Goal: Transaction & Acquisition: Purchase product/service

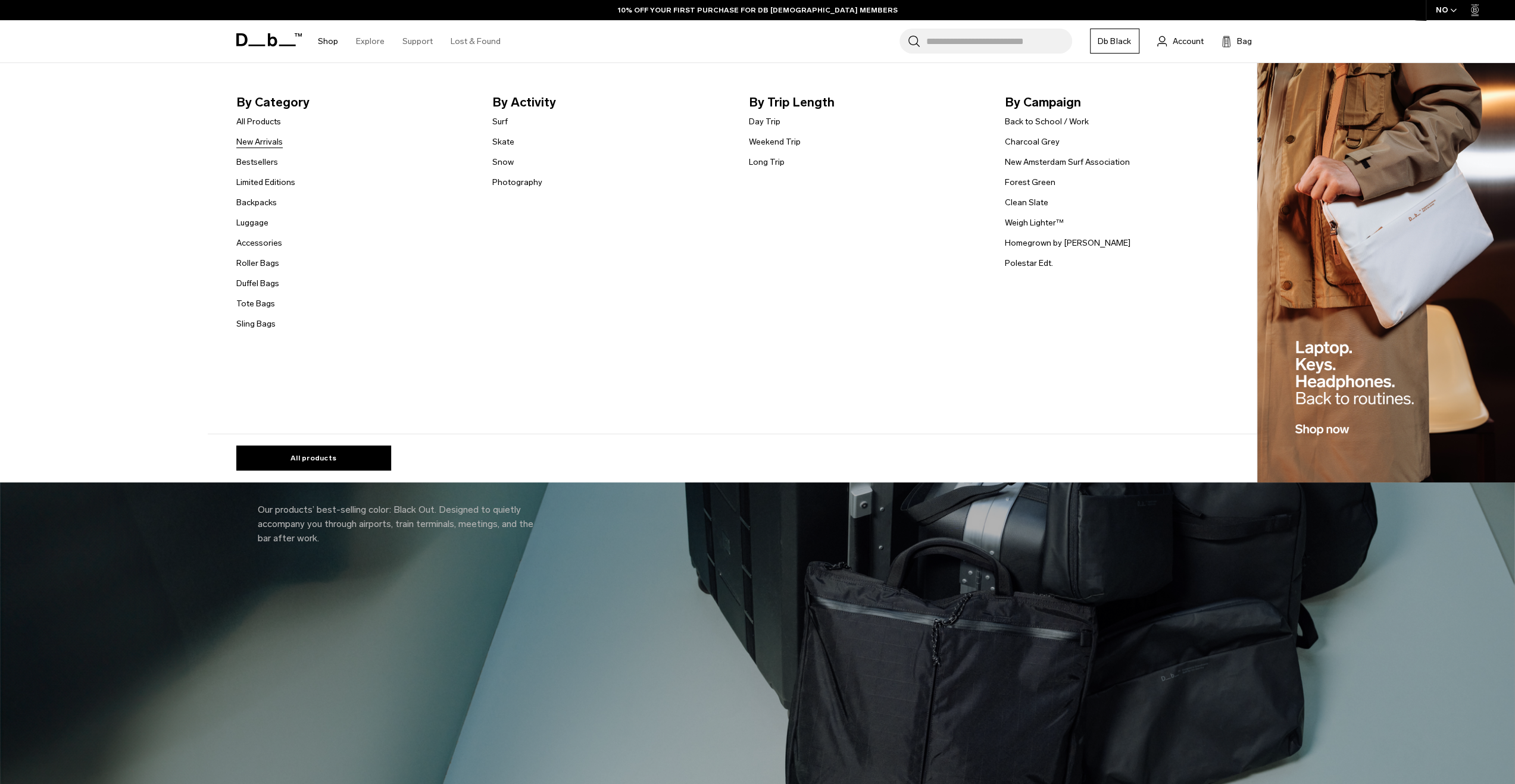
click at [256, 136] on link "New Arrivals" at bounding box center [260, 142] width 46 height 13
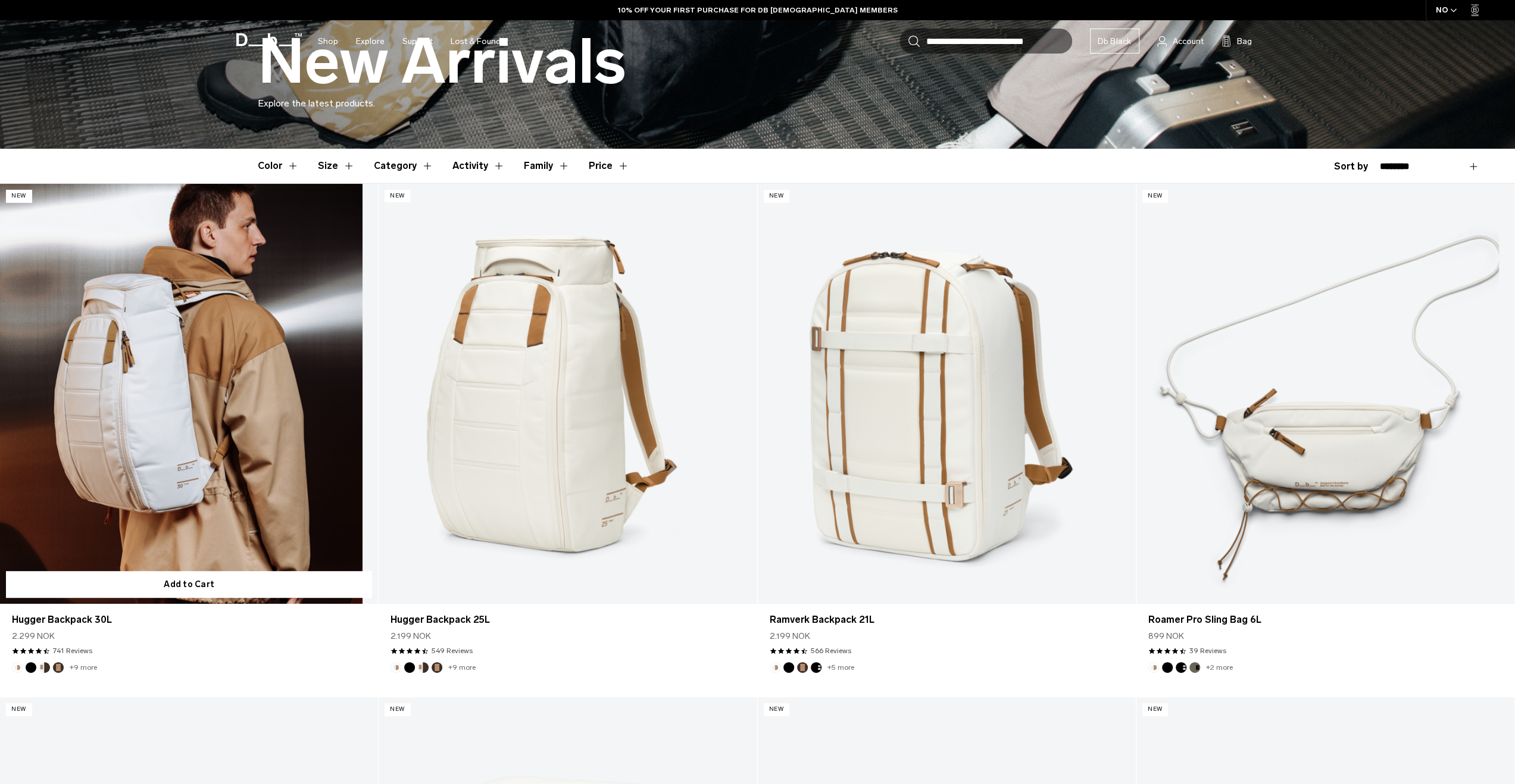
click at [237, 388] on link "Hugger Backpack 30L" at bounding box center [189, 393] width 378 height 420
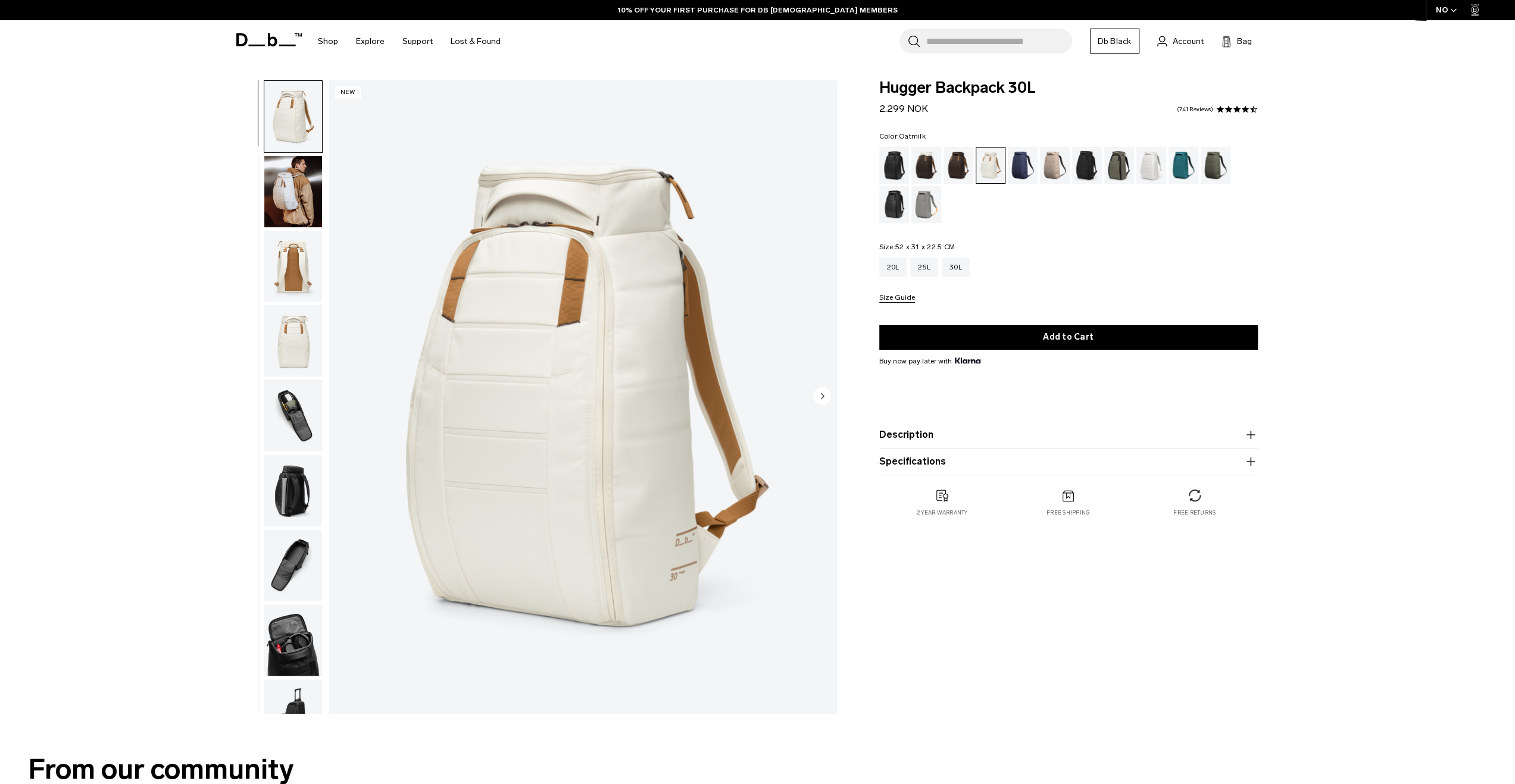
click at [290, 410] on img "button" at bounding box center [292, 415] width 58 height 71
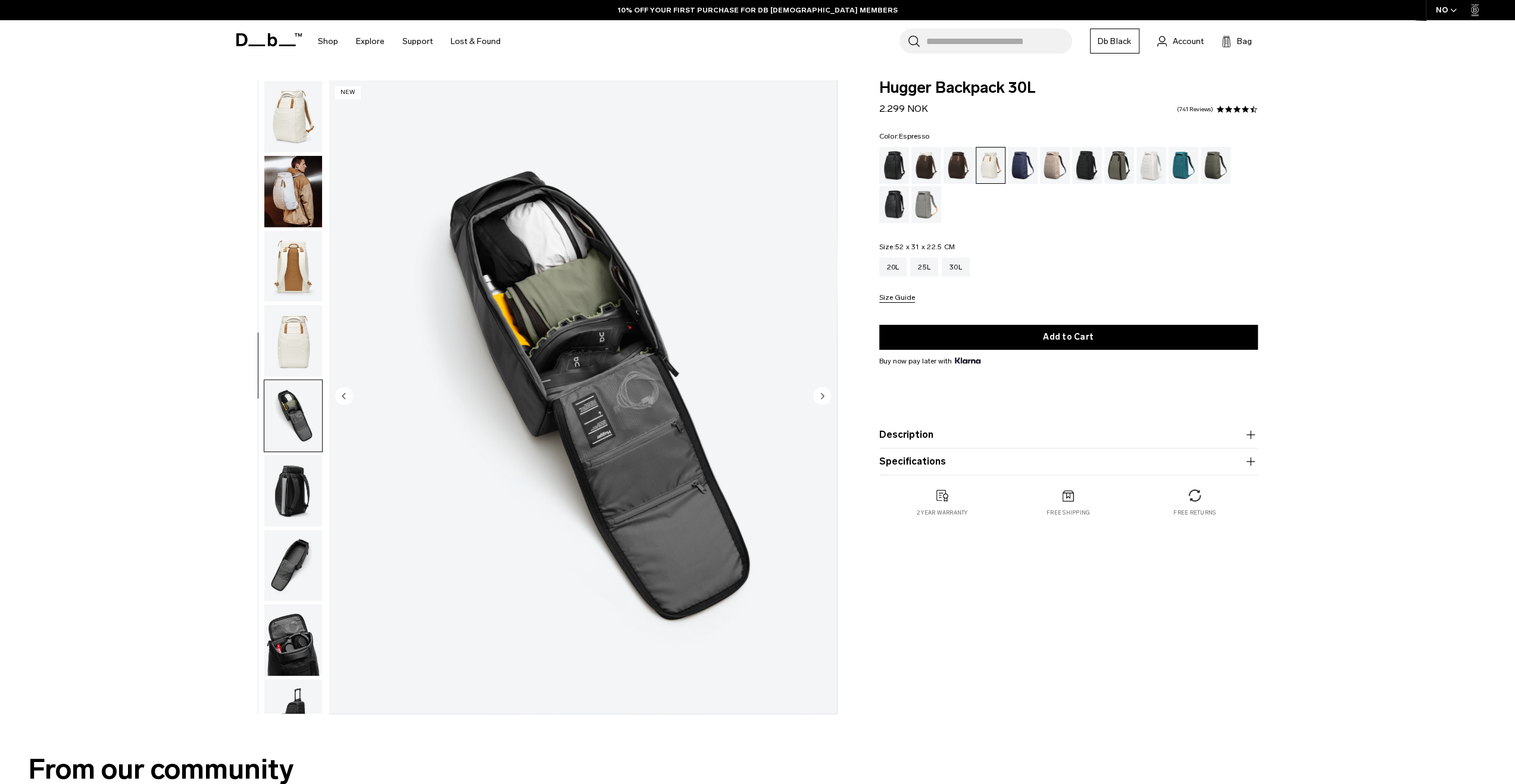
click at [963, 162] on div "Espresso" at bounding box center [958, 165] width 30 height 37
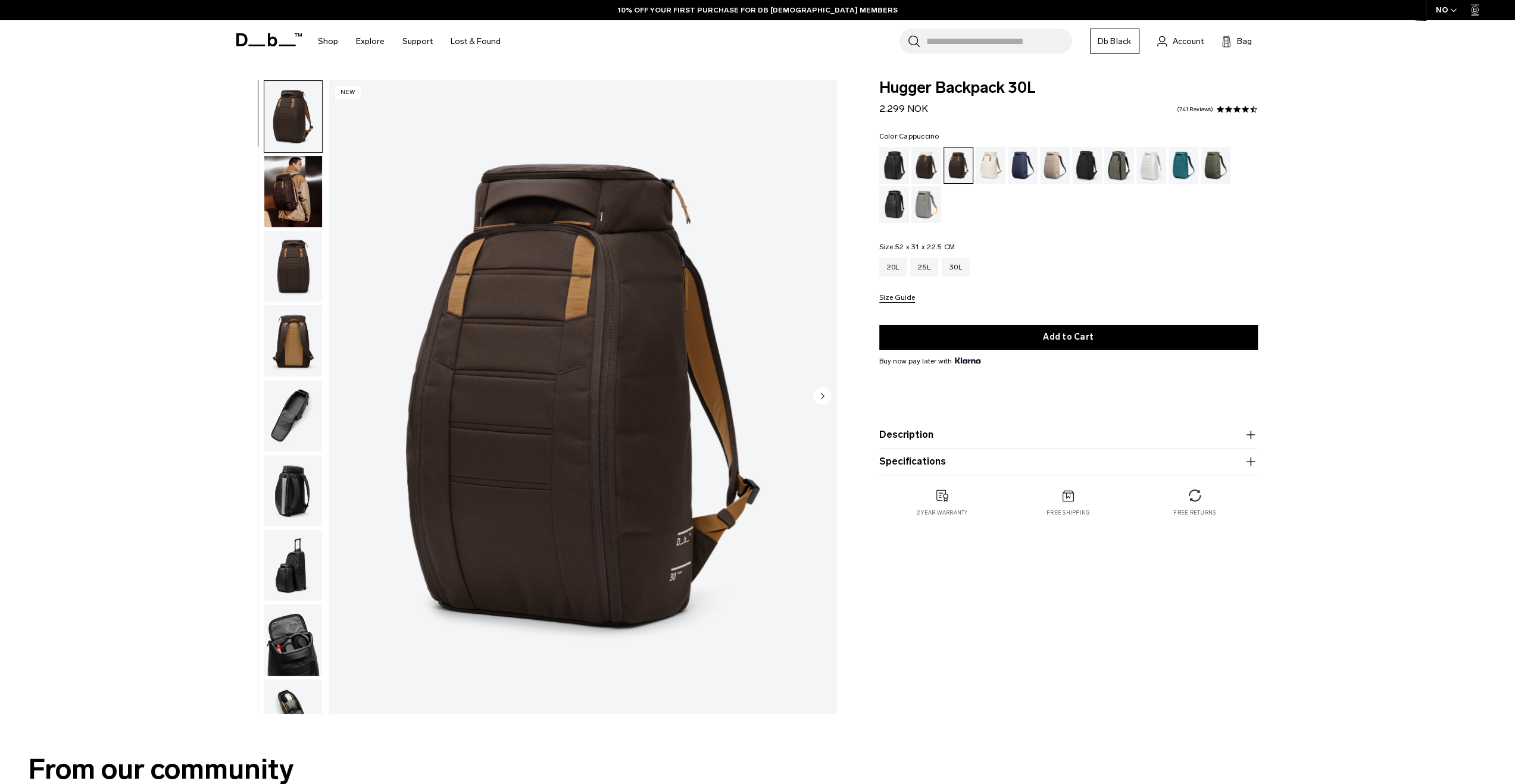
click at [934, 161] on div "Cappuccino" at bounding box center [926, 165] width 30 height 37
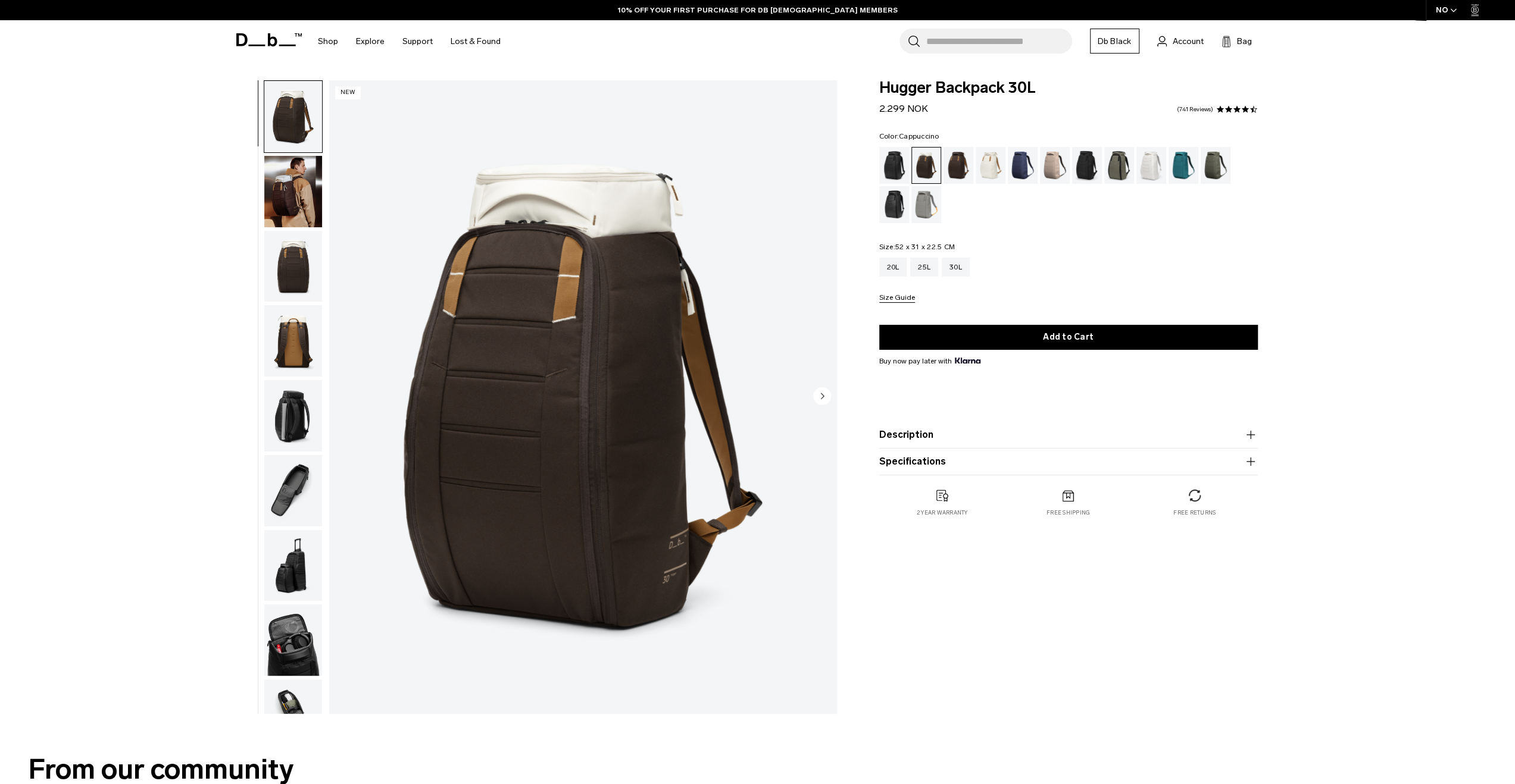
click at [296, 259] on img "button" at bounding box center [292, 266] width 58 height 71
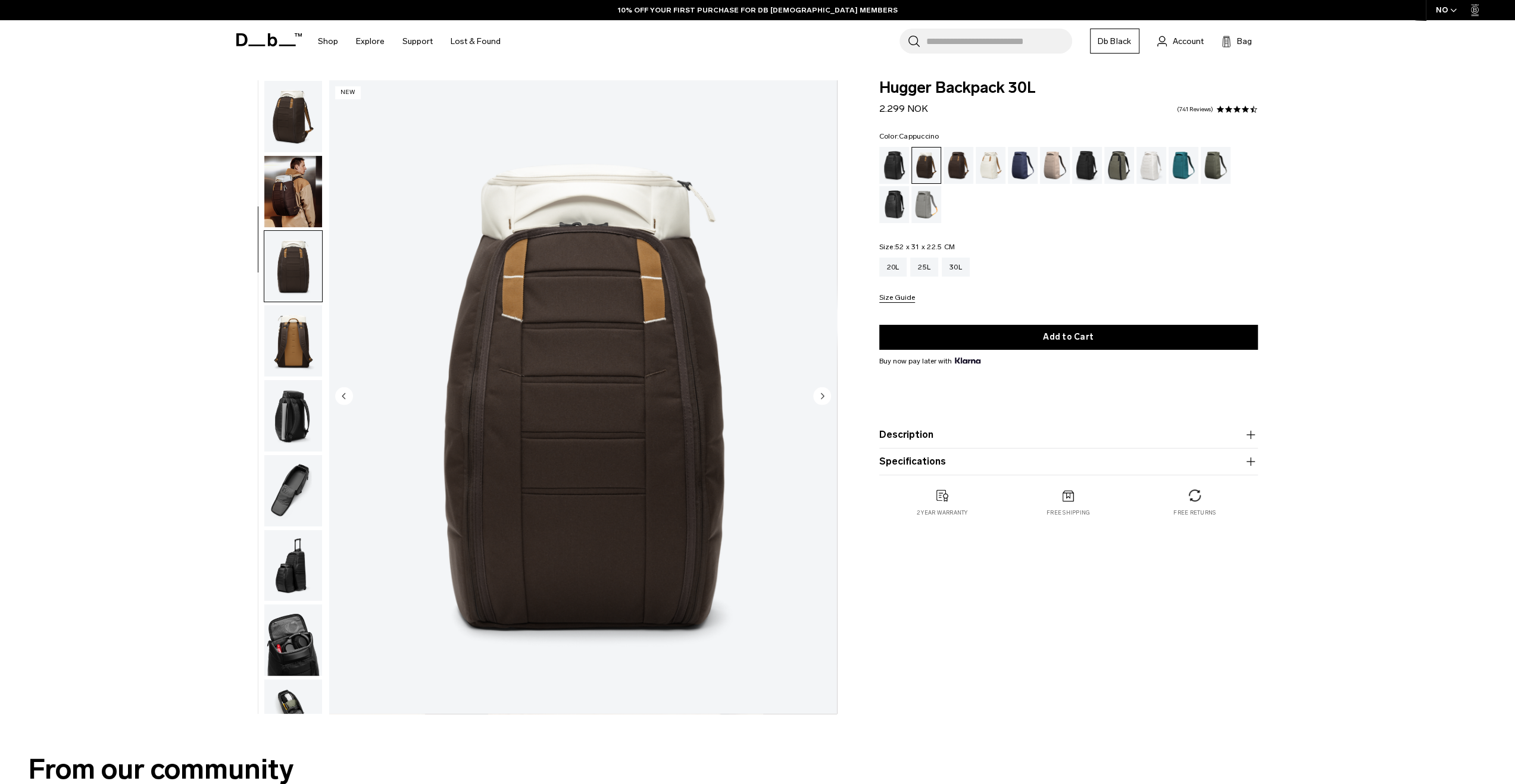
click at [287, 321] on img "button" at bounding box center [292, 340] width 58 height 71
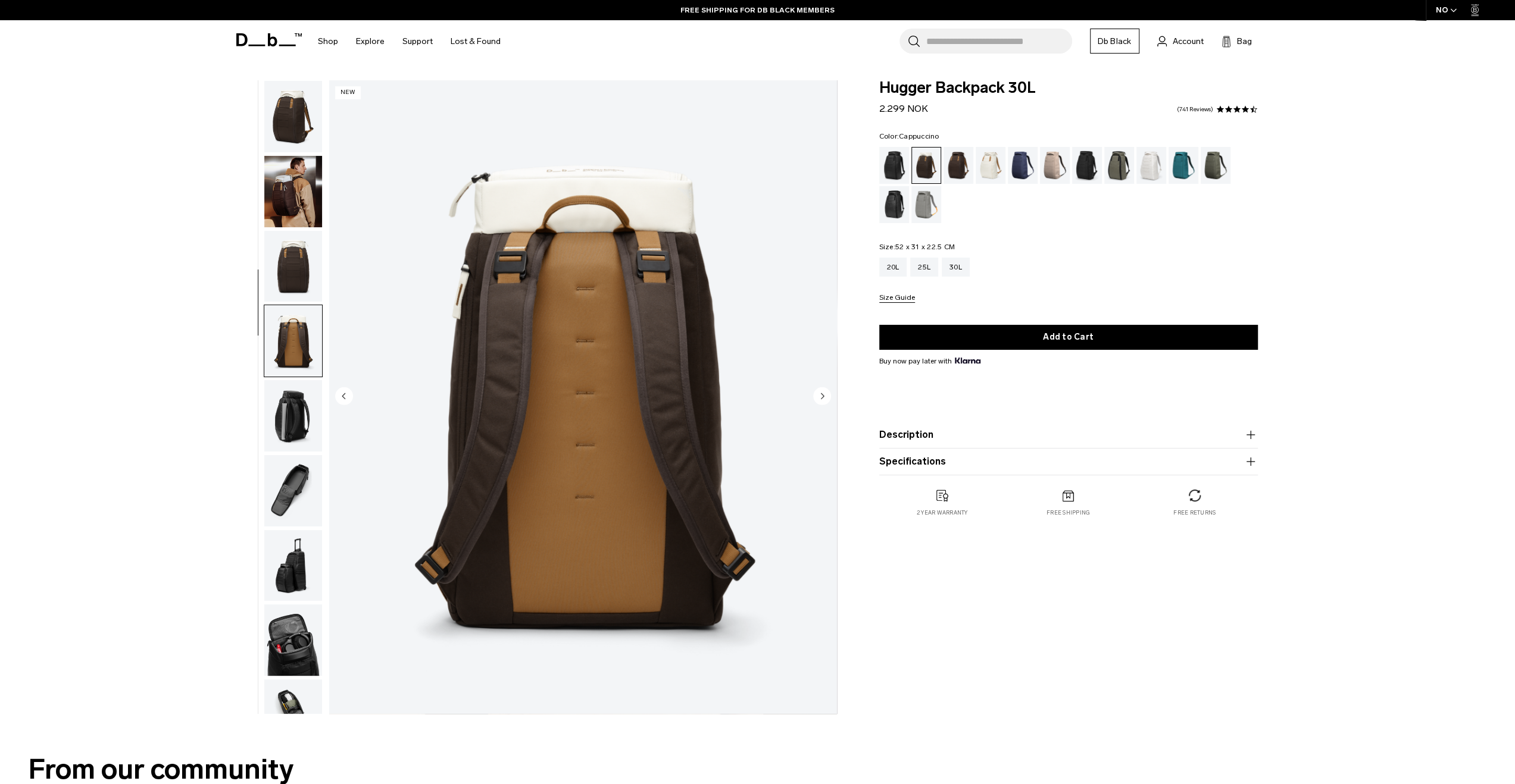
click at [290, 187] on img "button" at bounding box center [292, 191] width 58 height 71
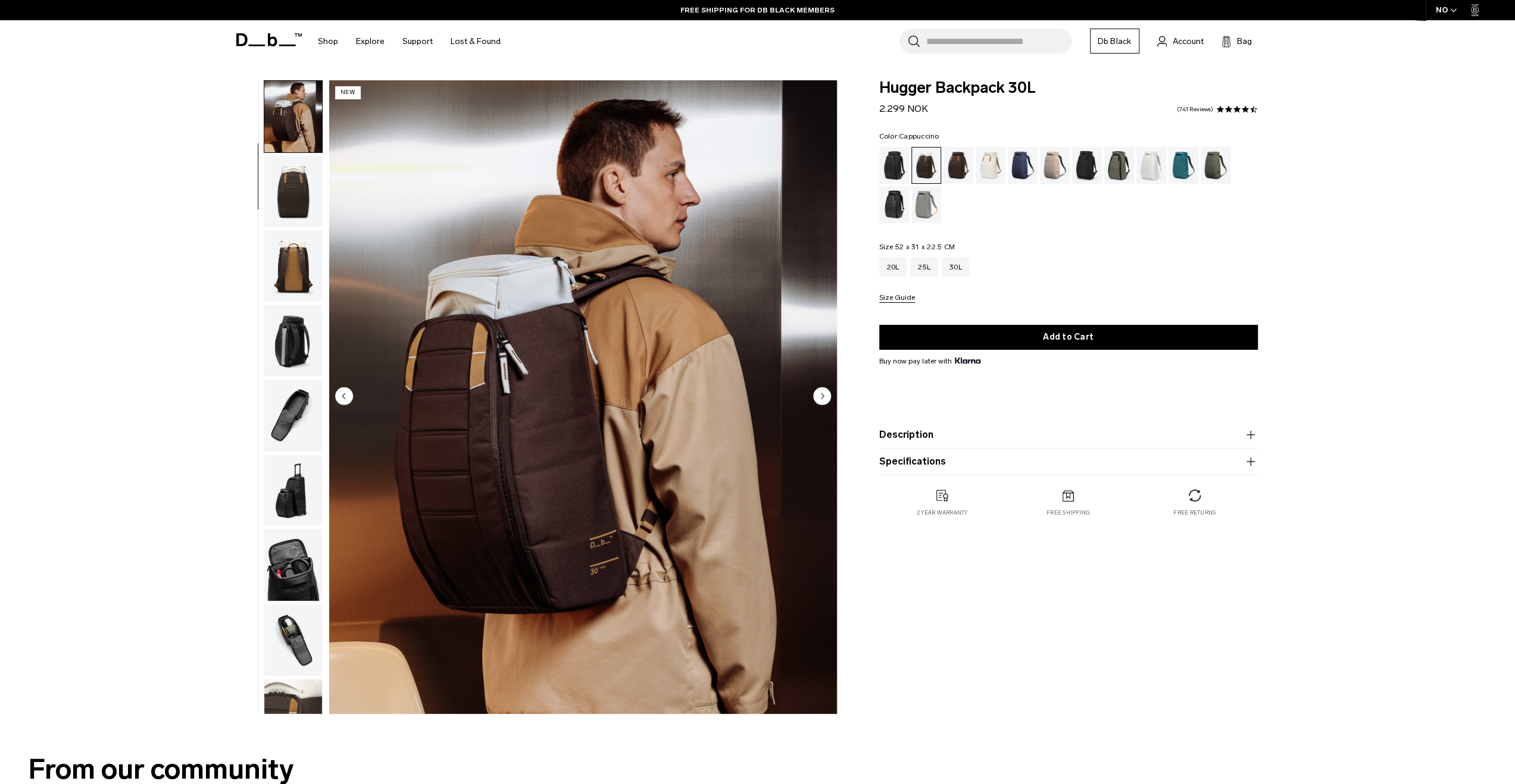
click at [296, 130] on img "button" at bounding box center [292, 116] width 58 height 71
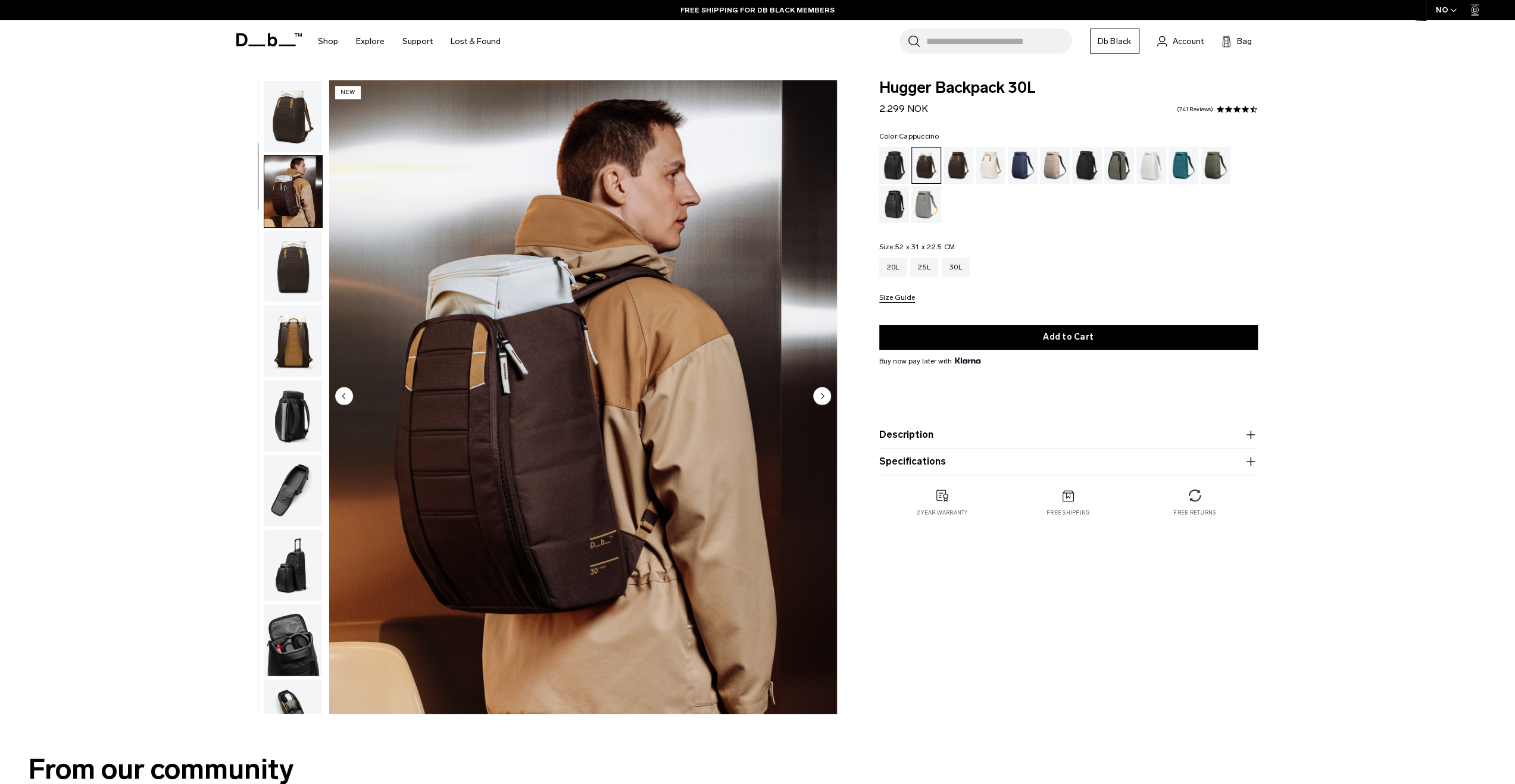
click at [303, 145] on img "button" at bounding box center [292, 116] width 58 height 71
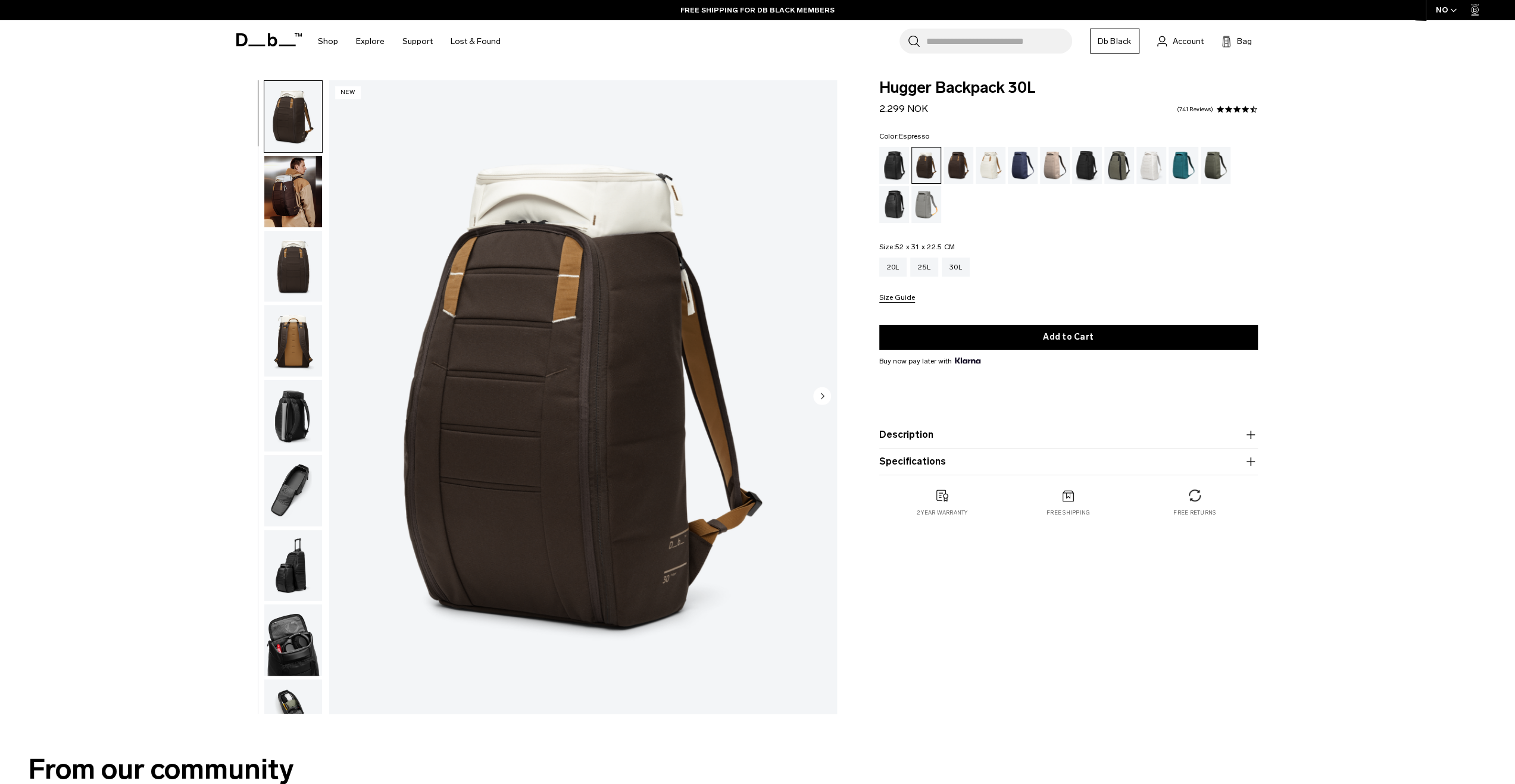
click at [951, 164] on div "Espresso" at bounding box center [958, 165] width 30 height 37
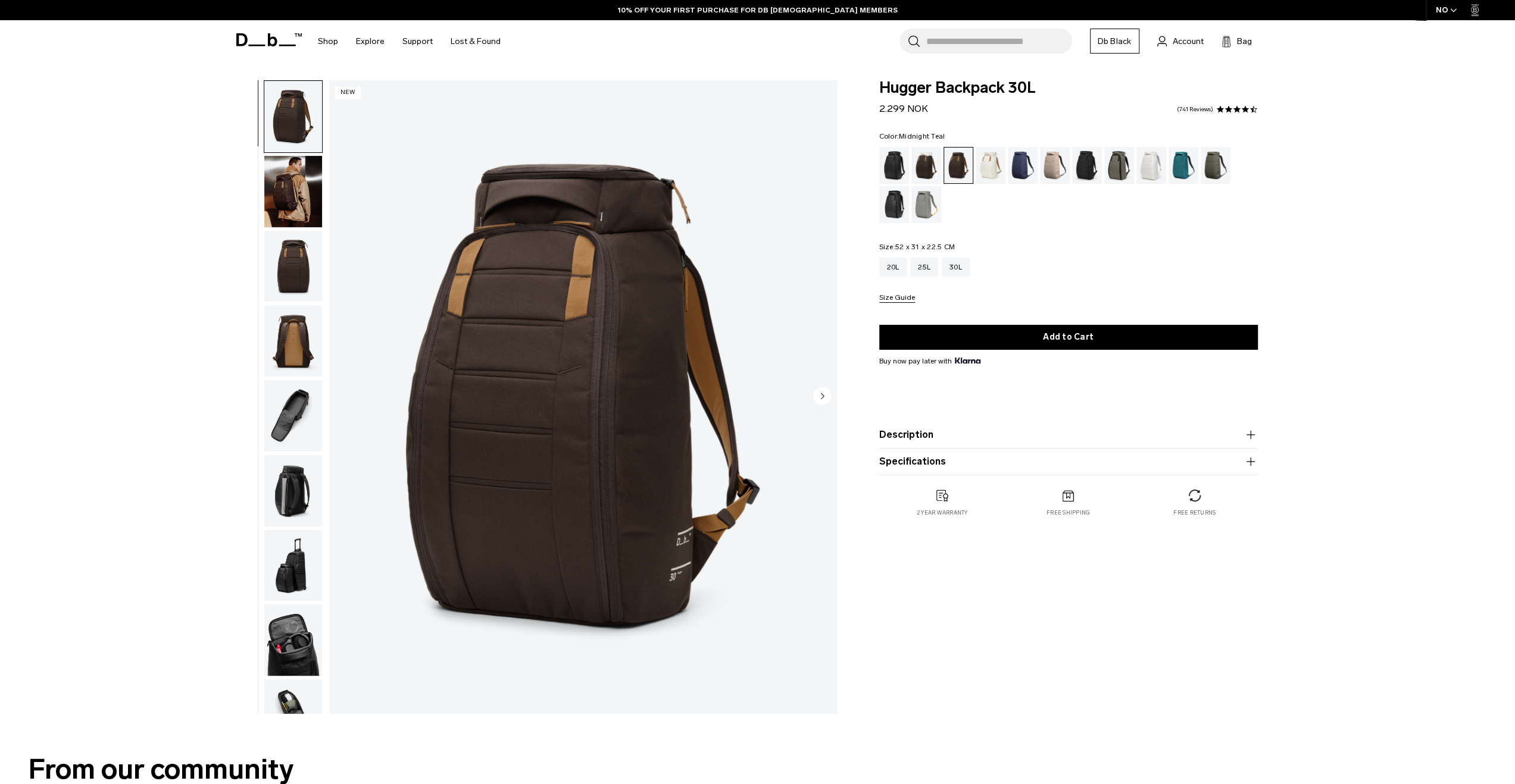
click at [1182, 171] on div "Midnight Teal" at bounding box center [1184, 165] width 30 height 37
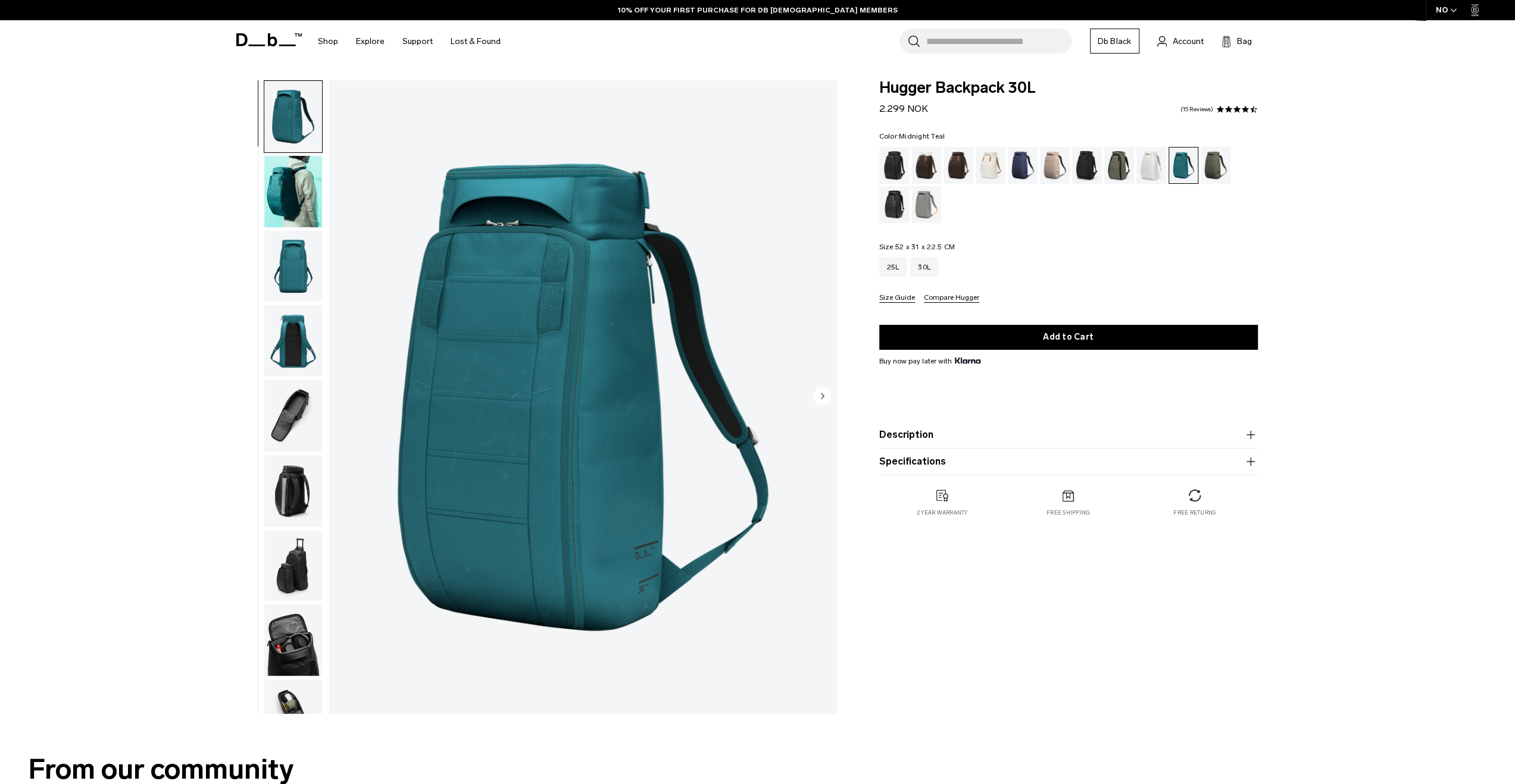
click at [319, 185] on img "button" at bounding box center [292, 191] width 58 height 71
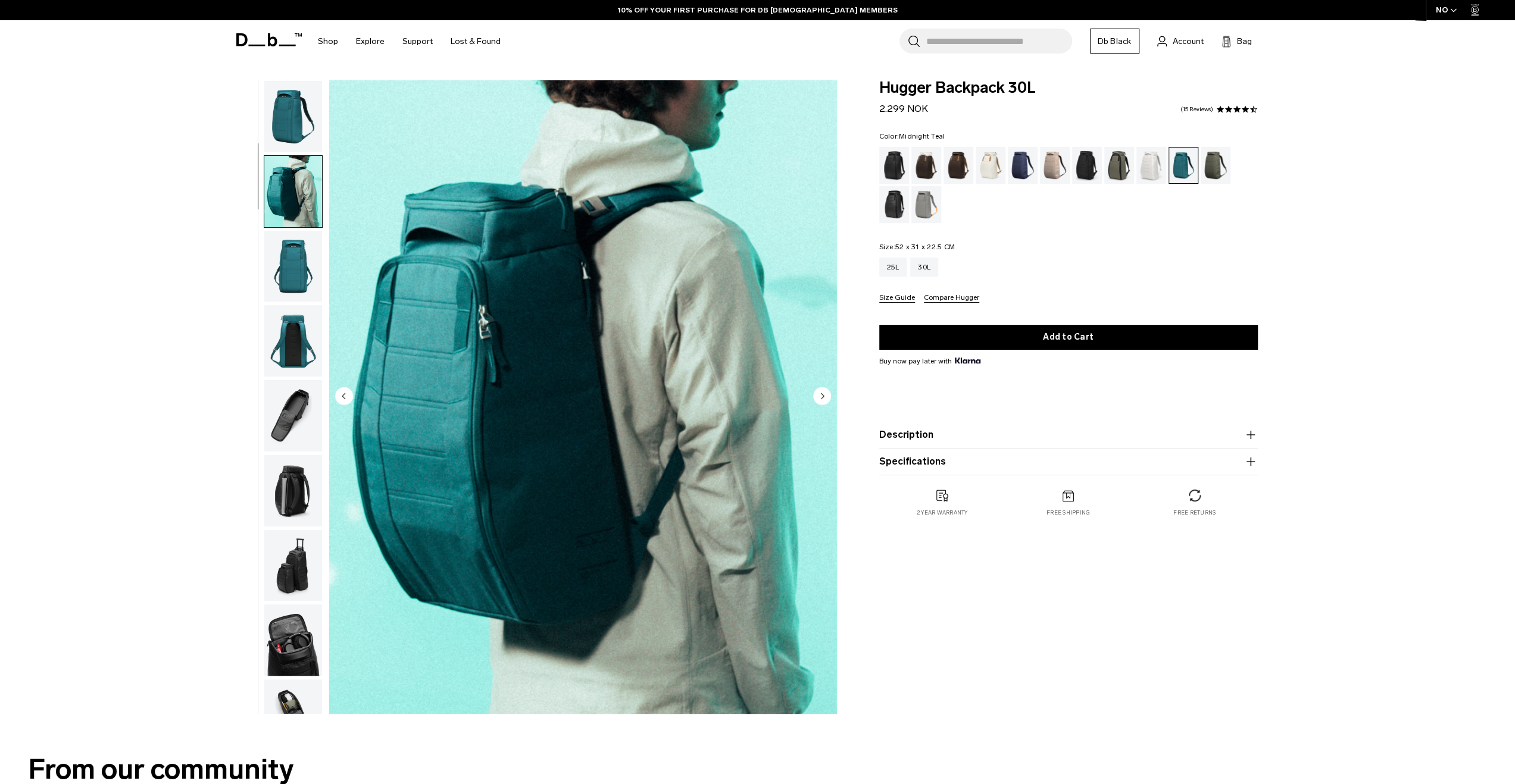
scroll to position [75, 0]
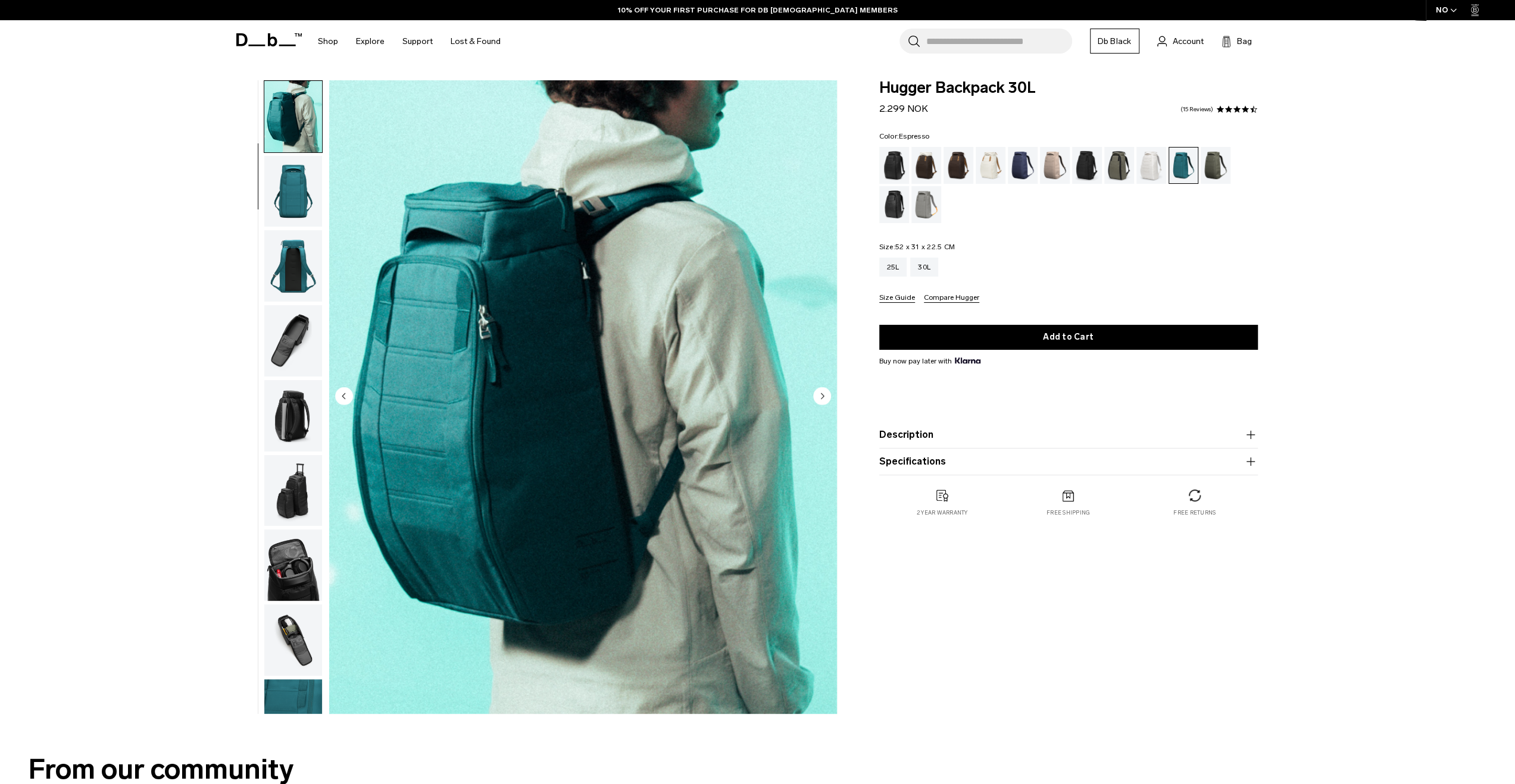
click at [961, 173] on div "Espresso" at bounding box center [958, 165] width 30 height 37
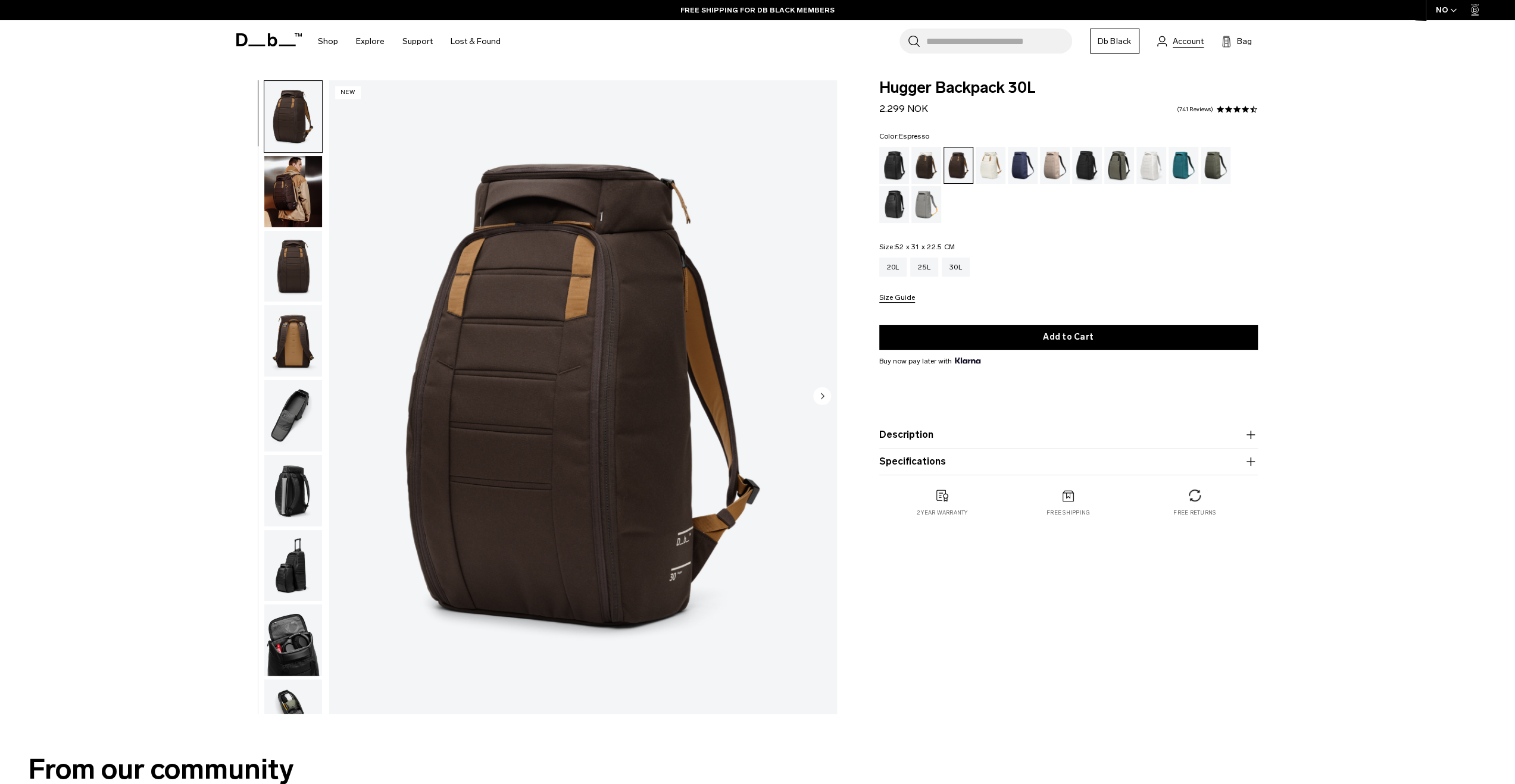
click at [1184, 40] on span "Account" at bounding box center [1188, 41] width 31 height 13
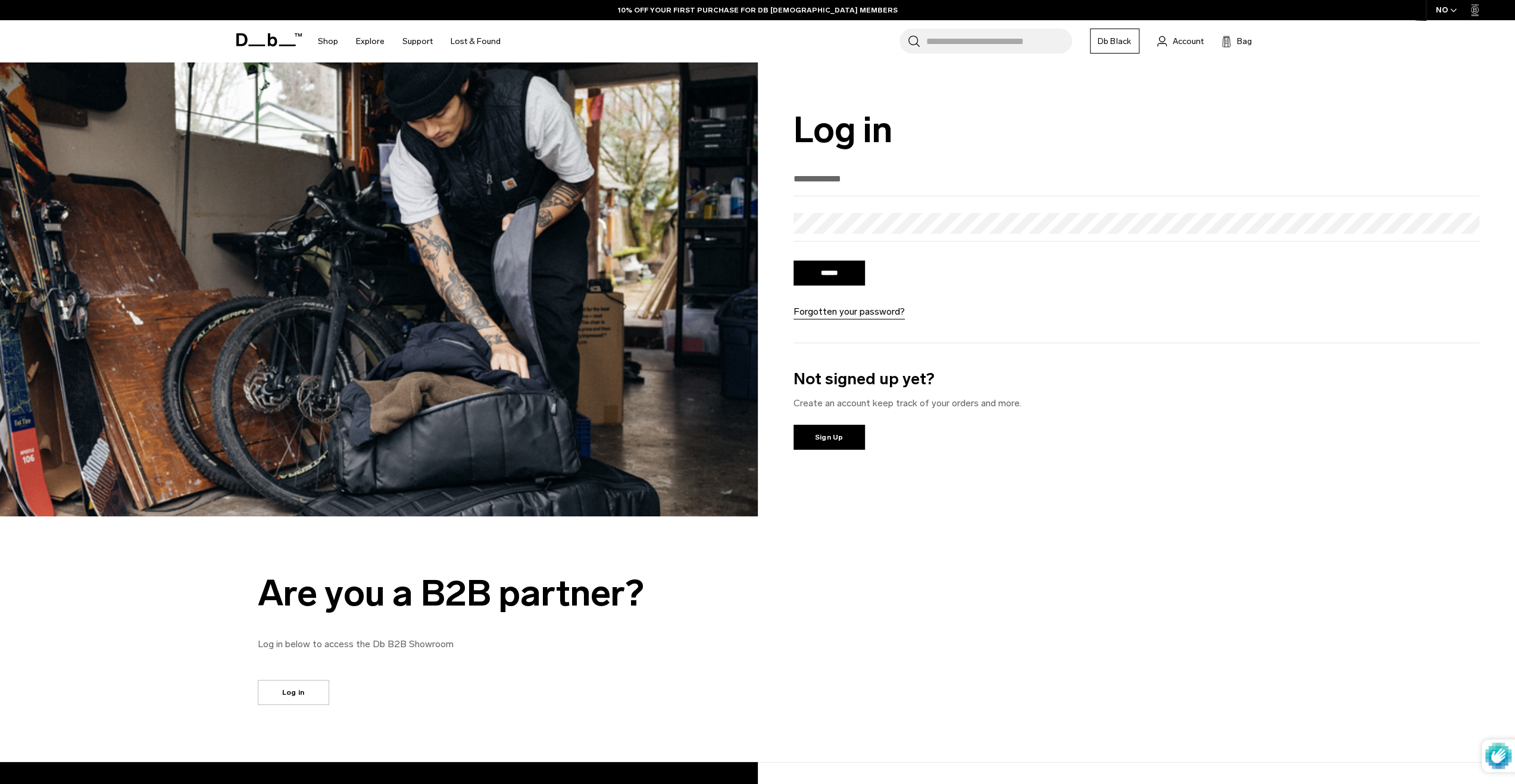
click at [896, 169] on input "email" at bounding box center [1136, 178] width 686 height 19
click at [890, 177] on input "email" at bounding box center [1136, 178] width 686 height 19
click at [887, 177] on input "email" at bounding box center [1136, 178] width 686 height 19
click at [882, 178] on input "email" at bounding box center [1136, 178] width 686 height 19
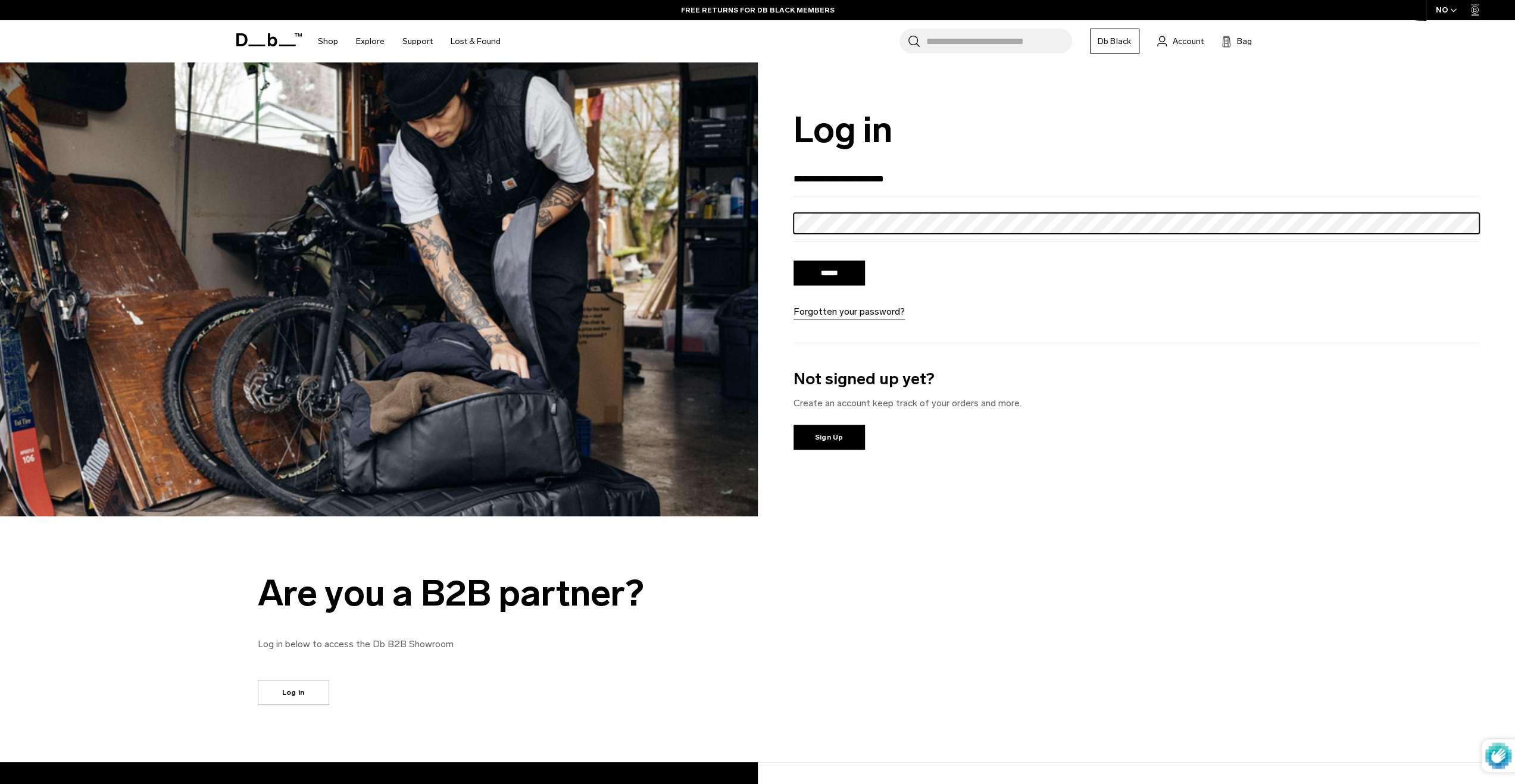
click at [794, 261] on input "******" at bounding box center [829, 273] width 71 height 25
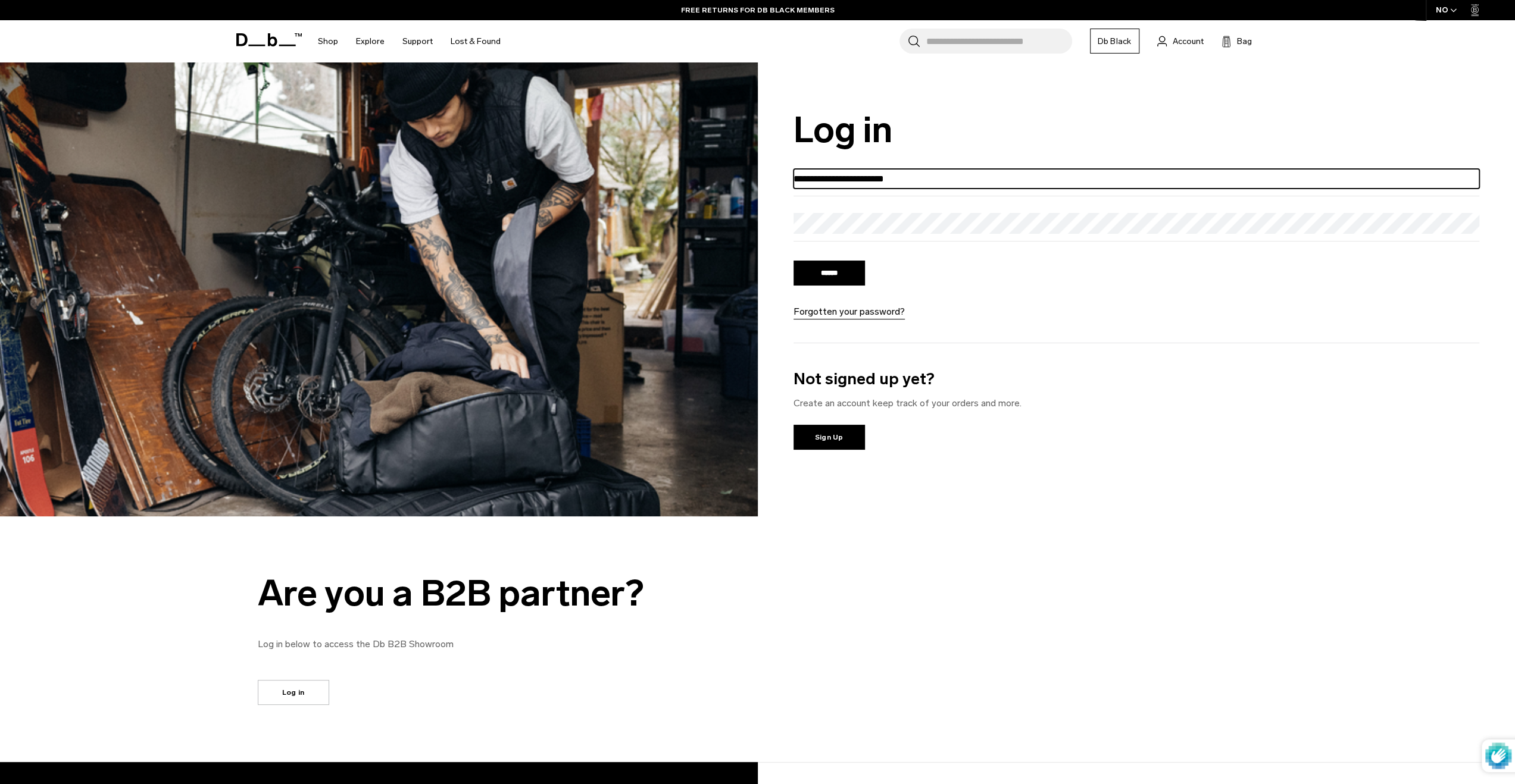
click at [863, 178] on input "**********" at bounding box center [1136, 178] width 686 height 19
type input "**********"
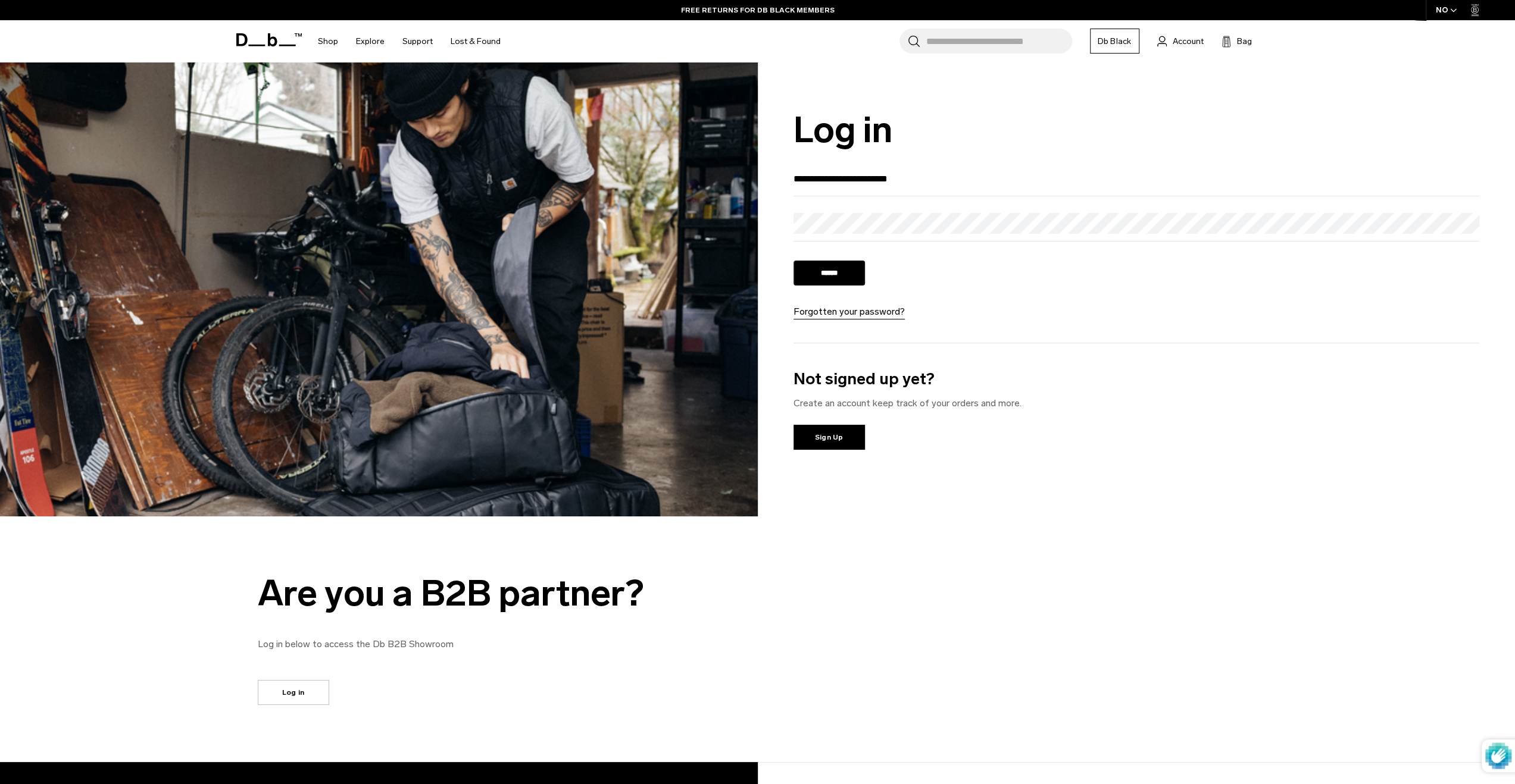
click at [849, 268] on input "******" at bounding box center [829, 273] width 71 height 25
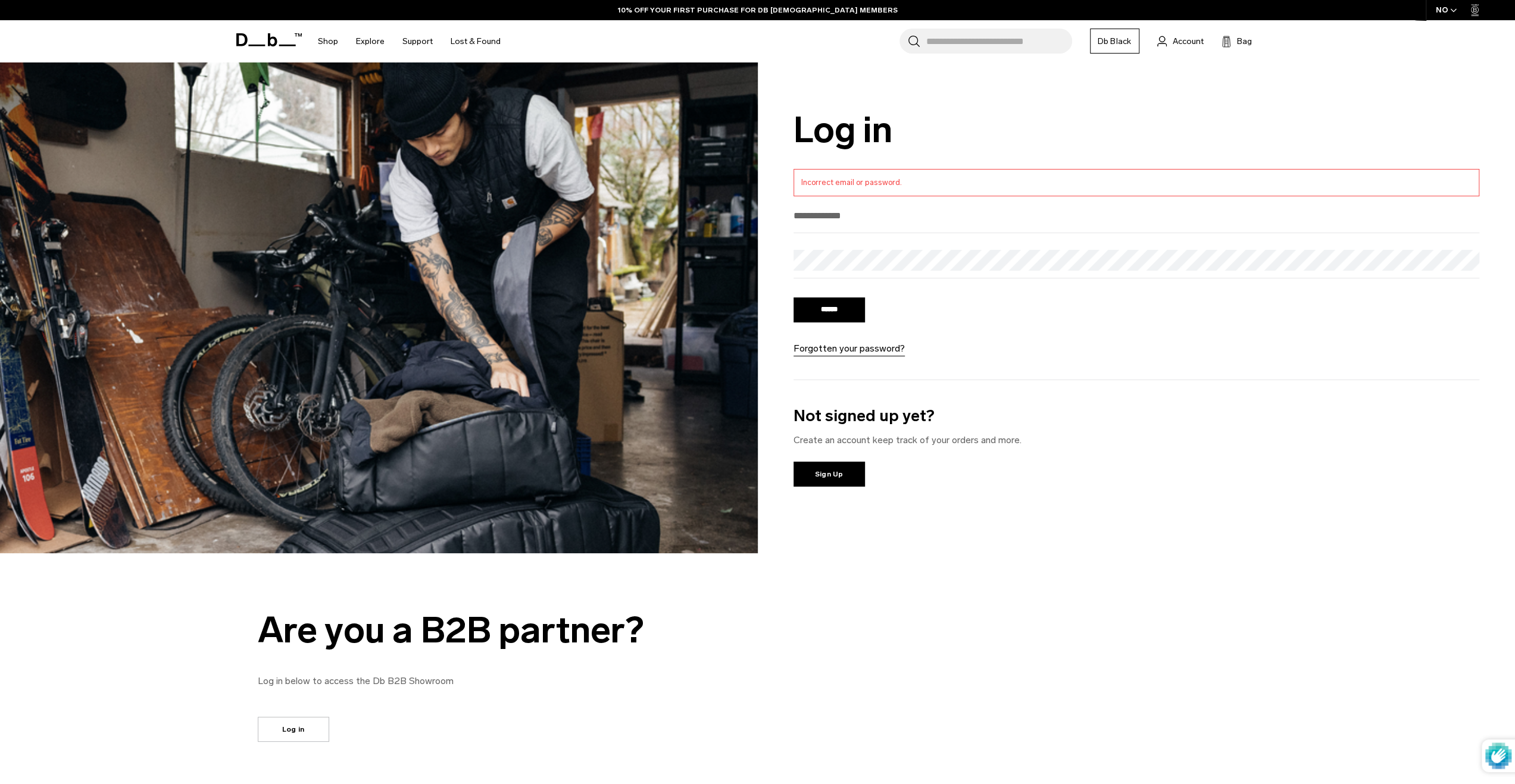
click at [856, 342] on link "Forgotten your password?" at bounding box center [849, 349] width 111 height 14
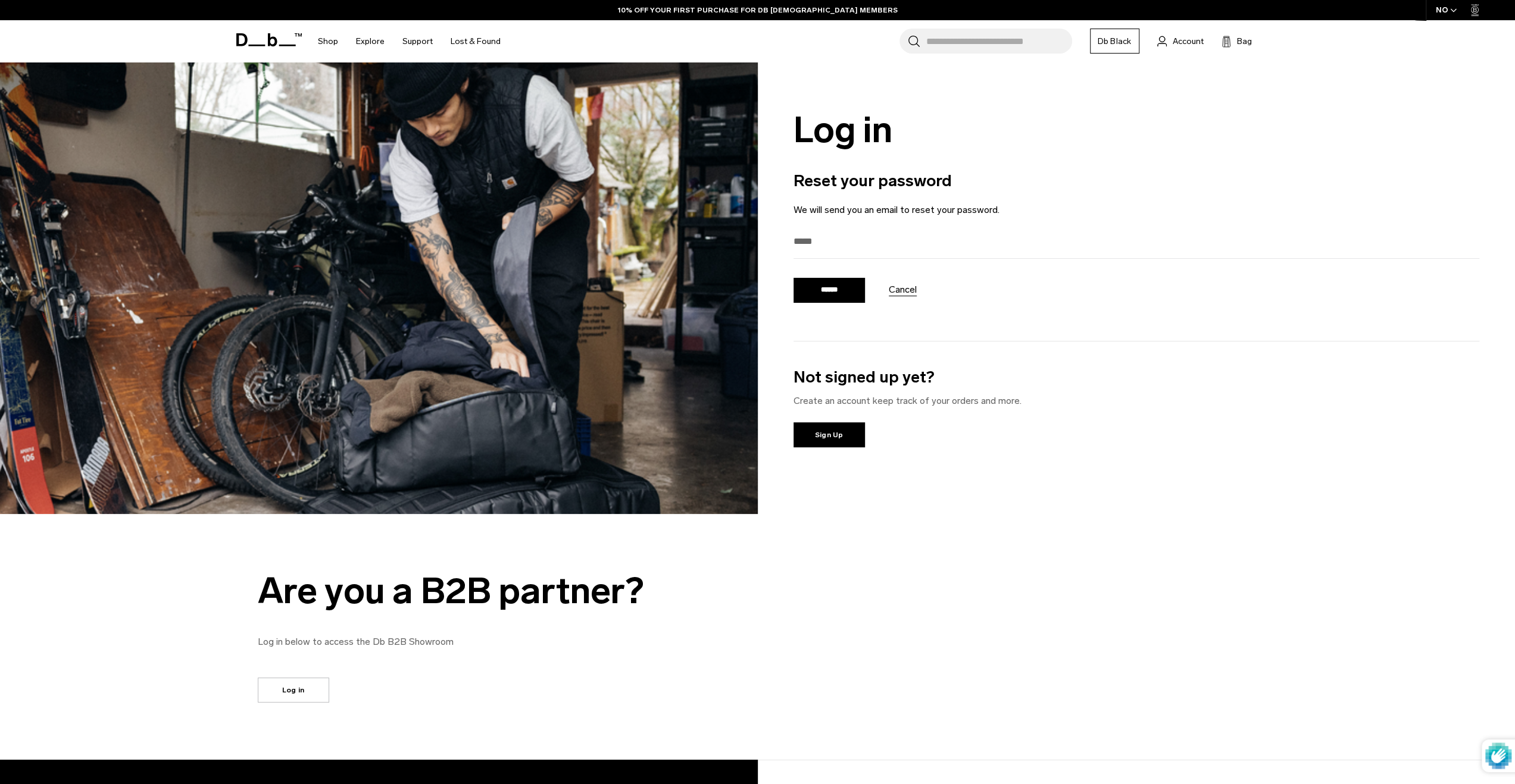
click at [835, 248] on input "email" at bounding box center [1136, 241] width 686 height 19
type input "**********"
click at [827, 289] on input "******" at bounding box center [829, 290] width 71 height 25
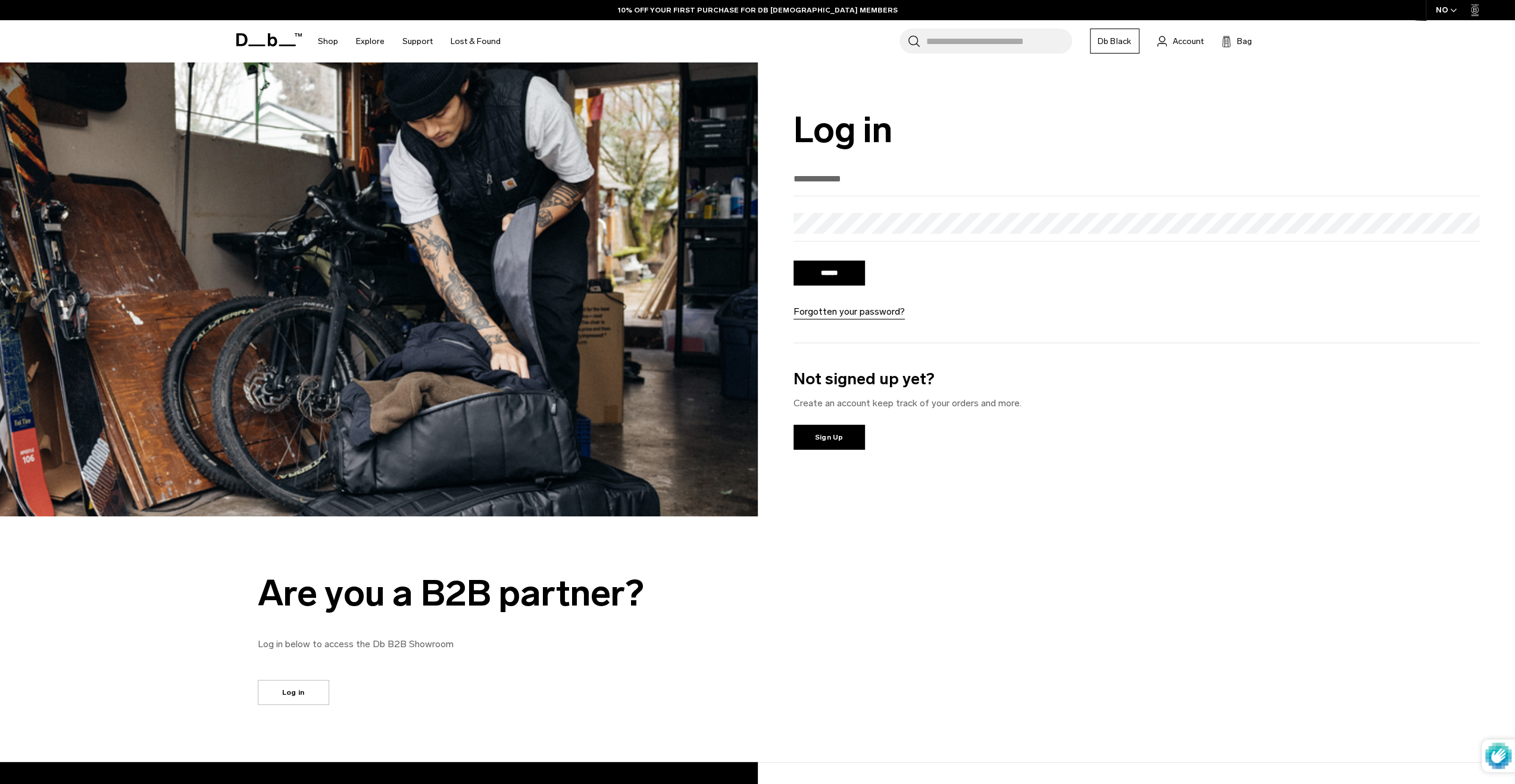
click at [865, 186] on input "email" at bounding box center [1136, 178] width 686 height 19
click at [897, 237] on div at bounding box center [1136, 227] width 686 height 28
drag, startPoint x: 875, startPoint y: 181, endPoint x: 740, endPoint y: 182, distance: 135.0
click at [740, 182] on div "**********" at bounding box center [758, 289] width 1515 height 454
type input "**********"
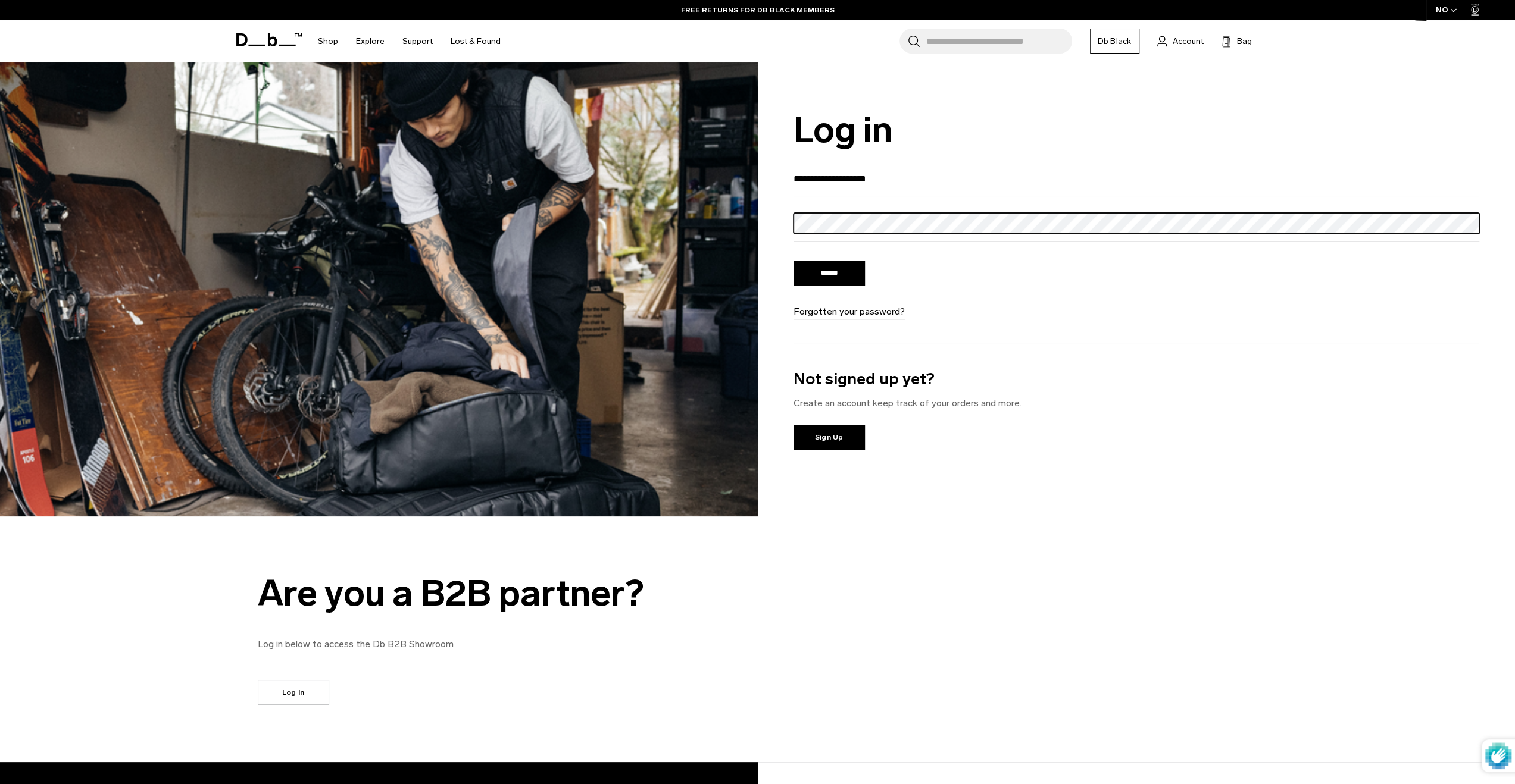
click at [794, 261] on input "******" at bounding box center [829, 273] width 71 height 25
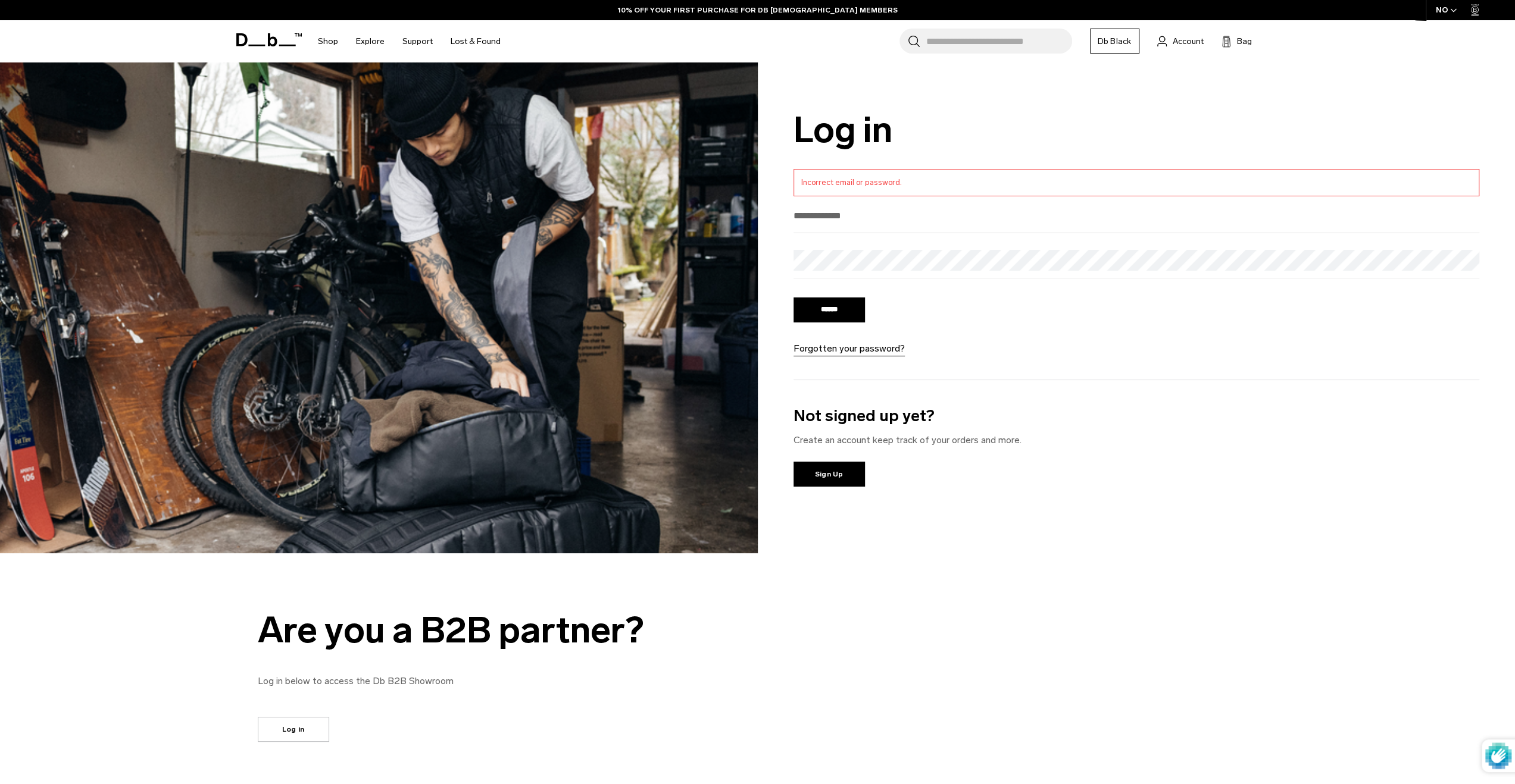
click at [883, 346] on link "Forgotten your password?" at bounding box center [849, 349] width 111 height 14
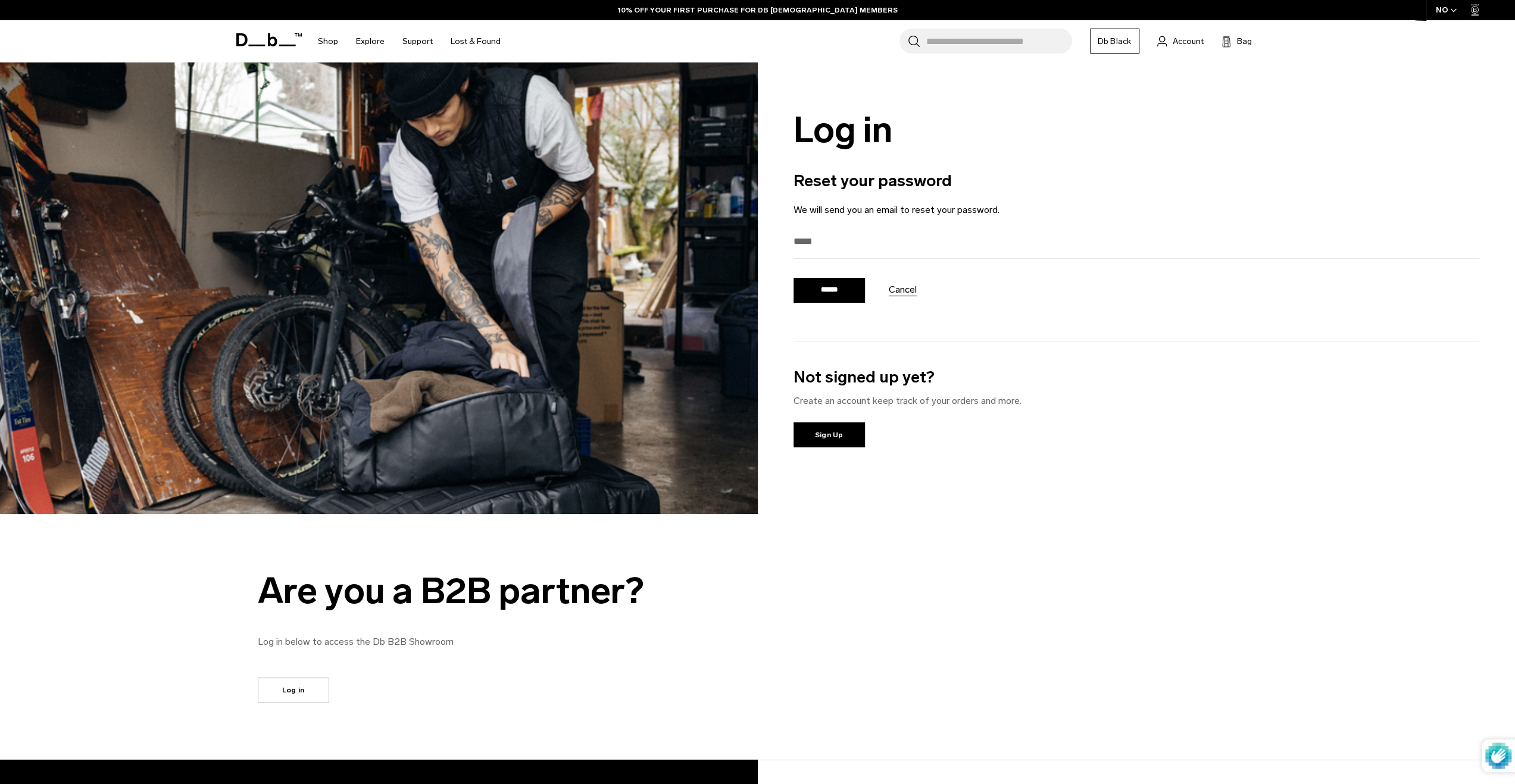
click at [860, 246] on input "email" at bounding box center [1136, 241] width 686 height 19
type input "**********"
click at [844, 284] on input "******" at bounding box center [829, 290] width 71 height 25
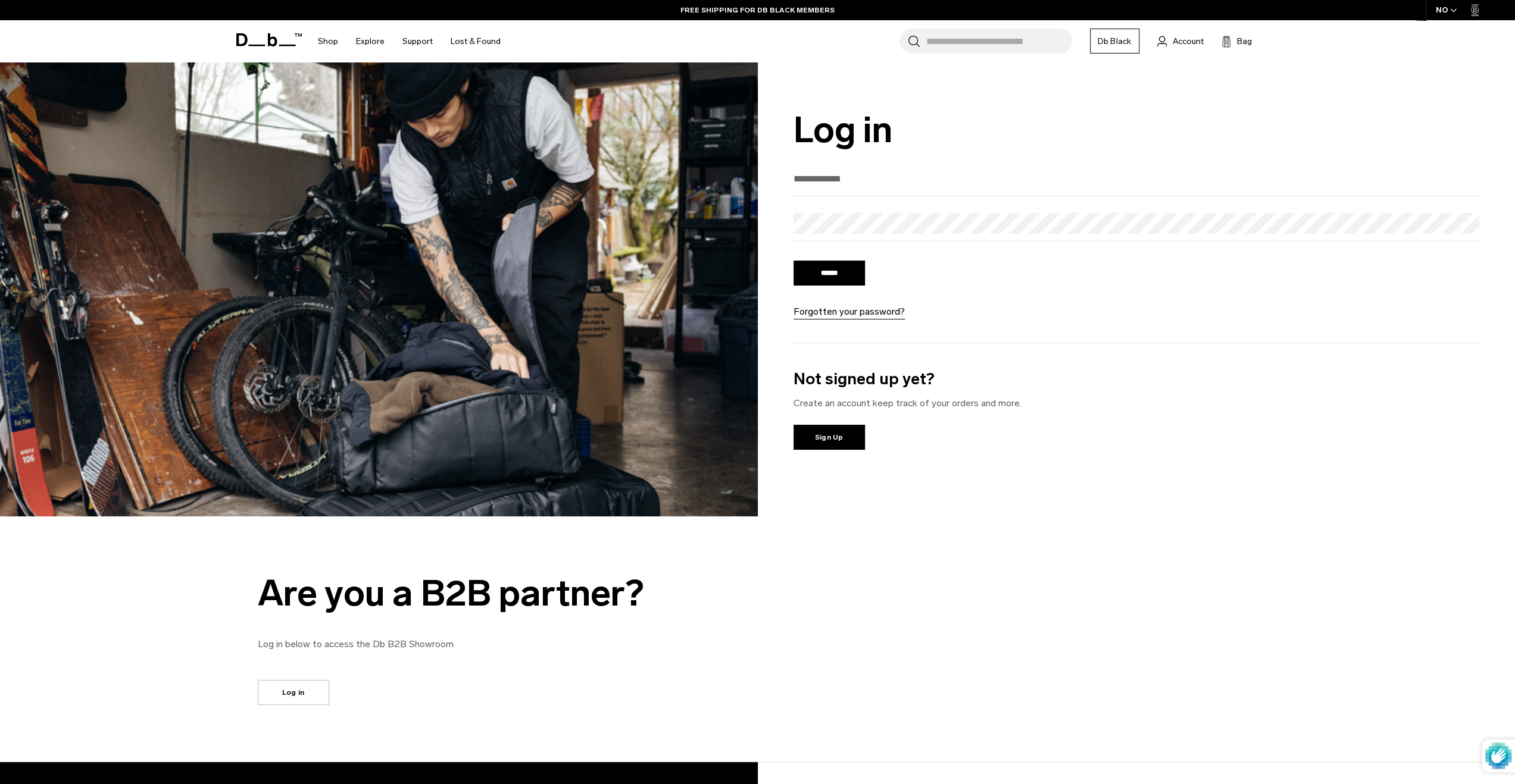
drag, startPoint x: 856, startPoint y: 163, endPoint x: 847, endPoint y: 181, distance: 20.1
click at [850, 171] on div "Log in We've sent you an email with a link to update your password. ****** Forg…" at bounding box center [1136, 289] width 758 height 454
click at [847, 181] on input "email" at bounding box center [1136, 178] width 686 height 19
click at [849, 212] on form "****** Forgotten your password?" at bounding box center [1136, 244] width 686 height 150
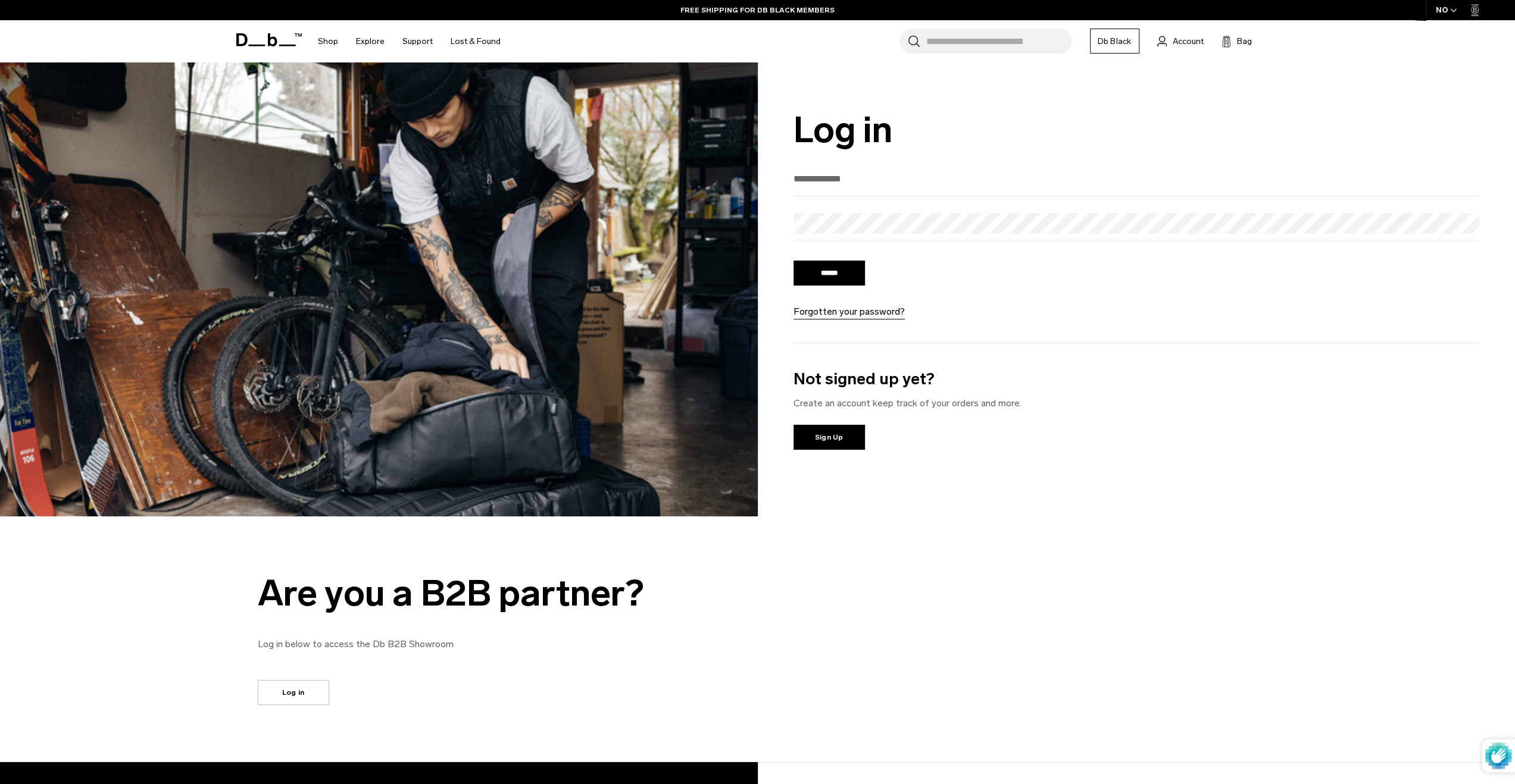
click at [875, 297] on div "****** Forgotten your password?" at bounding box center [863, 289] width 140 height 61
click at [804, 10] on link "FREE RETURNS FOR DB BLACK MEMBERS" at bounding box center [758, 10] width 154 height 10
click at [1121, 39] on link "Db Black" at bounding box center [1114, 40] width 50 height 25
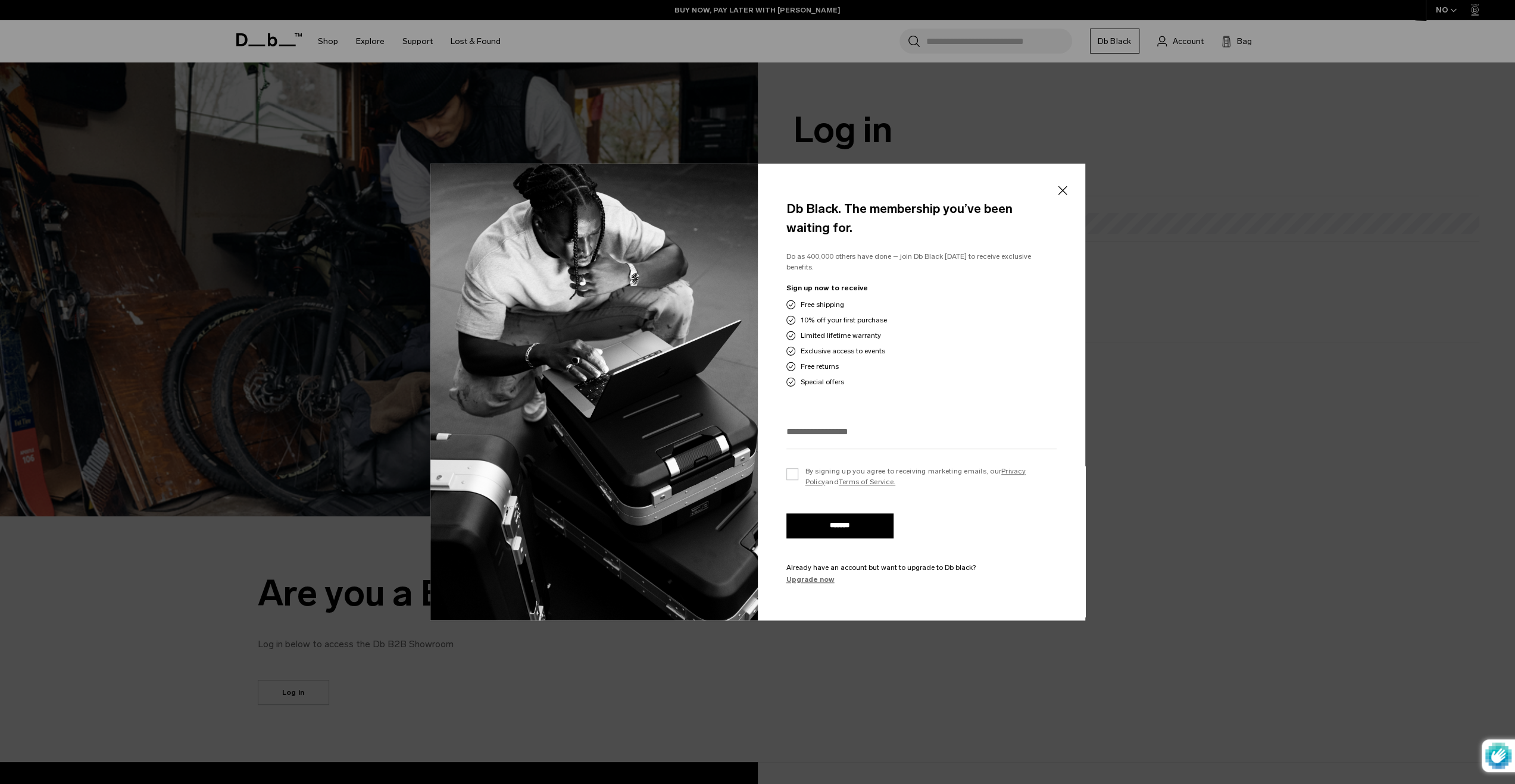
click at [804, 577] on link "Upgrade now" at bounding box center [922, 579] width 270 height 10
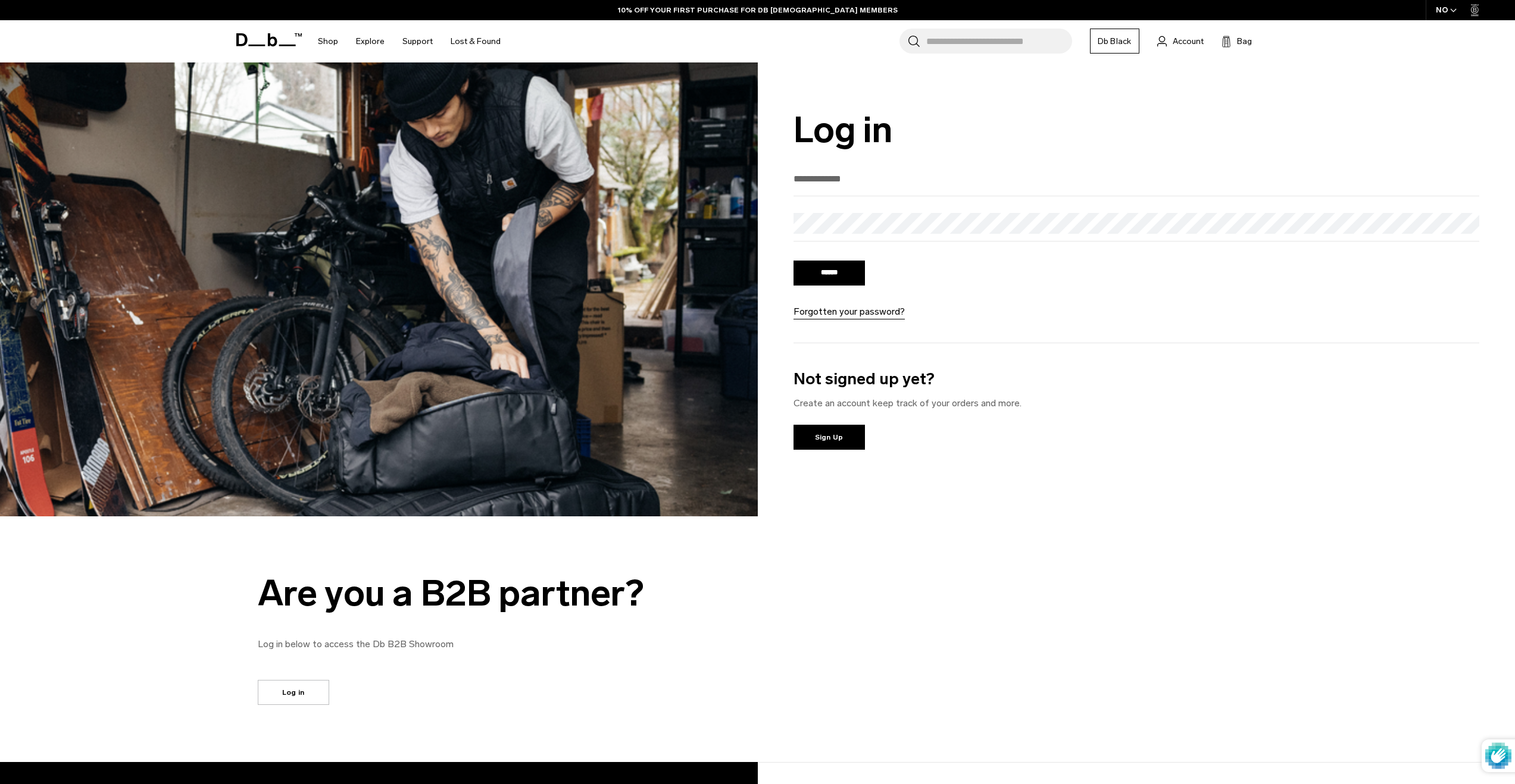
click at [905, 196] on div at bounding box center [1136, 182] width 686 height 28
click at [1127, 47] on link "Db Black" at bounding box center [1114, 40] width 50 height 25
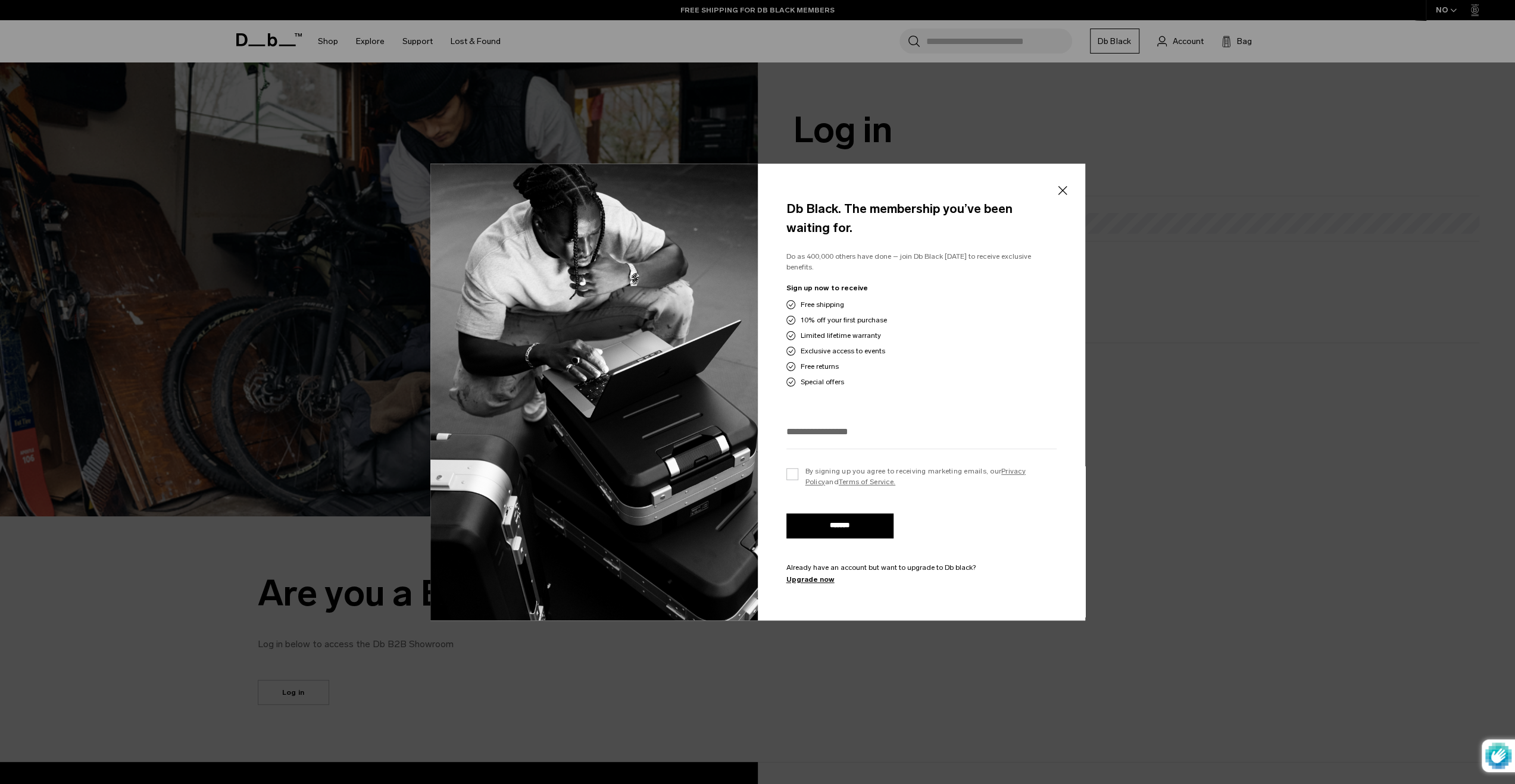
drag, startPoint x: 812, startPoint y: 292, endPoint x: 856, endPoint y: 378, distance: 96.6
click at [856, 378] on div "Sign up now to receive Free shipping 10% off your first purchase Limited lifeti…" at bounding box center [922, 335] width 270 height 105
click at [856, 378] on div "Special offers" at bounding box center [922, 382] width 270 height 10
click at [1058, 198] on button "Close" at bounding box center [1063, 190] width 15 height 25
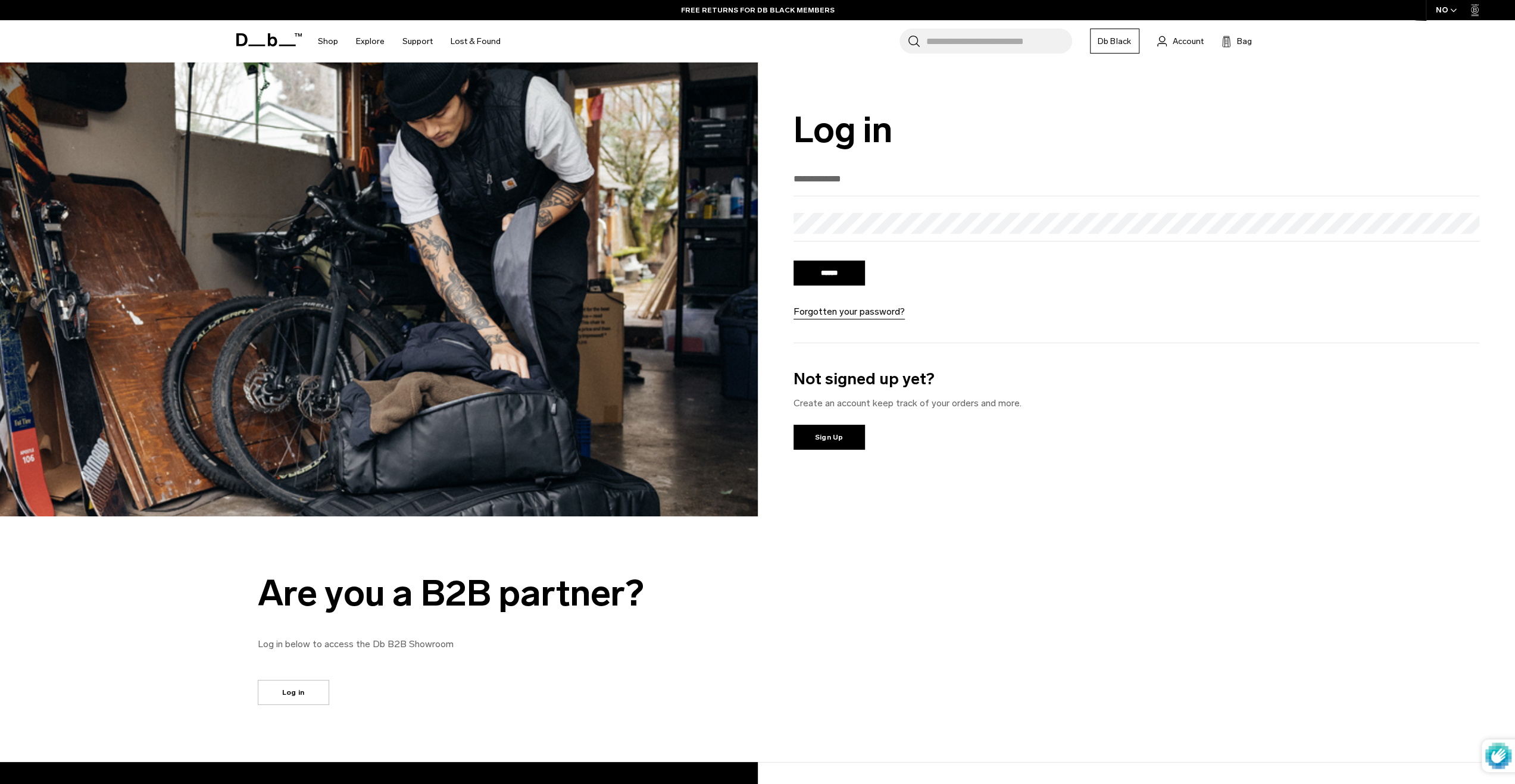
click at [842, 175] on input "email" at bounding box center [1136, 178] width 686 height 19
type input "**********"
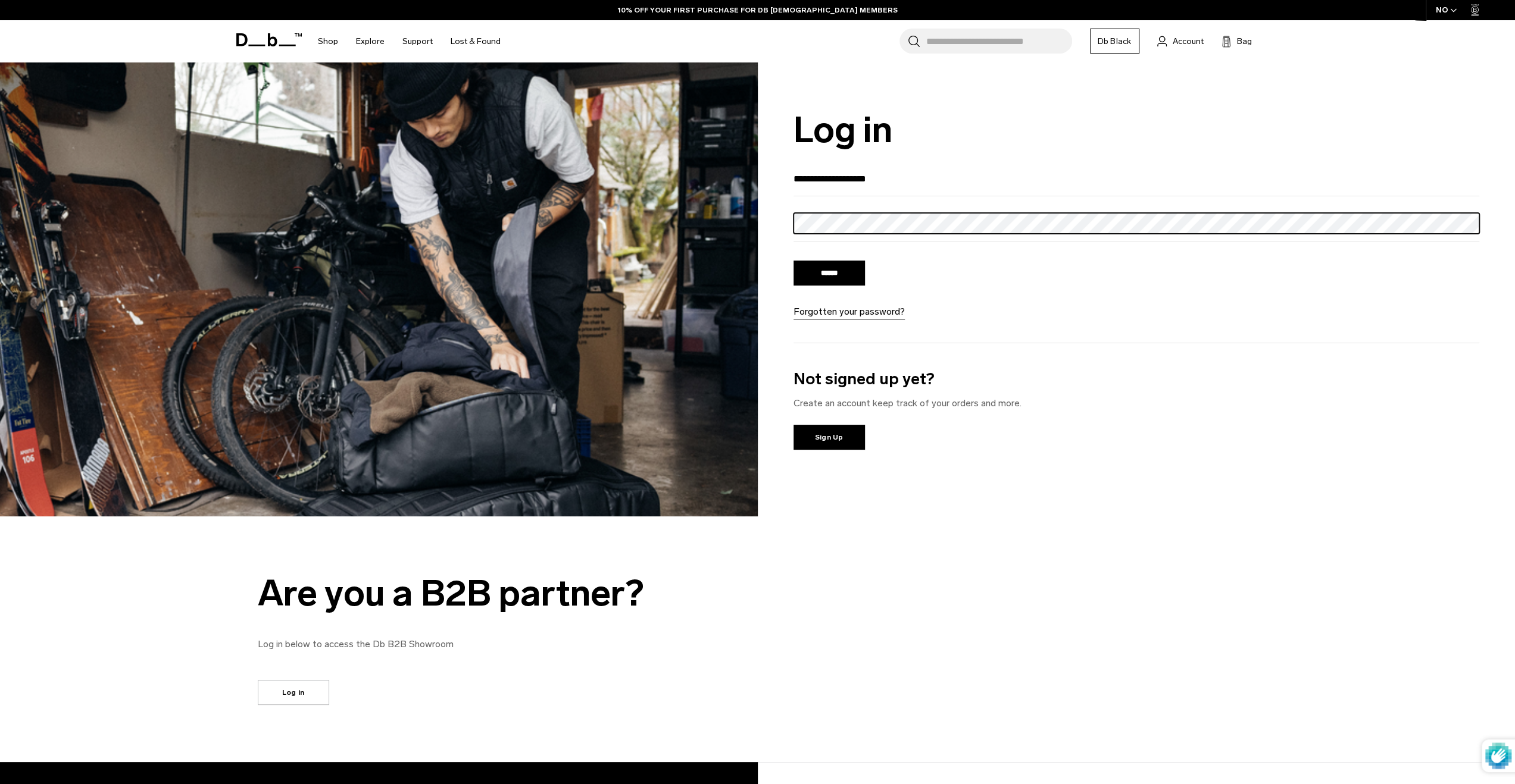
click at [794, 261] on input "******" at bounding box center [829, 273] width 71 height 25
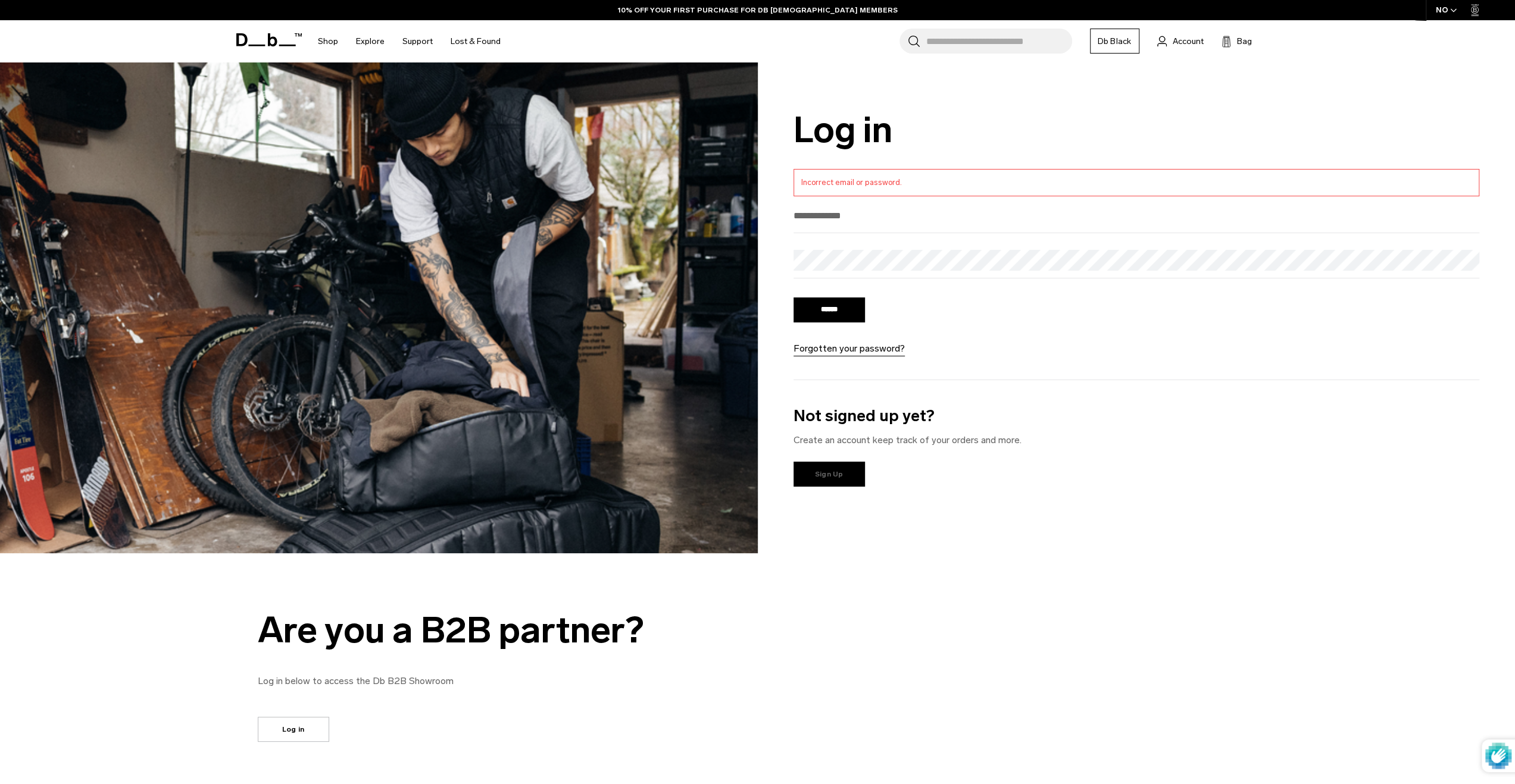
click at [838, 471] on link "Sign Up" at bounding box center [829, 474] width 71 height 25
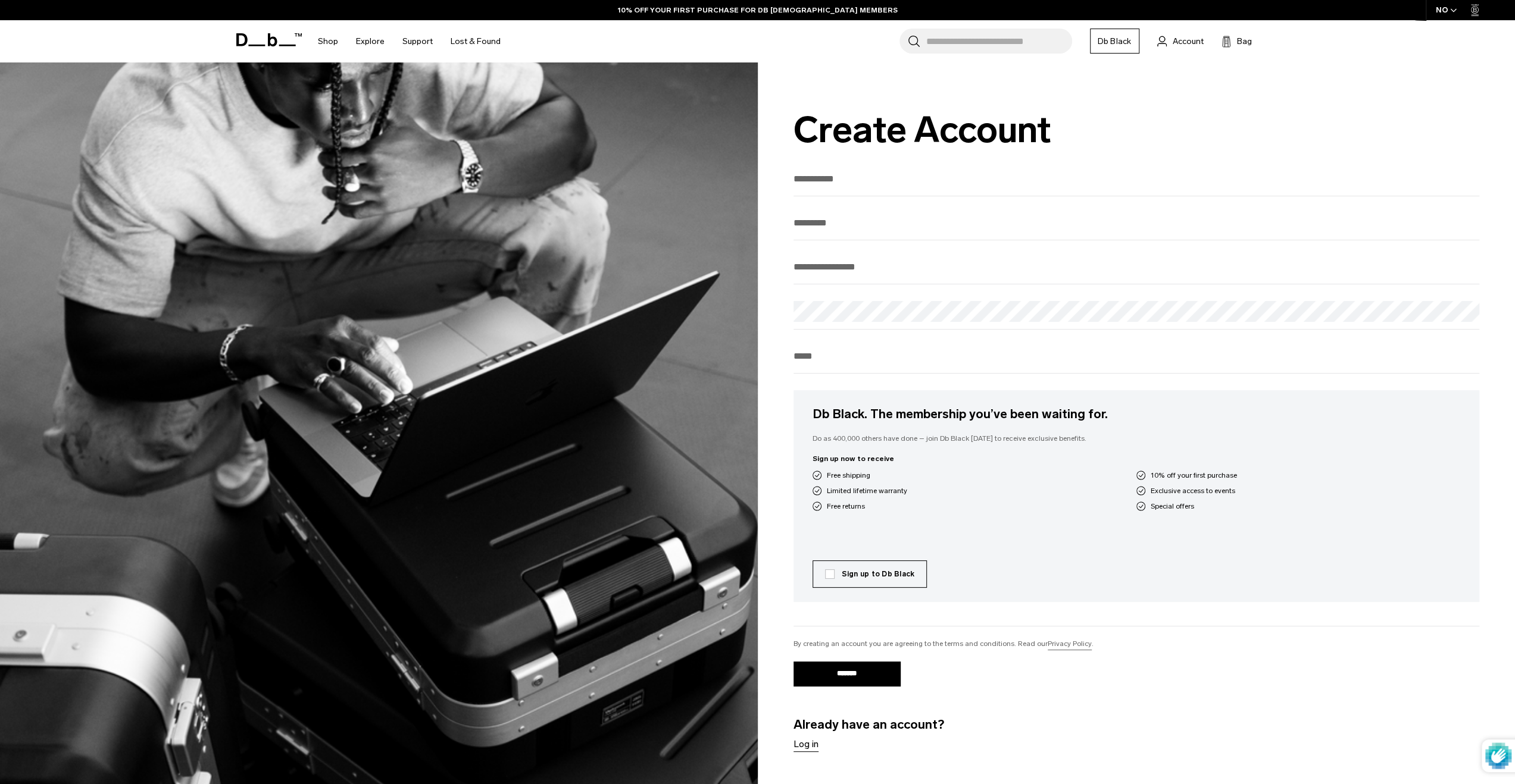
click at [862, 189] on input "text" at bounding box center [1136, 178] width 686 height 19
click at [869, 167] on div "Create Account Reactivate Account Db Black. The membership you’ve been waiting …" at bounding box center [1136, 438] width 758 height 752
click at [865, 181] on input "text" at bounding box center [1136, 178] width 686 height 19
type input "**********"
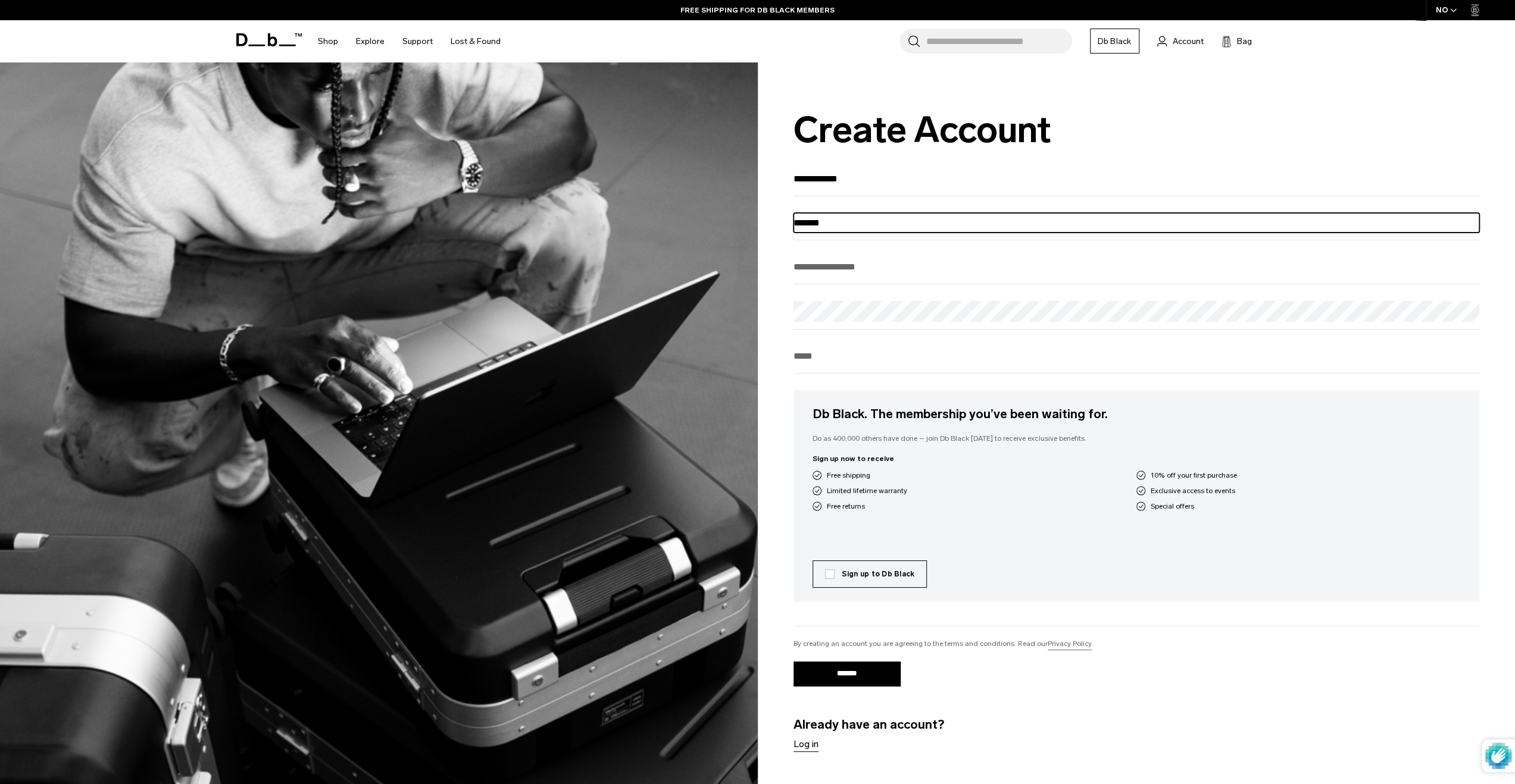
type input "******"
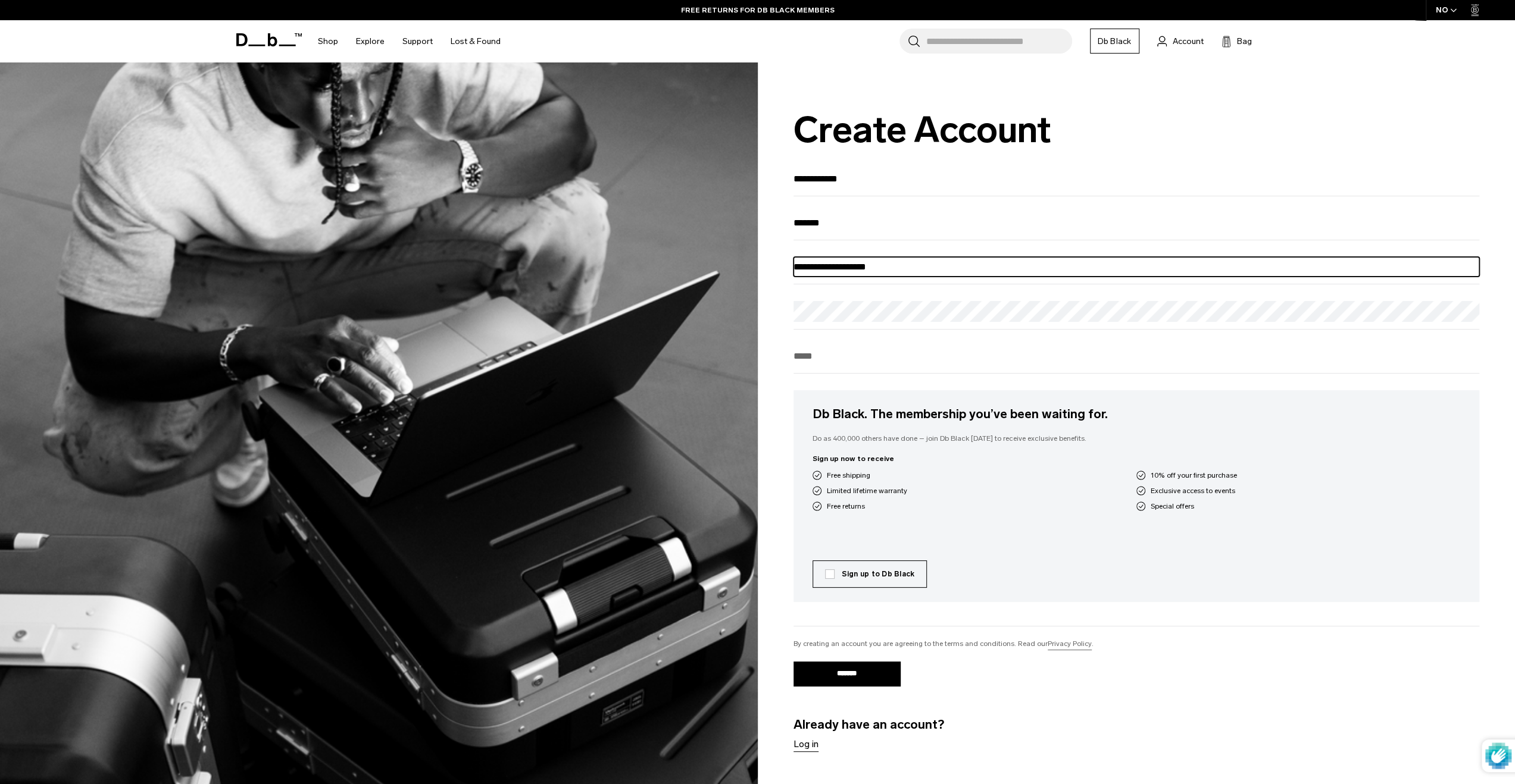
type input "**********"
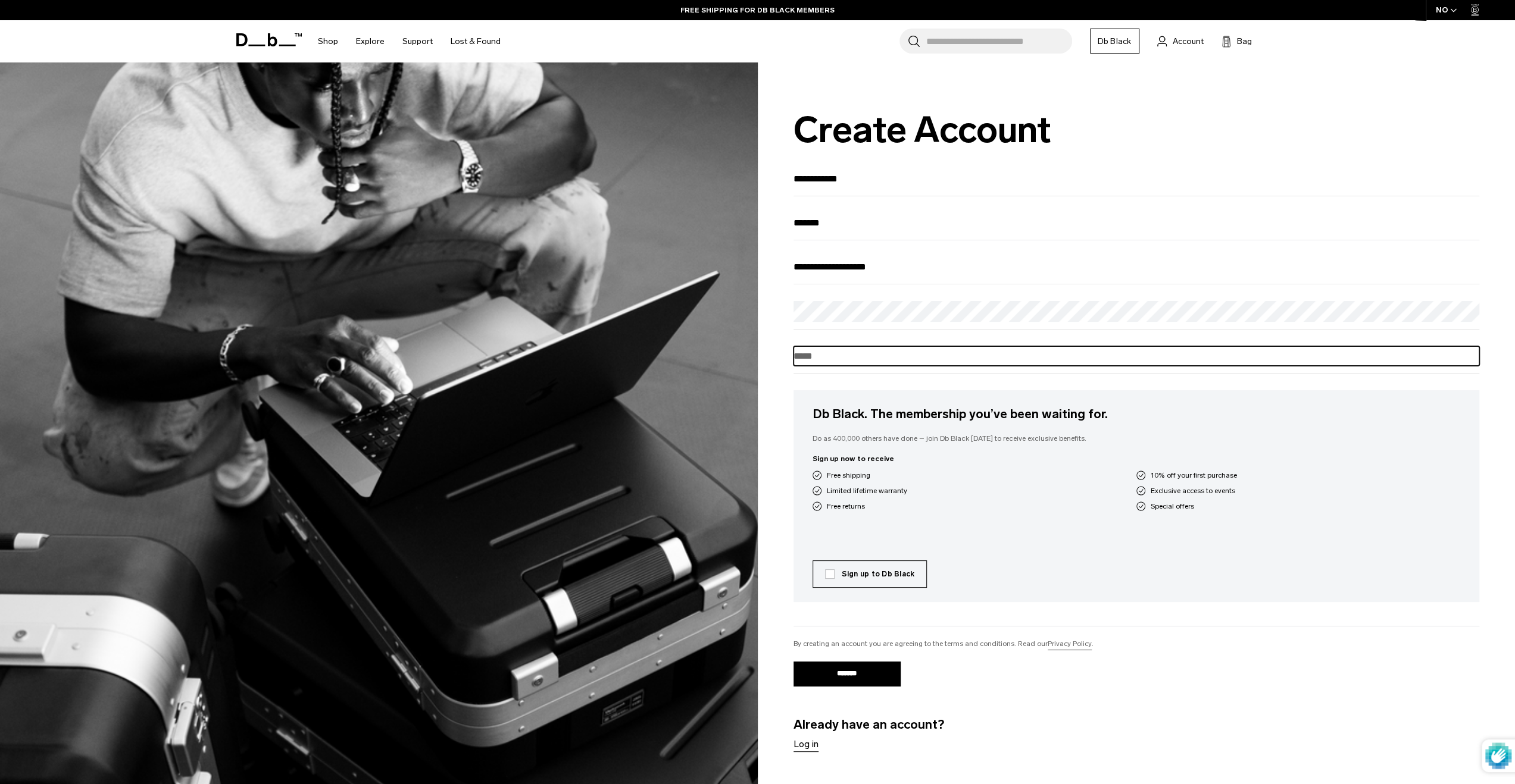
click at [976, 364] on input "tel" at bounding box center [1136, 356] width 686 height 19
type input "********"
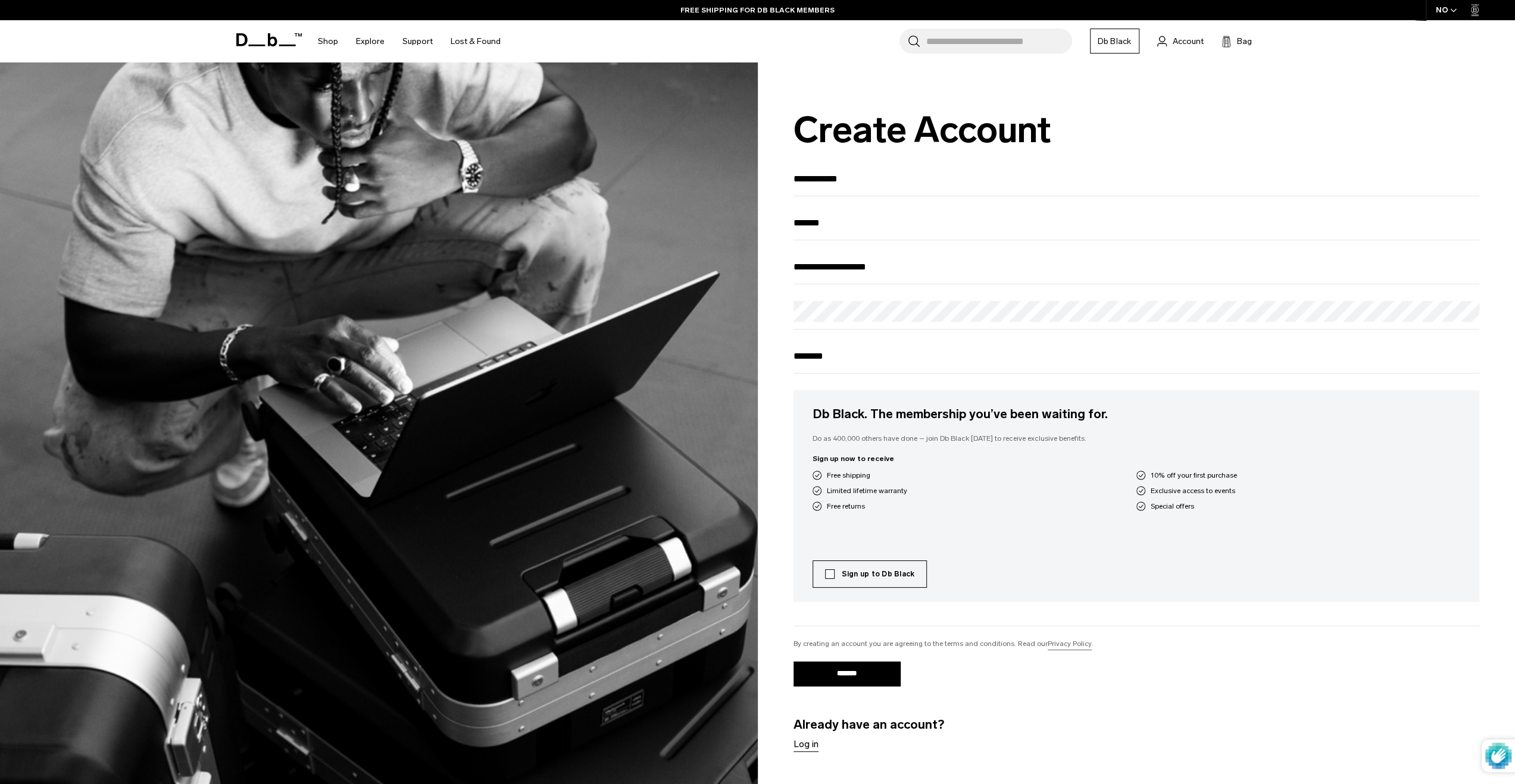
click at [829, 579] on label "Sign up to Db Black" at bounding box center [870, 574] width 90 height 10
click at [833, 672] on input "*******" at bounding box center [847, 674] width 107 height 25
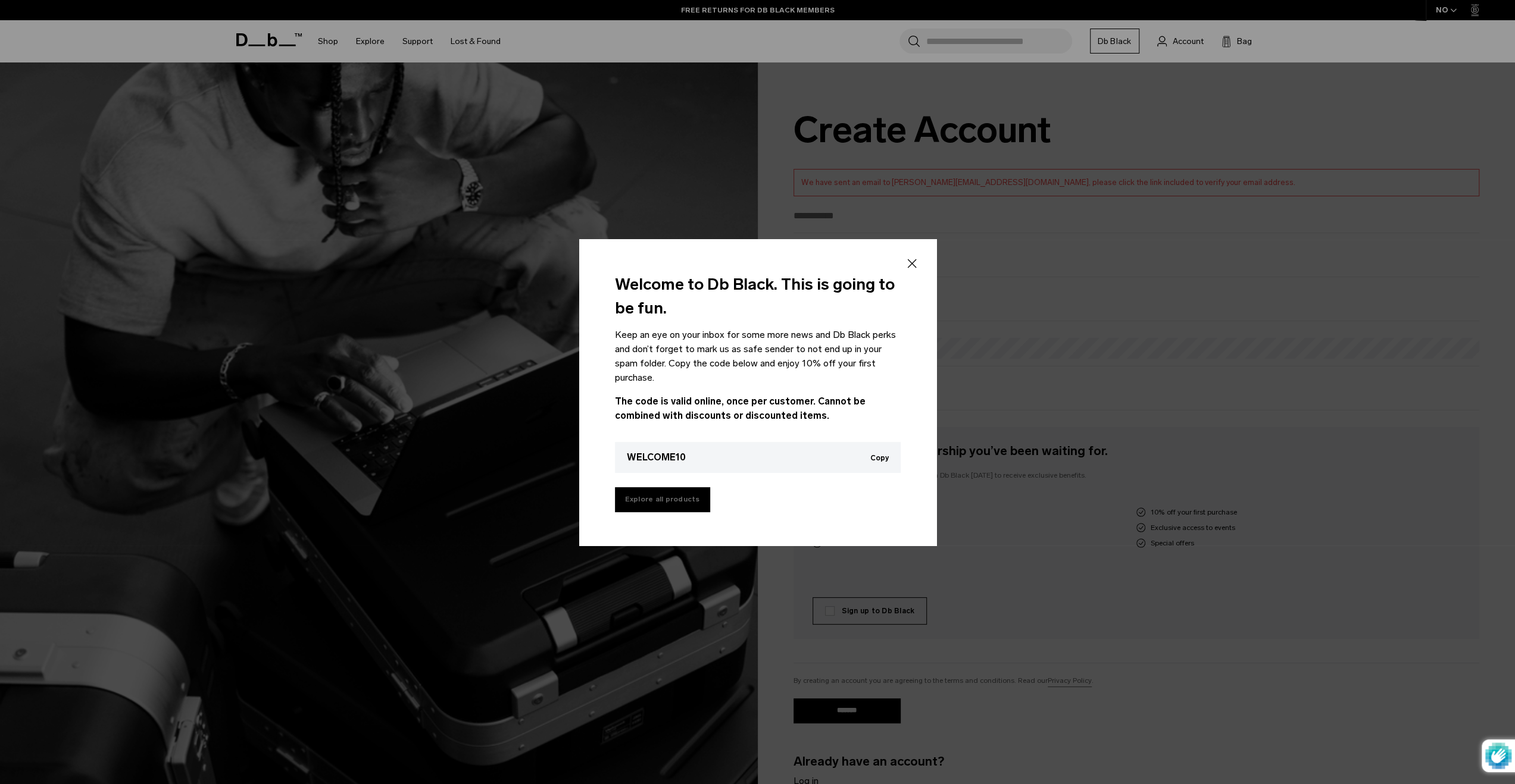
type input "**********"
click at [685, 503] on link "Explore all products" at bounding box center [662, 499] width 95 height 25
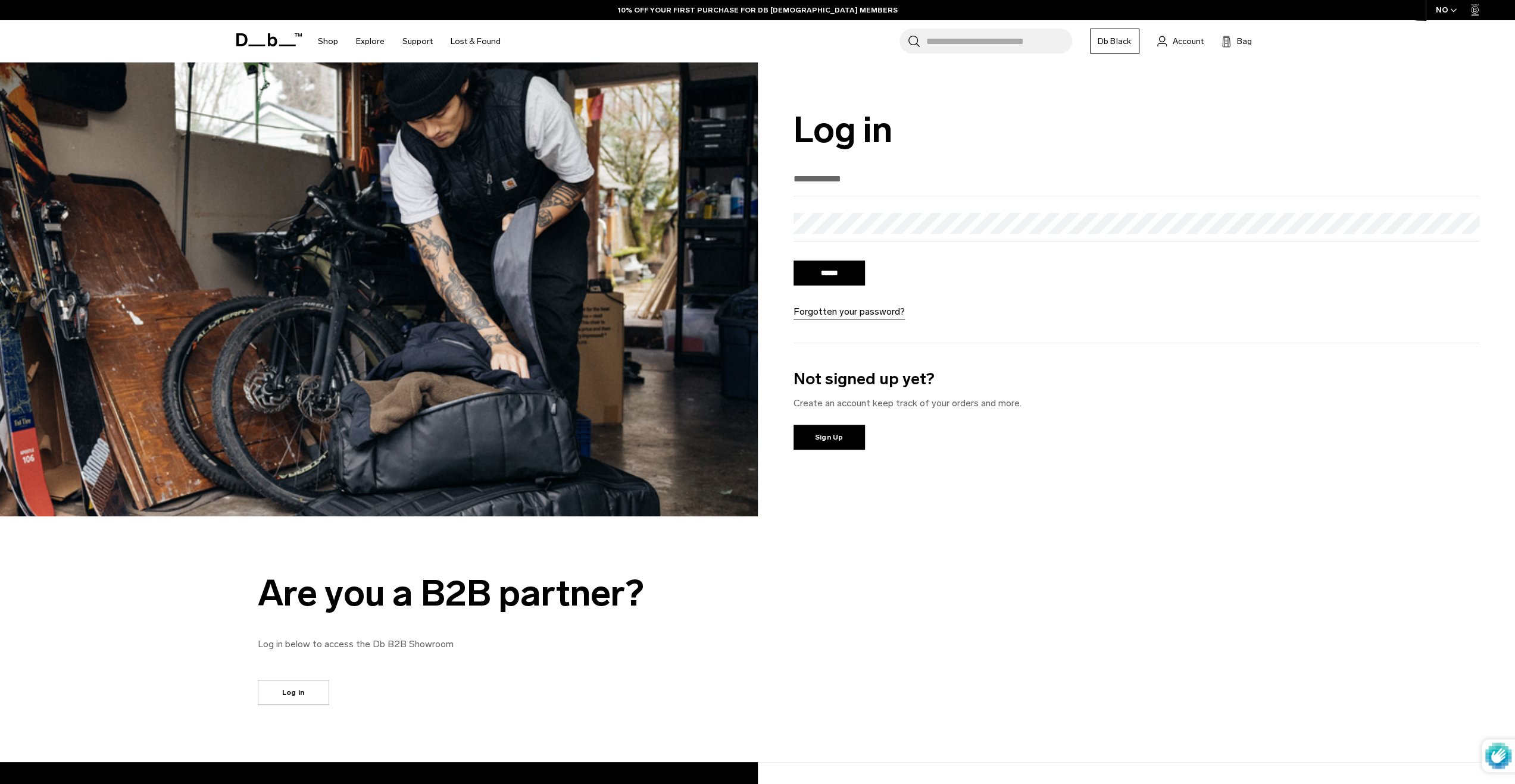
type input "**********"
click at [836, 269] on input "******" at bounding box center [829, 273] width 71 height 25
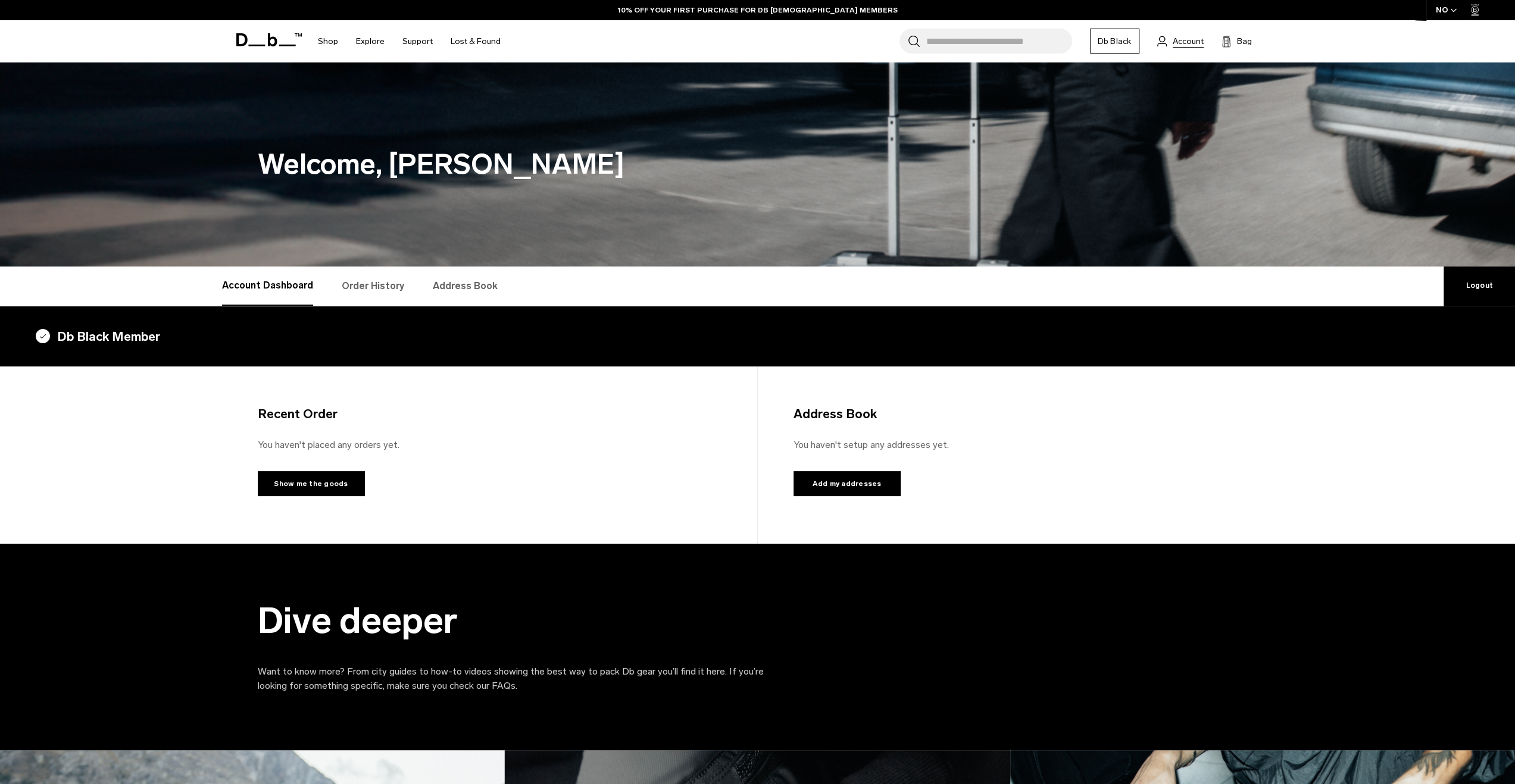
click at [1174, 39] on span "Account" at bounding box center [1188, 41] width 31 height 13
click at [466, 283] on link "Address Book" at bounding box center [465, 286] width 65 height 39
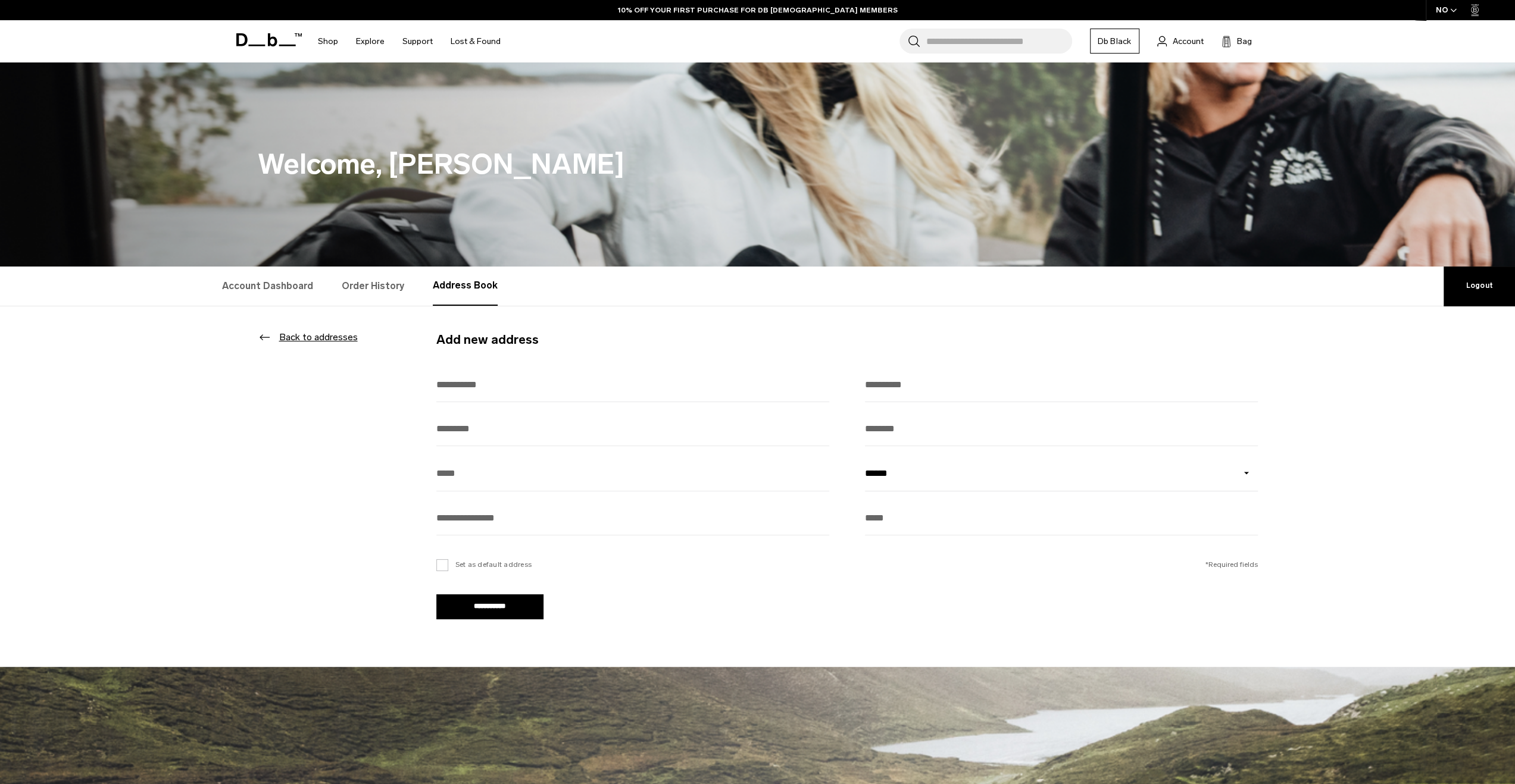
click at [503, 386] on input "text" at bounding box center [633, 385] width 393 height 34
type input "**********"
type input "******"
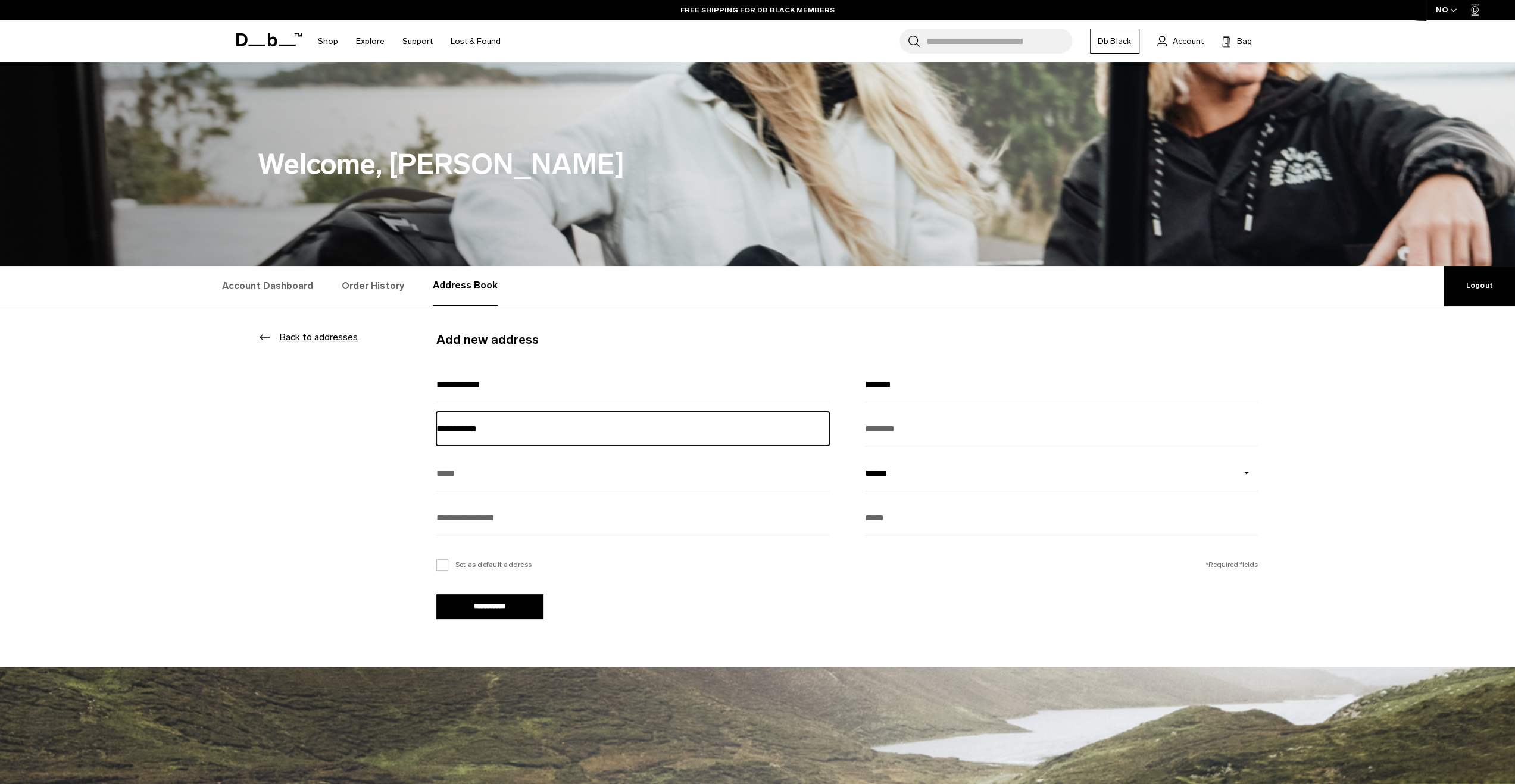
type input "**********"
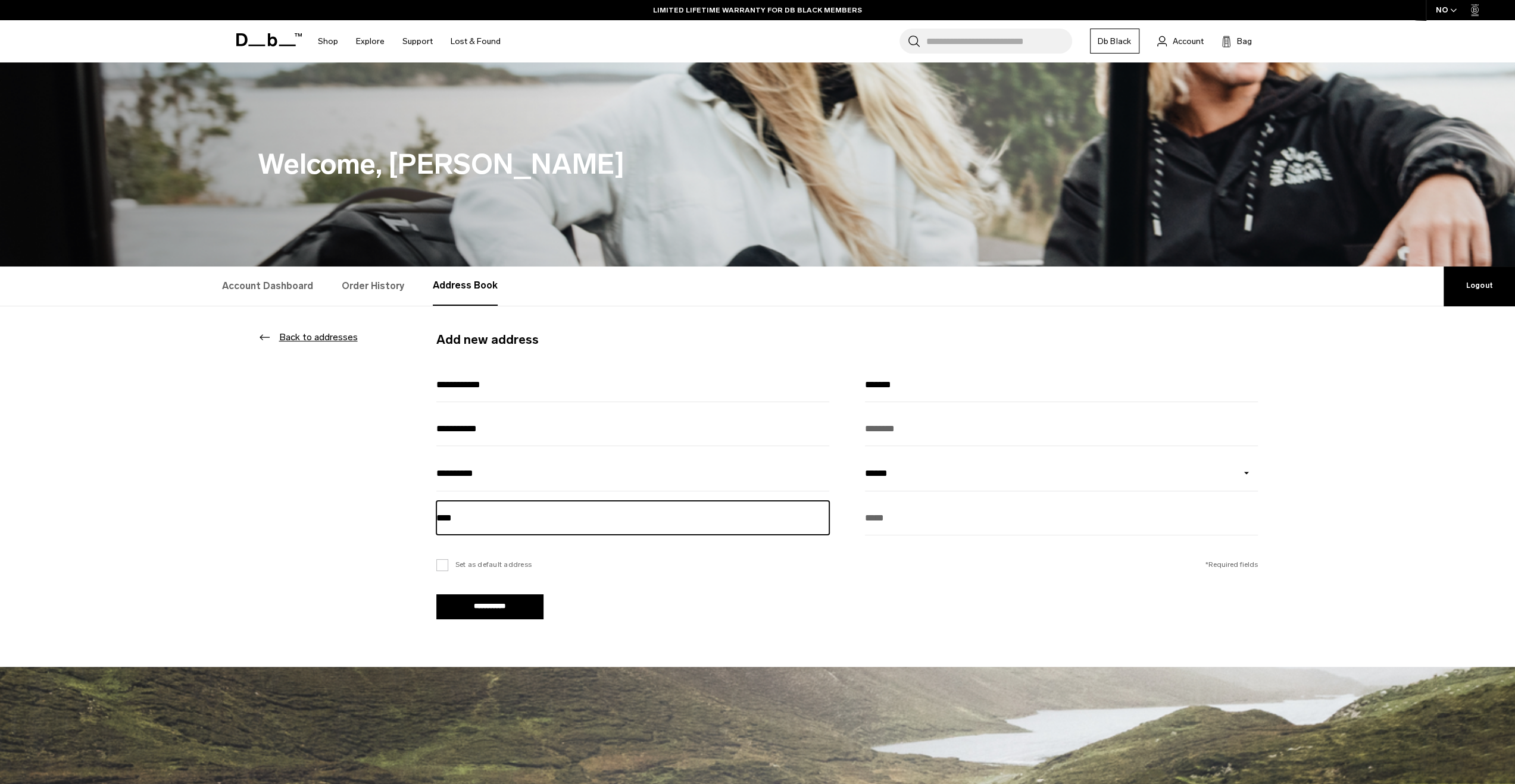
type input "****"
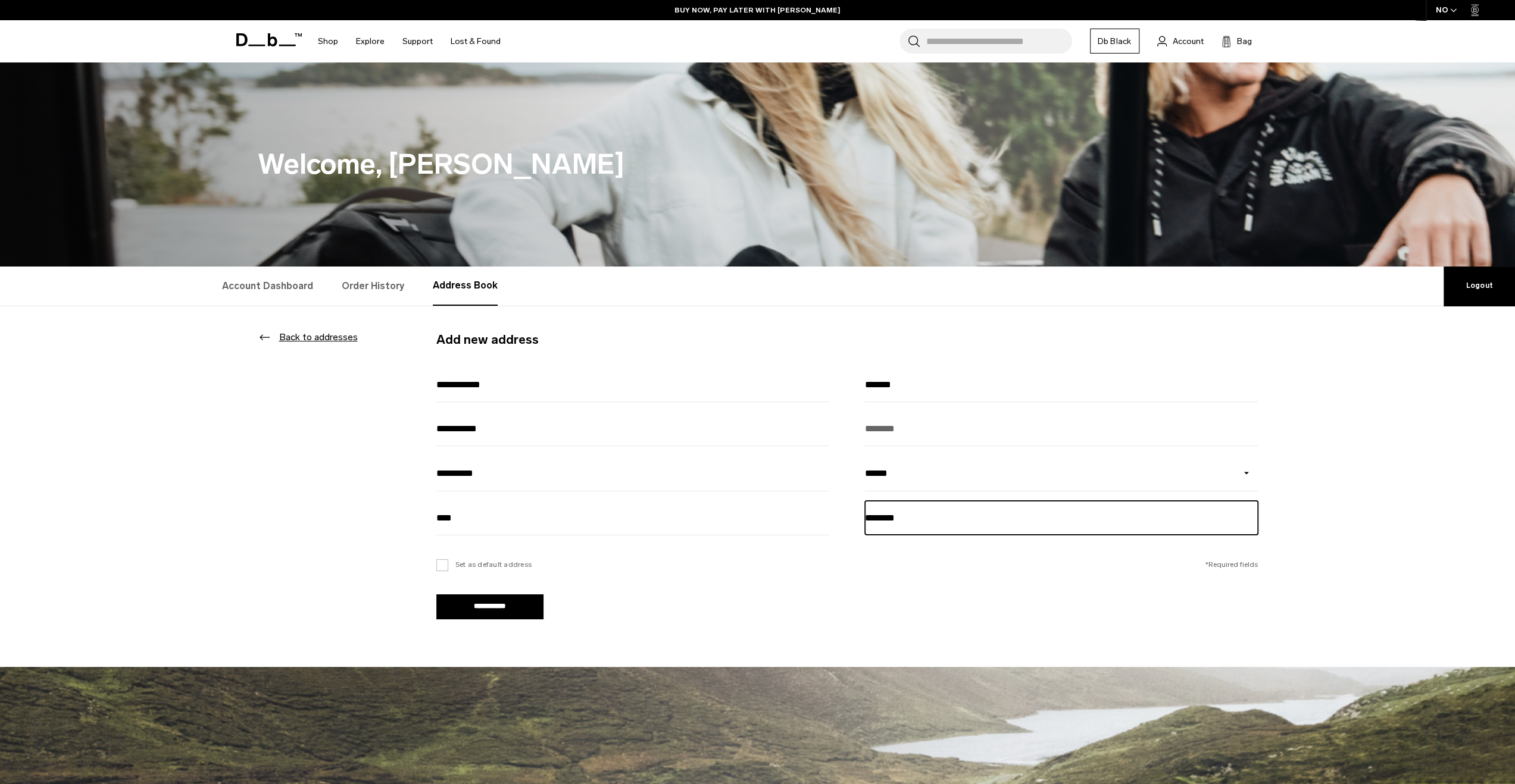
type input "********"
click at [435, 568] on form "**********" at bounding box center [758, 486] width 1000 height 361
click at [440, 568] on label "Set as default address" at bounding box center [484, 564] width 96 height 10
click at [454, 607] on input "**********" at bounding box center [490, 606] width 107 height 25
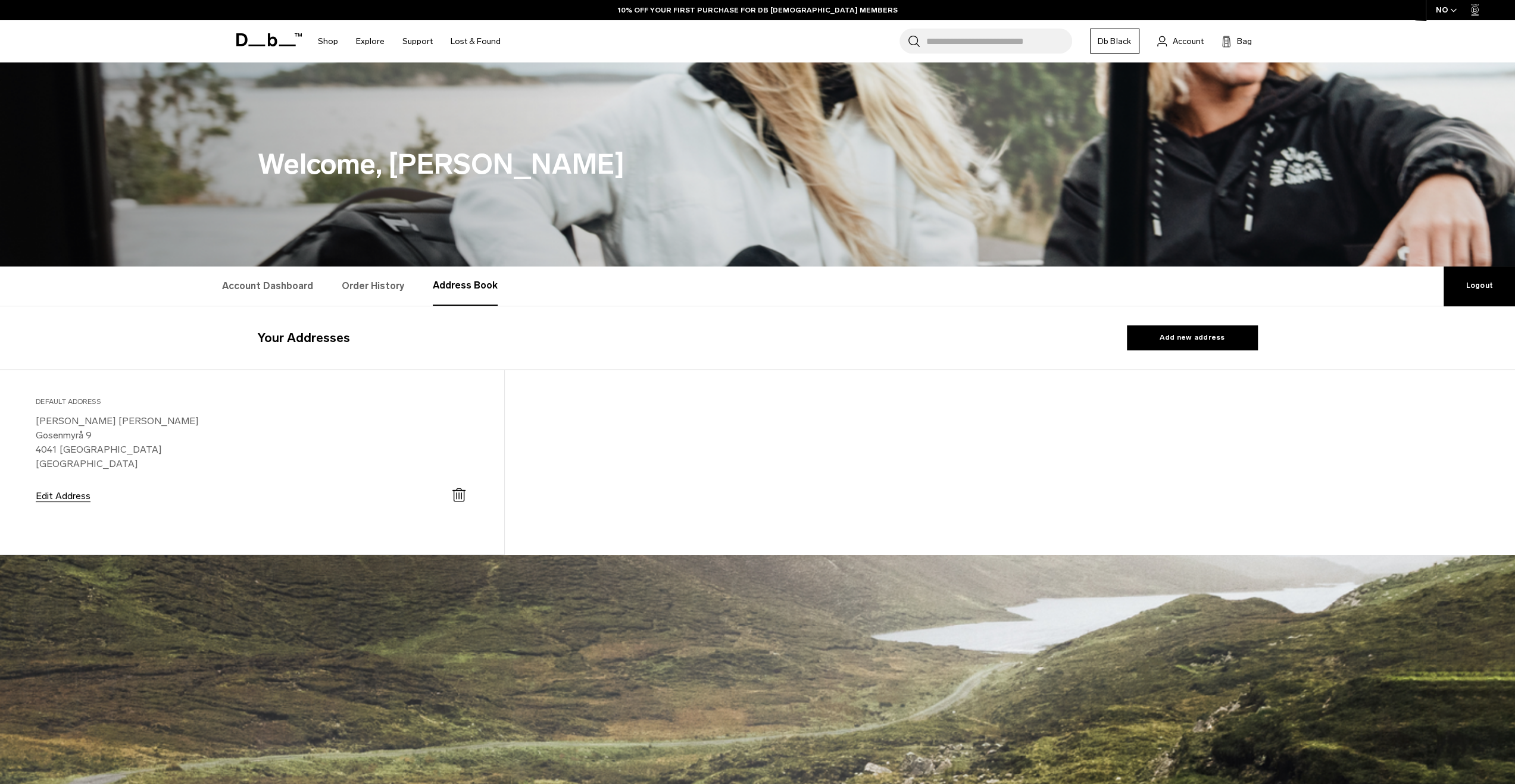
click at [1123, 43] on link "Db Black" at bounding box center [1114, 40] width 50 height 25
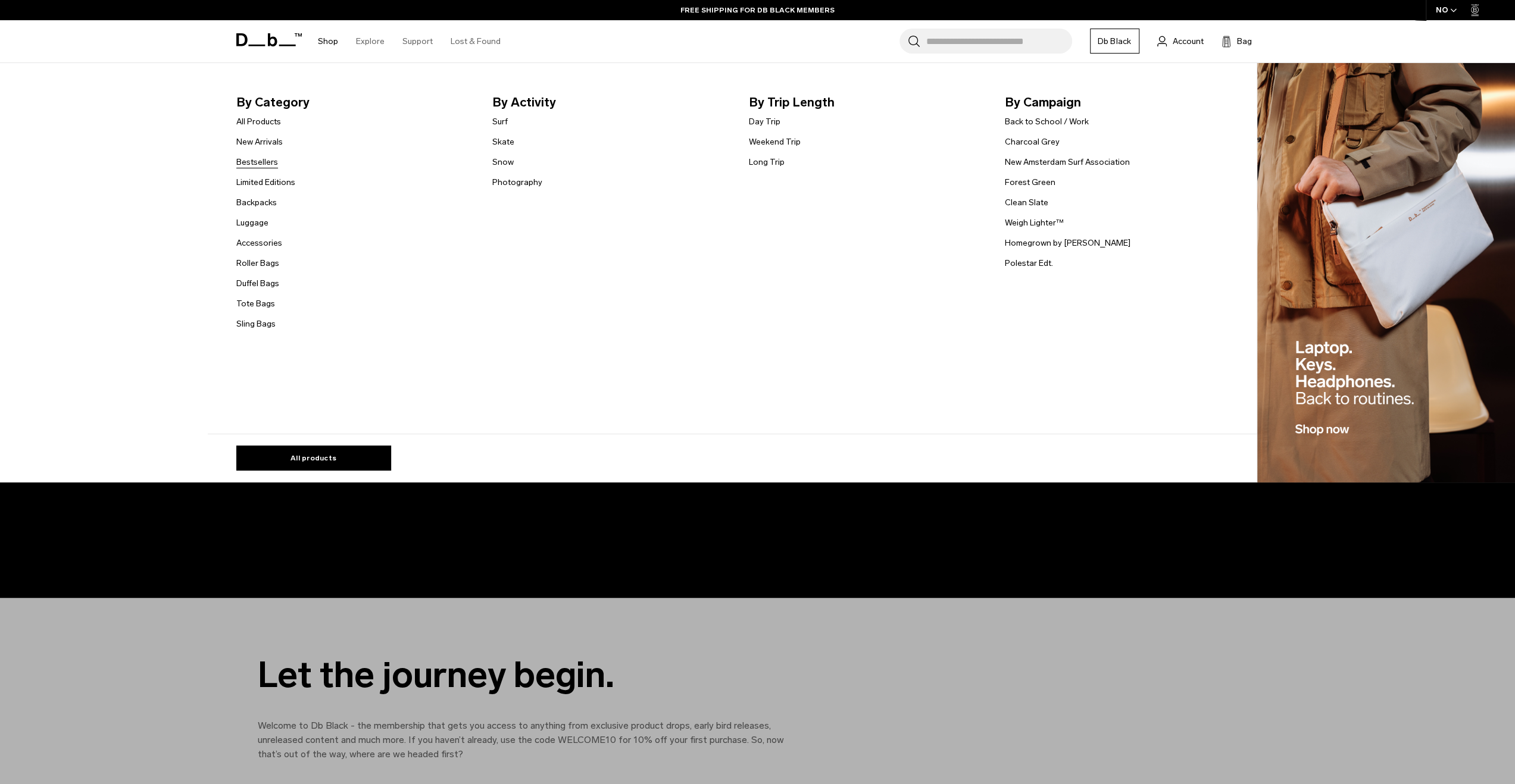
click at [260, 161] on link "Bestsellers" at bounding box center [257, 162] width 42 height 13
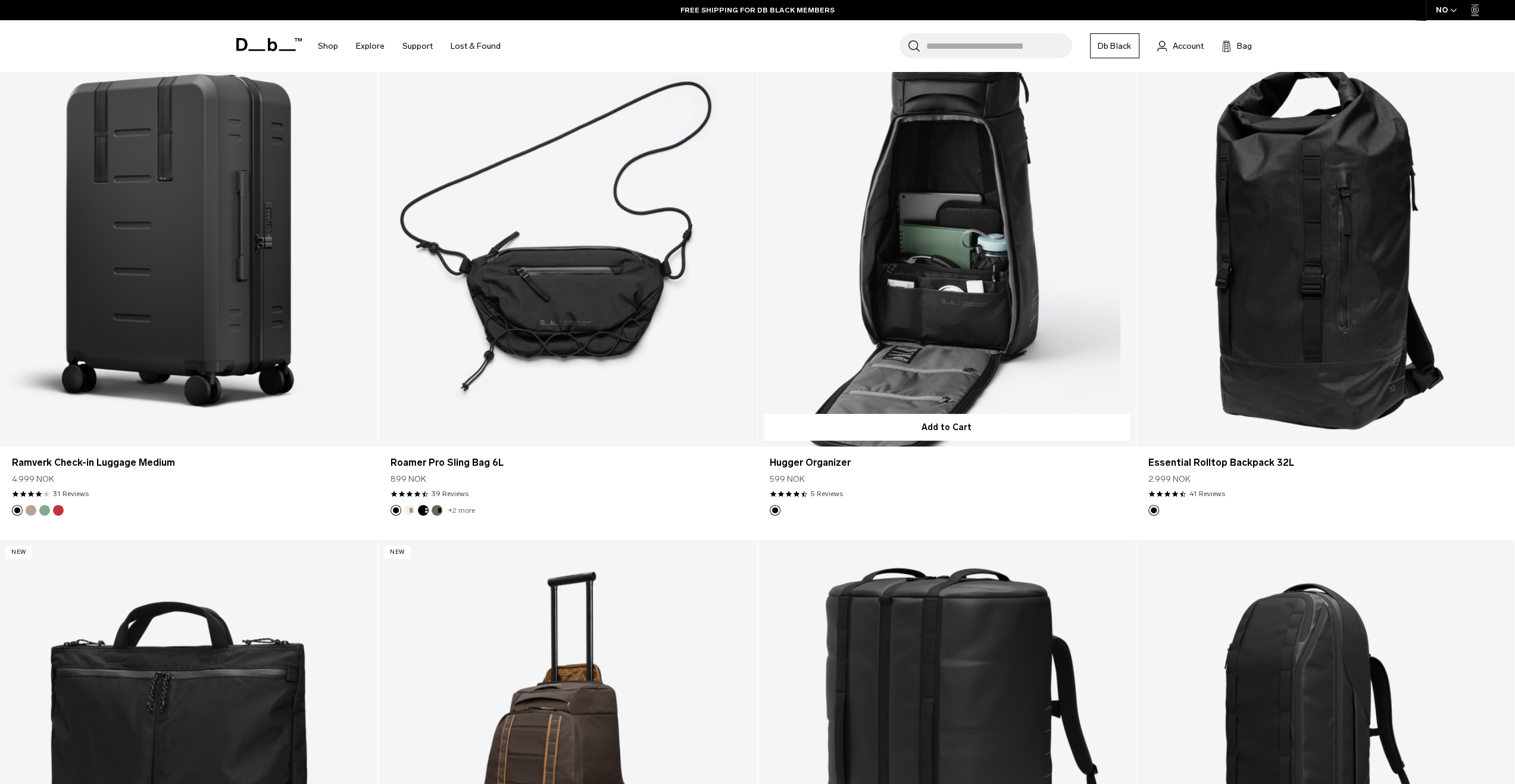
scroll to position [3510, 0]
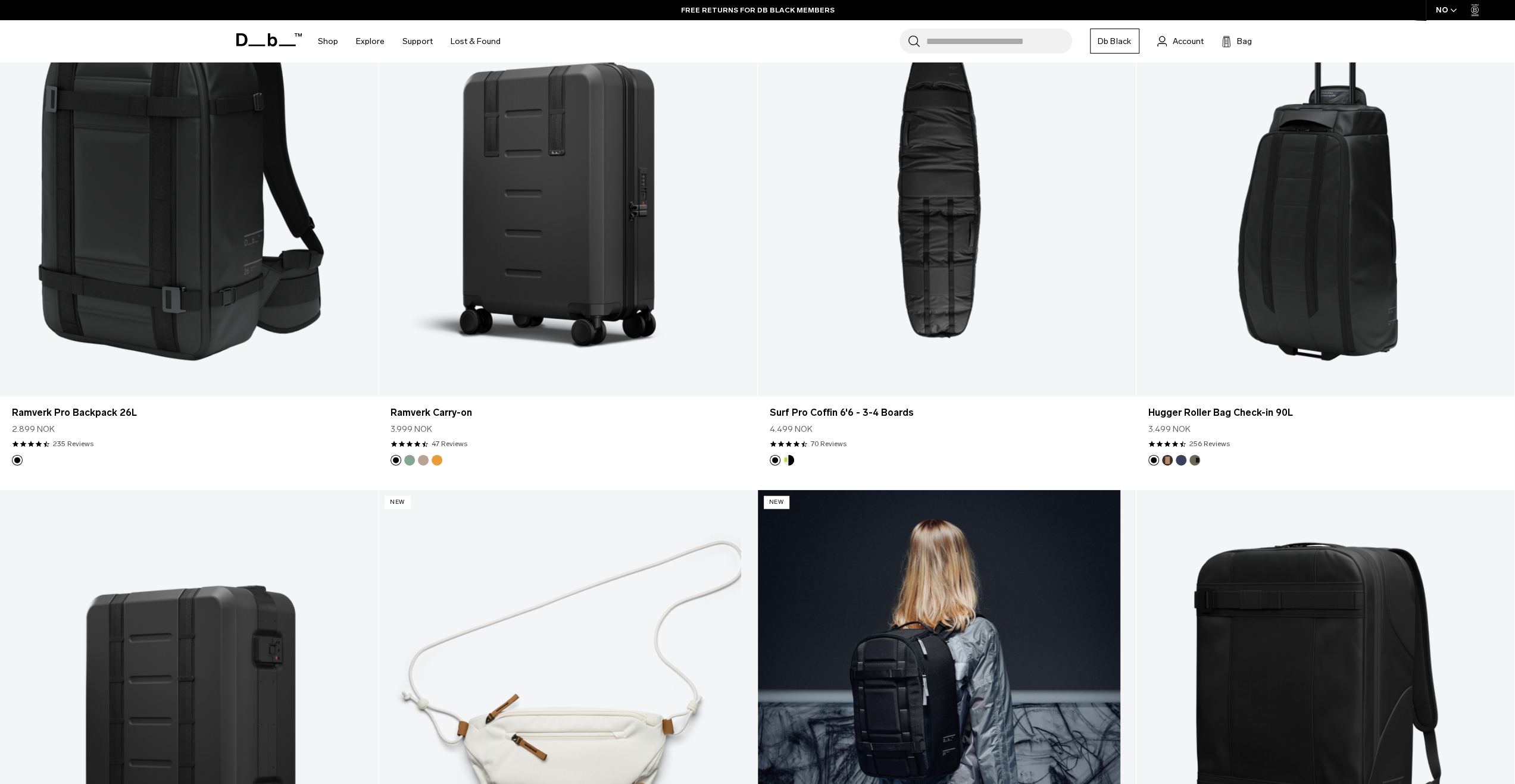
click at [898, 535] on link "Ramverk Backpack 21L" at bounding box center [946, 700] width 378 height 420
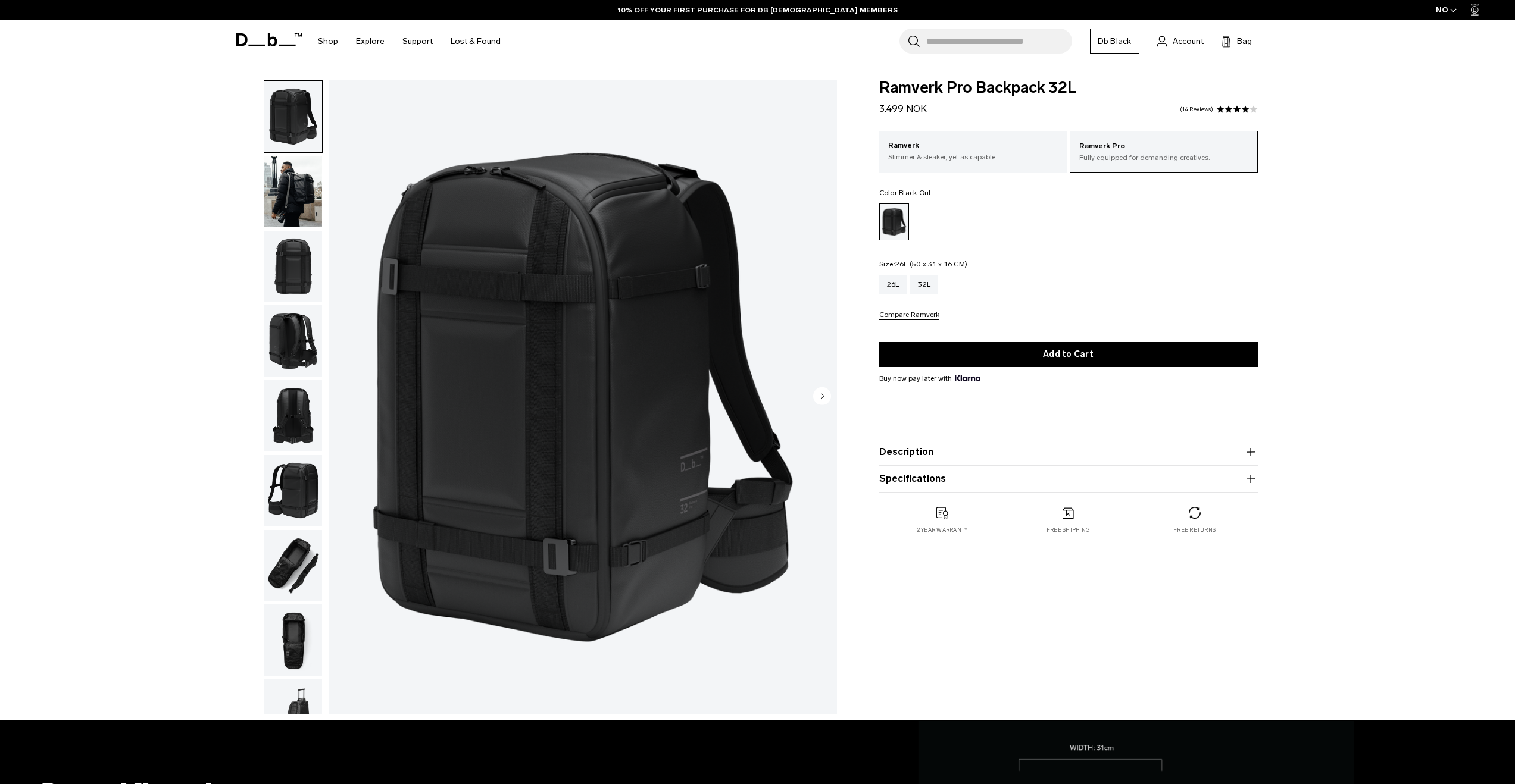
click at [885, 284] on div "26L" at bounding box center [892, 284] width 28 height 19
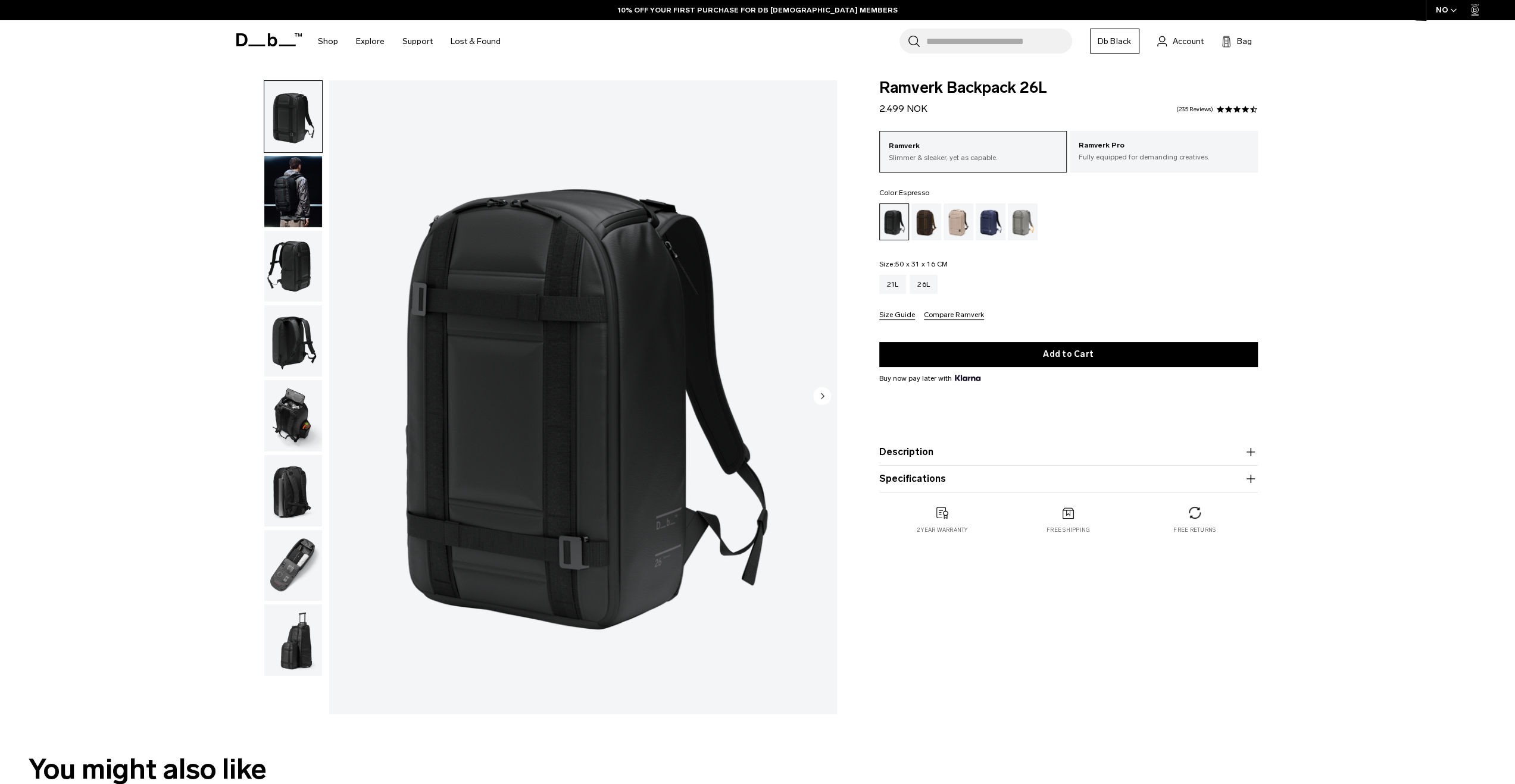
click at [934, 218] on div "Espresso" at bounding box center [926, 221] width 30 height 37
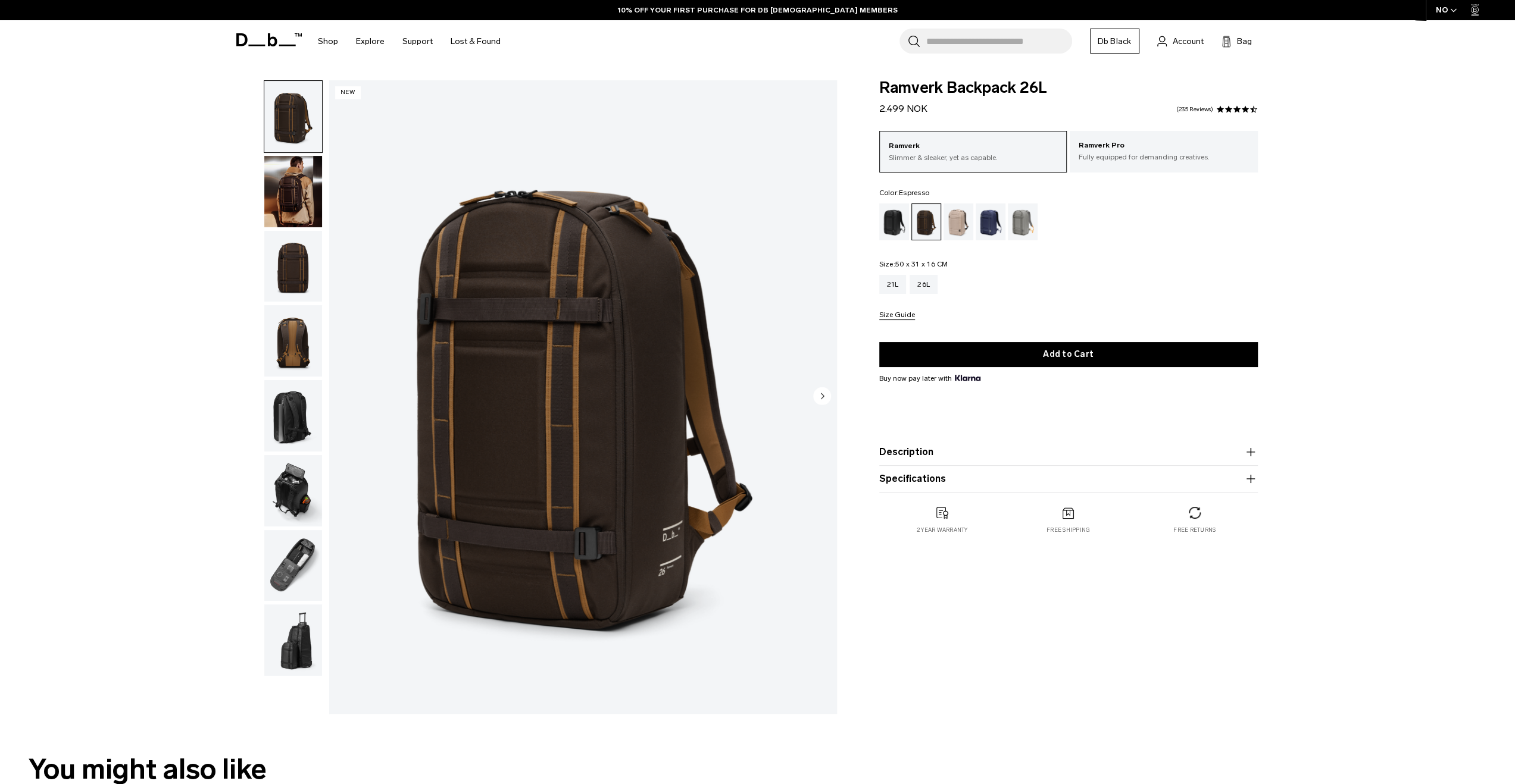
click at [298, 199] on img "button" at bounding box center [292, 191] width 58 height 71
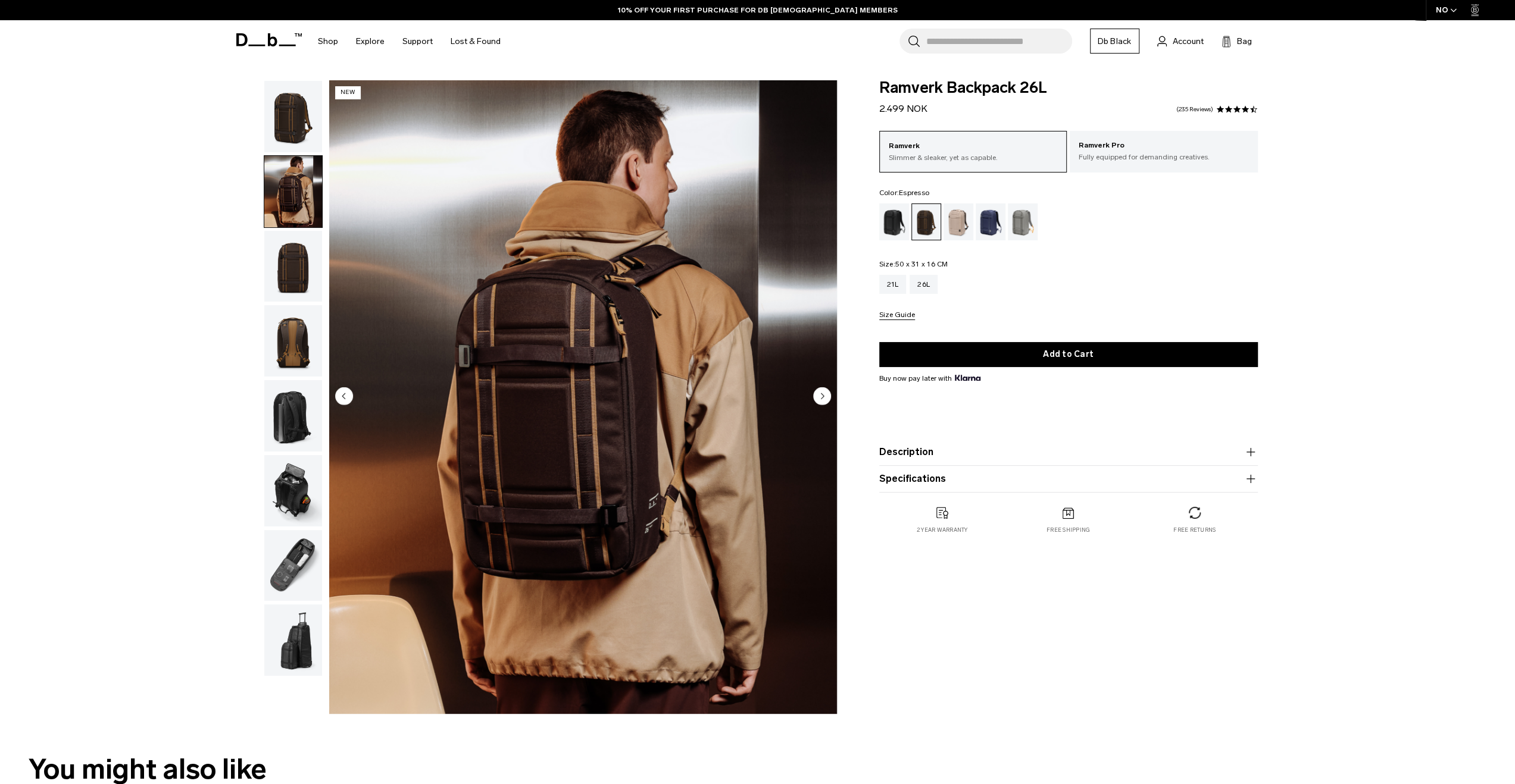
click at [278, 265] on img "button" at bounding box center [292, 266] width 58 height 71
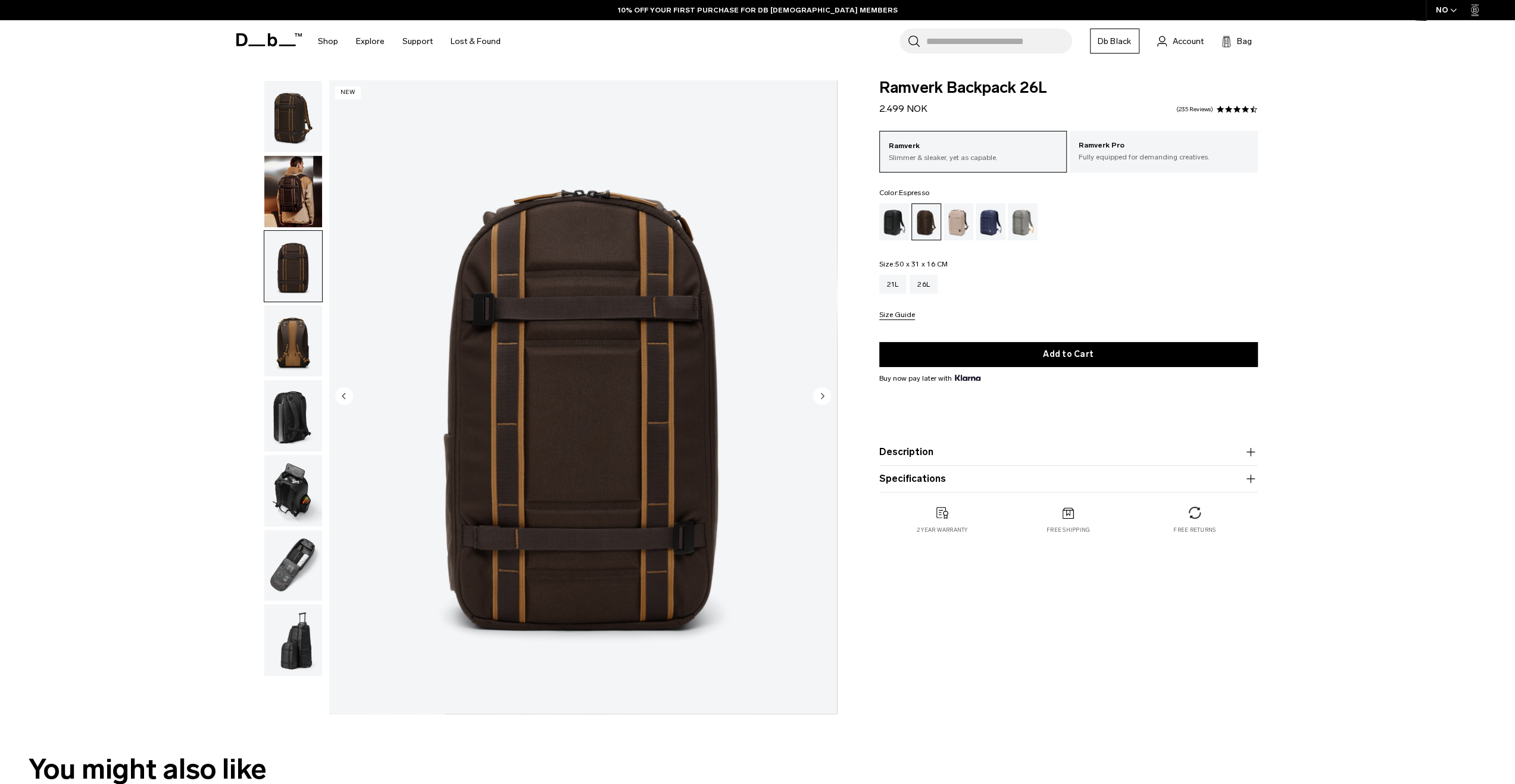
click at [288, 326] on img "button" at bounding box center [292, 340] width 58 height 71
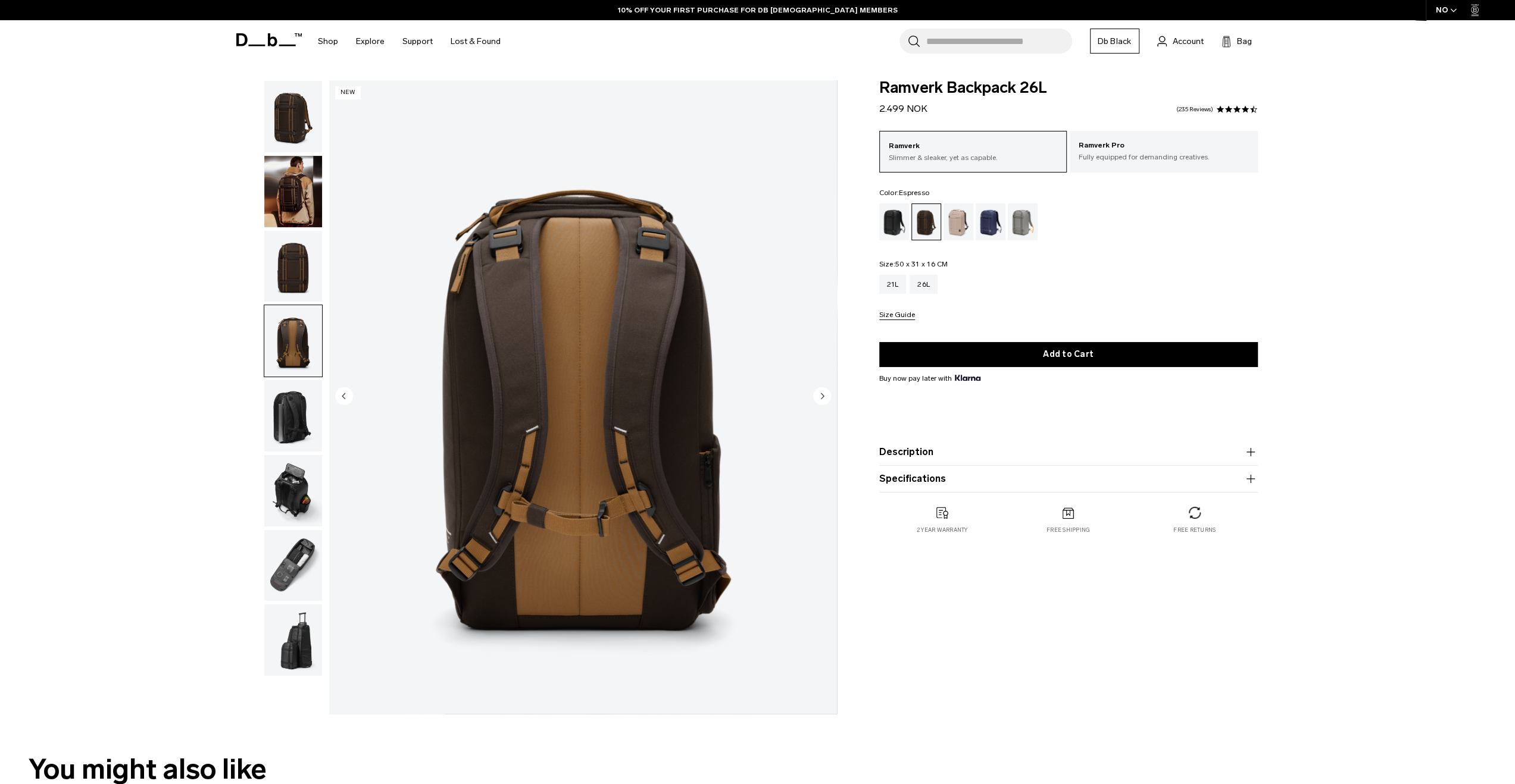
click at [289, 408] on img "button" at bounding box center [292, 415] width 58 height 71
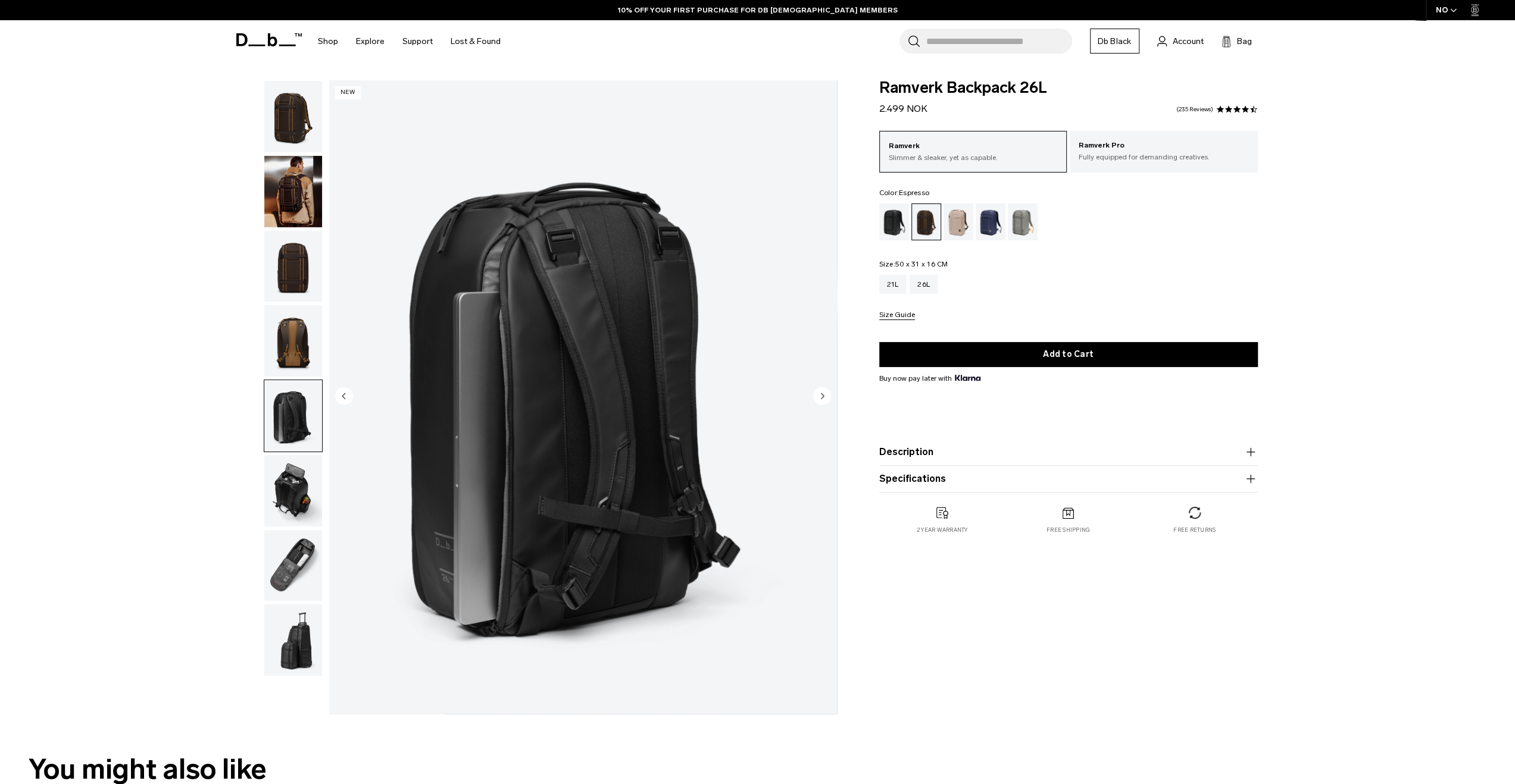
click at [296, 313] on img "button" at bounding box center [292, 340] width 58 height 71
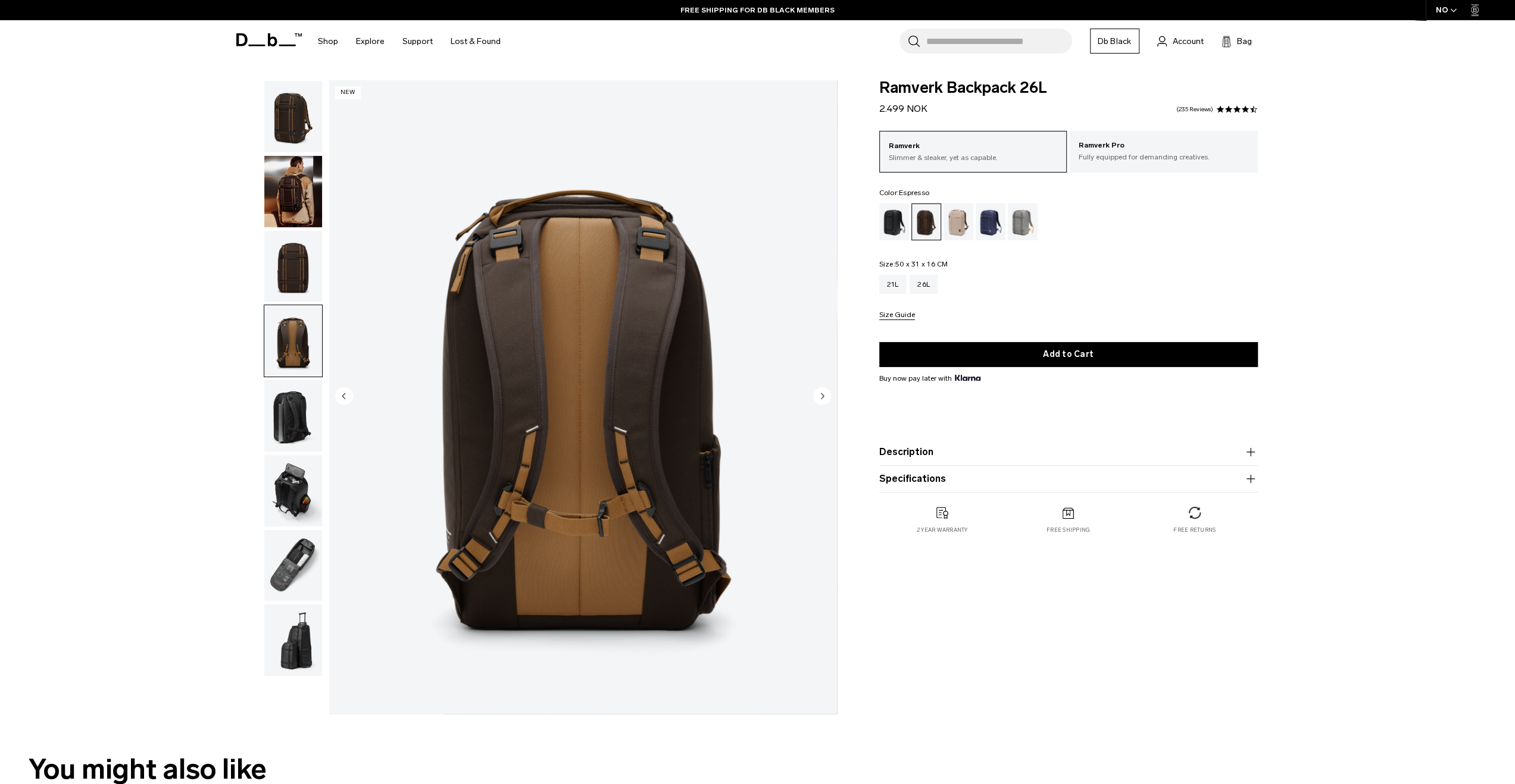
click at [296, 451] on img "button" at bounding box center [292, 415] width 58 height 71
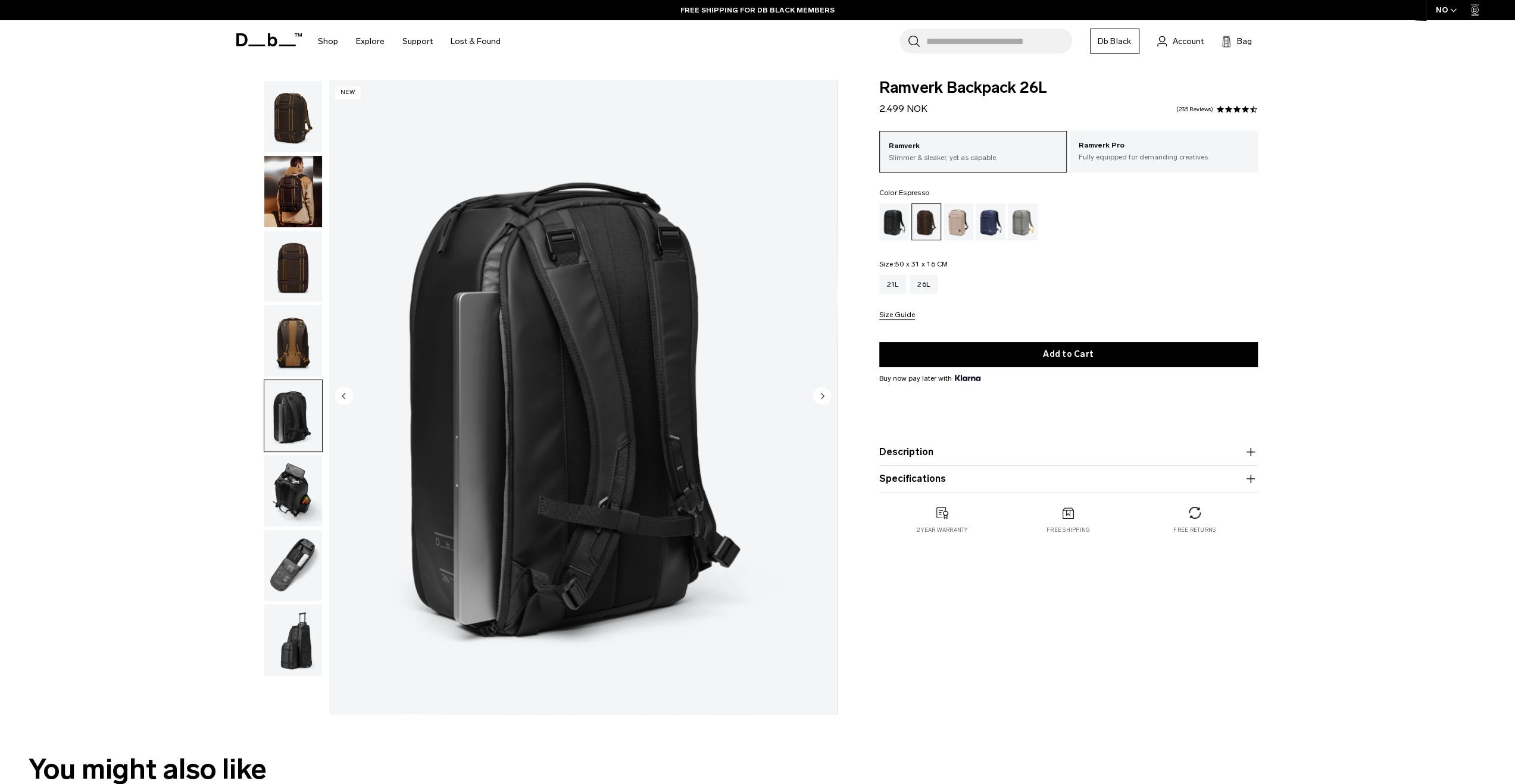
click at [296, 471] on img "button" at bounding box center [292, 490] width 58 height 71
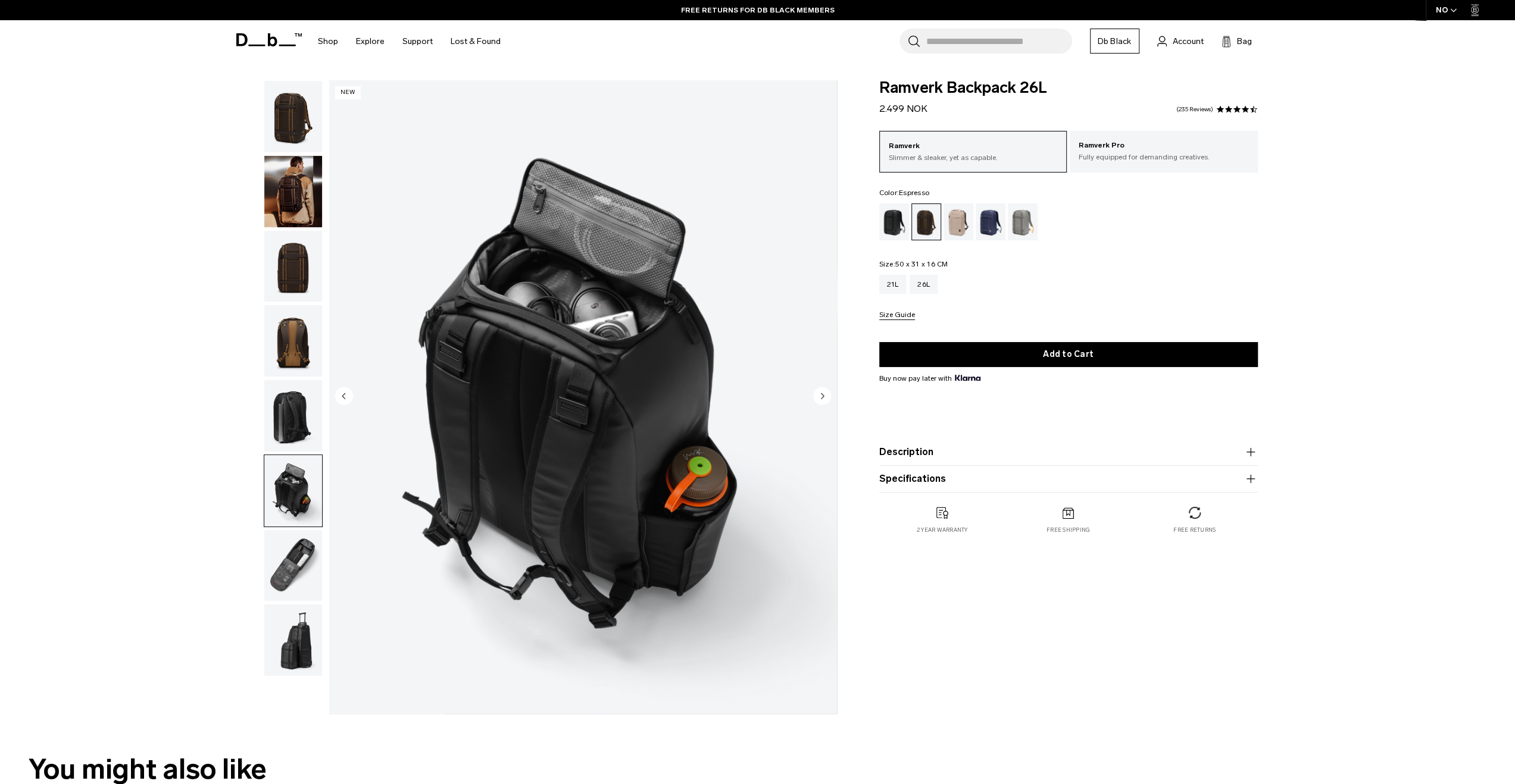
click at [295, 501] on img "button" at bounding box center [292, 490] width 58 height 71
click at [296, 460] on img "button" at bounding box center [292, 490] width 58 height 71
click at [290, 437] on img "button" at bounding box center [292, 415] width 58 height 71
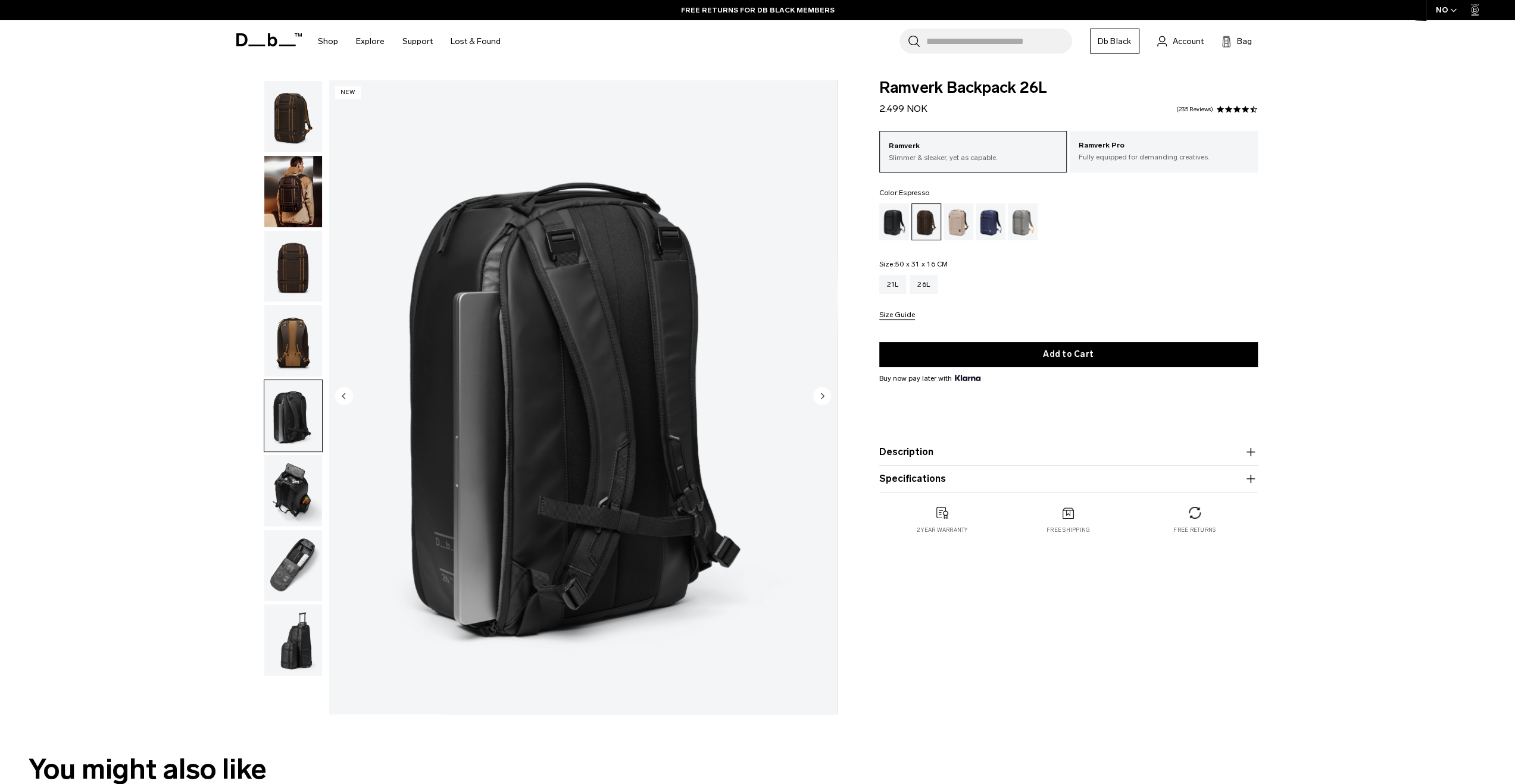
click at [299, 477] on img "button" at bounding box center [292, 490] width 58 height 71
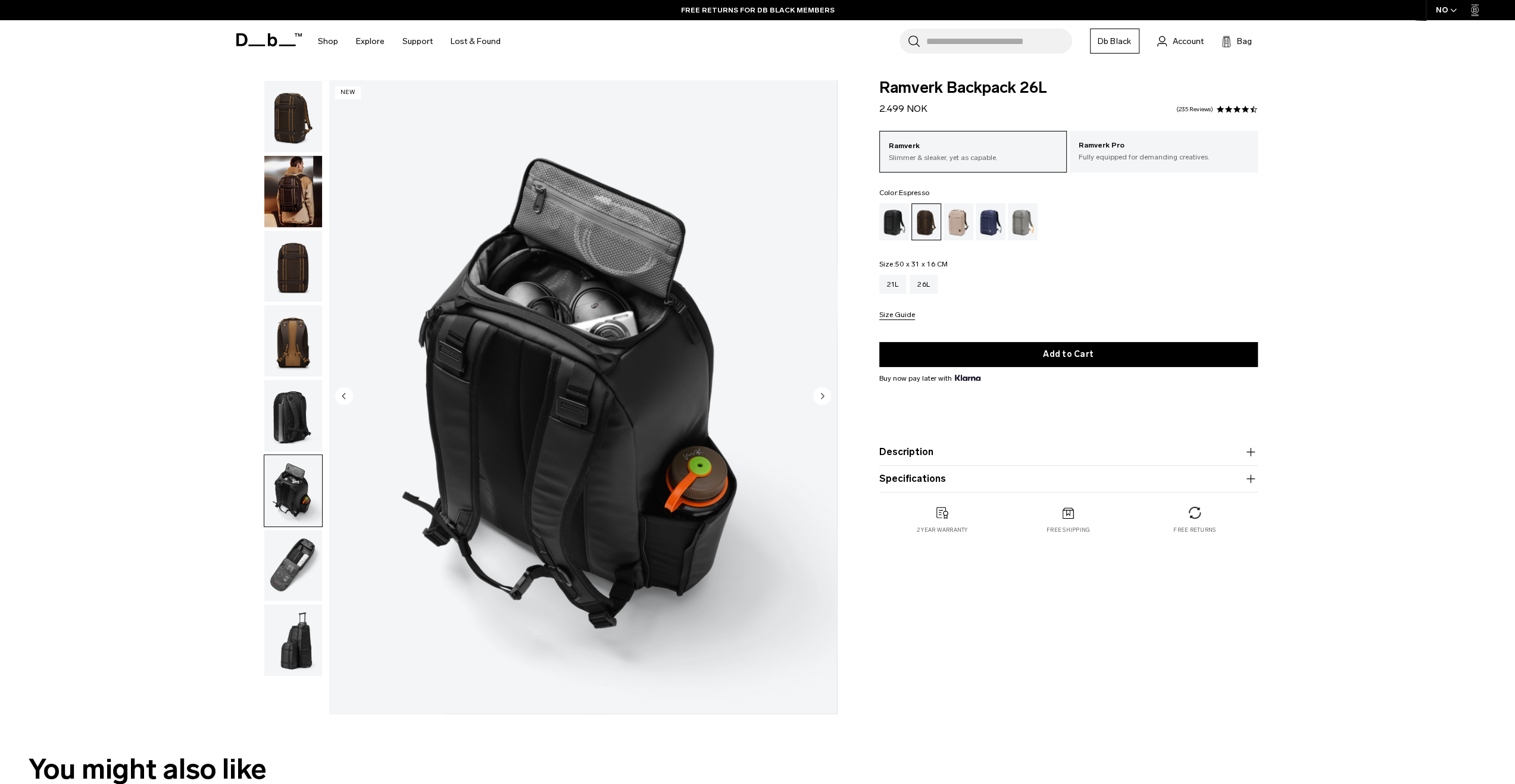
click at [309, 570] on img "button" at bounding box center [292, 565] width 58 height 71
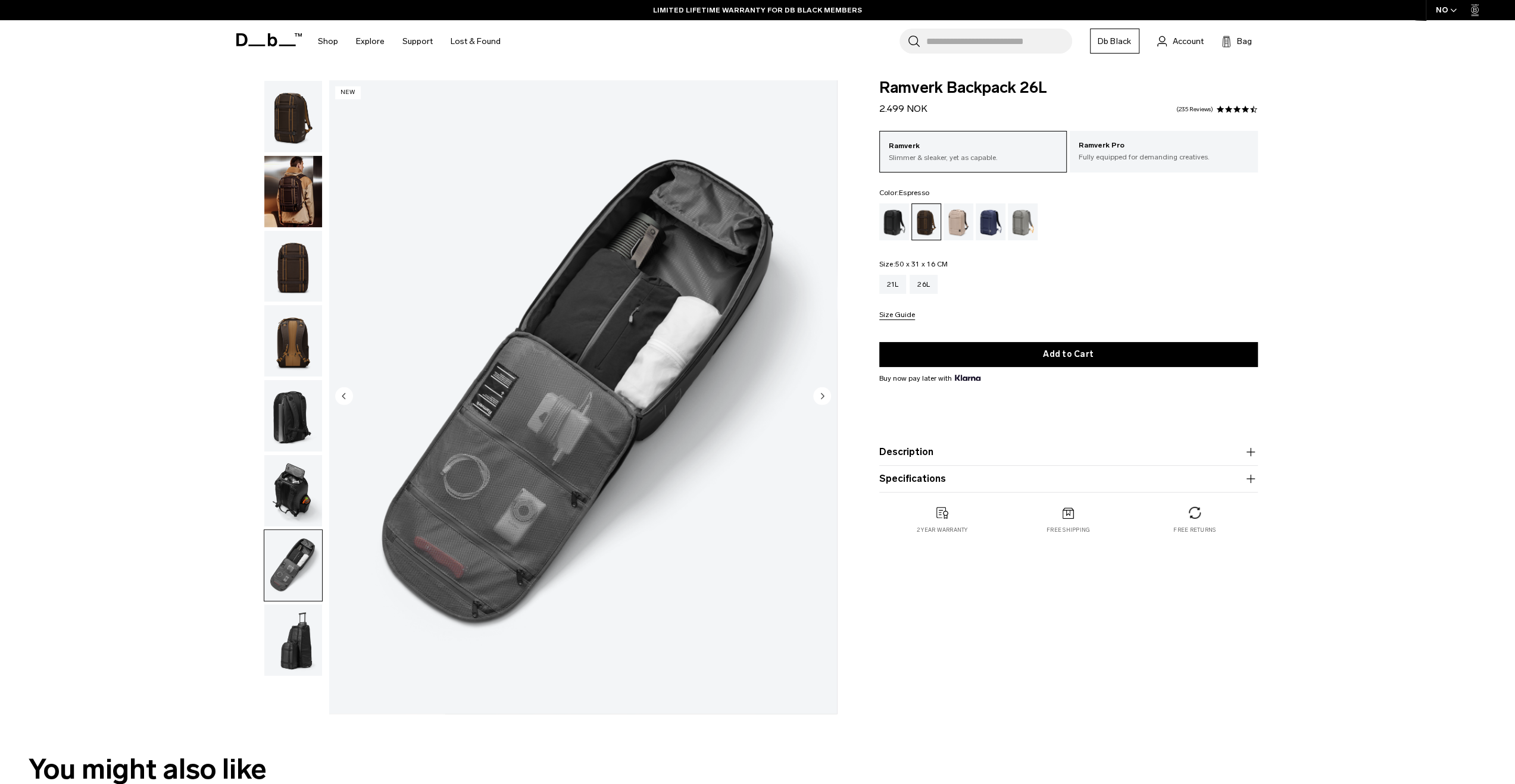
click at [301, 623] on img "button" at bounding box center [292, 639] width 58 height 71
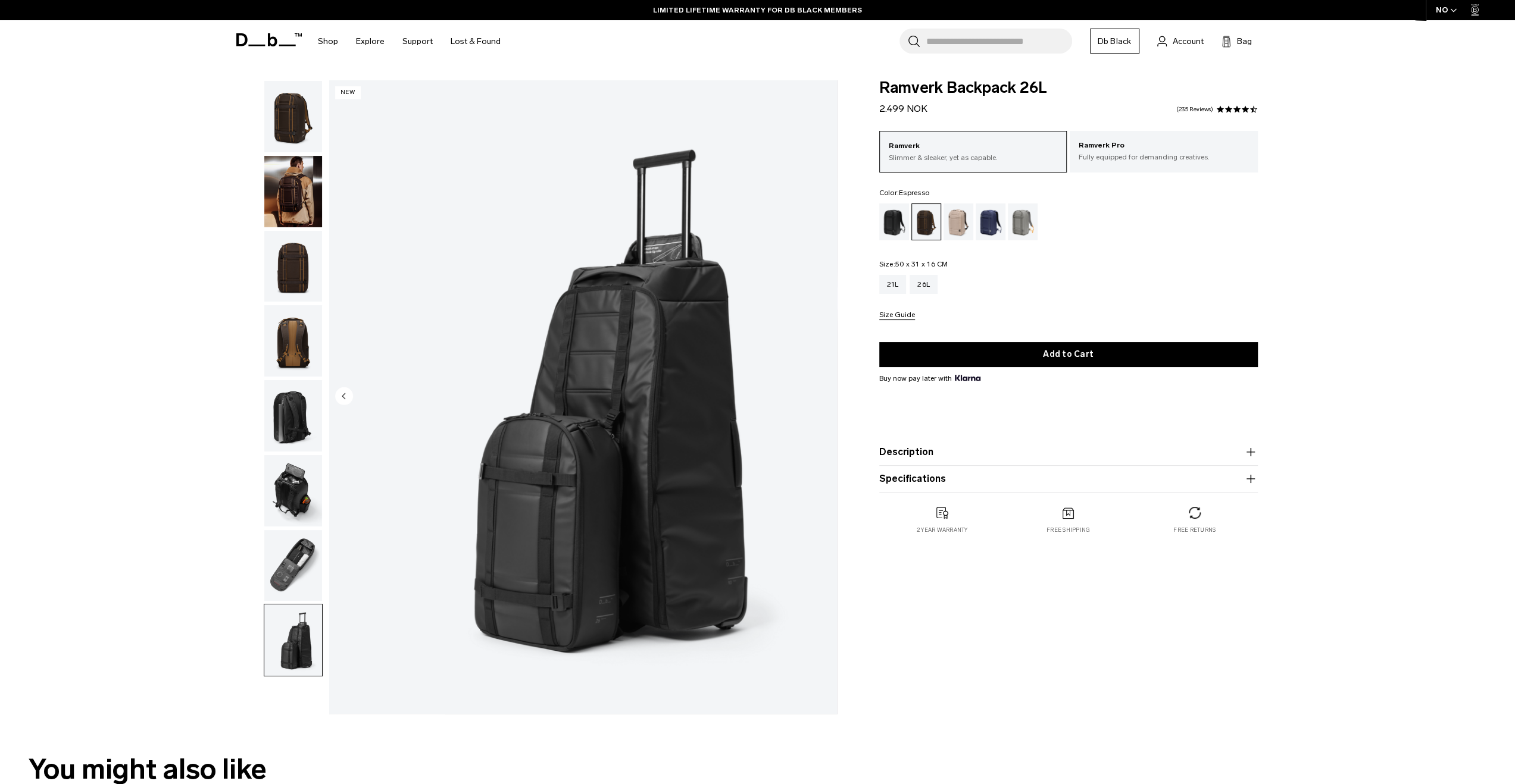
click at [296, 572] on img "button" at bounding box center [292, 565] width 58 height 71
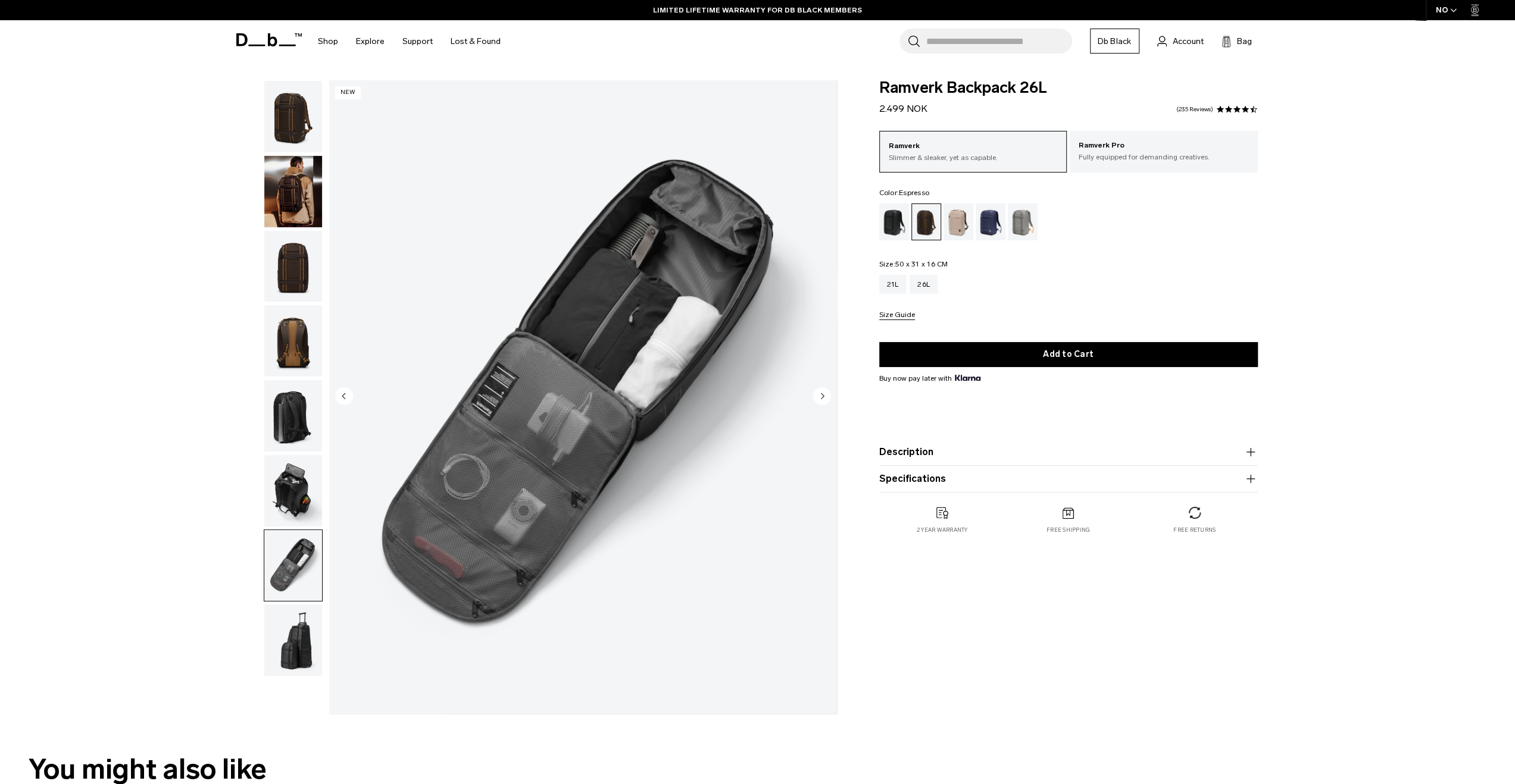
click at [290, 516] on img "button" at bounding box center [292, 490] width 58 height 71
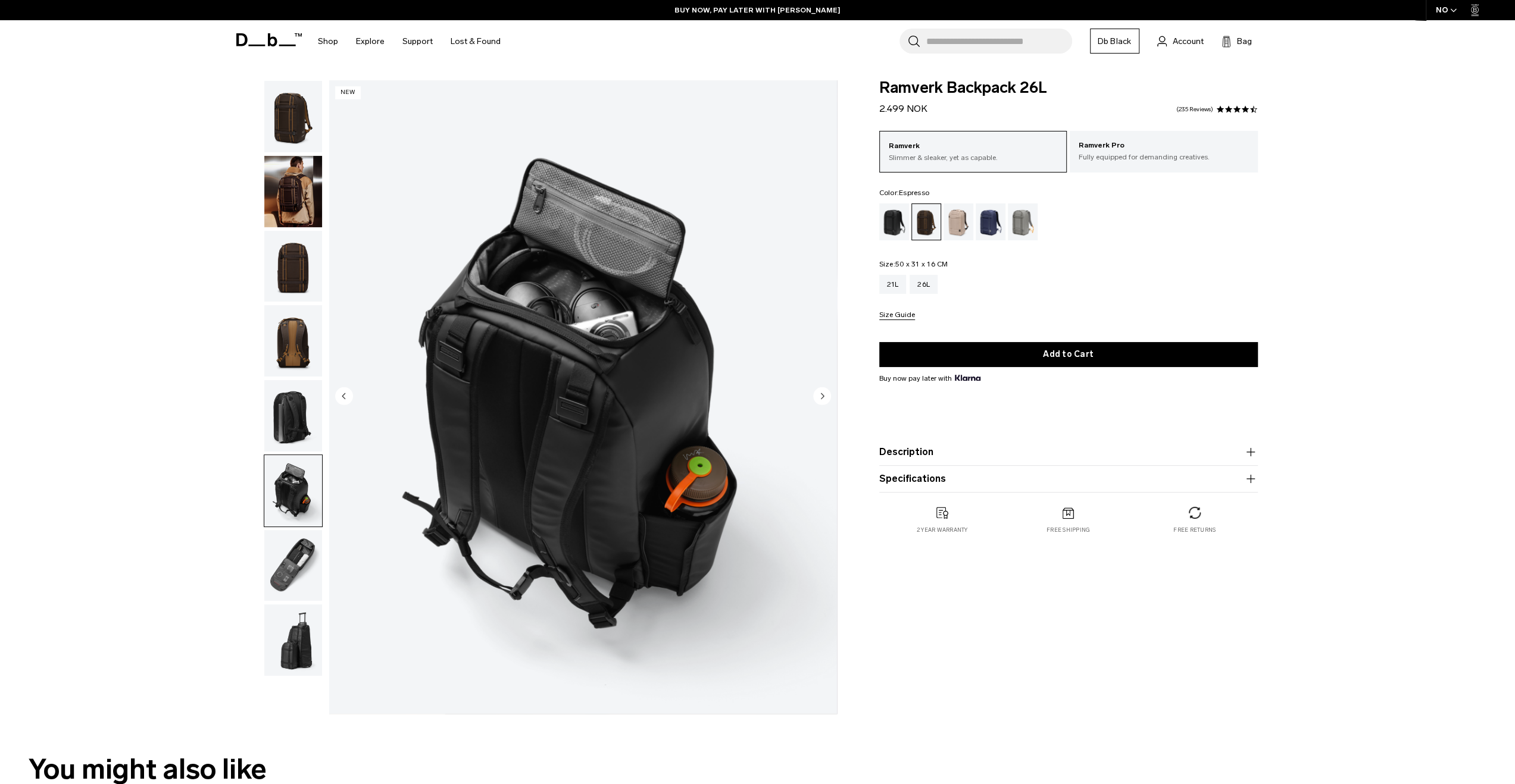
click at [309, 253] on img "button" at bounding box center [292, 266] width 58 height 71
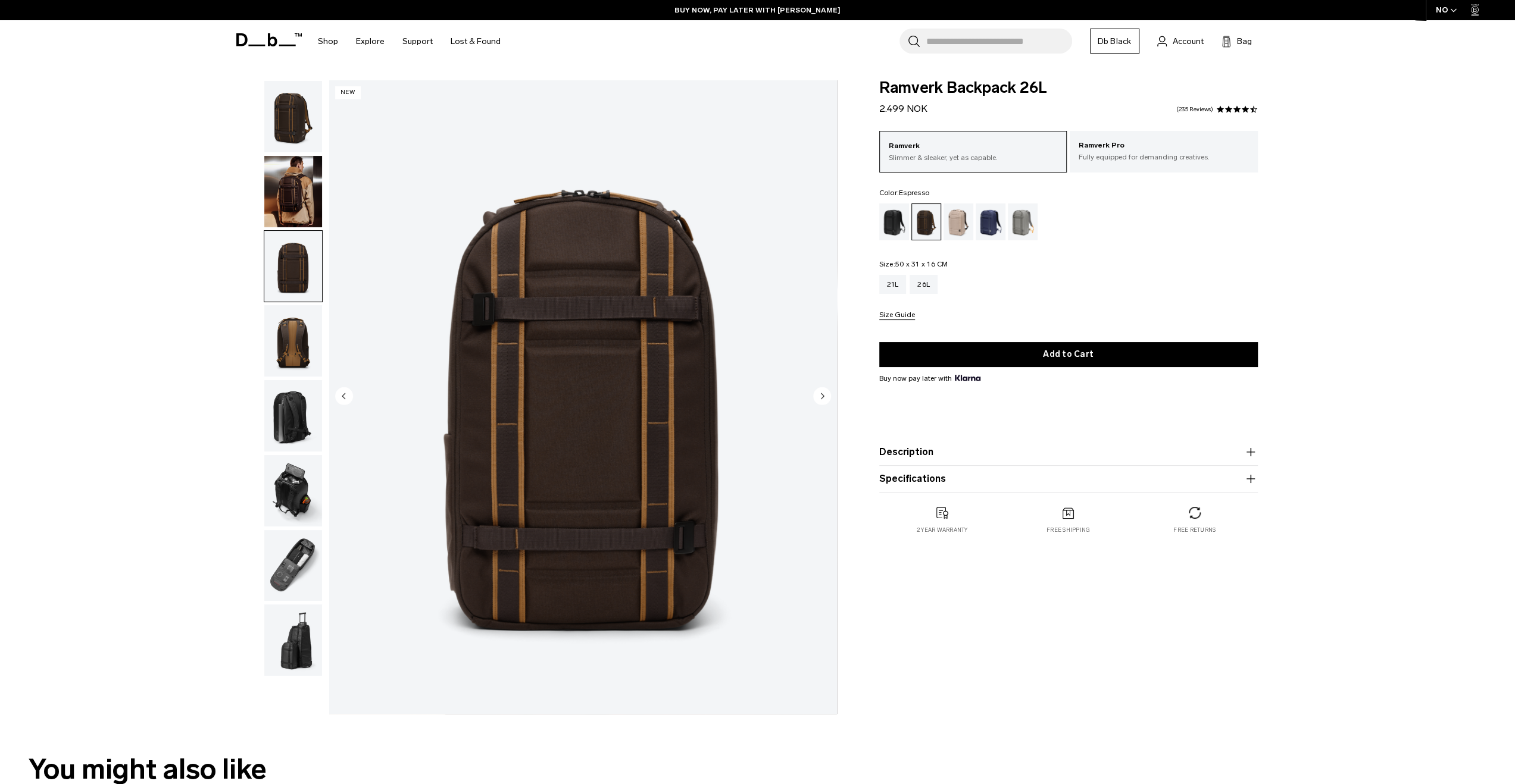
click at [298, 193] on img "button" at bounding box center [292, 191] width 58 height 71
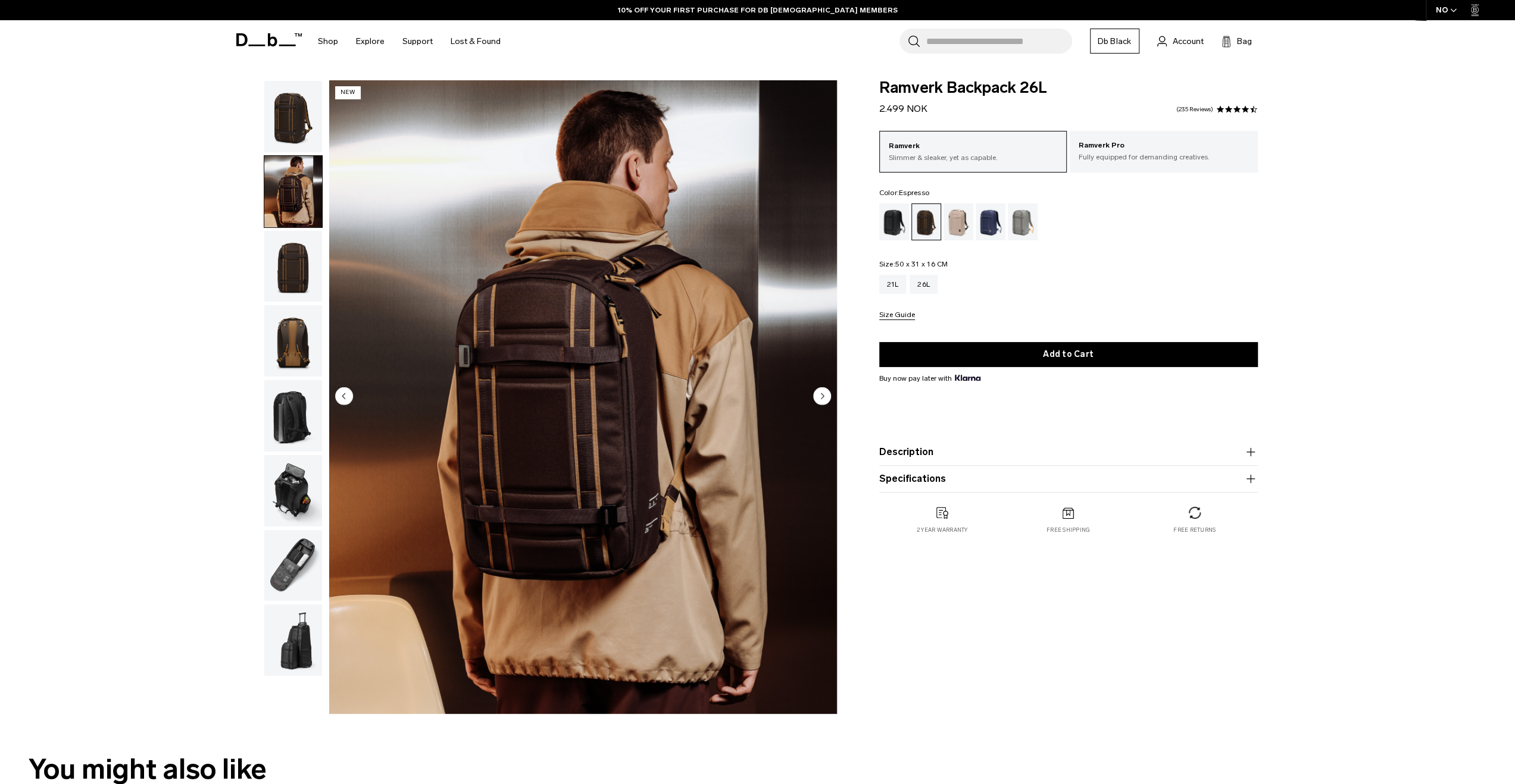
click at [304, 416] on img "button" at bounding box center [292, 415] width 58 height 71
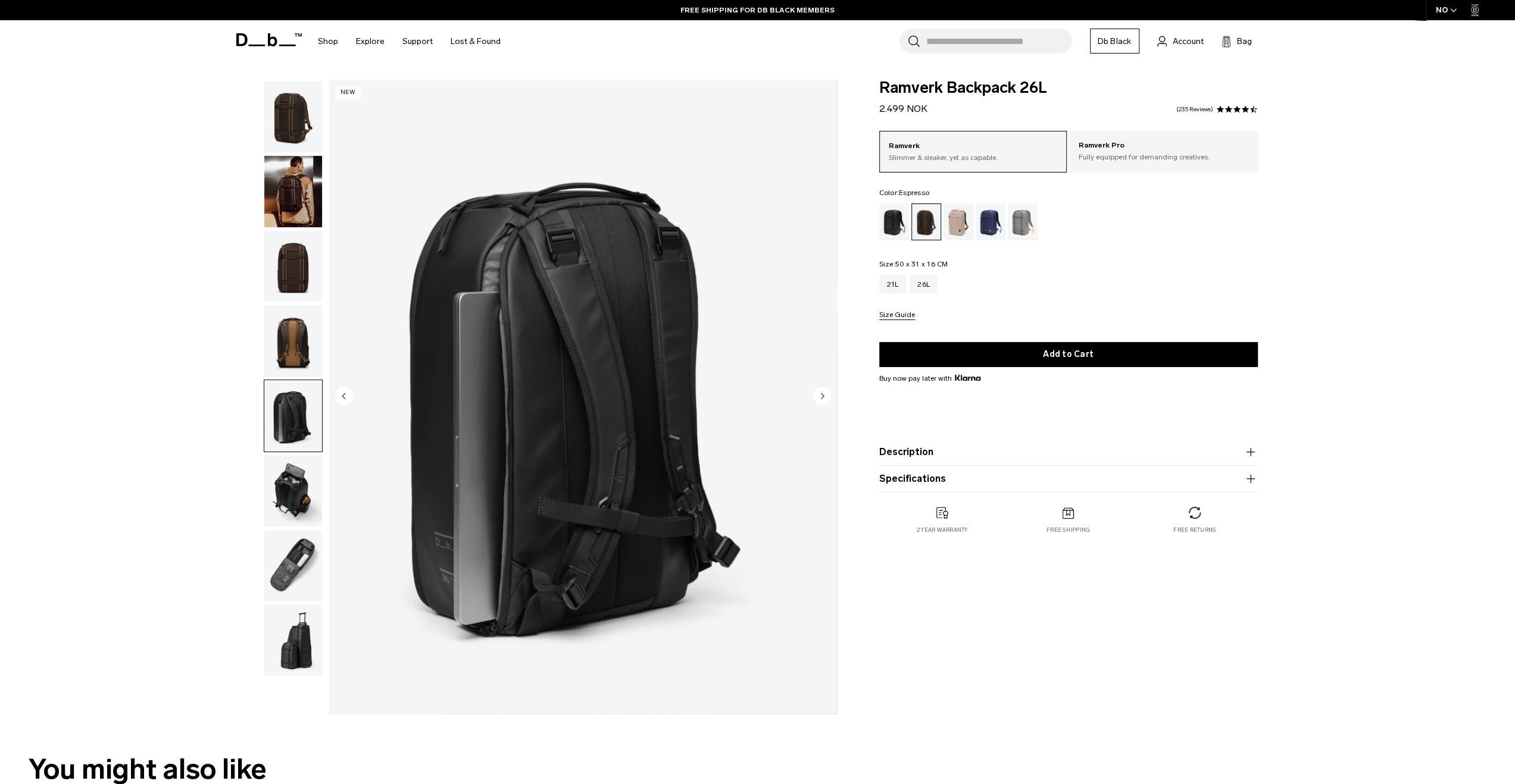
click at [296, 343] on img "button" at bounding box center [292, 340] width 58 height 71
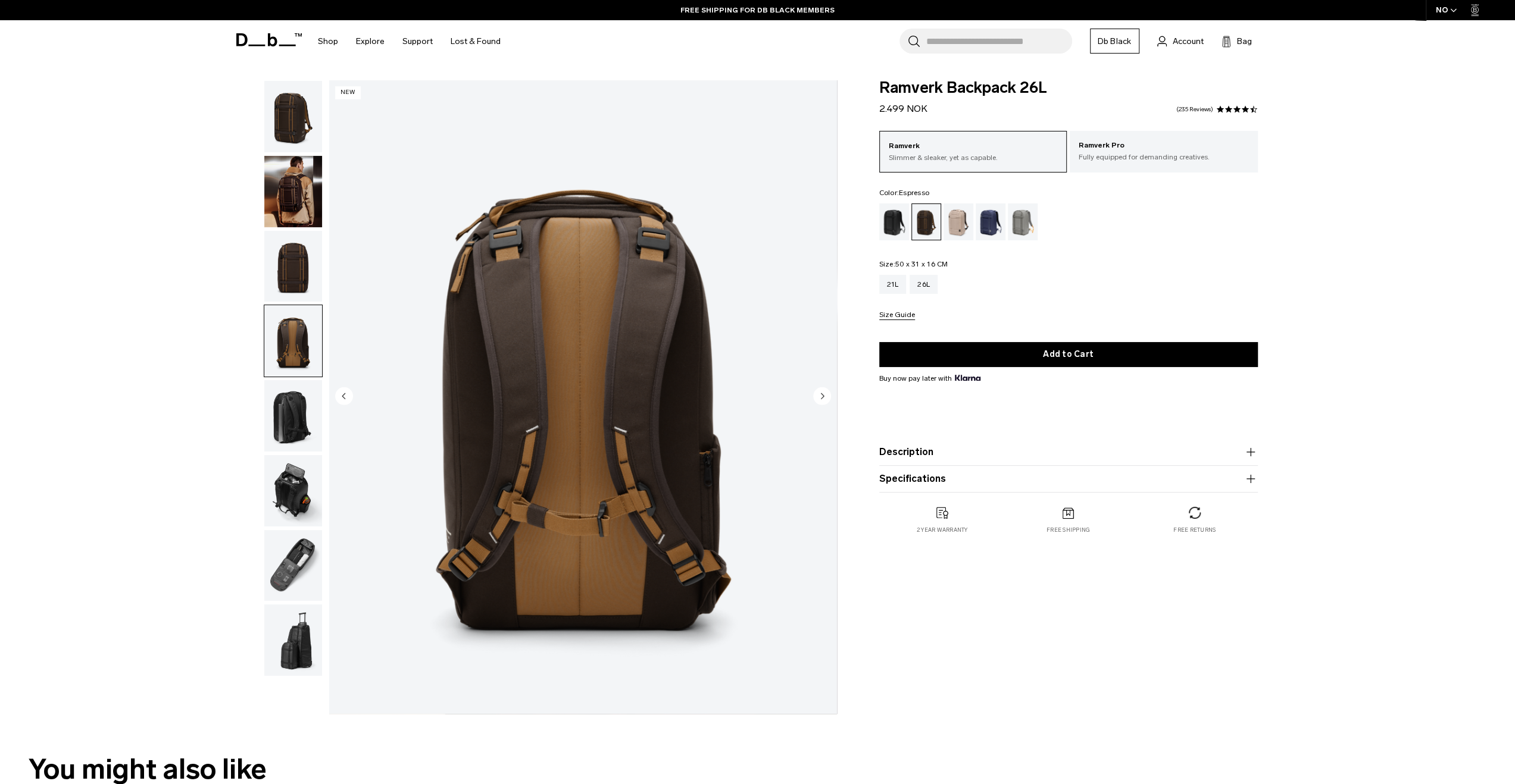
click at [290, 261] on img "button" at bounding box center [292, 266] width 58 height 71
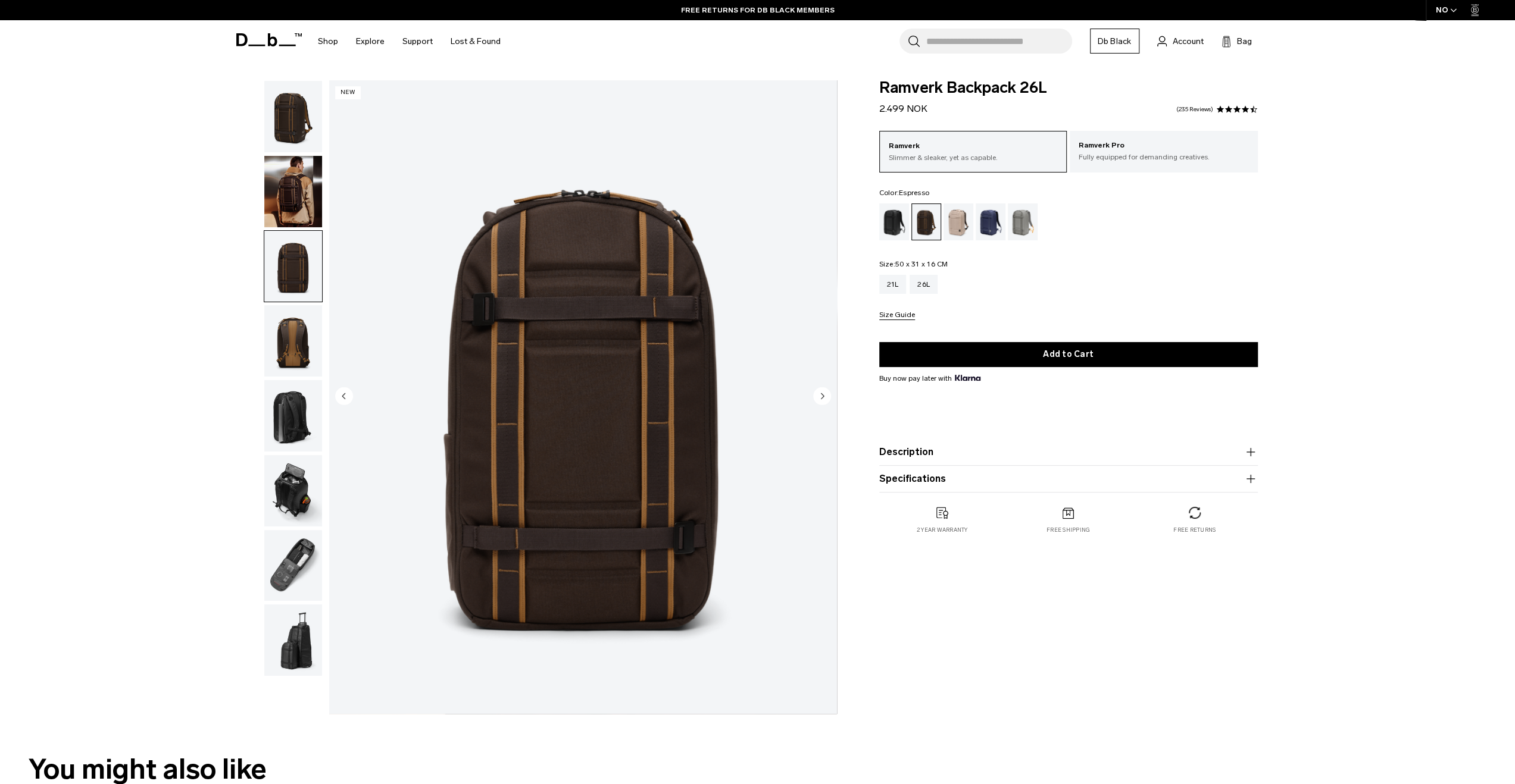
click at [280, 211] on img "button" at bounding box center [292, 191] width 58 height 71
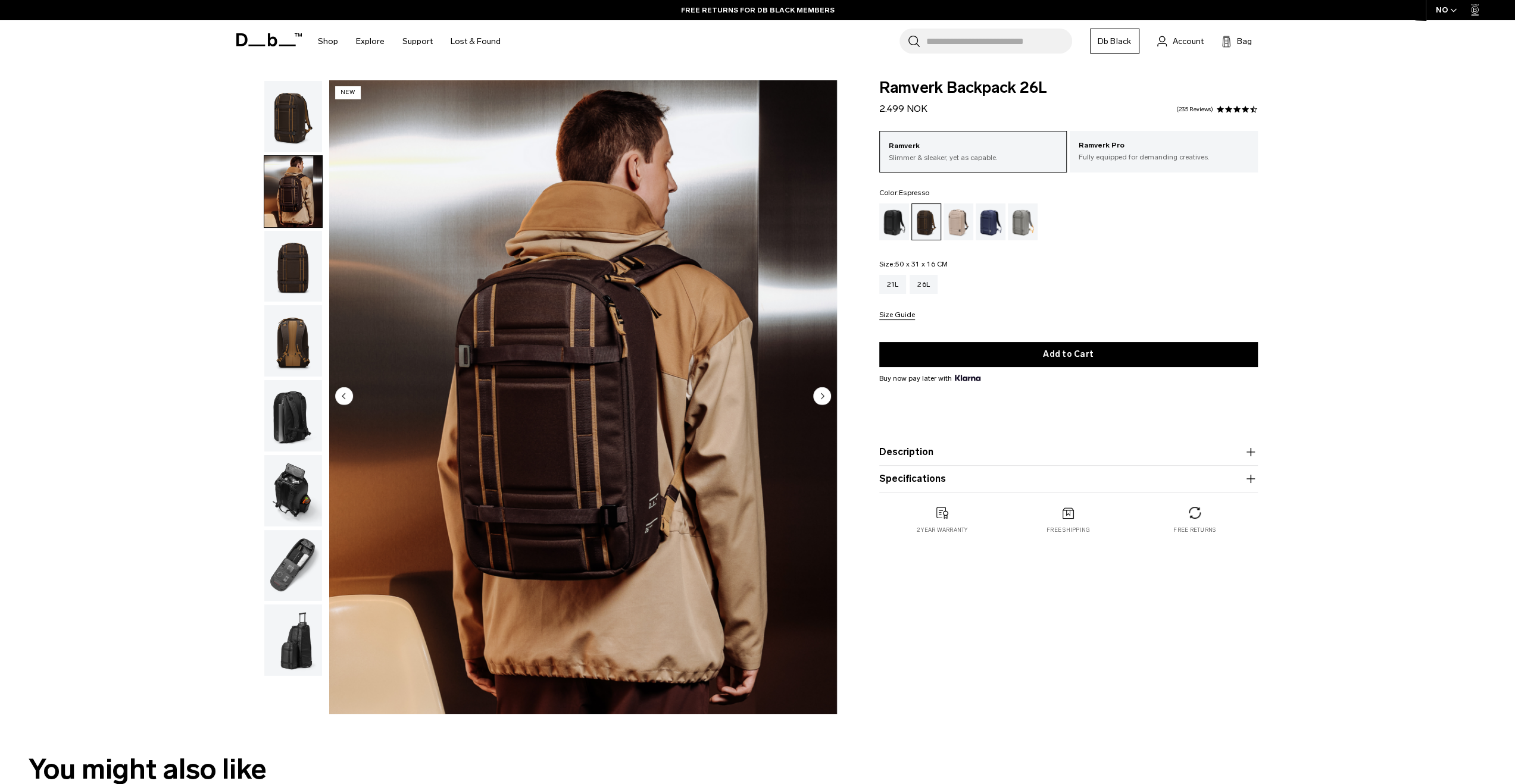
click at [284, 130] on img "button" at bounding box center [292, 116] width 58 height 71
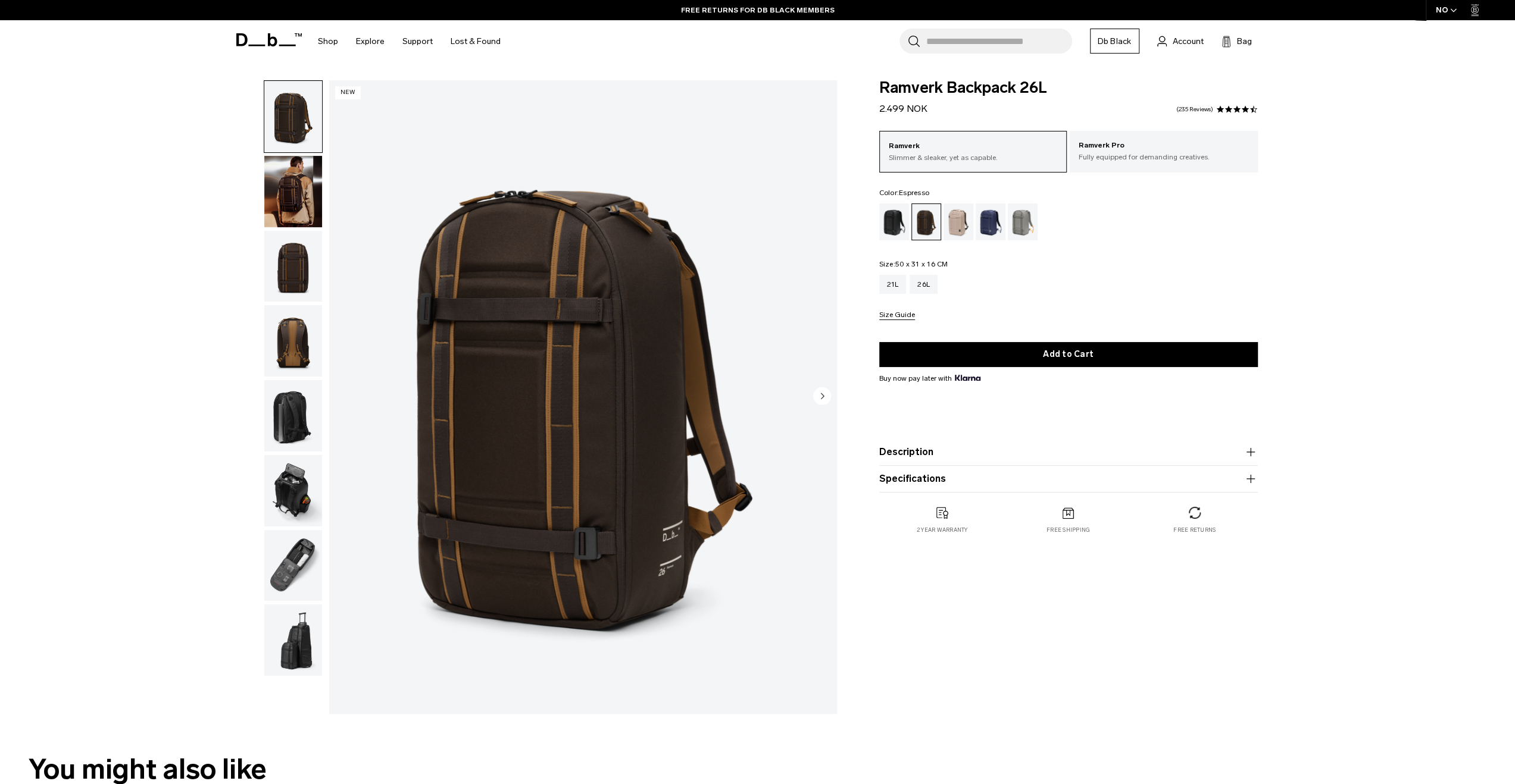
click at [298, 478] on img "button" at bounding box center [292, 490] width 58 height 71
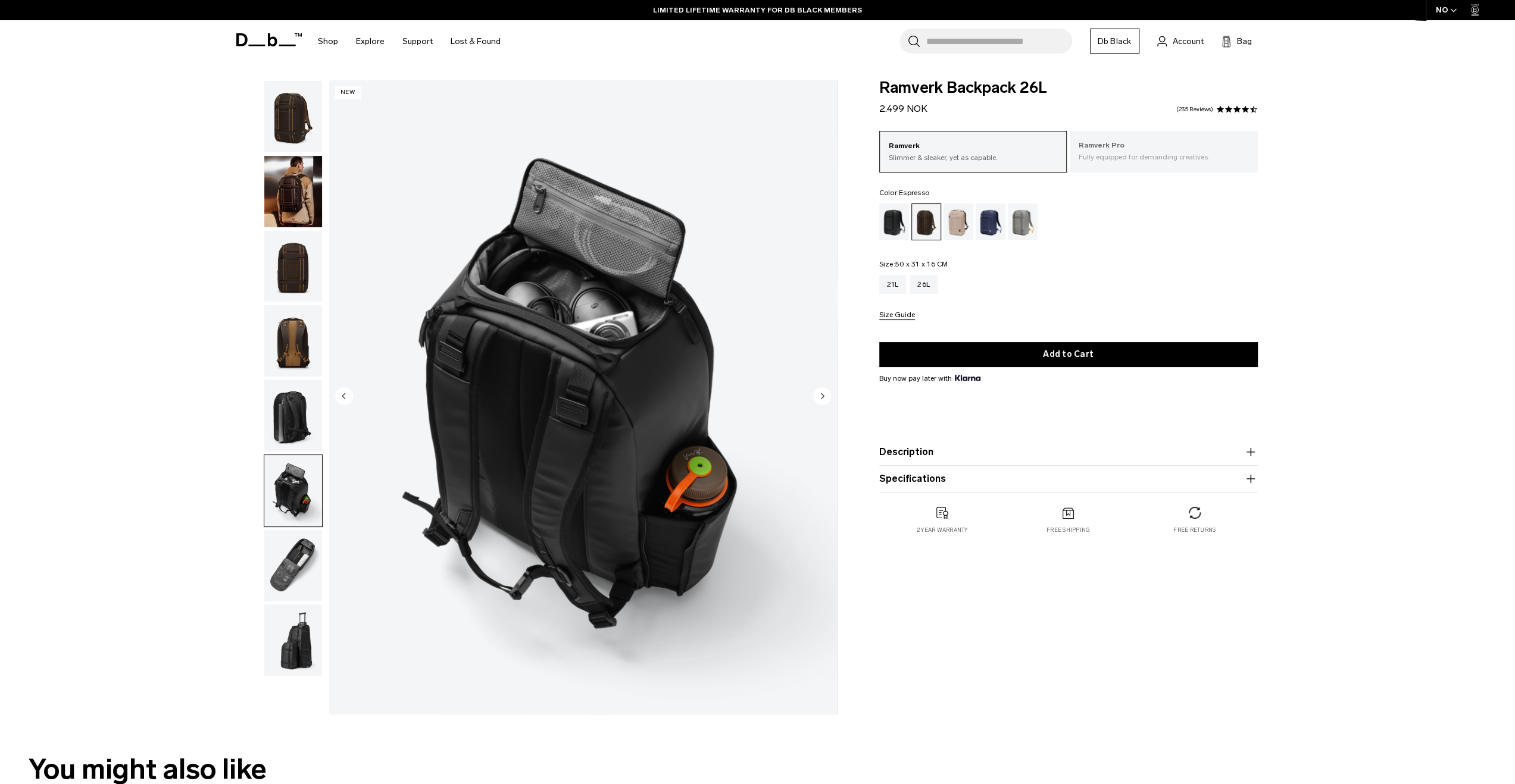
click at [1181, 147] on p "Ramverk Pro" at bounding box center [1163, 146] width 170 height 12
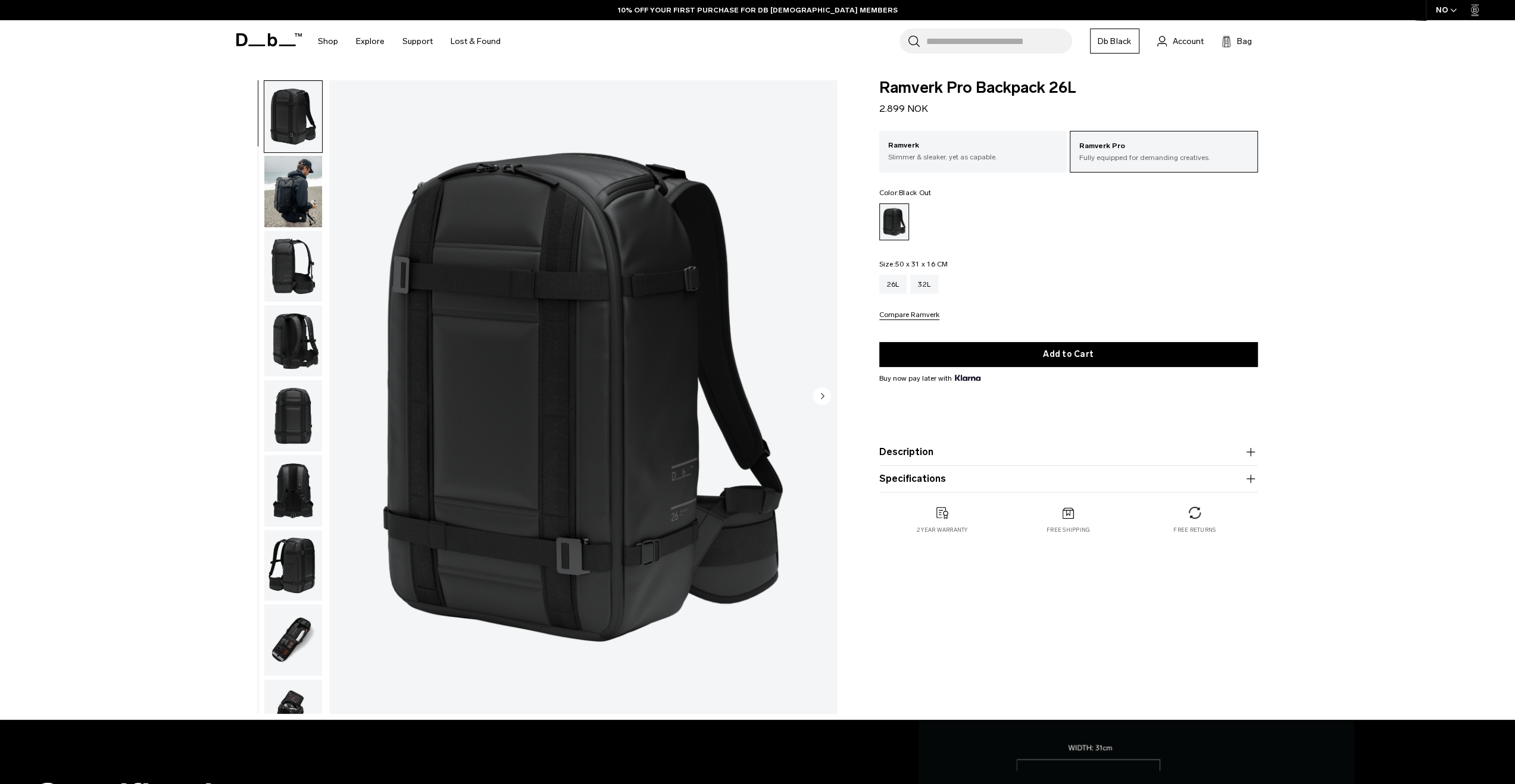
click at [274, 185] on img "button" at bounding box center [292, 191] width 58 height 71
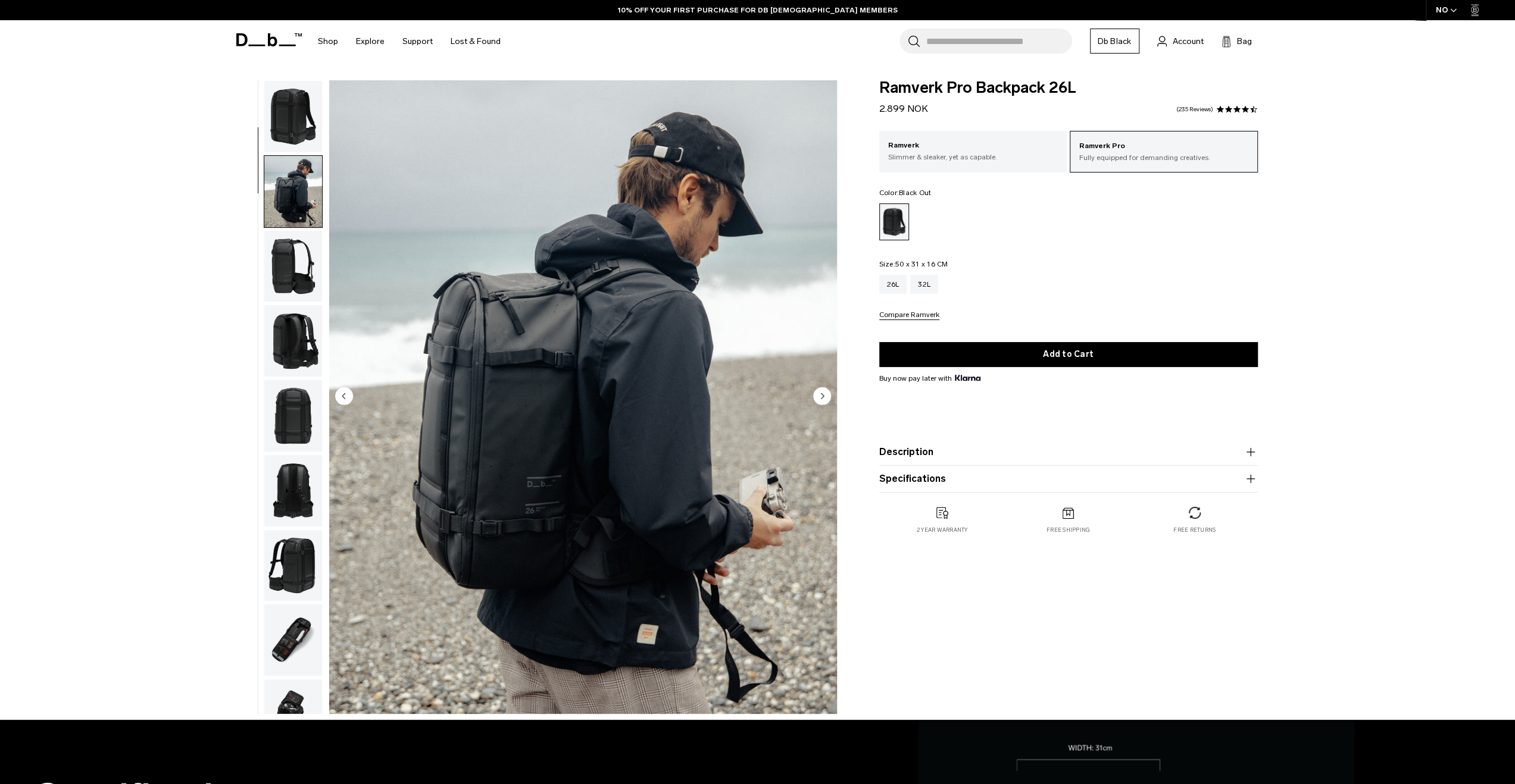
scroll to position [75, 0]
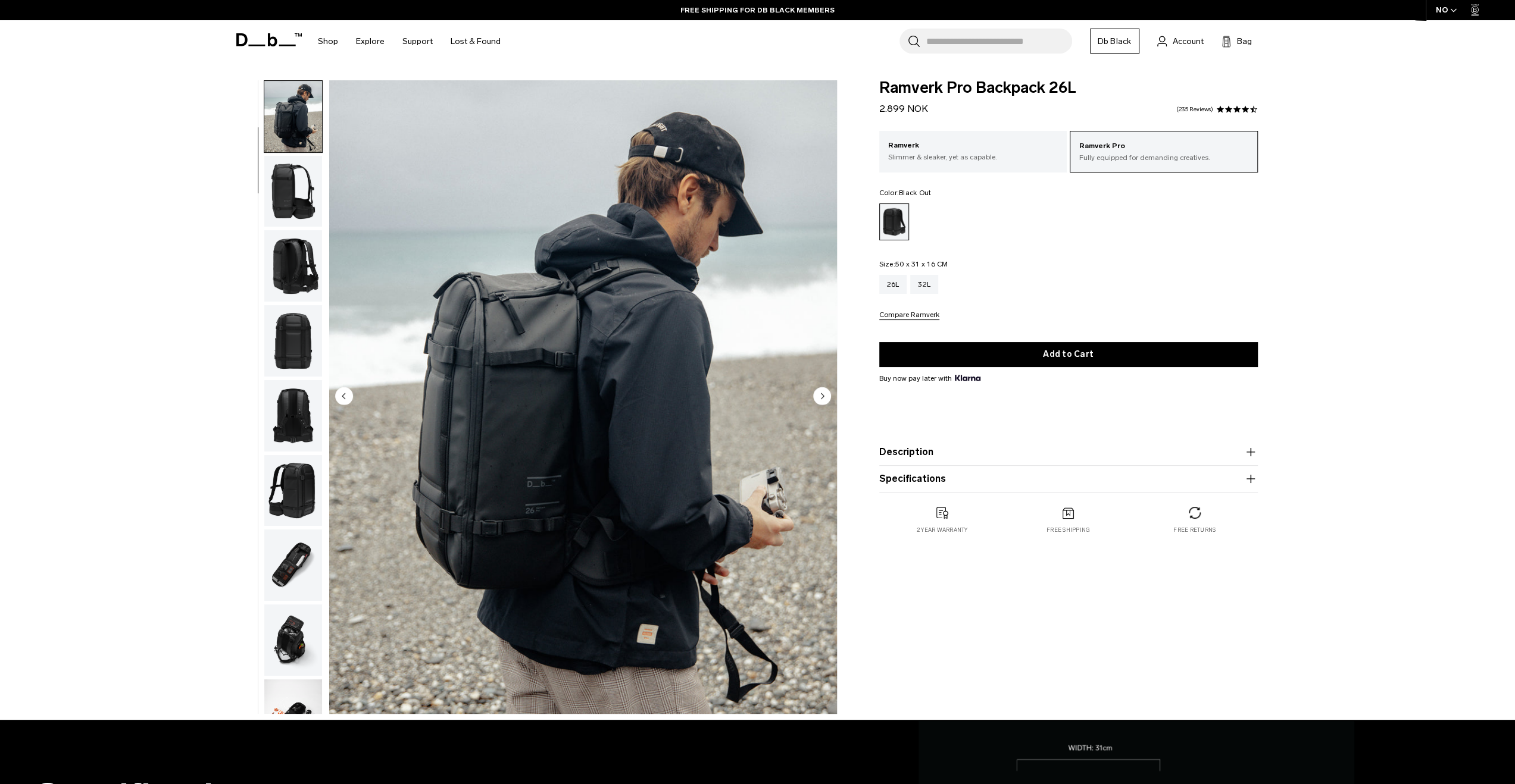
click at [290, 253] on img "button" at bounding box center [292, 265] width 58 height 71
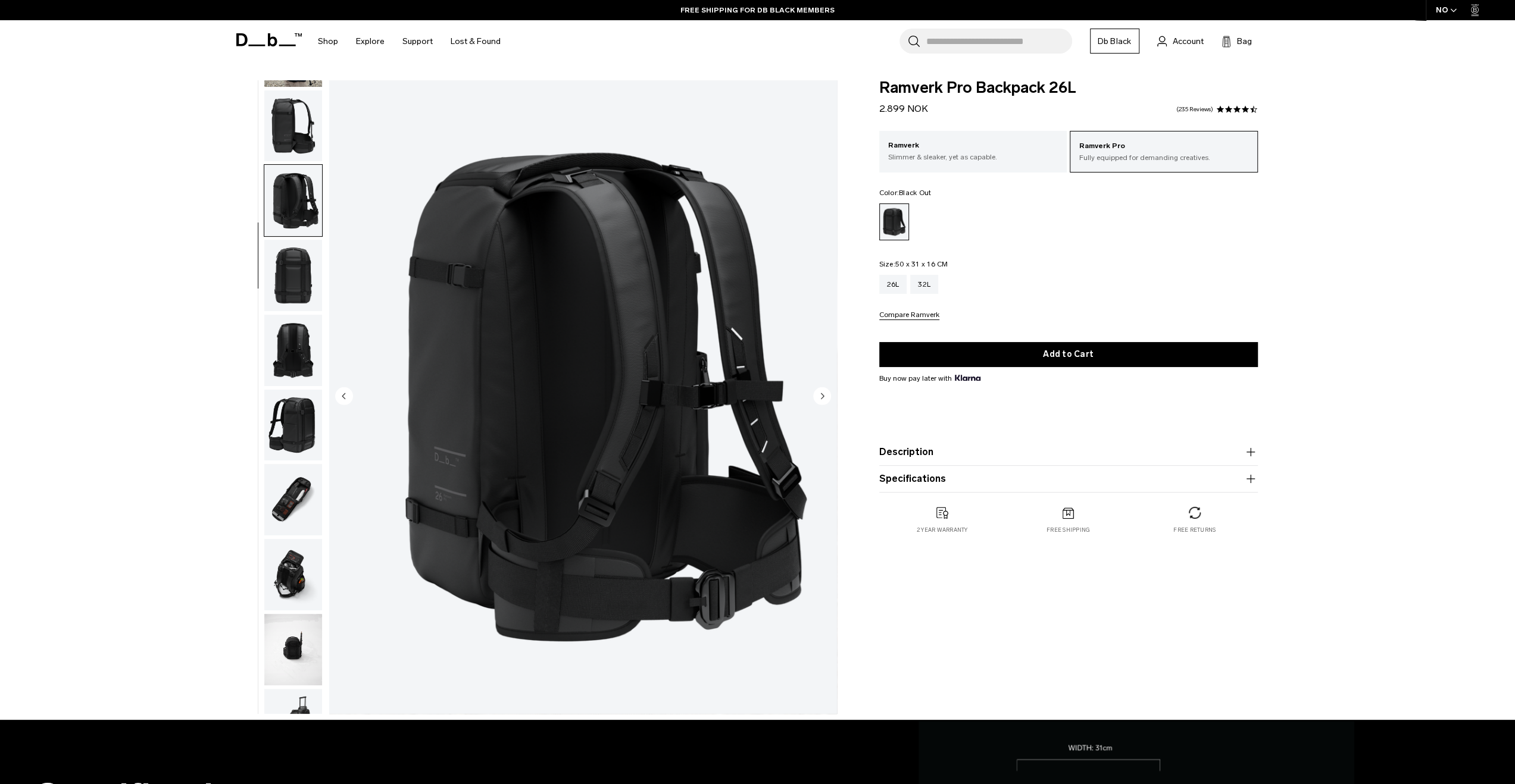
scroll to position [225, 0]
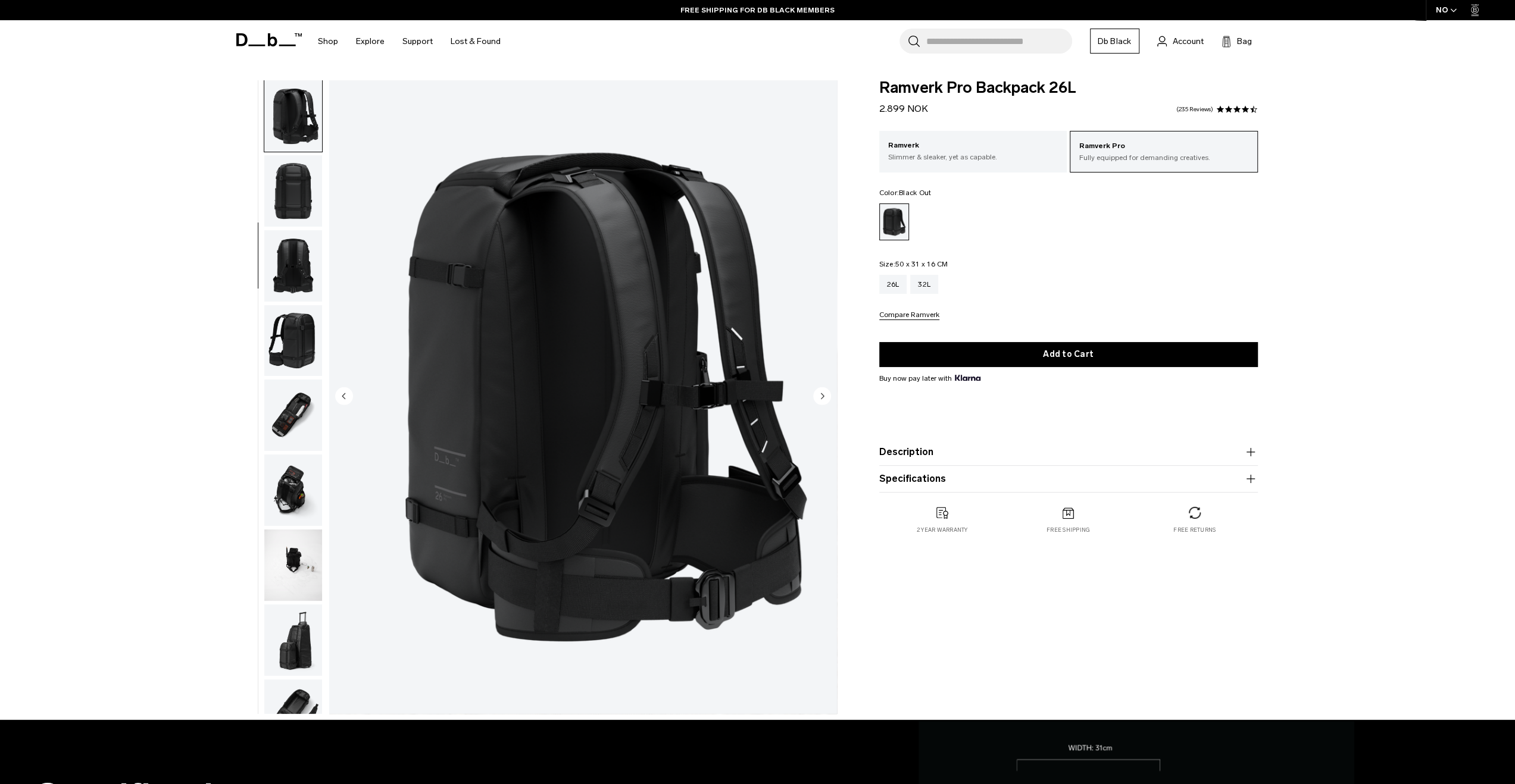
click at [288, 278] on img "button" at bounding box center [292, 265] width 58 height 71
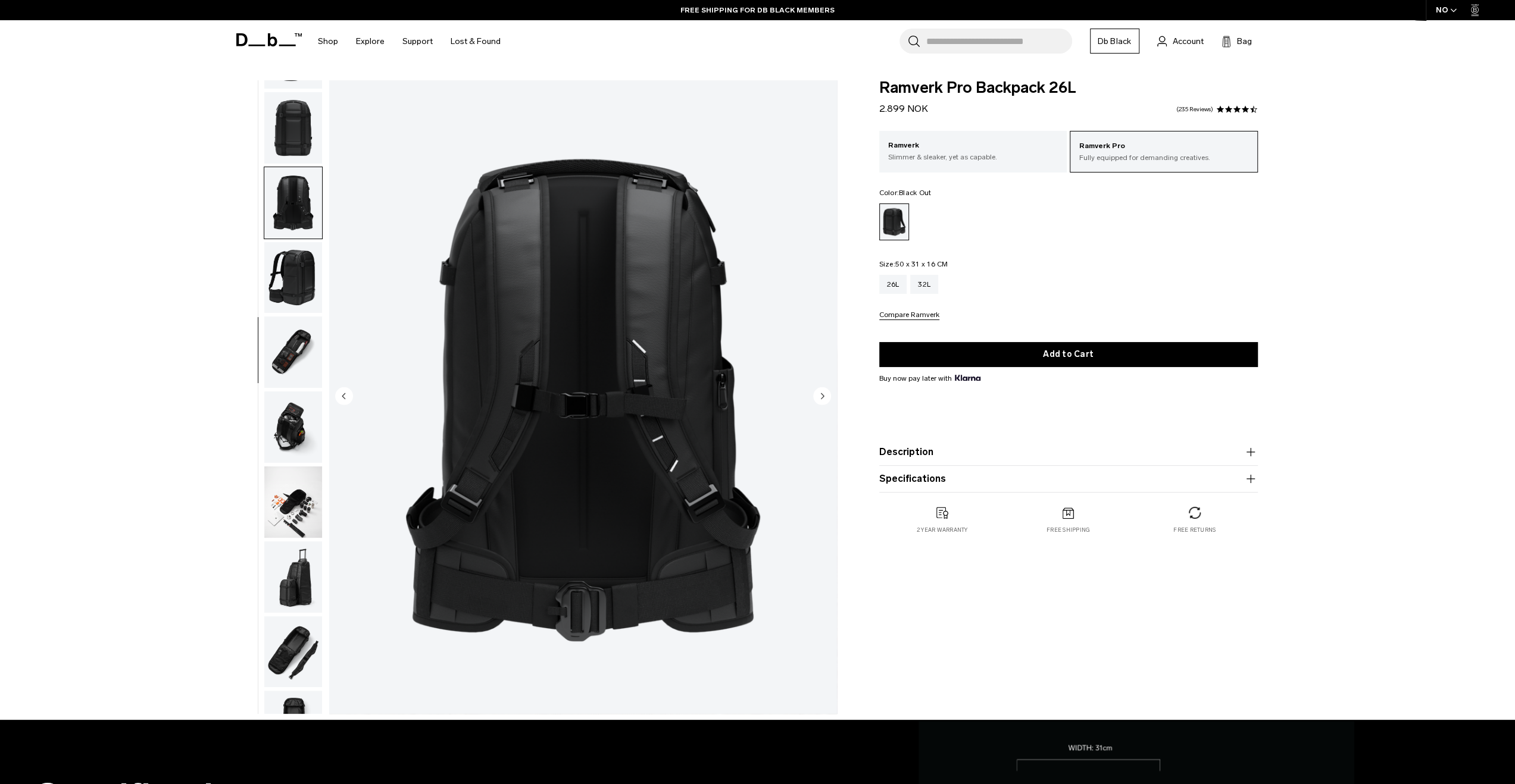
scroll to position [338, 0]
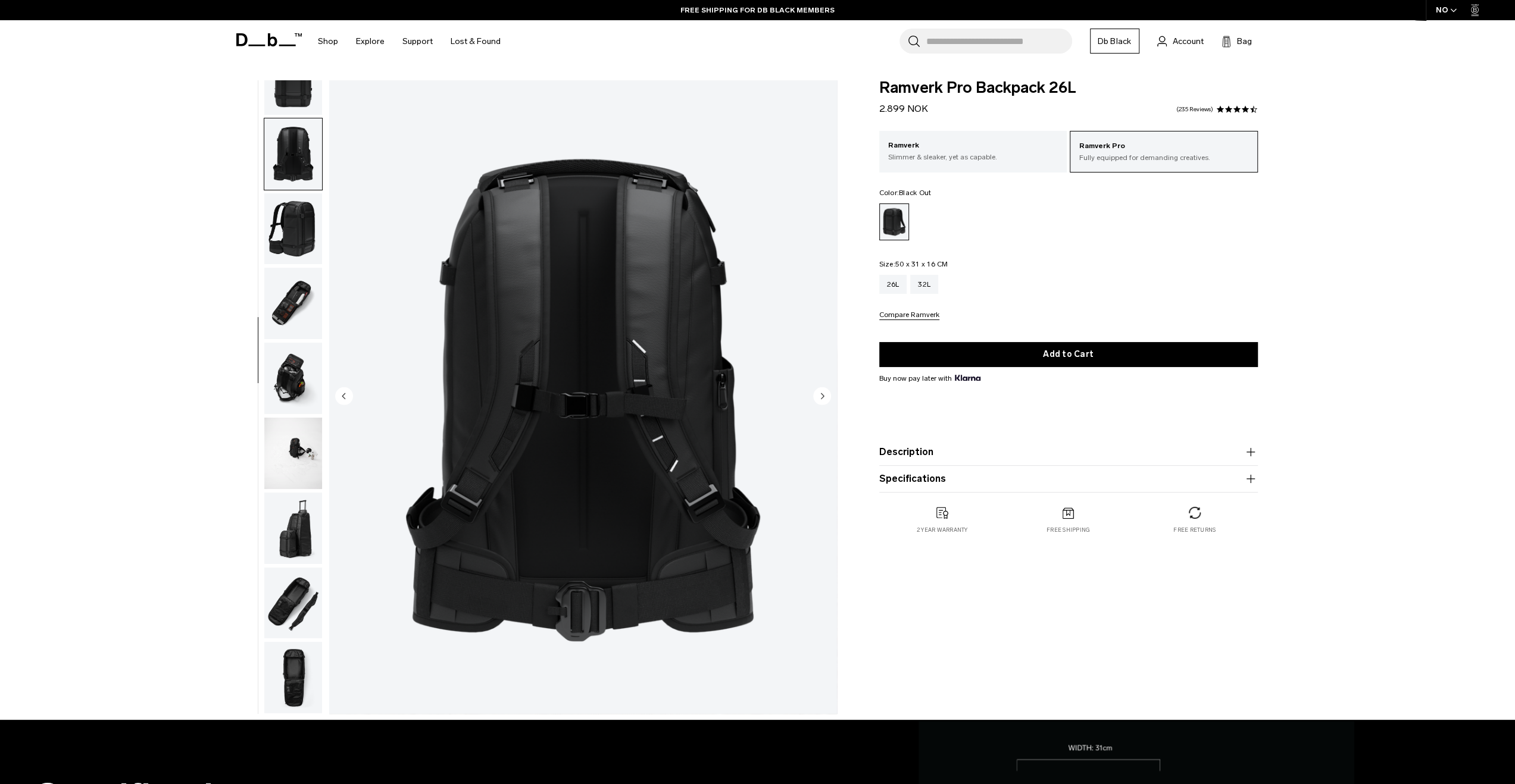
click at [281, 270] on img "button" at bounding box center [292, 303] width 58 height 71
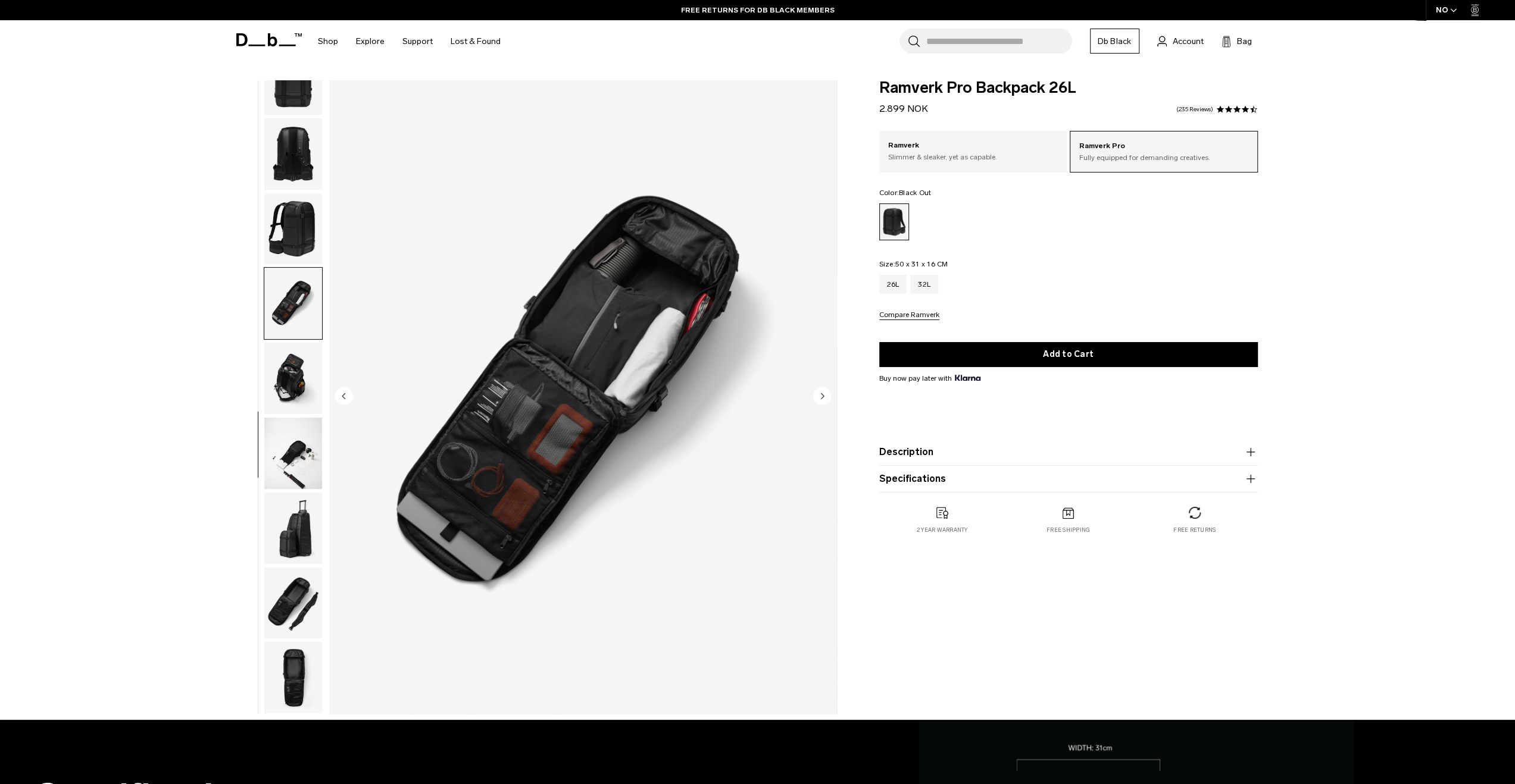
click at [295, 374] on img "button" at bounding box center [292, 378] width 58 height 71
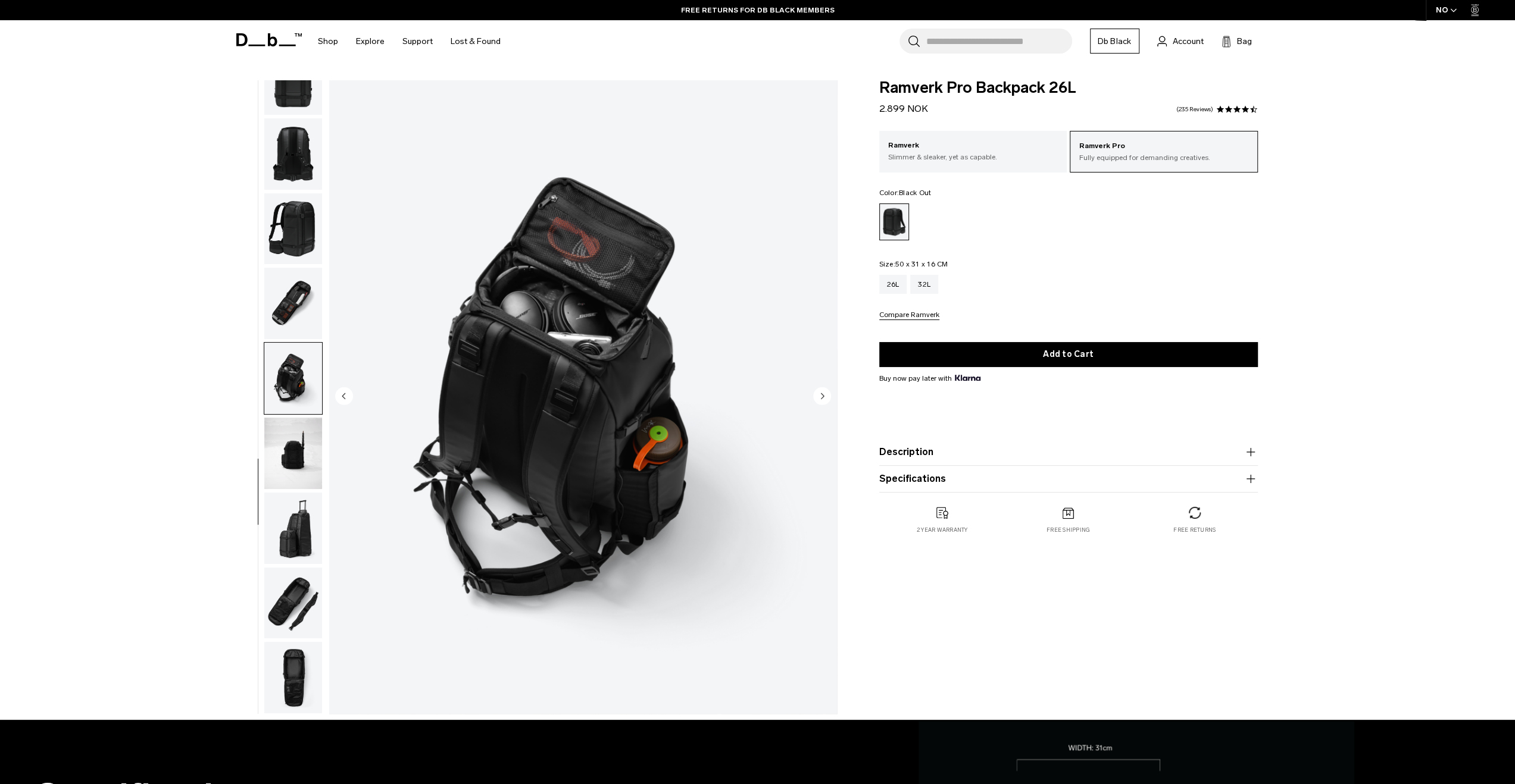
click at [288, 438] on img "button" at bounding box center [292, 453] width 58 height 71
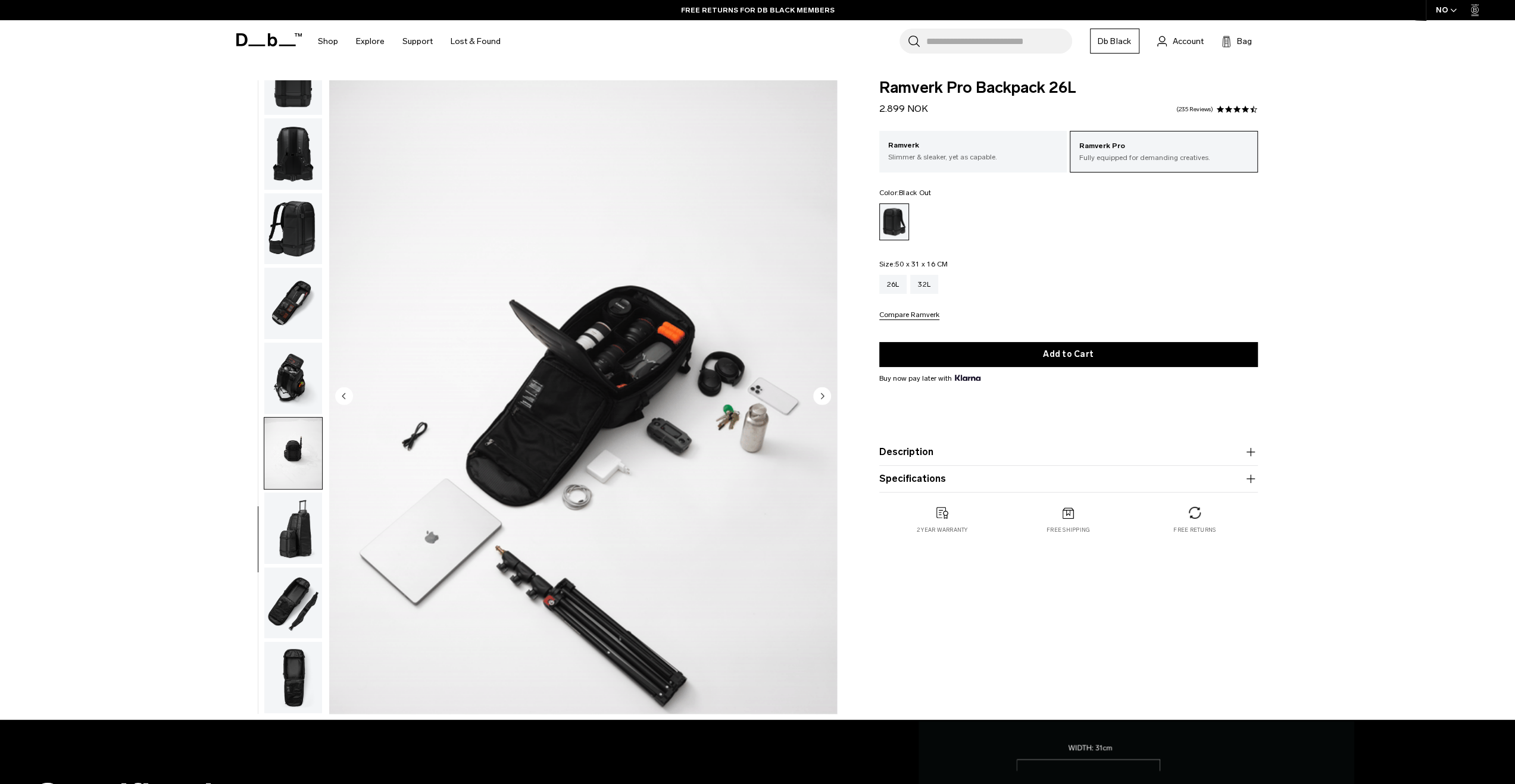
click at [281, 376] on img "button" at bounding box center [292, 378] width 58 height 71
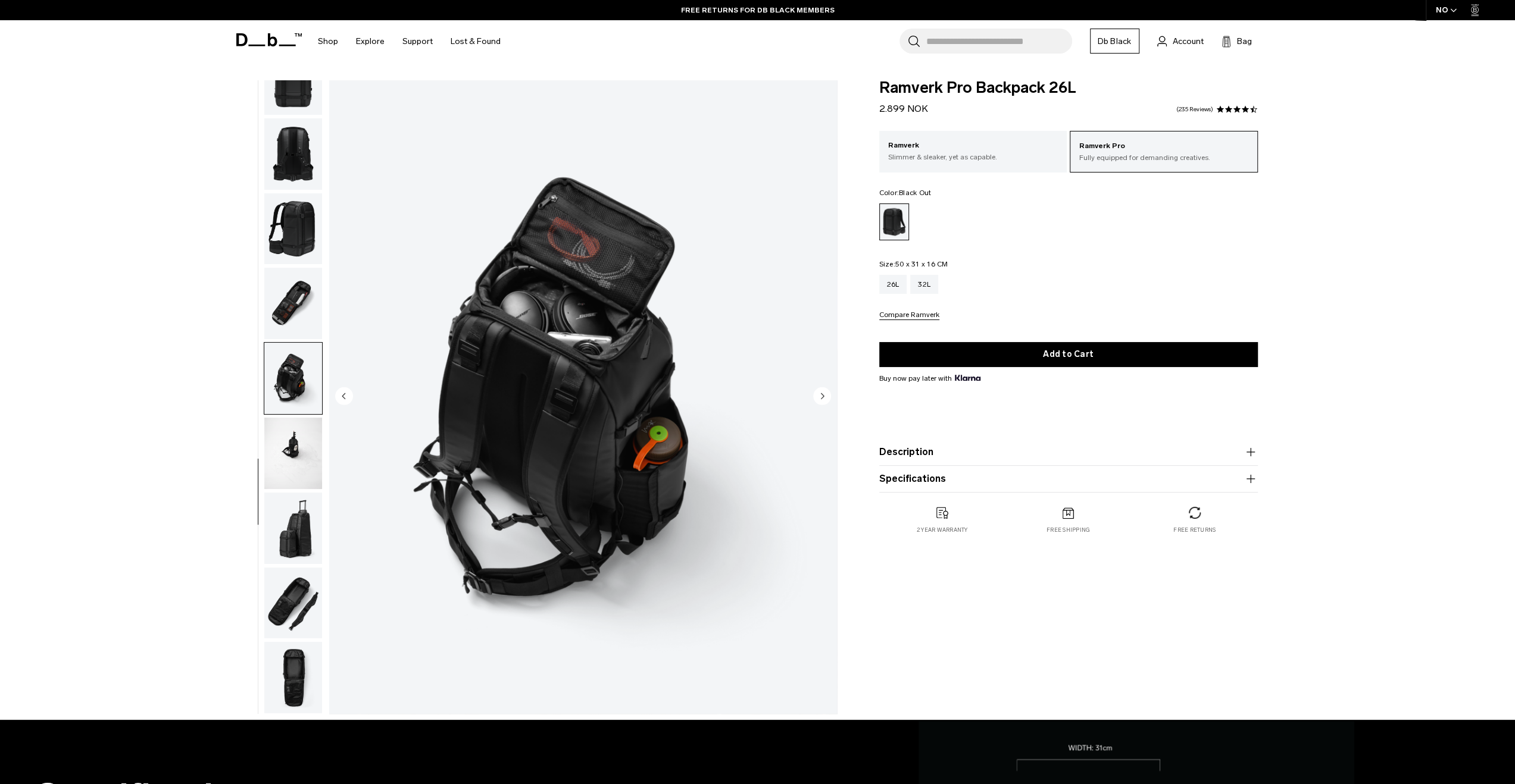
click at [284, 449] on img "button" at bounding box center [292, 453] width 58 height 71
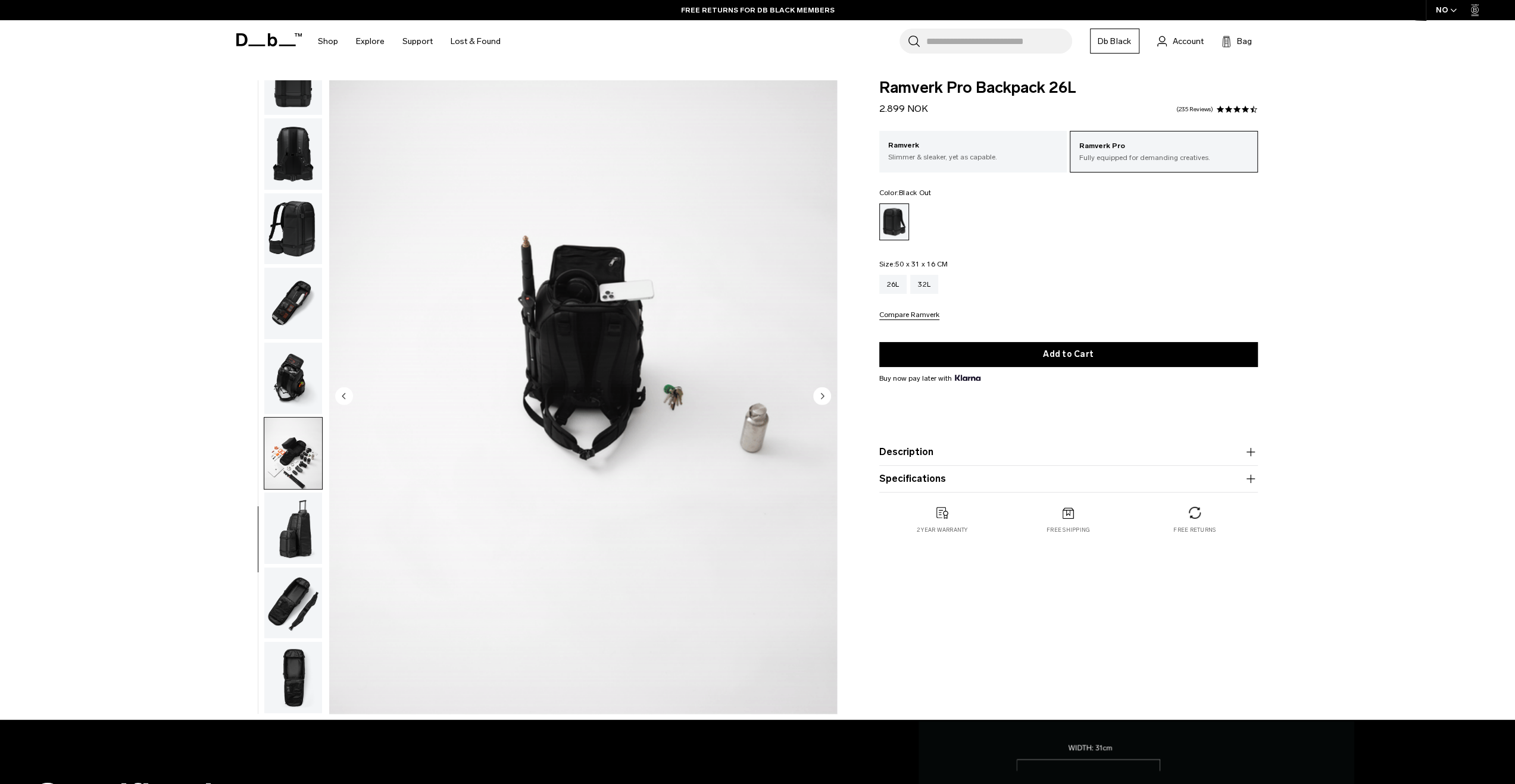
click at [281, 516] on img "button" at bounding box center [292, 528] width 58 height 71
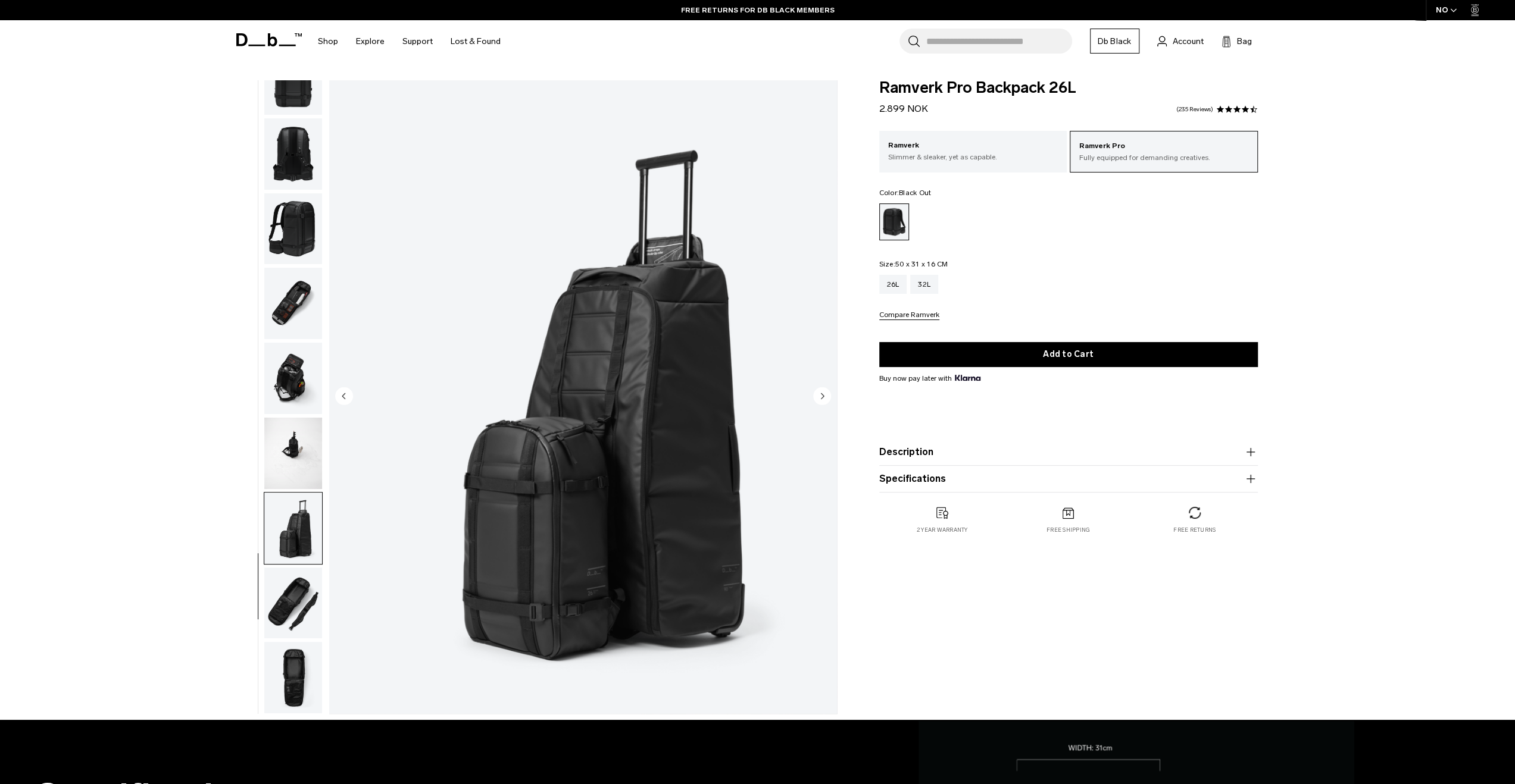
click at [290, 582] on img "button" at bounding box center [292, 603] width 58 height 71
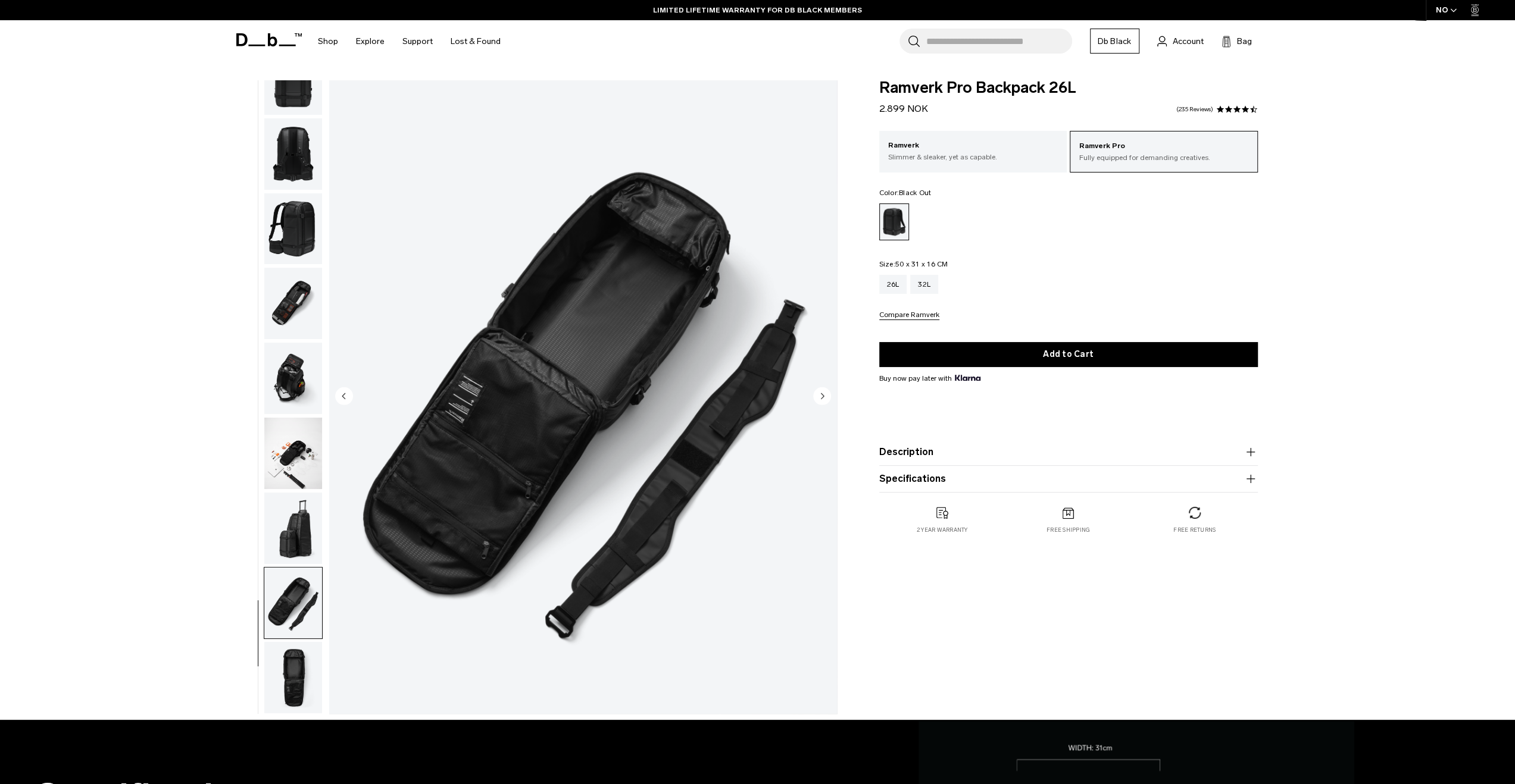
click at [302, 667] on img "button" at bounding box center [292, 677] width 58 height 71
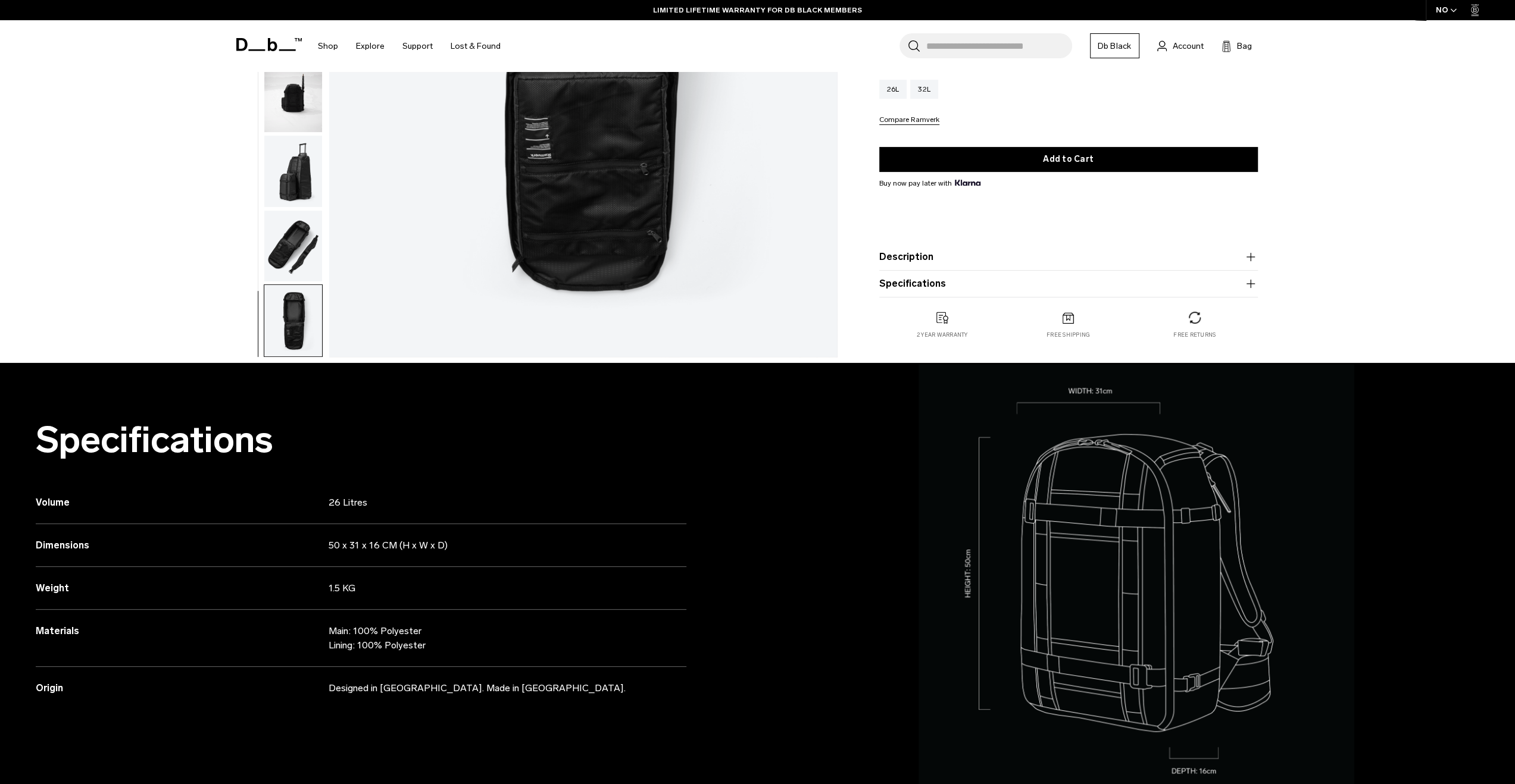
scroll to position [0, 0]
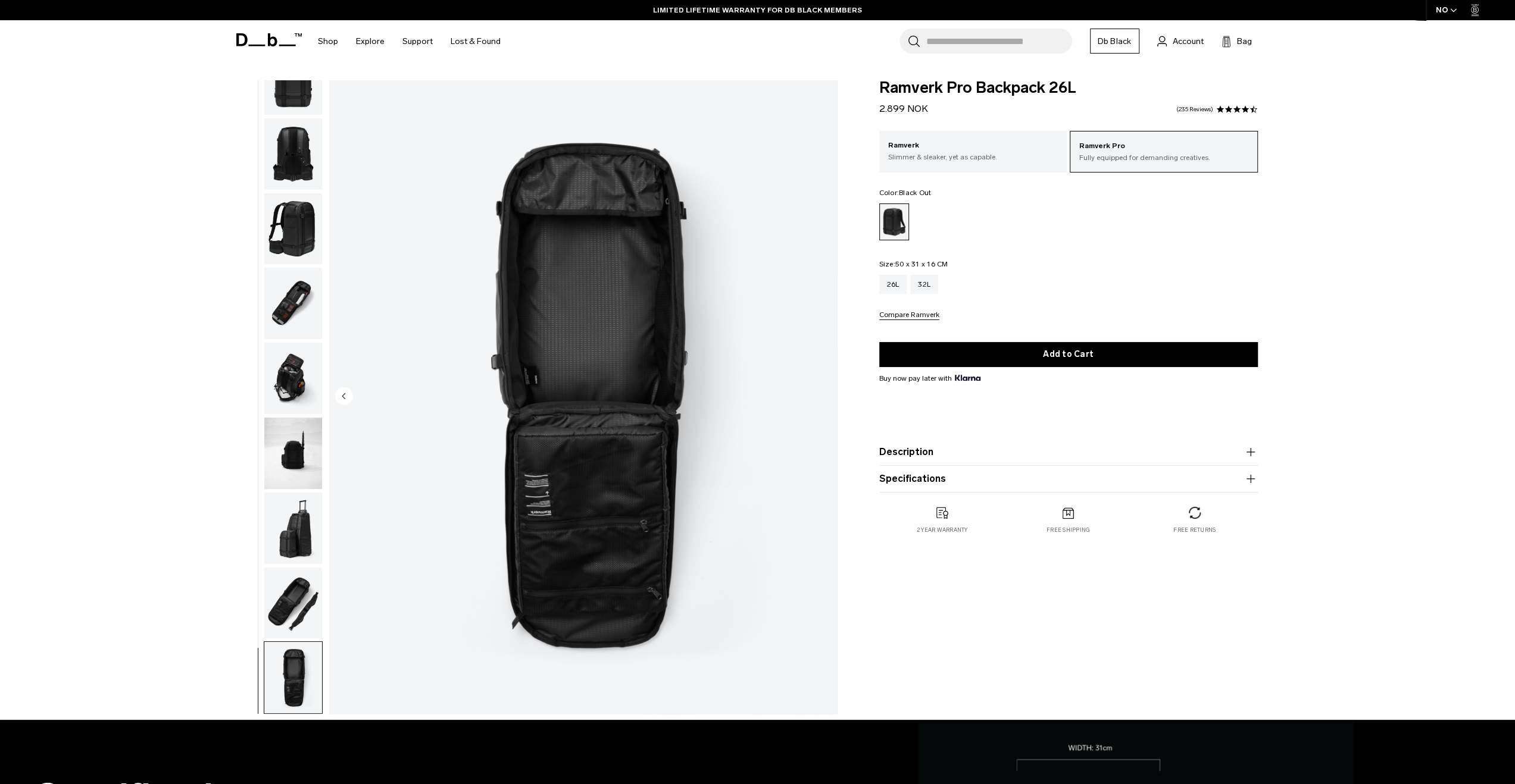
click at [958, 463] on product-accordion "Description We’ve taken the photographer’s favorite and refined the design to c…" at bounding box center [1068, 453] width 379 height 27
click at [954, 450] on button "Description" at bounding box center [1068, 452] width 379 height 14
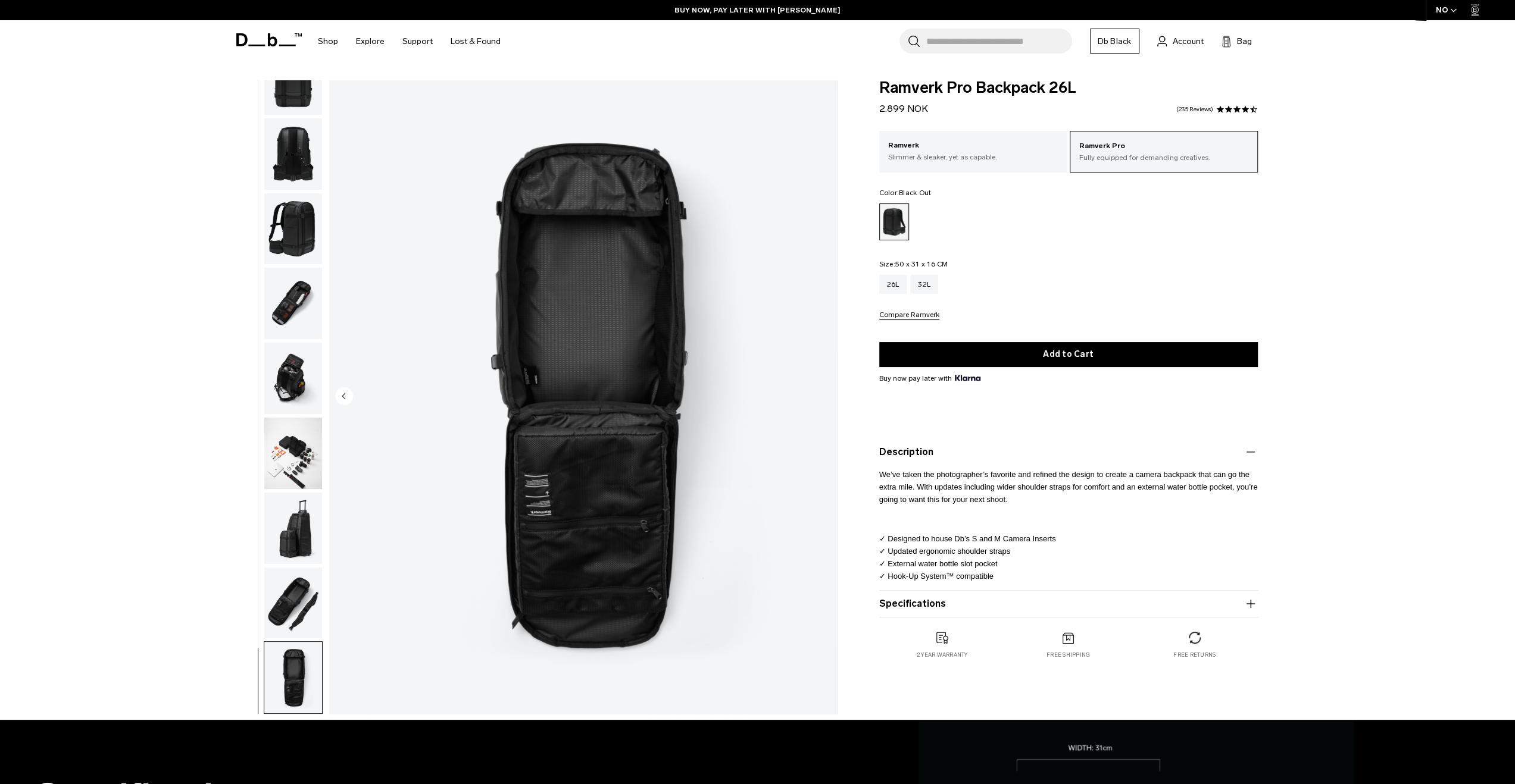
drag, startPoint x: 926, startPoint y: 476, endPoint x: 1188, endPoint y: 558, distance: 274.5
click at [1188, 557] on div "We’ve taken the photographer’s favorite and refined the design to create a came…" at bounding box center [1068, 522] width 379 height 125
click at [1188, 558] on p "✓ Designed to house Db’s S and M Camera Inserts ✓ Updated ergonomic shoulder st…" at bounding box center [1068, 558] width 379 height 75
click at [1157, 529] on p "✓ Designed to house Db’s S and M Camera Inserts ✓ Updated ergonomic shoulder st…" at bounding box center [1068, 558] width 379 height 75
click at [982, 153] on p "Slimmer & sleaker, yet as capable." at bounding box center [973, 157] width 170 height 10
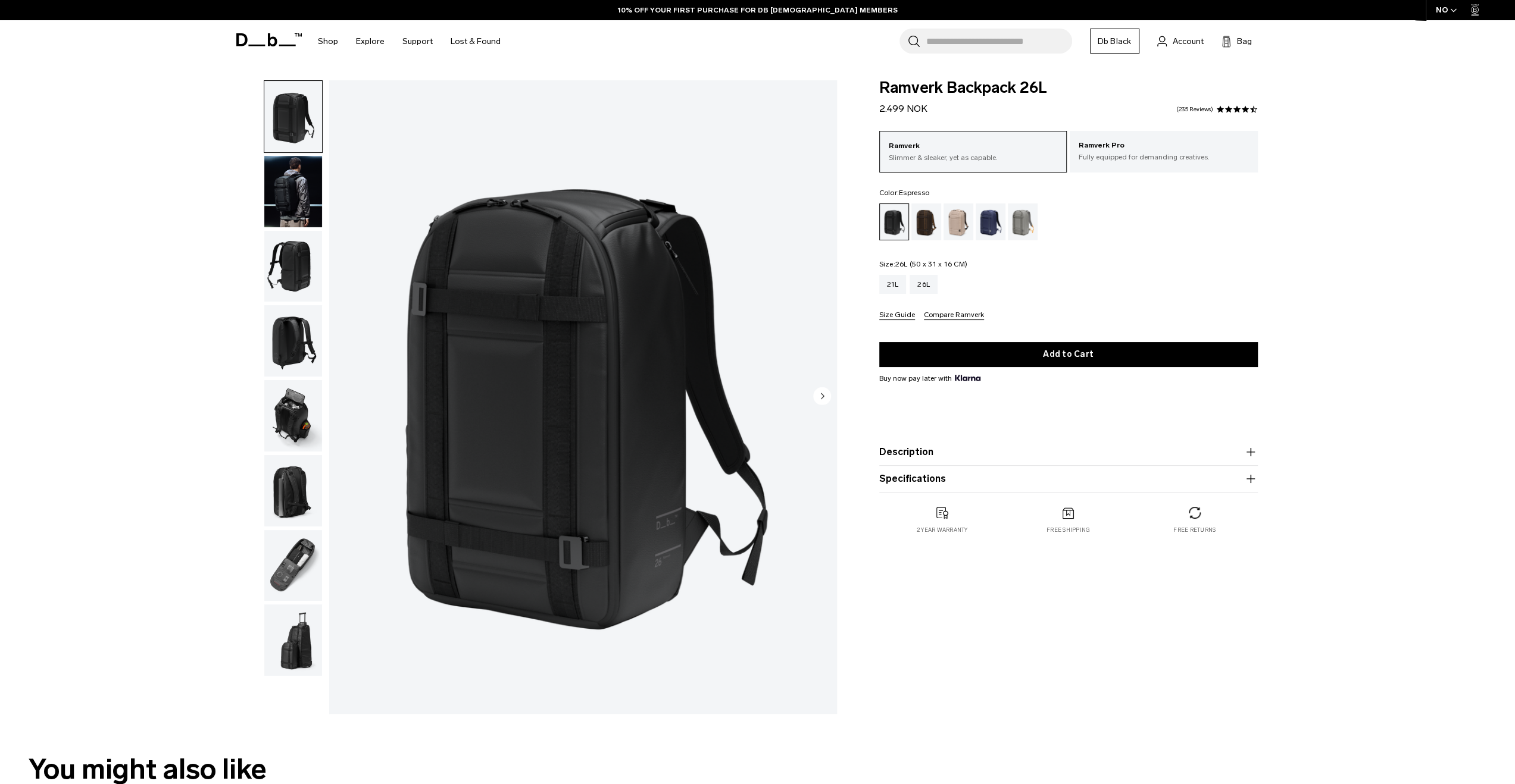
click at [926, 223] on div "Espresso" at bounding box center [926, 221] width 30 height 37
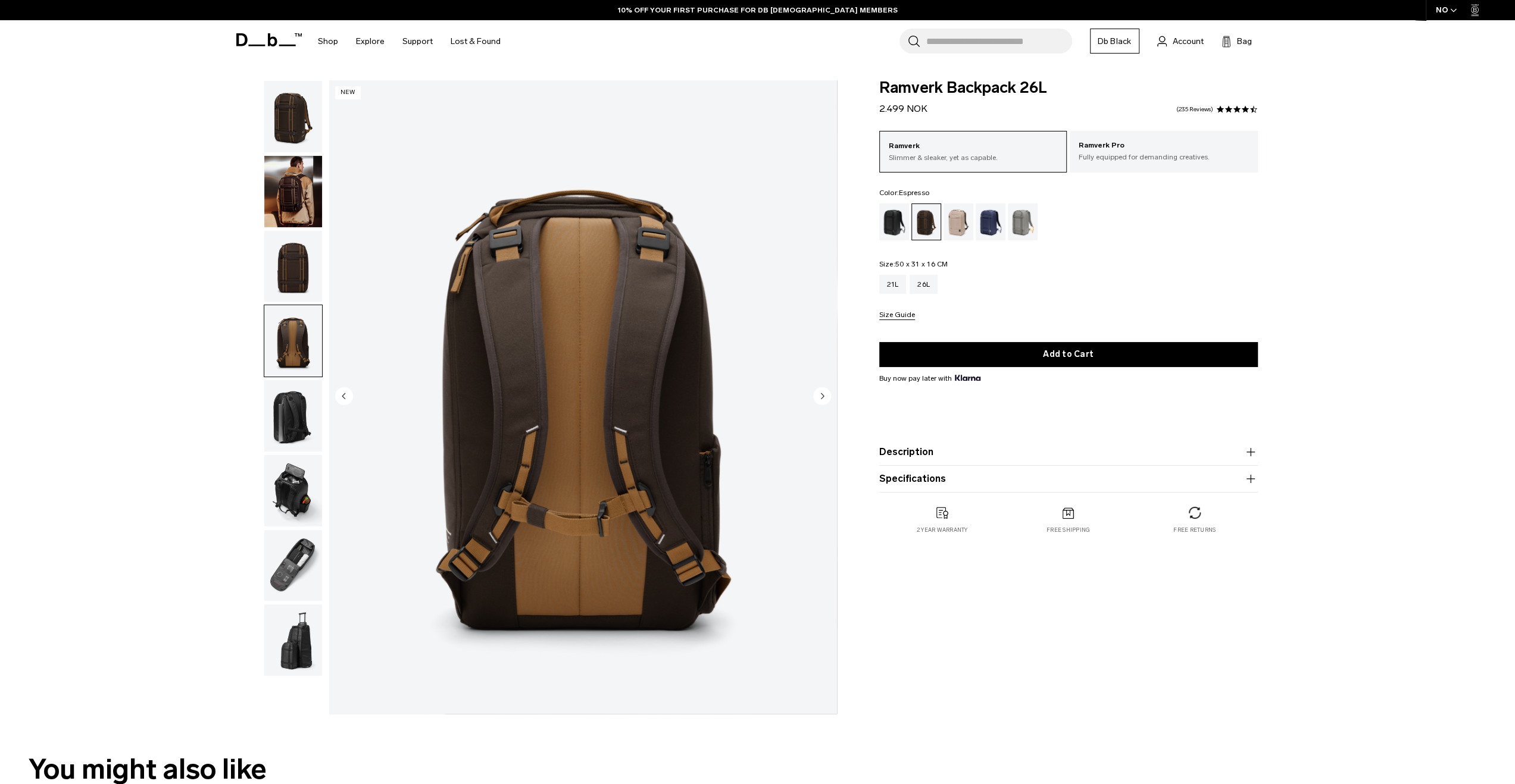
click at [284, 419] on img "button" at bounding box center [292, 415] width 58 height 71
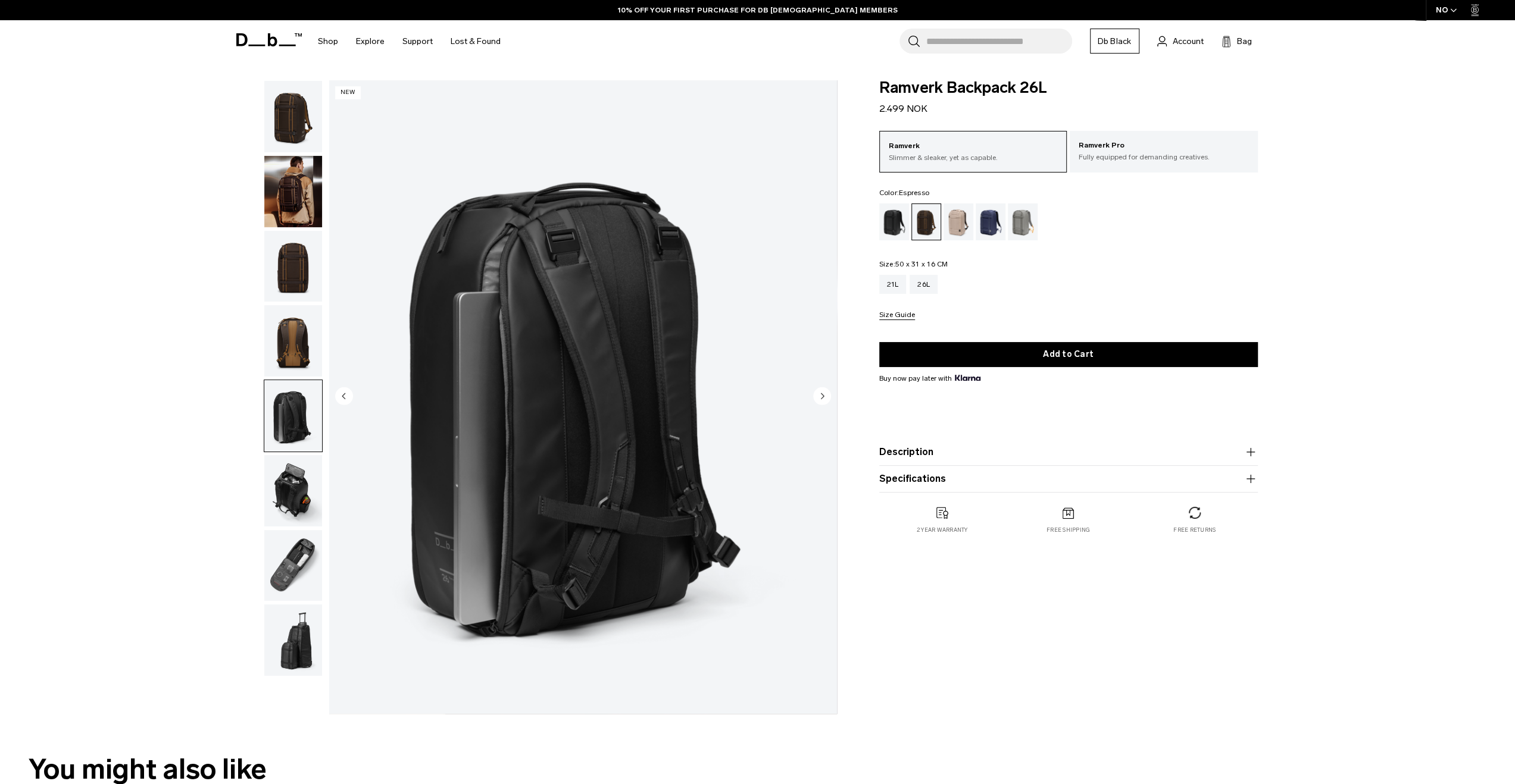
click at [289, 498] on img "button" at bounding box center [292, 490] width 58 height 71
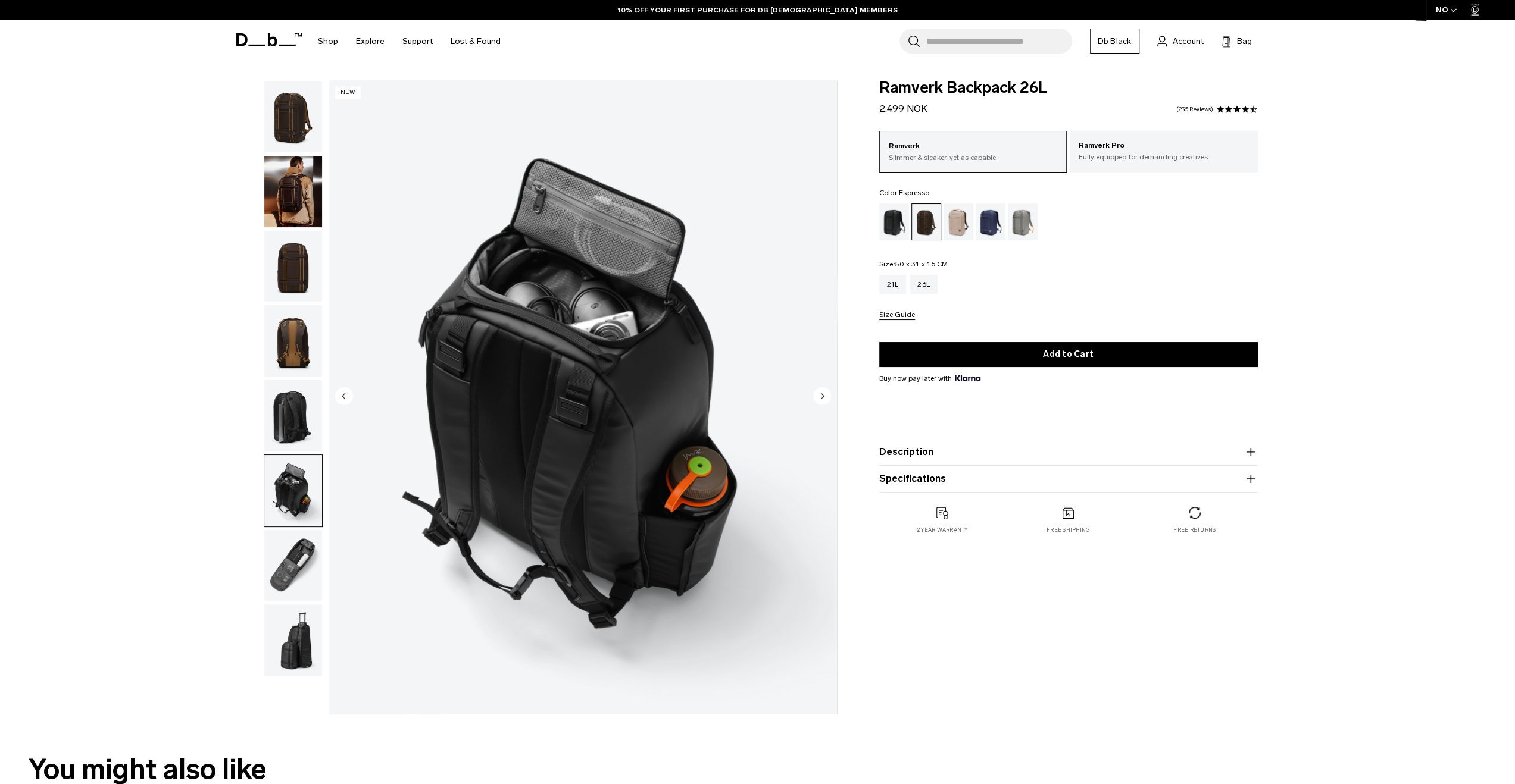
click at [290, 558] on img "button" at bounding box center [292, 565] width 58 height 71
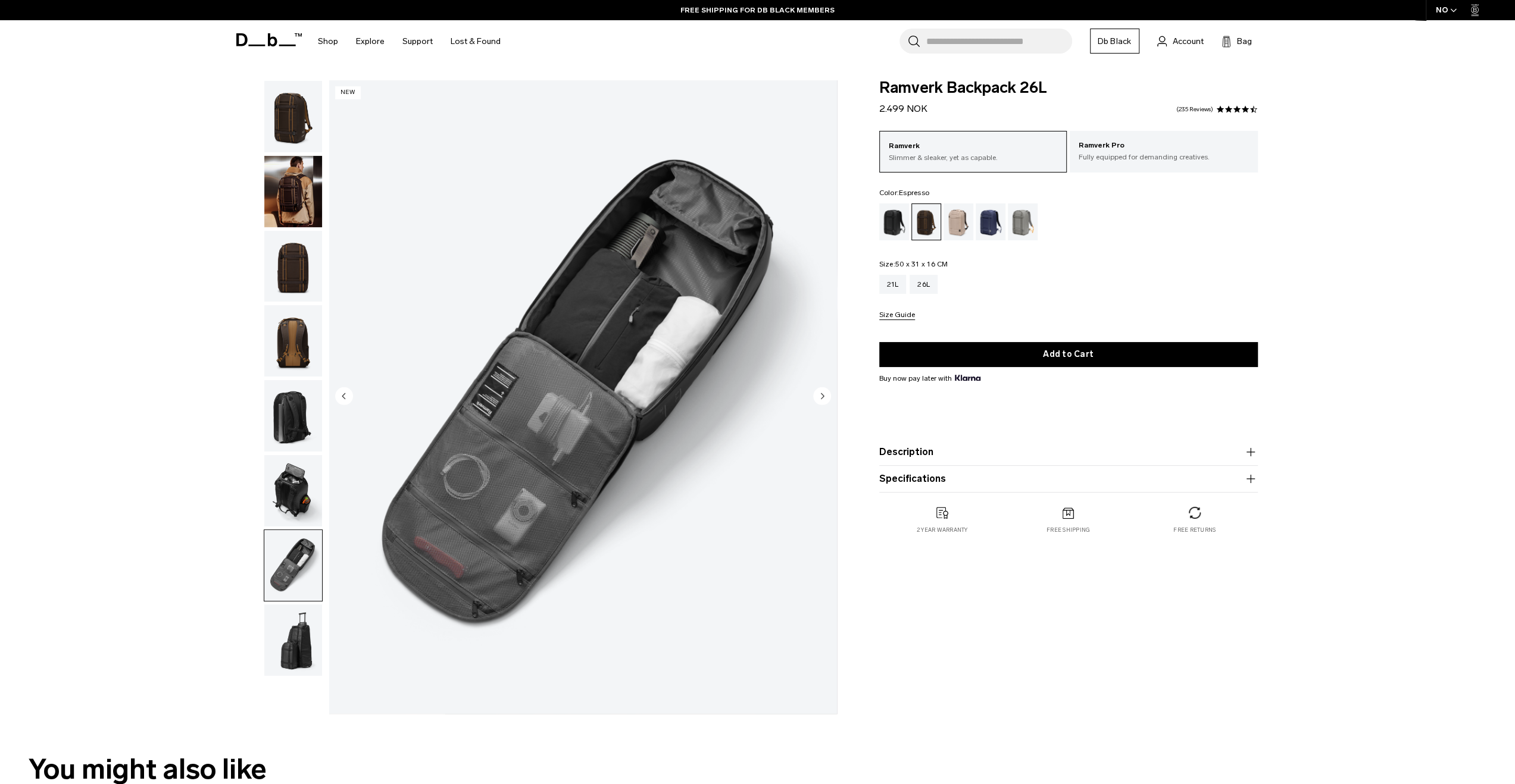
click at [304, 639] on img "button" at bounding box center [292, 639] width 58 height 71
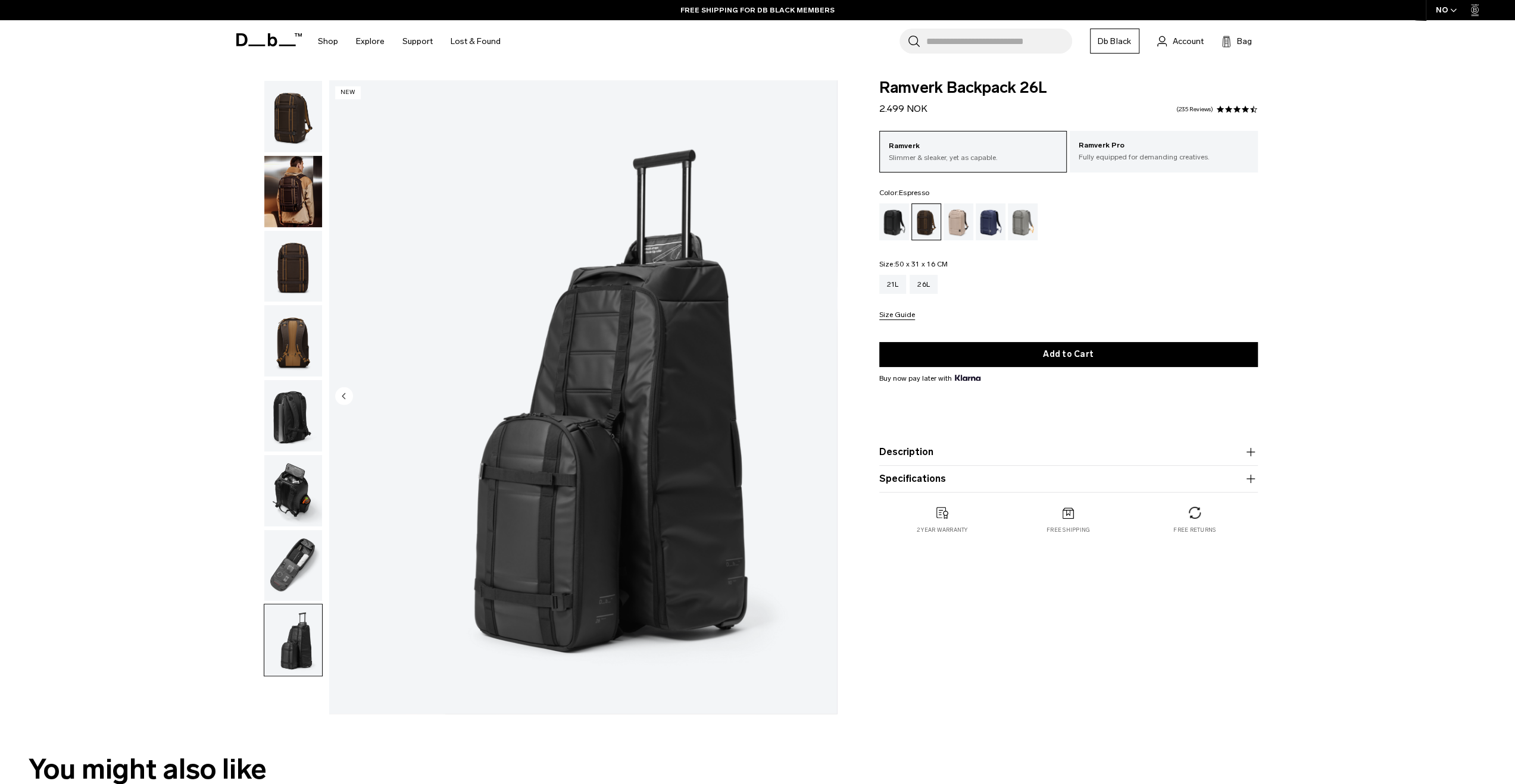
click at [299, 205] on img "button" at bounding box center [292, 191] width 58 height 71
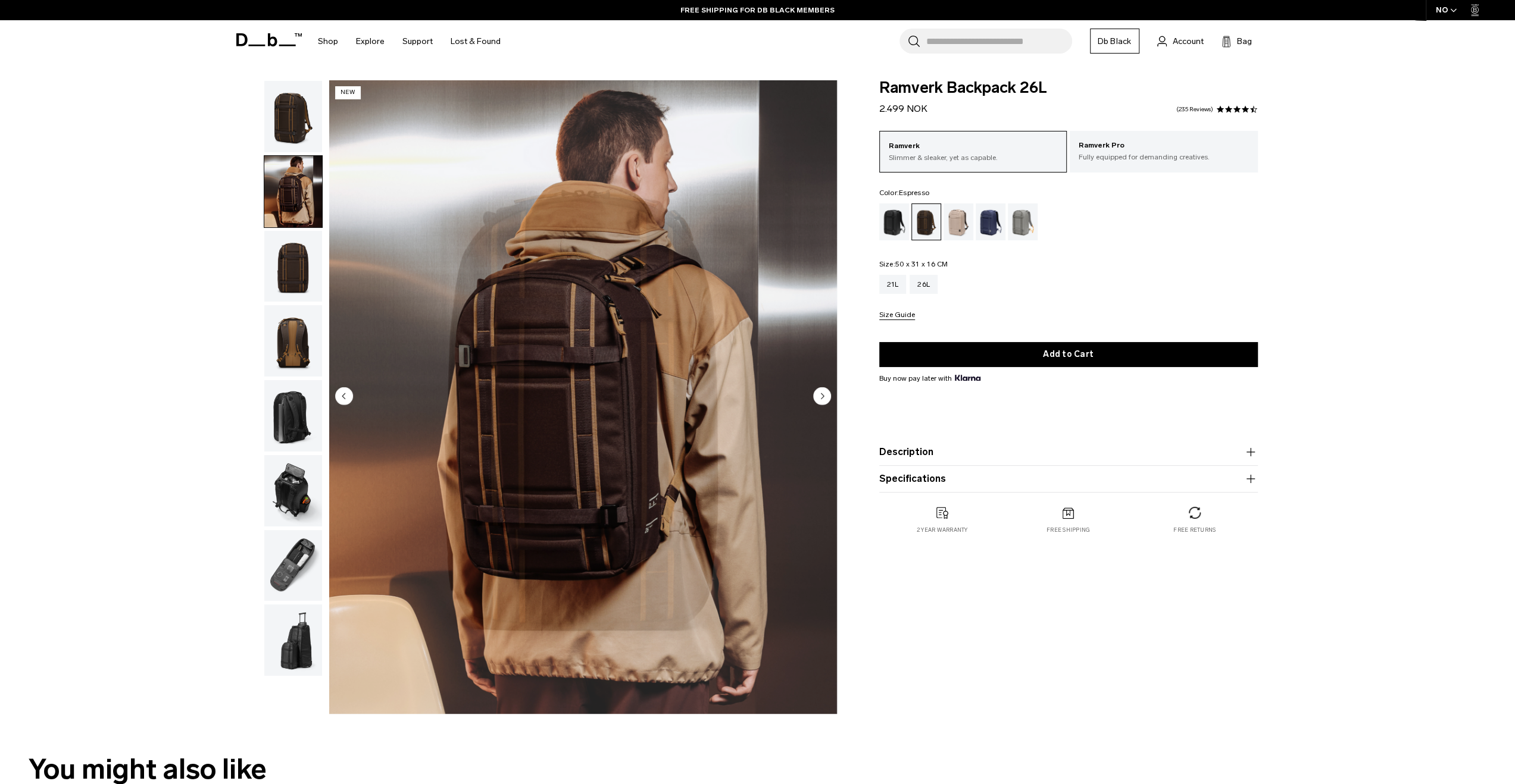
click at [620, 435] on img "2 / 8" at bounding box center [583, 396] width 508 height 633
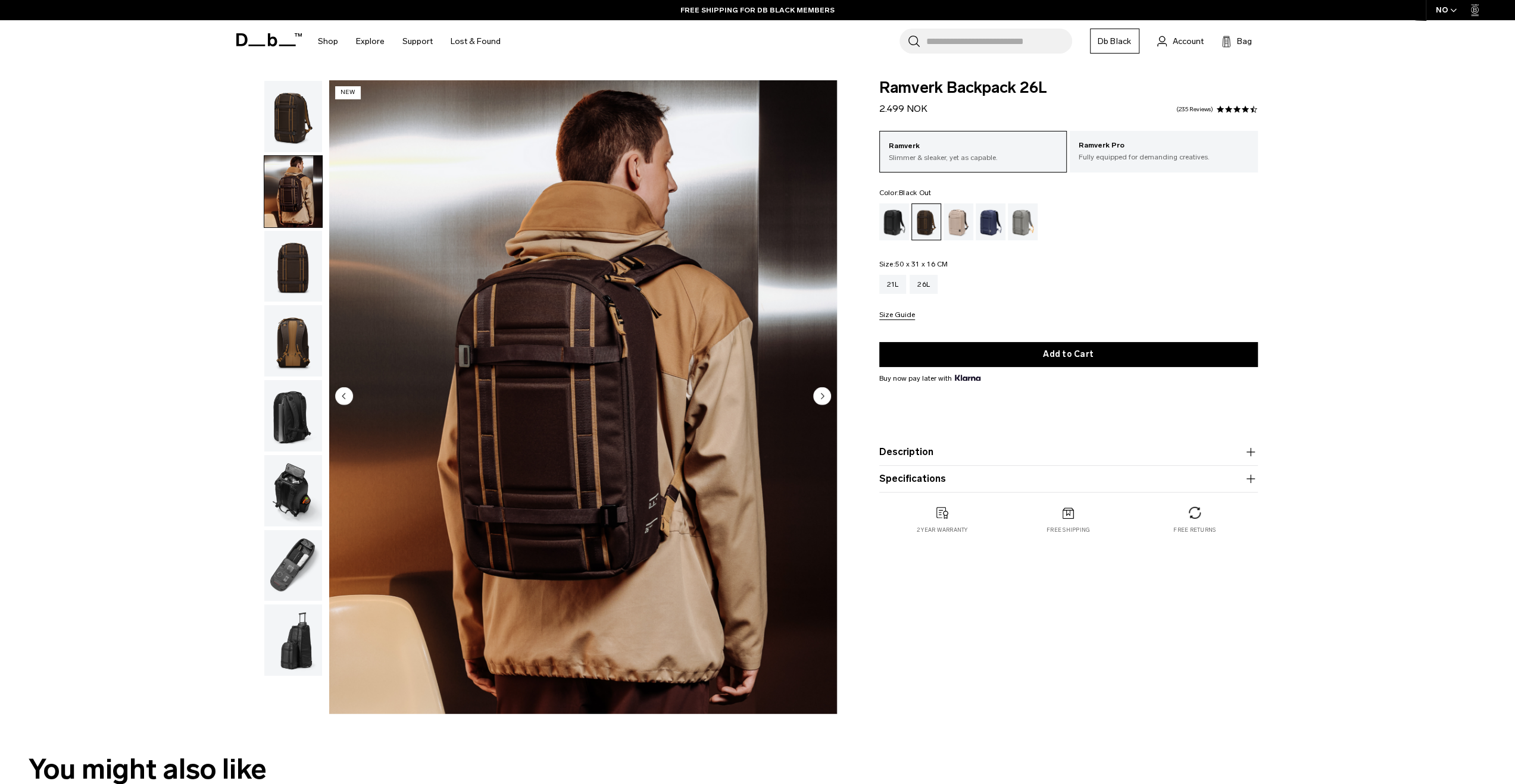
click at [891, 212] on div "Black Out" at bounding box center [894, 221] width 30 height 37
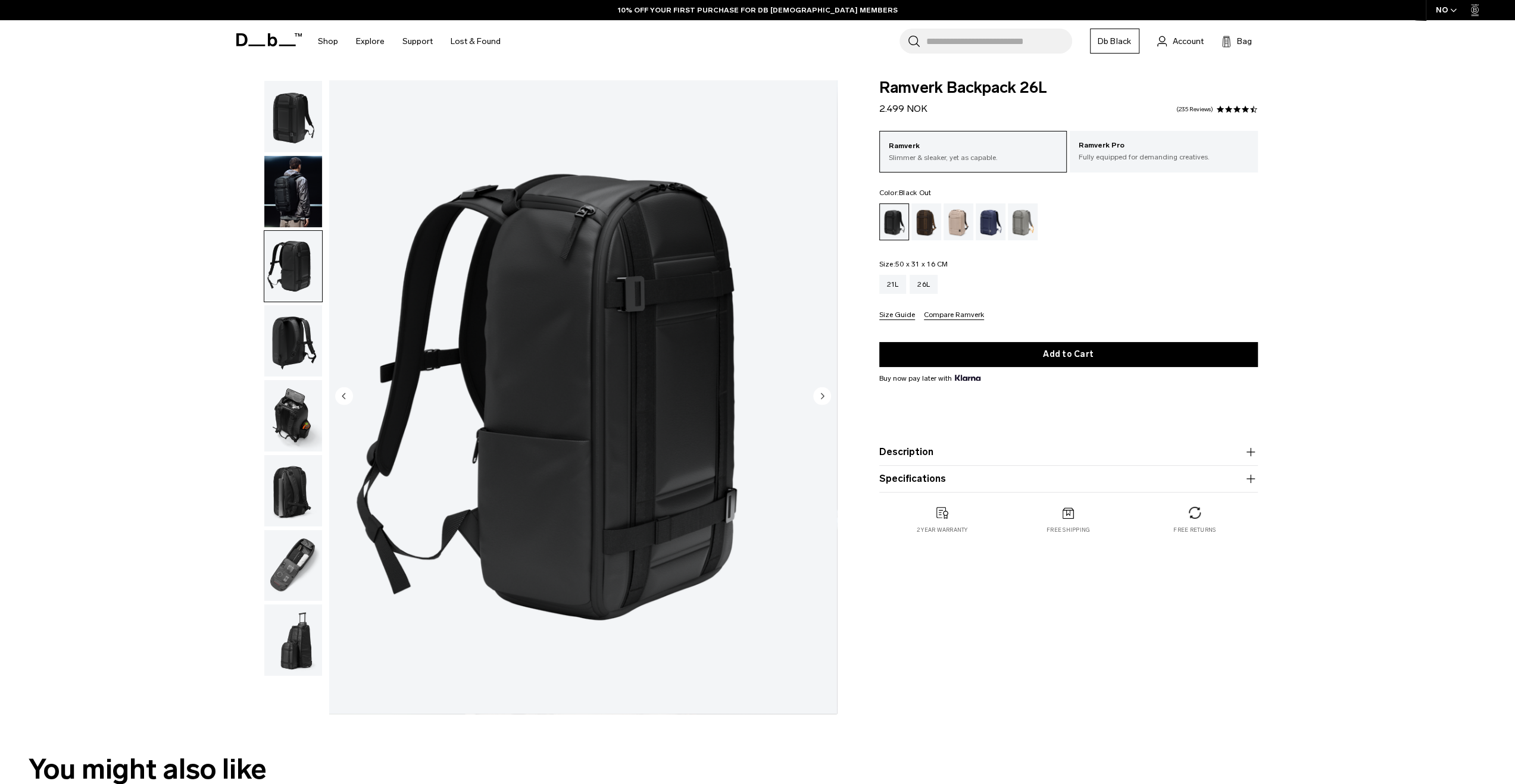
click at [281, 331] on img "button" at bounding box center [292, 340] width 58 height 71
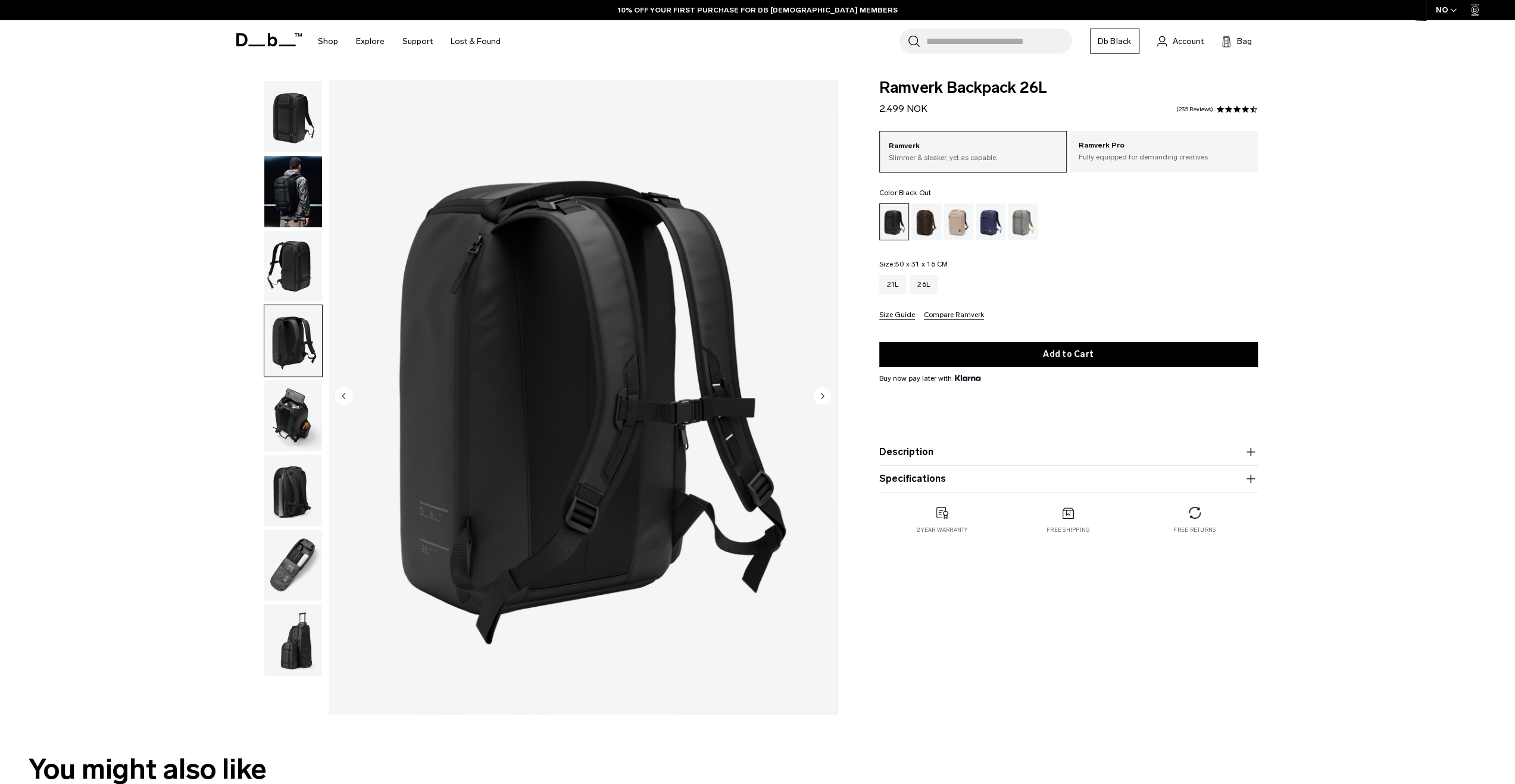
click at [287, 398] on img "button" at bounding box center [292, 415] width 58 height 71
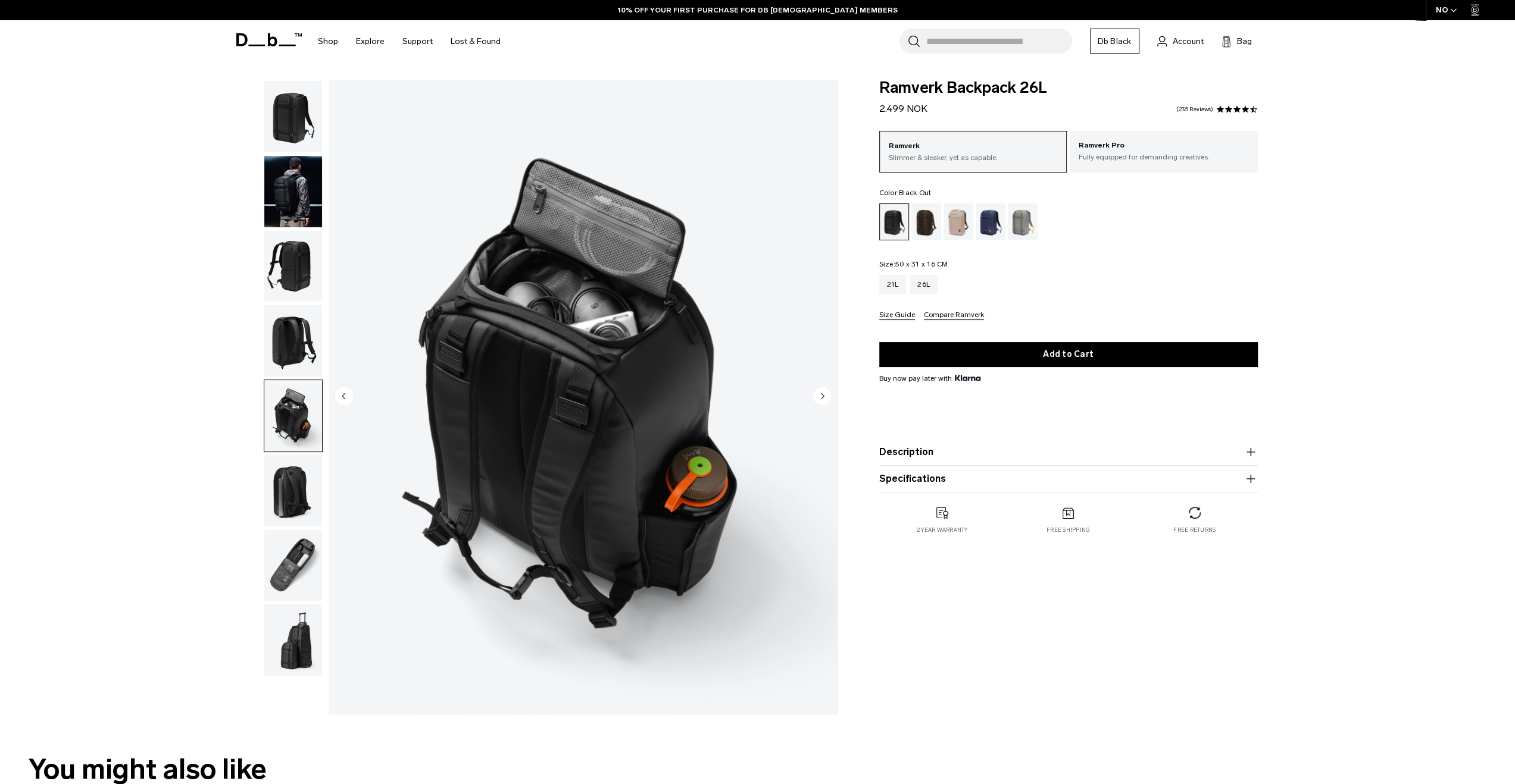
click at [304, 491] on img "button" at bounding box center [292, 490] width 58 height 71
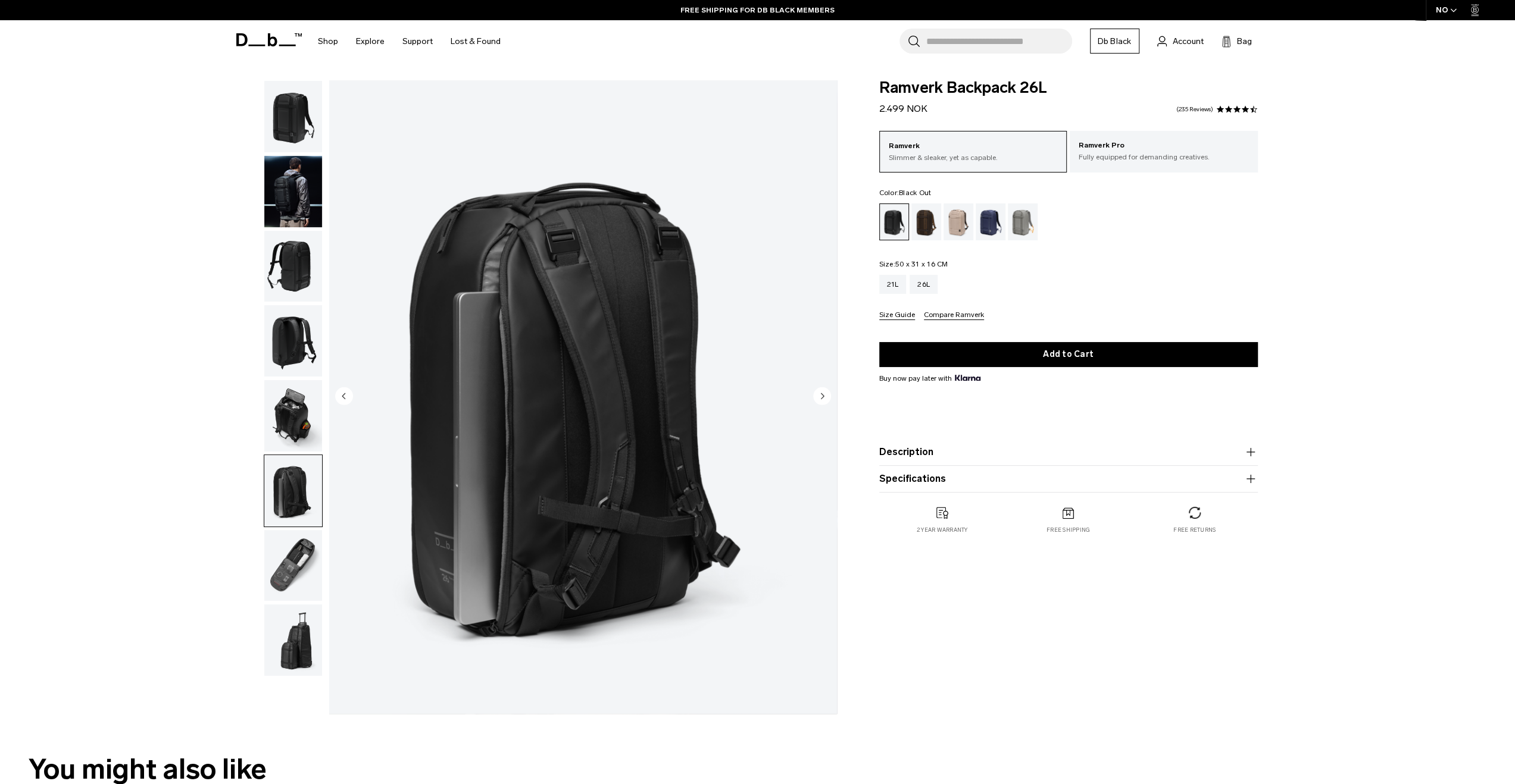
click at [286, 574] on img "button" at bounding box center [292, 565] width 58 height 71
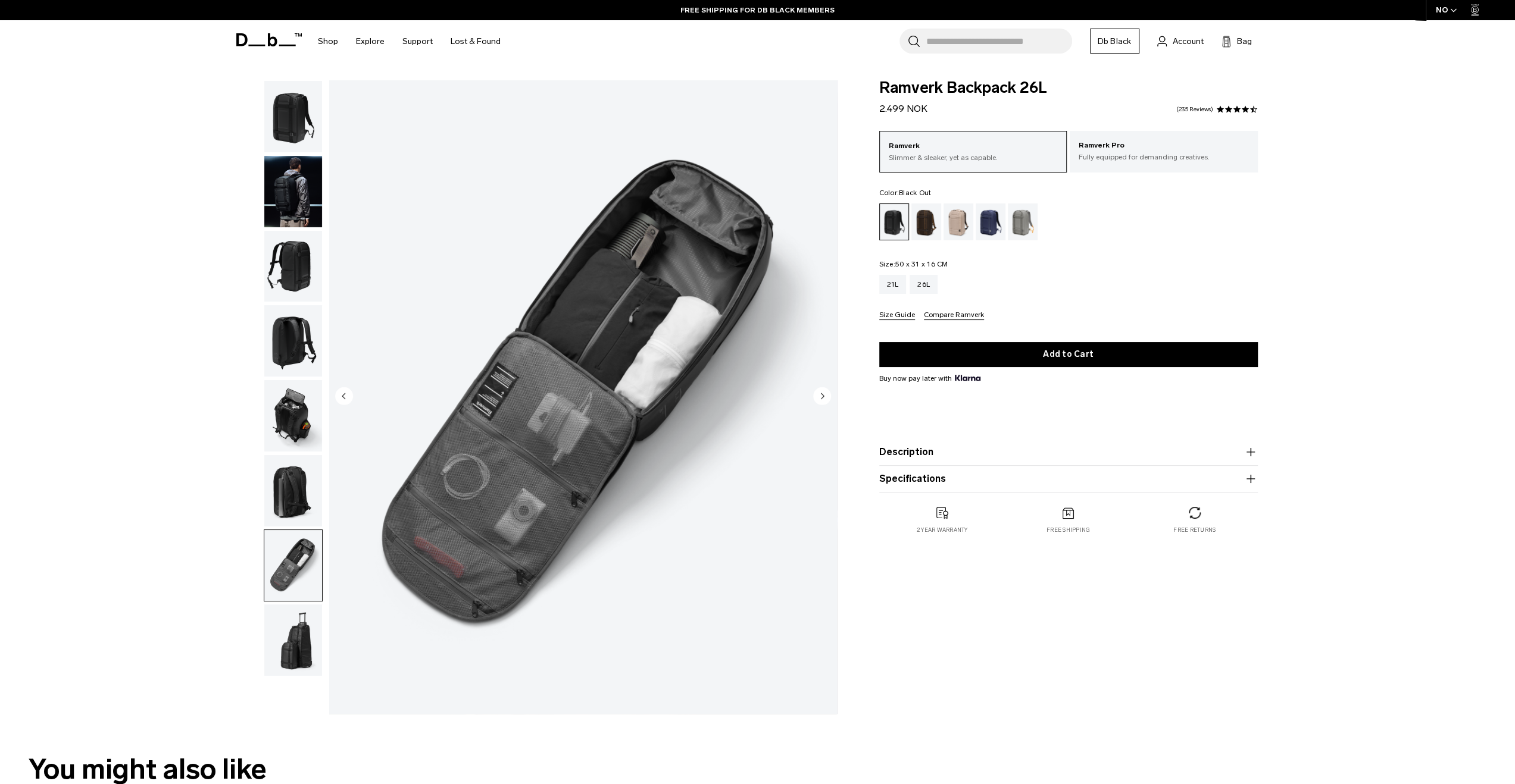
click at [285, 627] on img "button" at bounding box center [292, 639] width 58 height 71
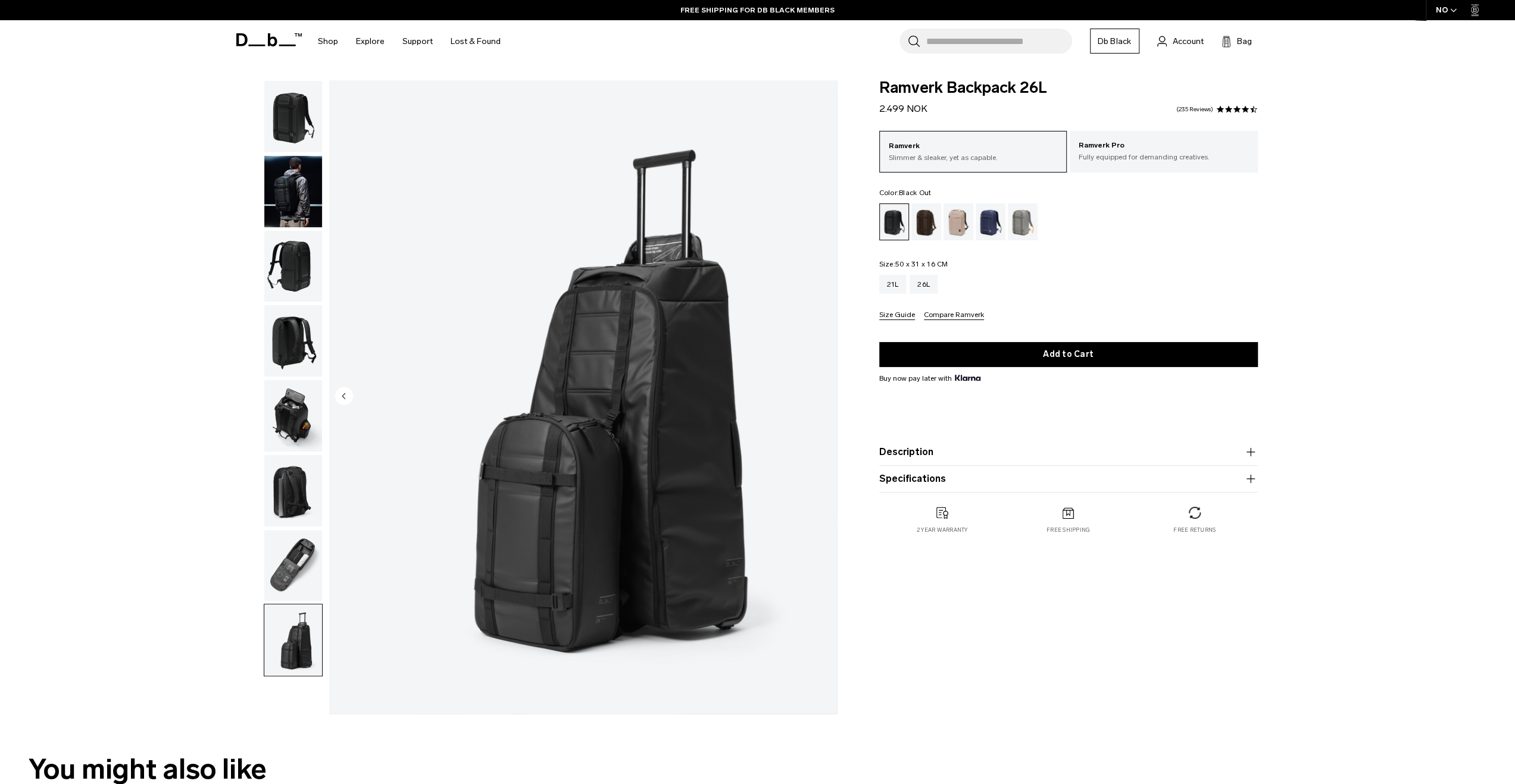
click at [275, 420] on img "button" at bounding box center [292, 415] width 58 height 71
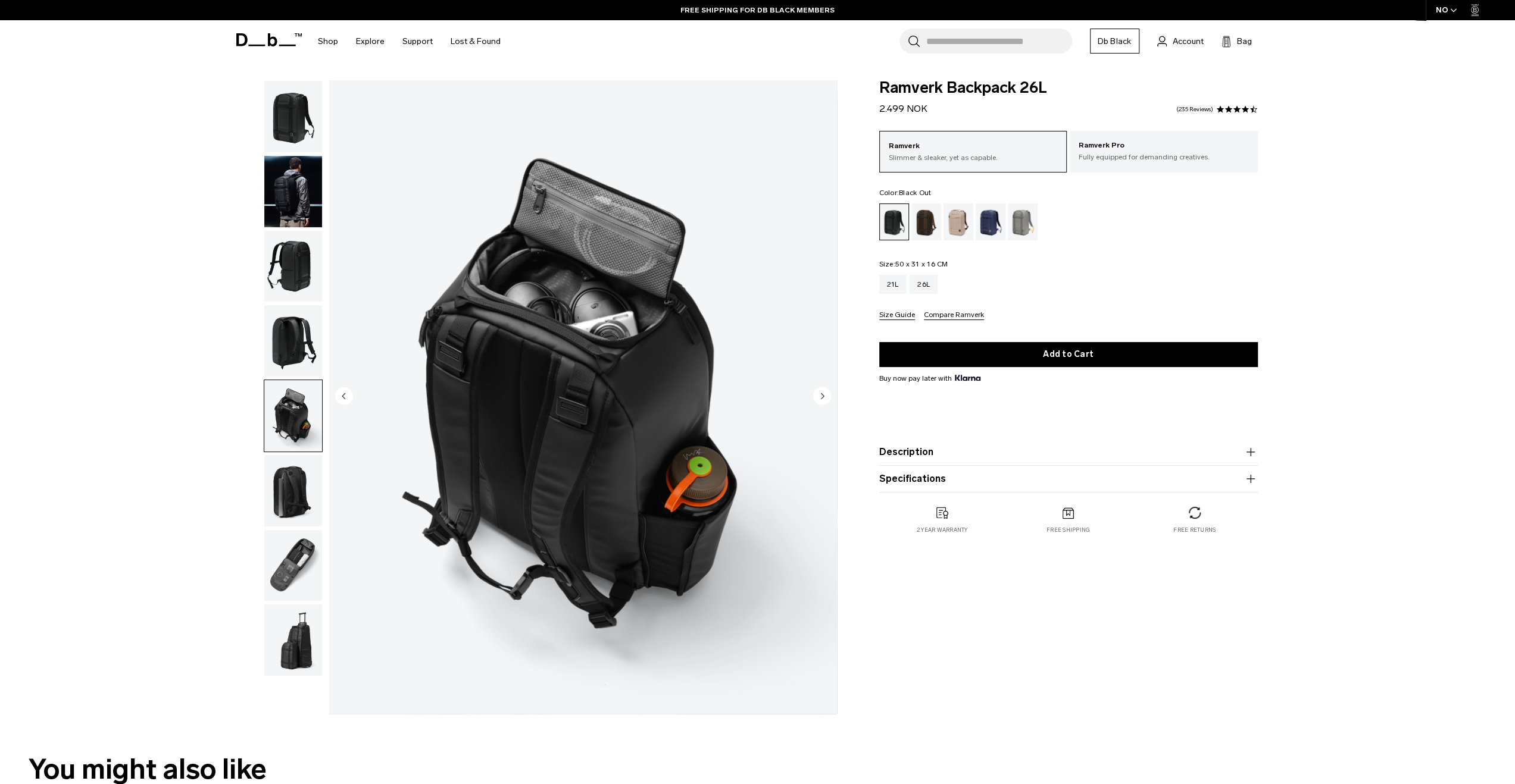
click at [286, 367] on img "button" at bounding box center [292, 340] width 58 height 71
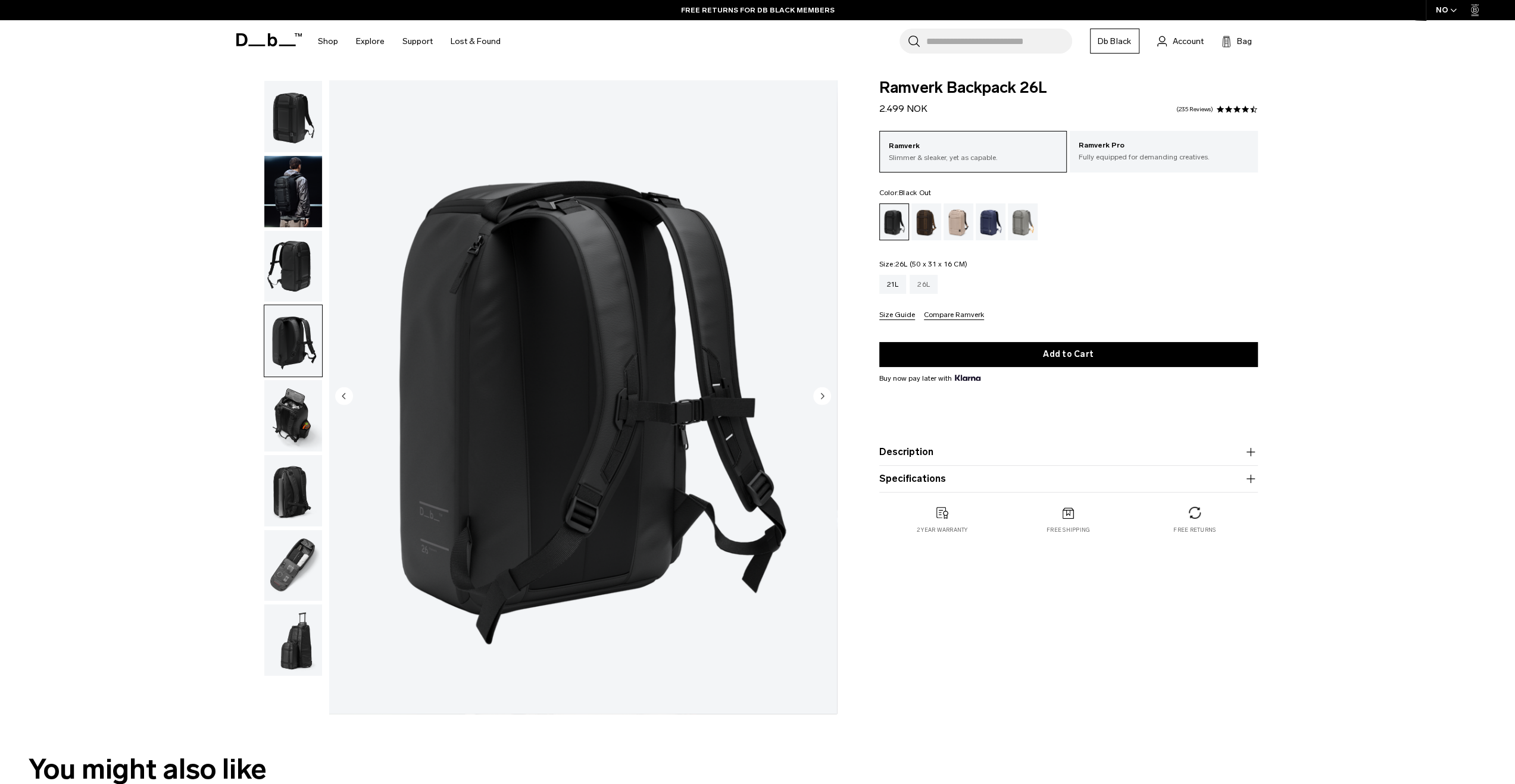
click at [926, 289] on div "26L" at bounding box center [923, 284] width 28 height 19
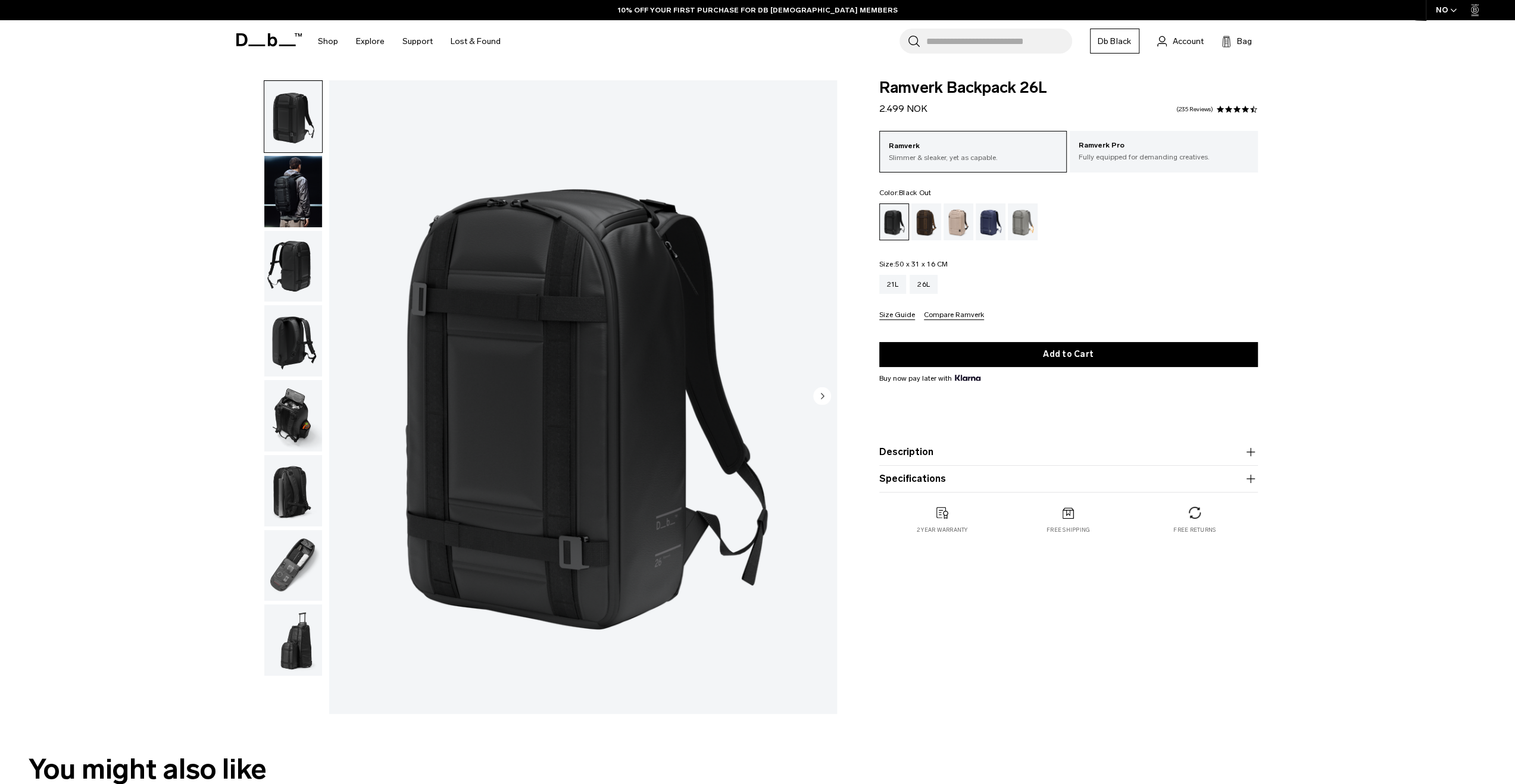
click at [298, 285] on img "button" at bounding box center [292, 266] width 58 height 71
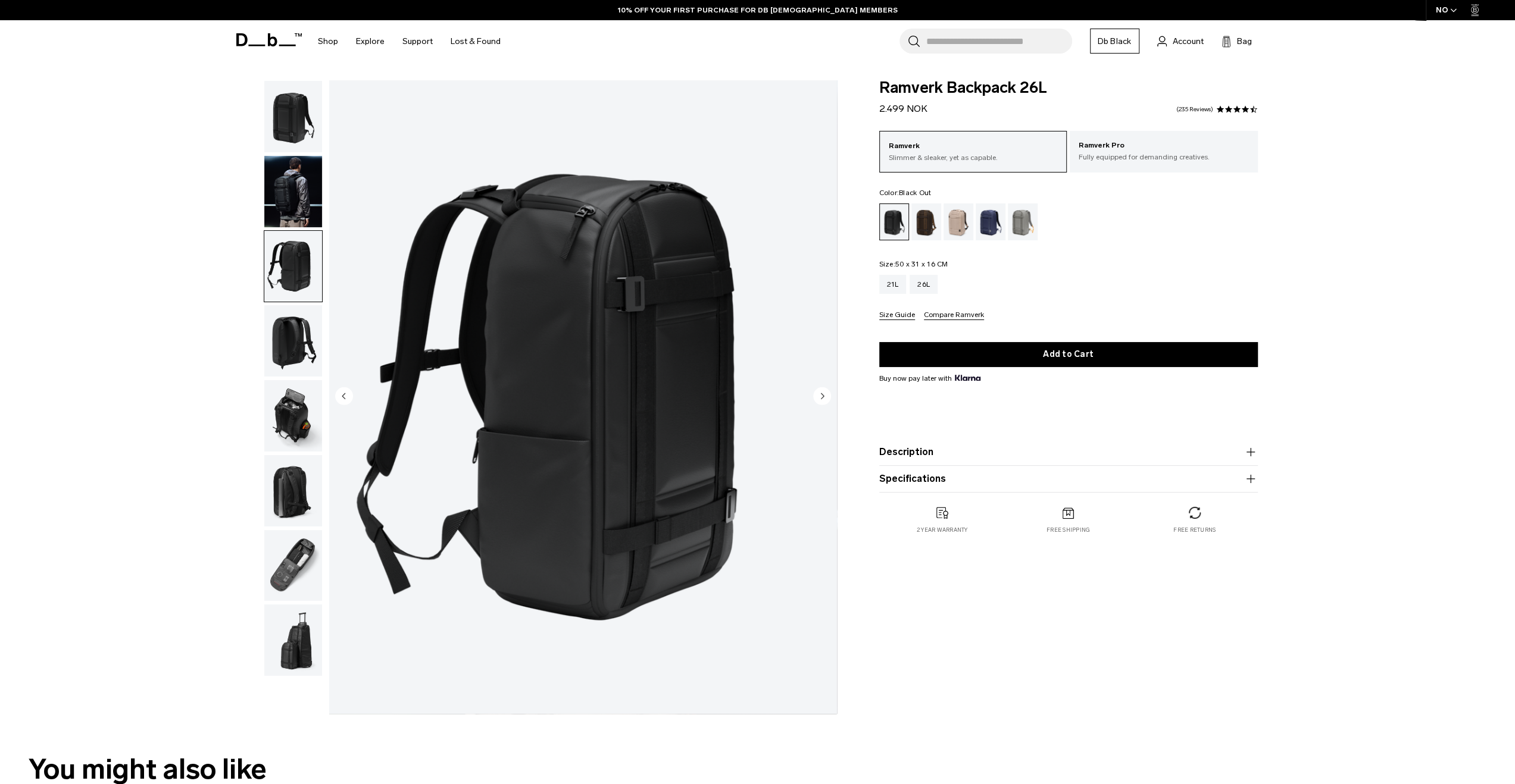
click at [290, 328] on img "button" at bounding box center [292, 340] width 58 height 71
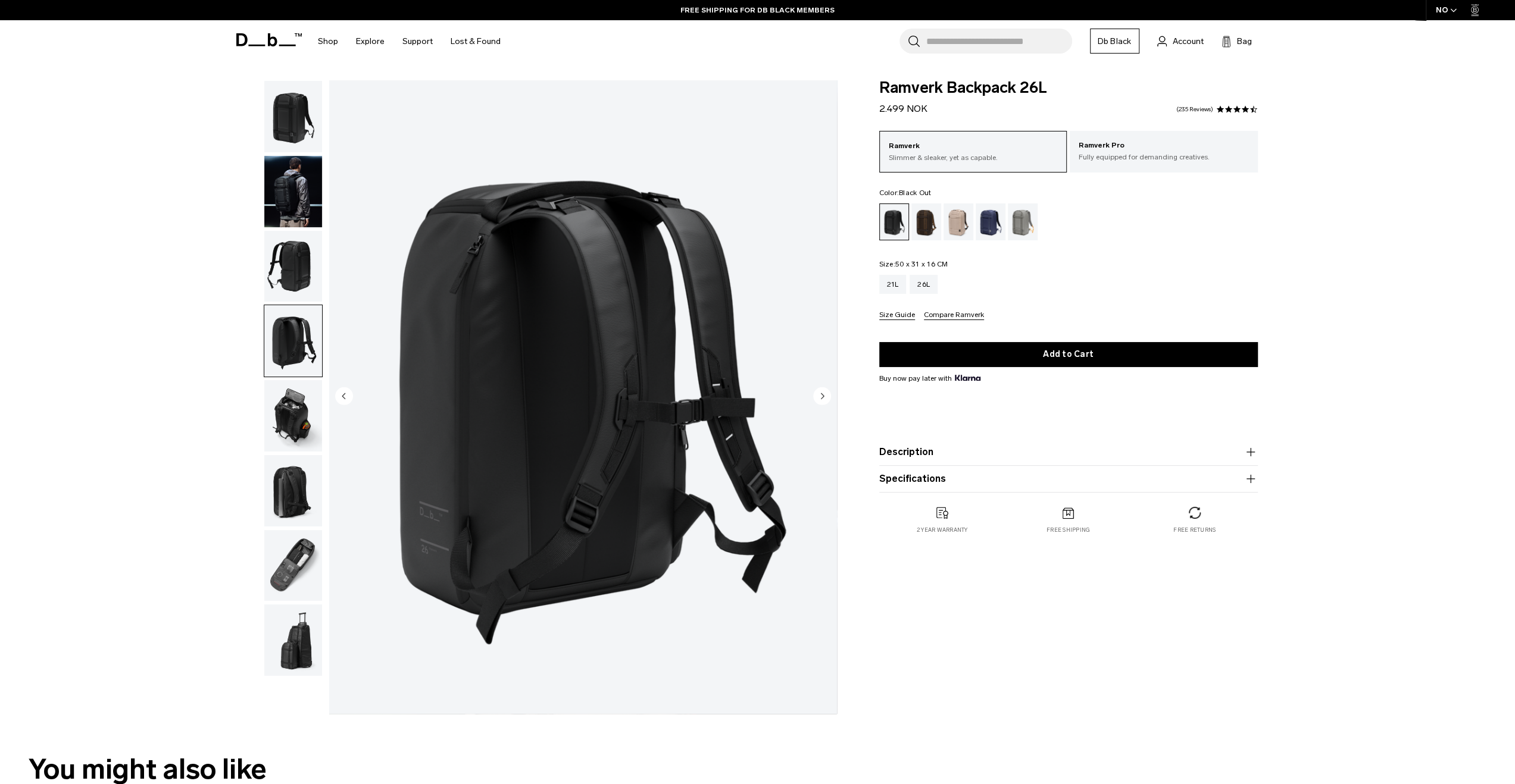
click at [284, 399] on img "button" at bounding box center [292, 415] width 58 height 71
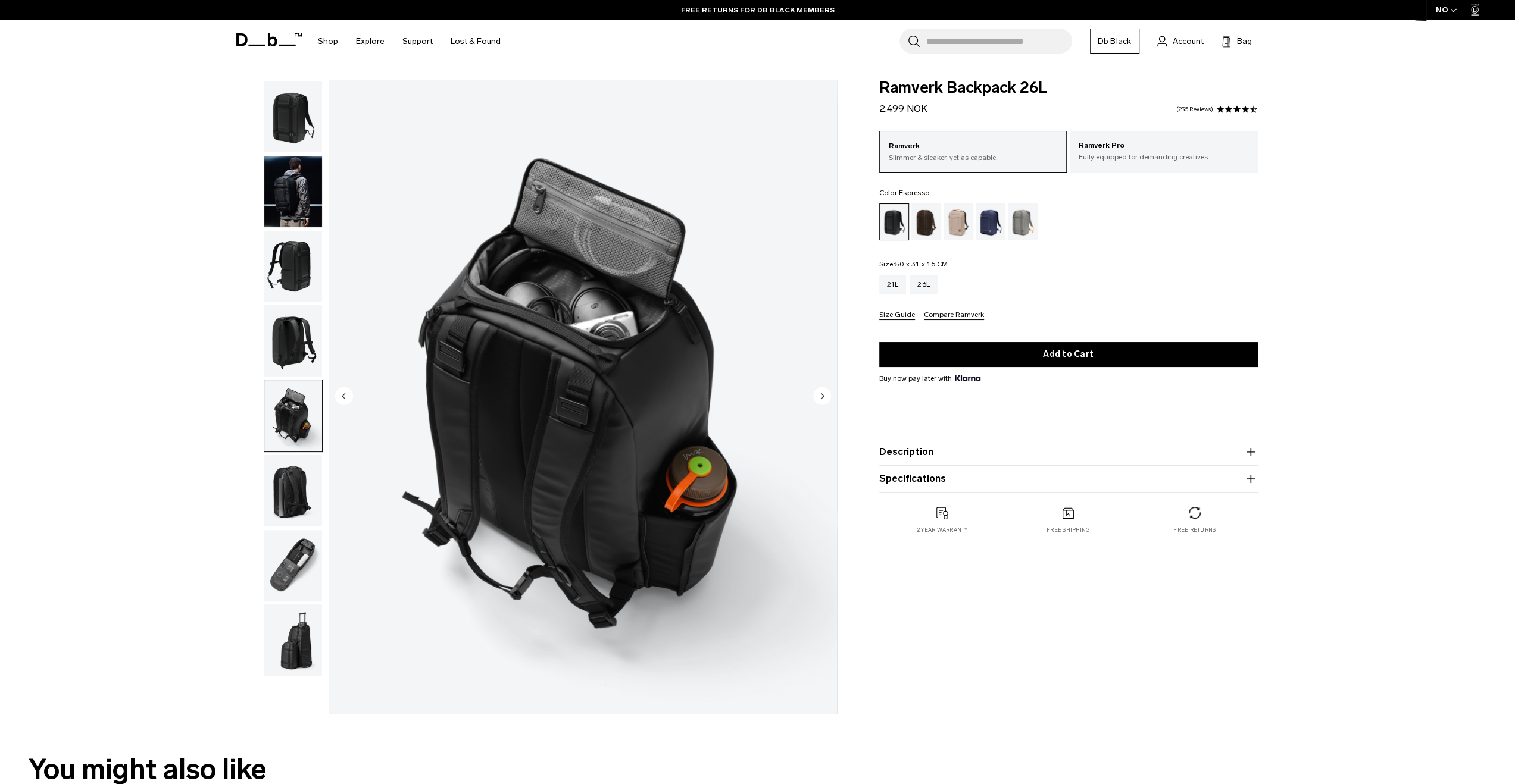
click at [921, 217] on div "Espresso" at bounding box center [926, 221] width 30 height 37
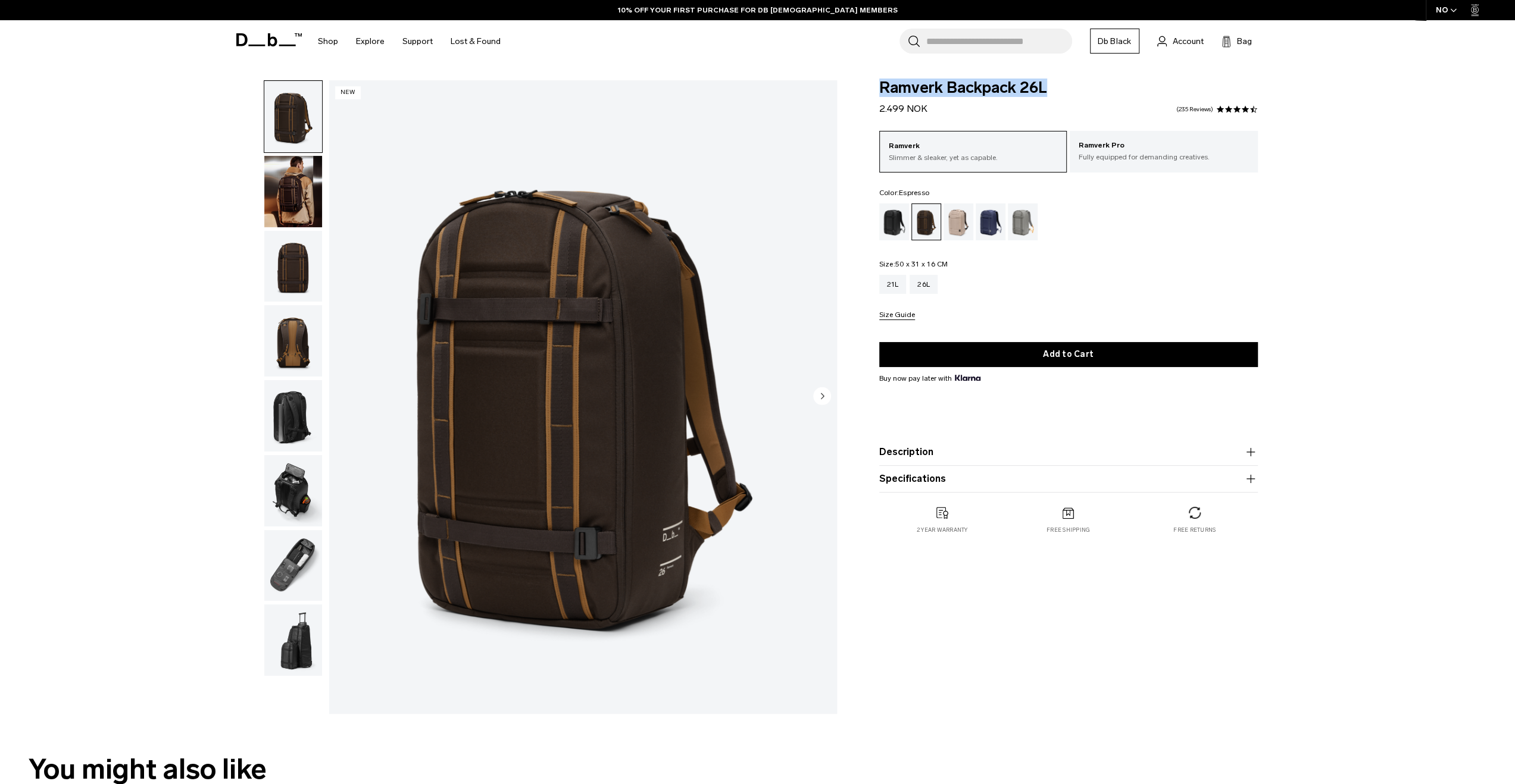
drag, startPoint x: 869, startPoint y: 85, endPoint x: 1068, endPoint y: 92, distance: 199.1
click at [1068, 92] on div "Ramverk Backpack 26L 2.499 NOK 4.5 star rating 235 Reviews Ramverk Slimmer & sl…" at bounding box center [1069, 319] width 450 height 477
copy span "Ramverk Backpack 26L"
click at [1320, 122] on div "**********" at bounding box center [758, 399] width 1515 height 639
click at [1118, 130] on form "Ramverk Backpack 26L 2.499 NOK 4.5 star rating 235 Reviews Ramverk Slimmer & sl…" at bounding box center [1068, 286] width 379 height 412
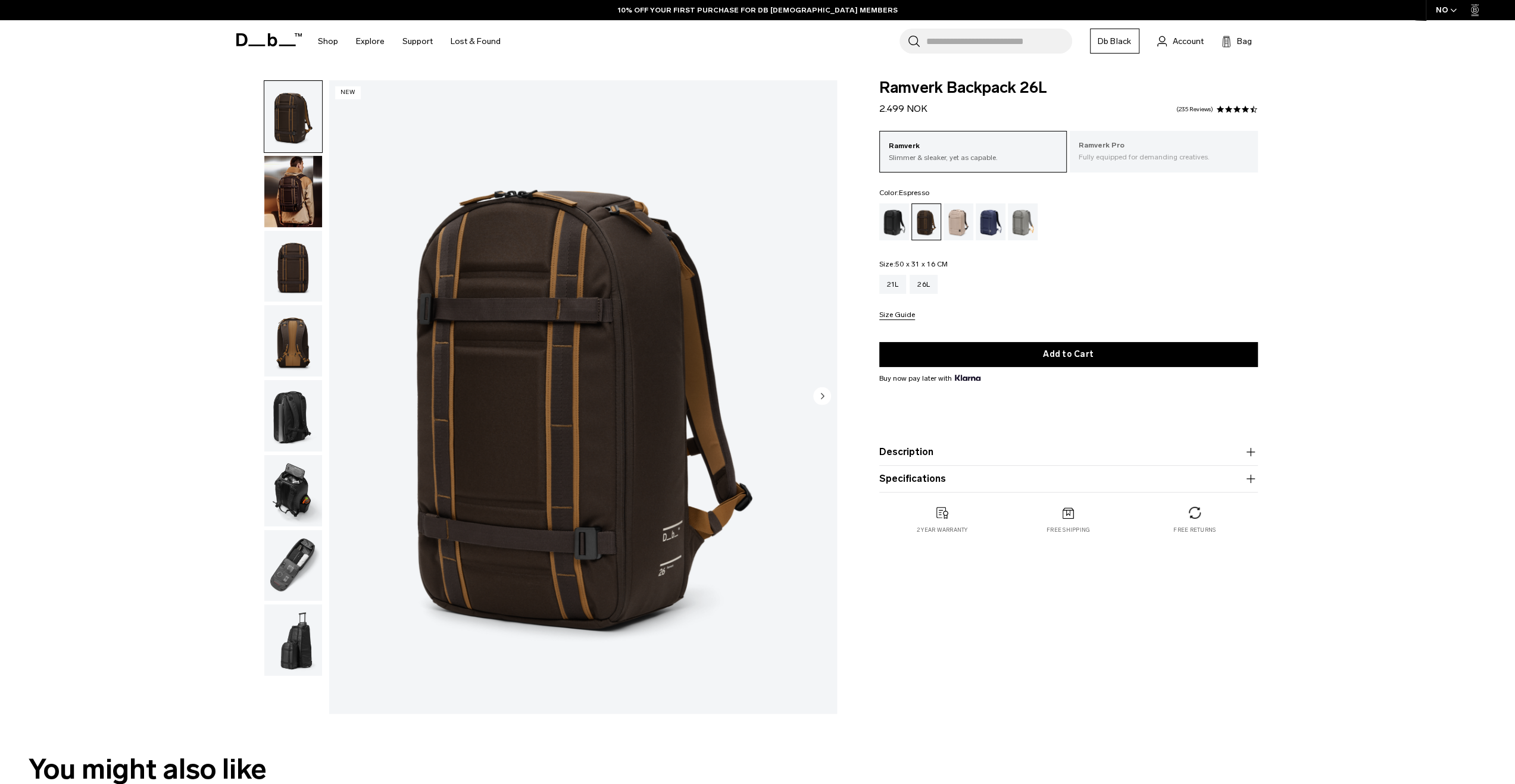
click at [1115, 147] on p "Ramverk Pro" at bounding box center [1163, 146] width 170 height 12
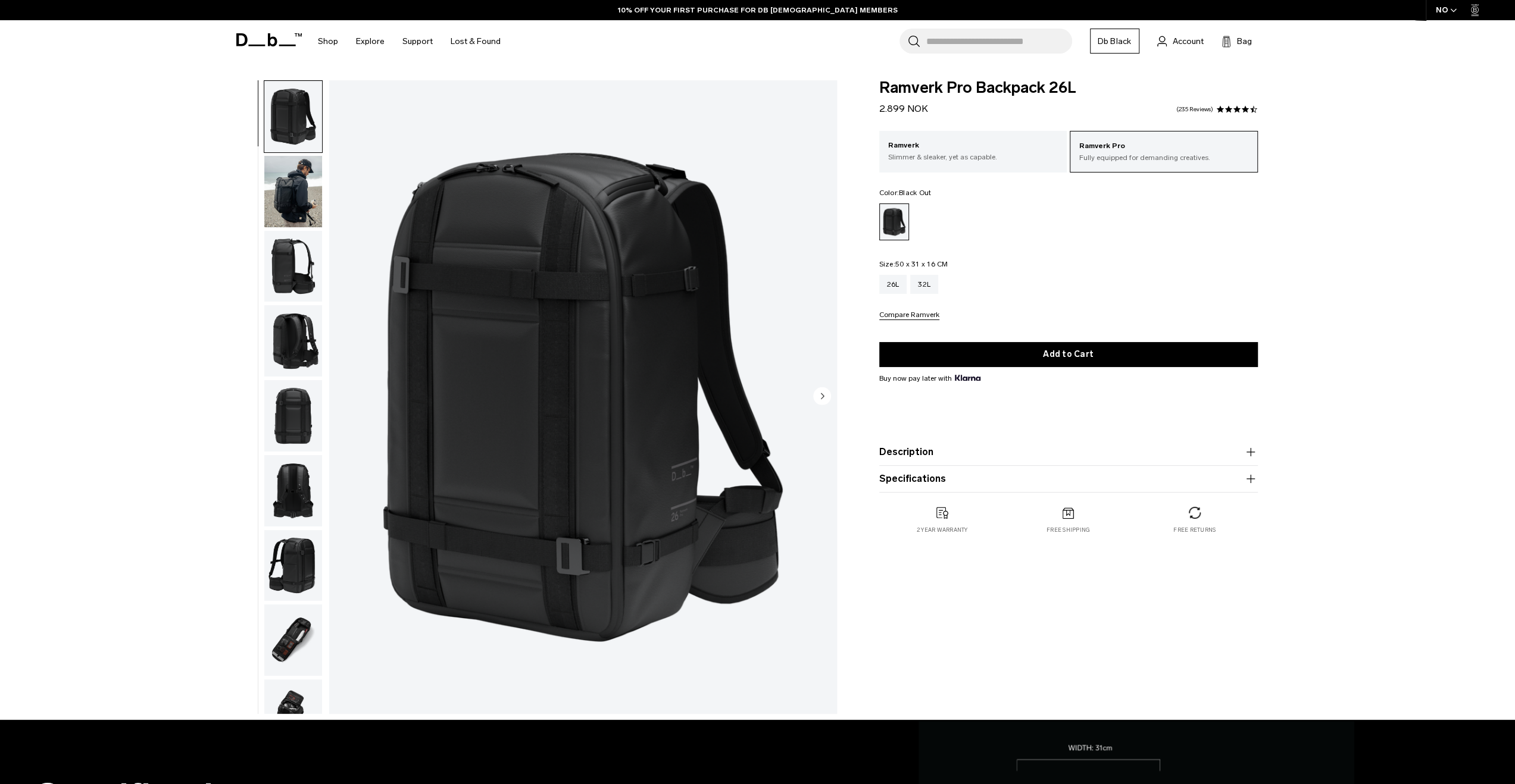
click at [976, 148] on p "Ramverk" at bounding box center [973, 146] width 170 height 12
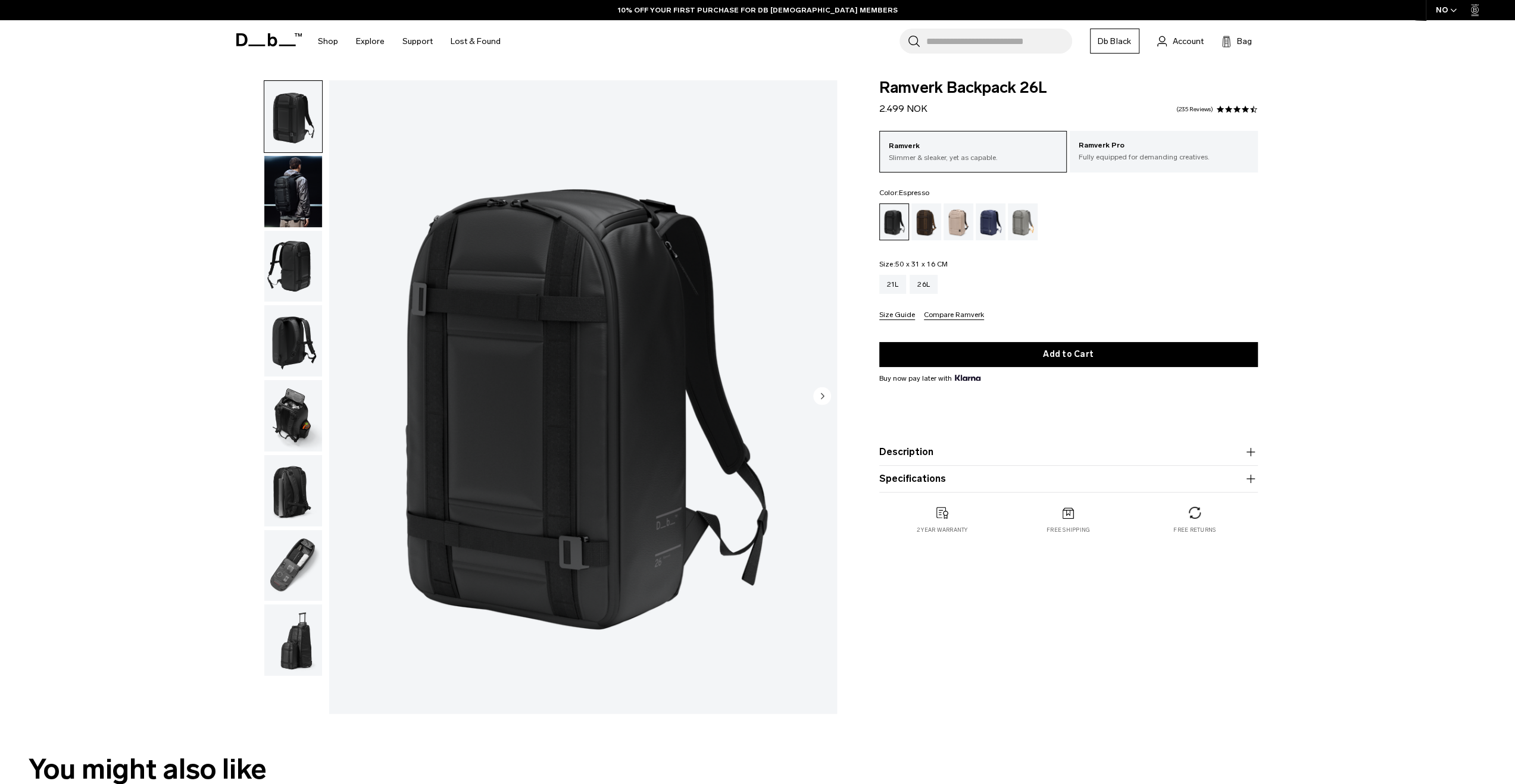
click at [926, 214] on div "Espresso" at bounding box center [926, 221] width 30 height 37
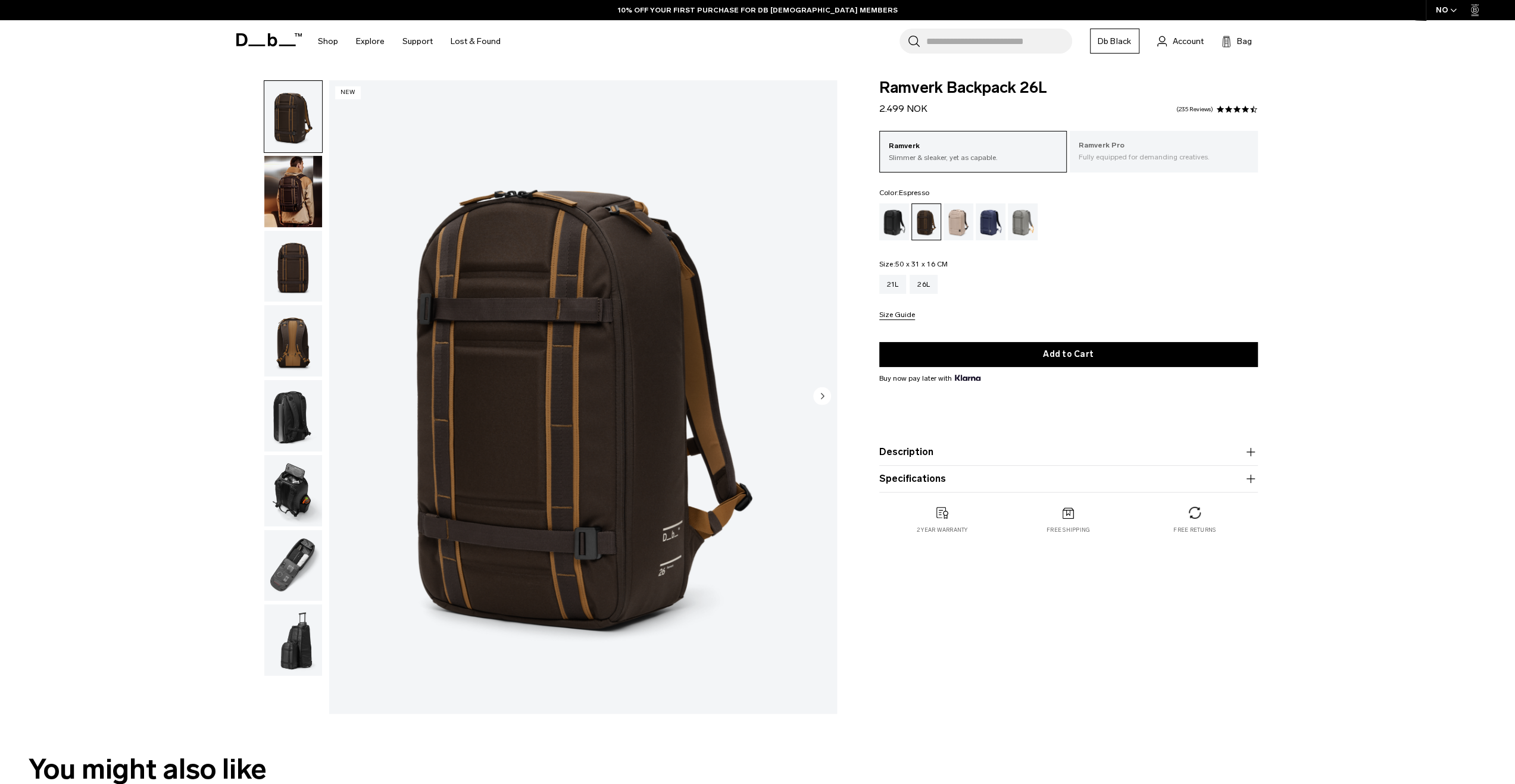
click at [1101, 136] on div "Ramverk Pro Fully equipped for demanding creatives." at bounding box center [1163, 151] width 188 height 40
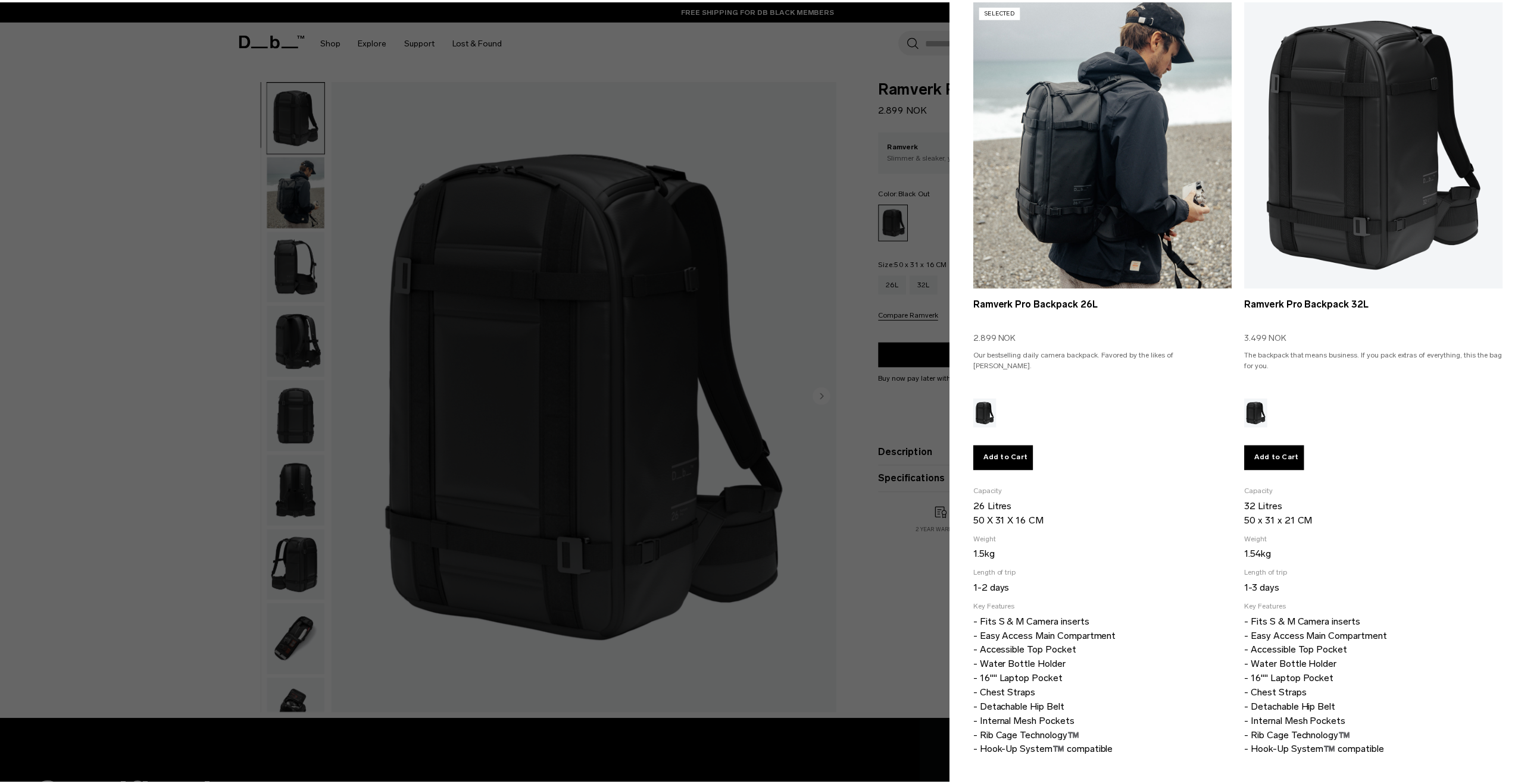
scroll to position [116, 0]
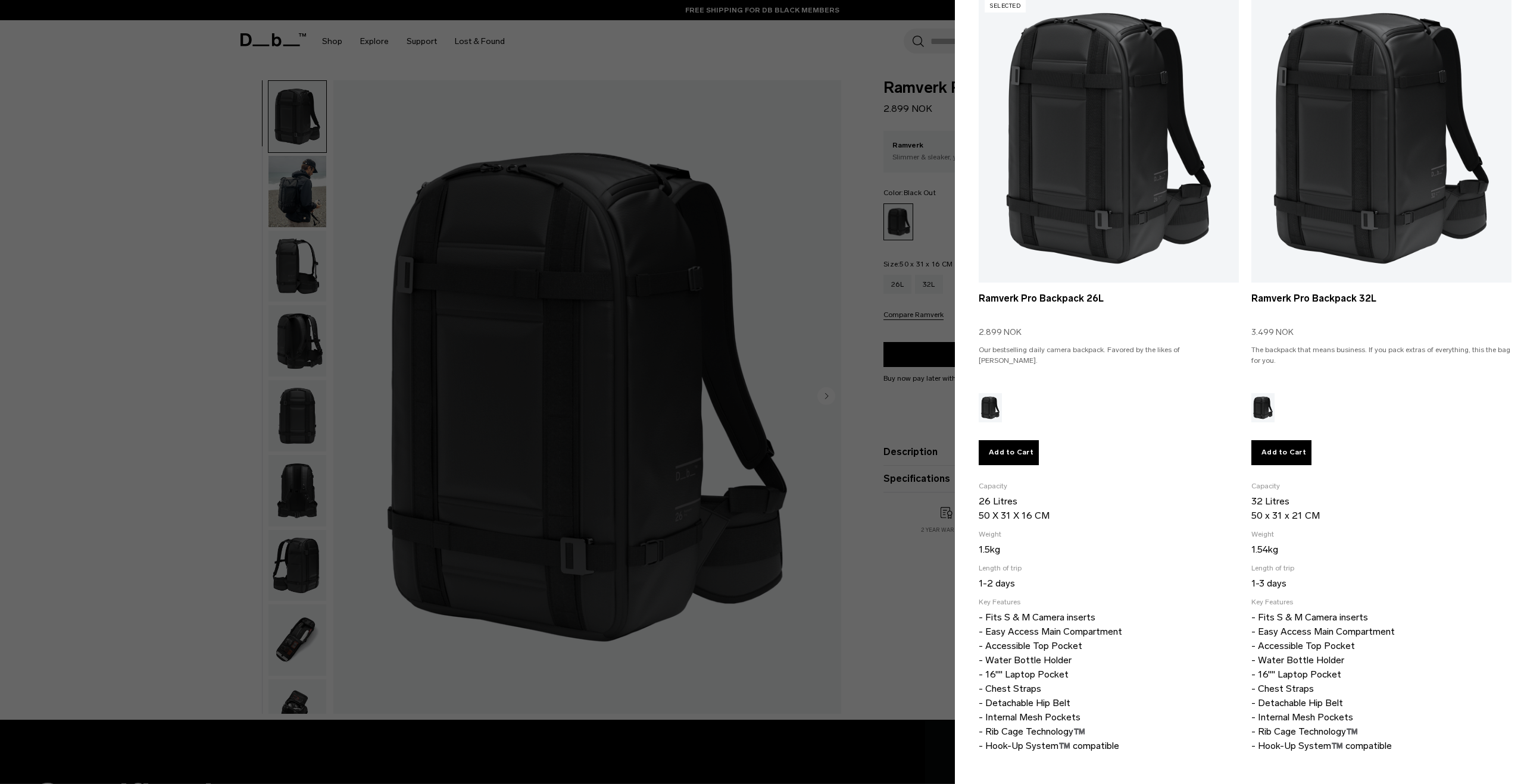
click at [906, 402] on div at bounding box center [762, 392] width 1524 height 784
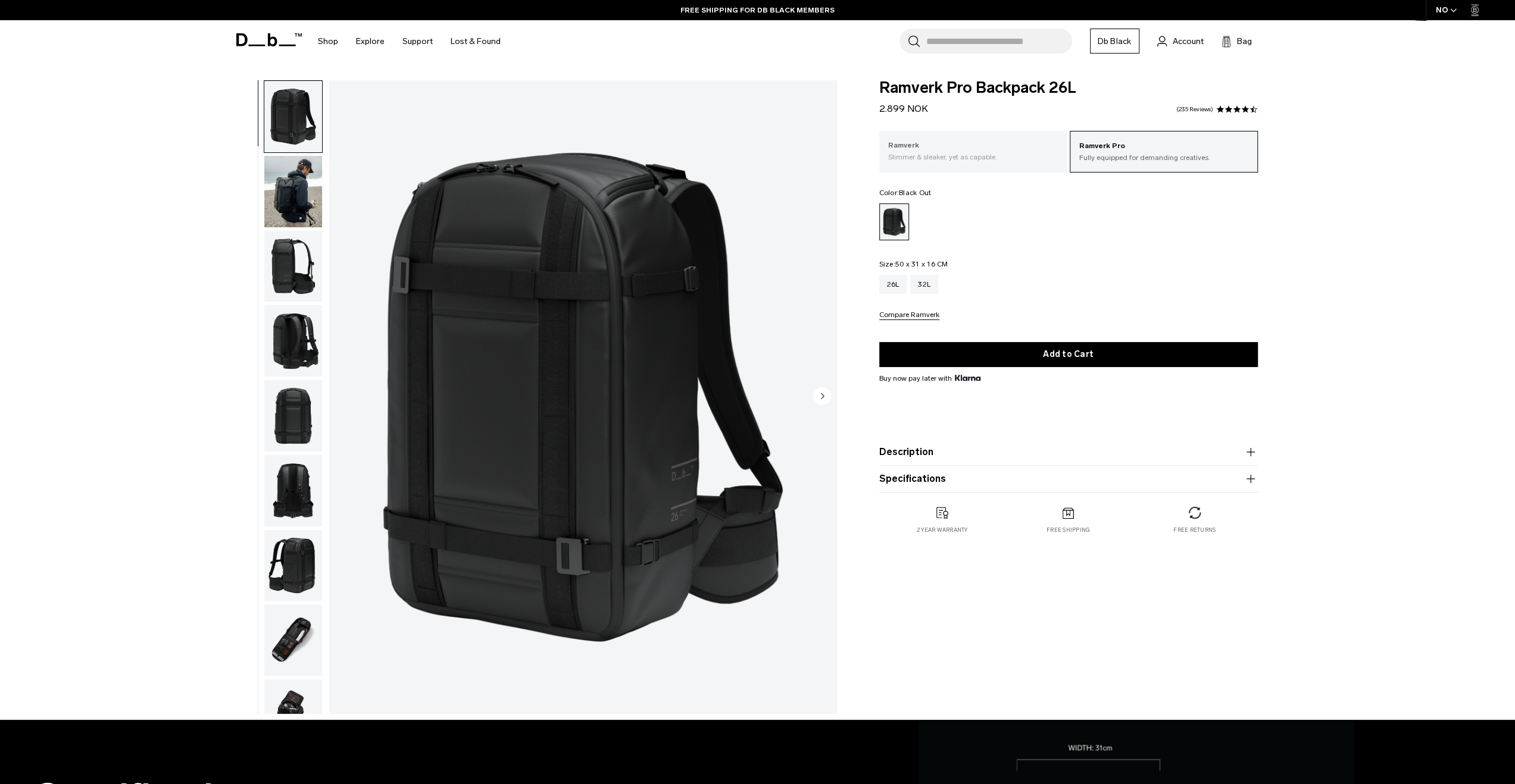
click at [960, 153] on p "Slimmer & sleaker, yet as capable." at bounding box center [973, 157] width 170 height 10
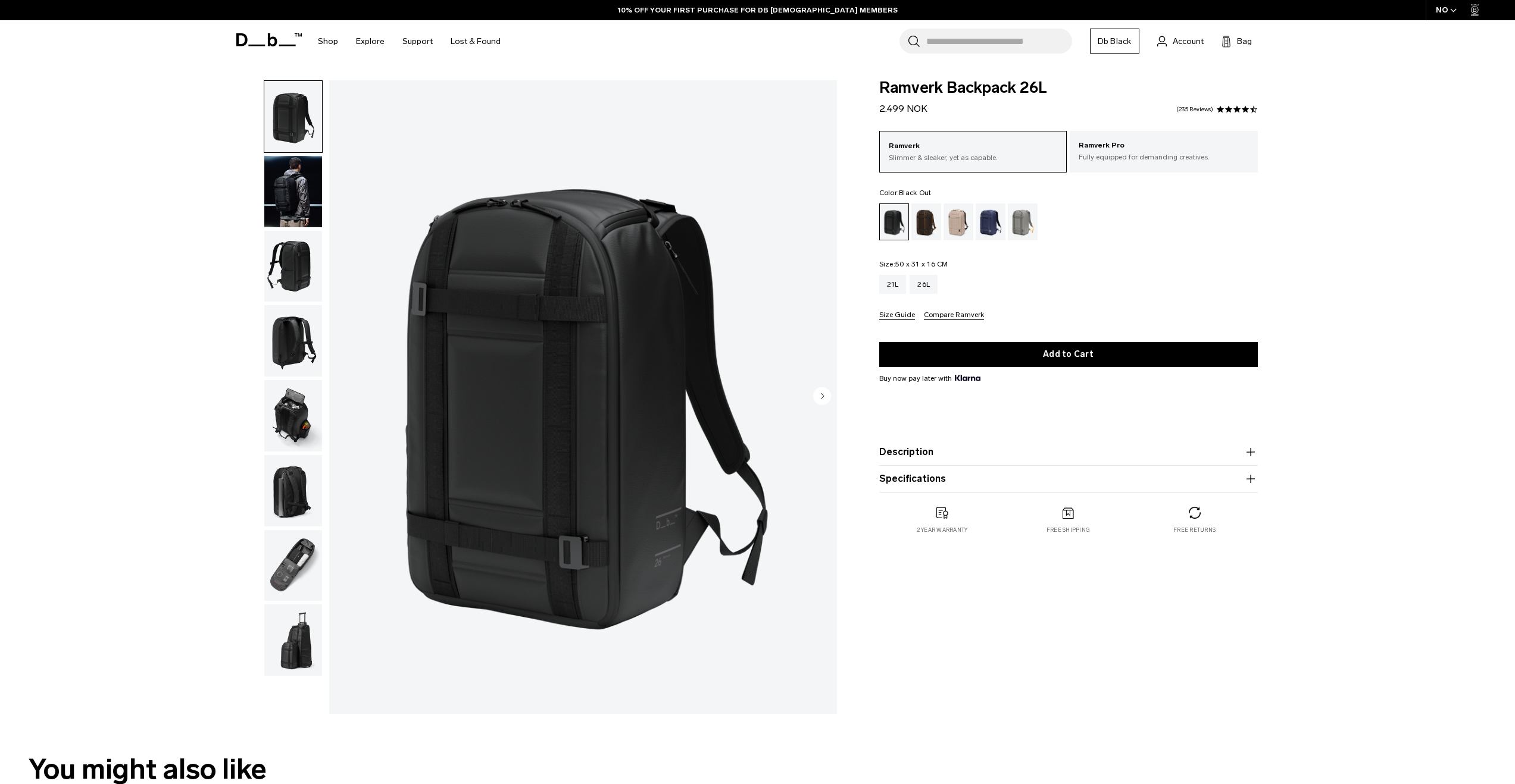
click at [954, 314] on button "Compare Ramverk" at bounding box center [954, 316] width 60 height 9
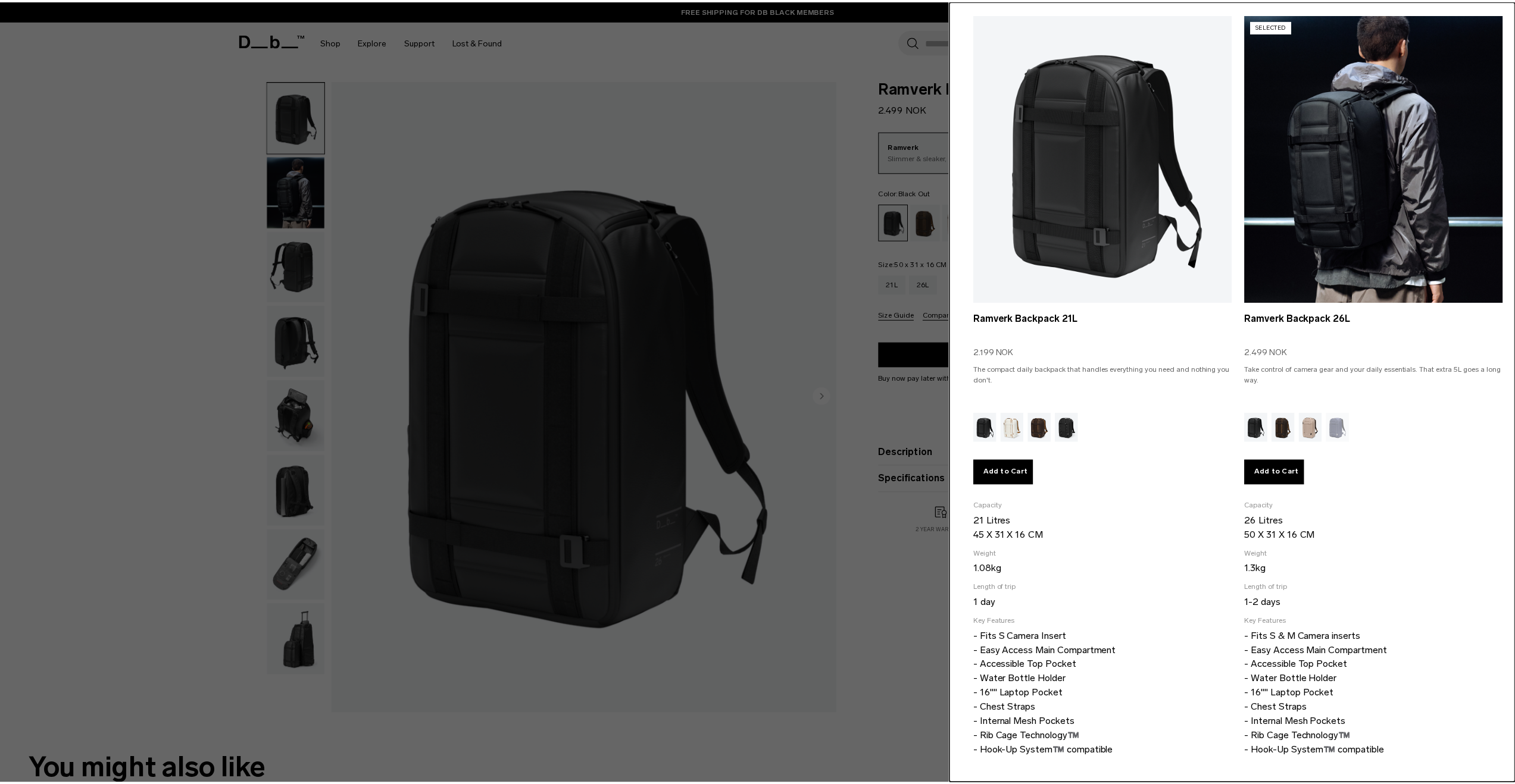
scroll to position [102, 0]
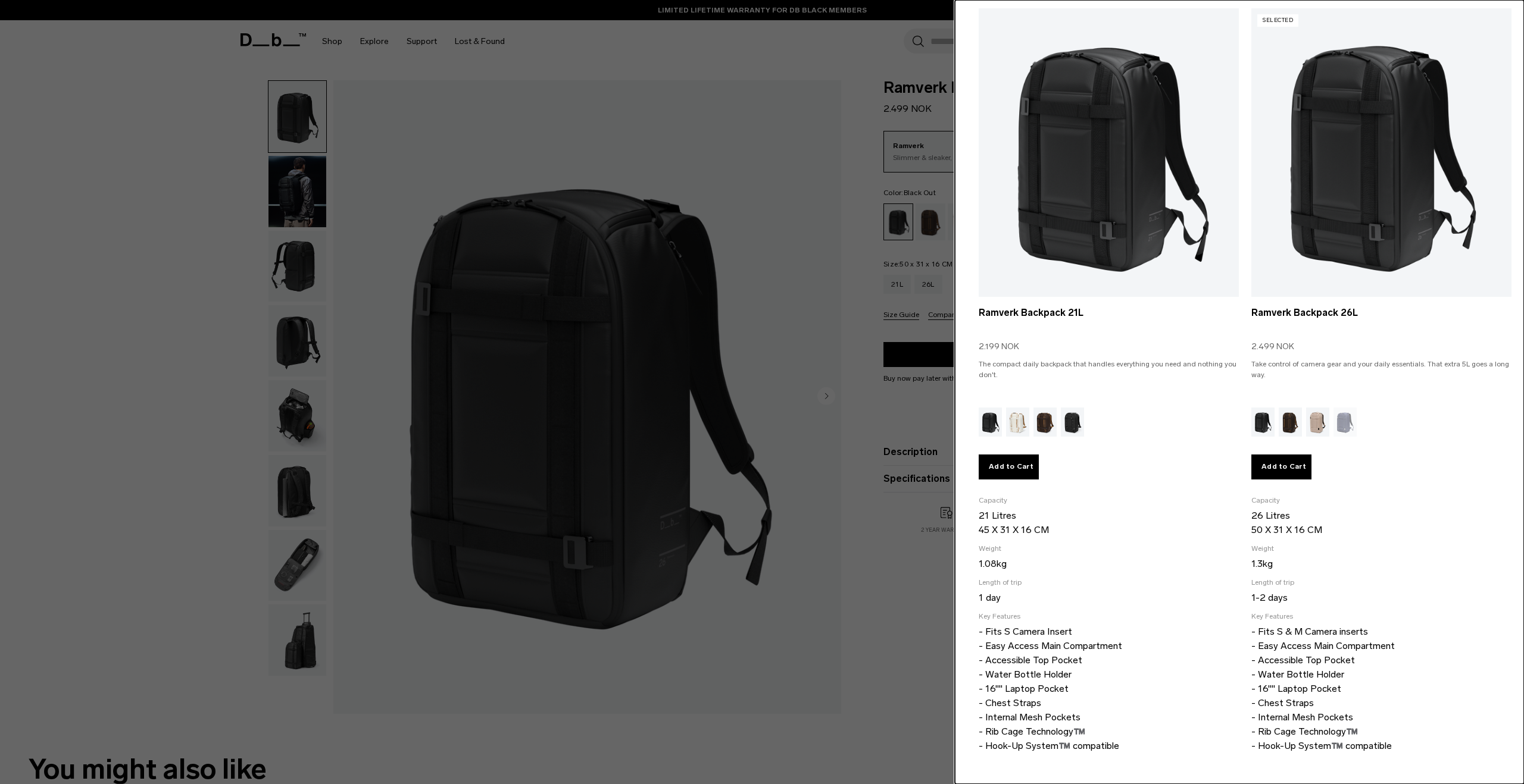
click at [903, 522] on div at bounding box center [762, 392] width 1524 height 784
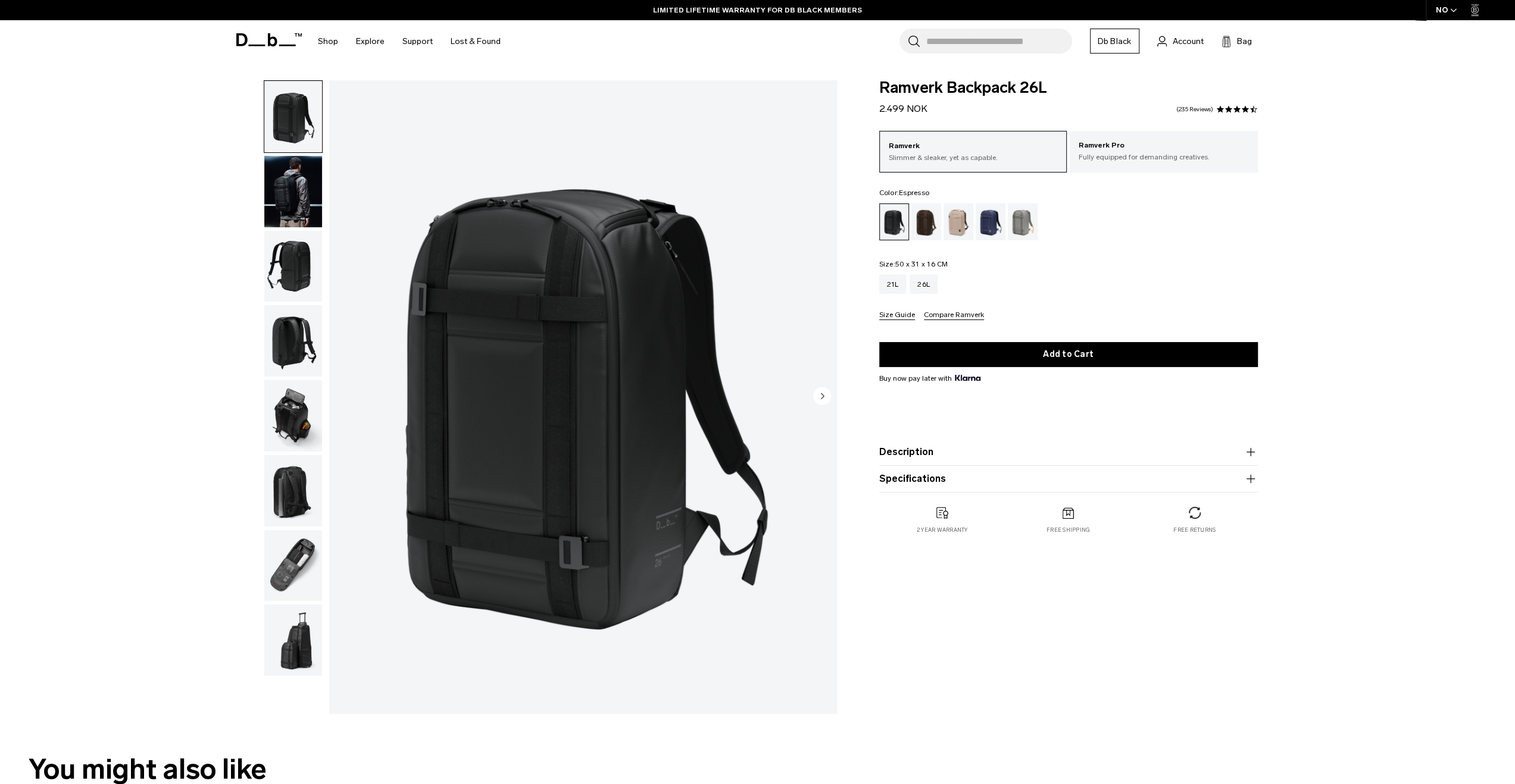
click at [926, 226] on div "Espresso" at bounding box center [926, 221] width 30 height 37
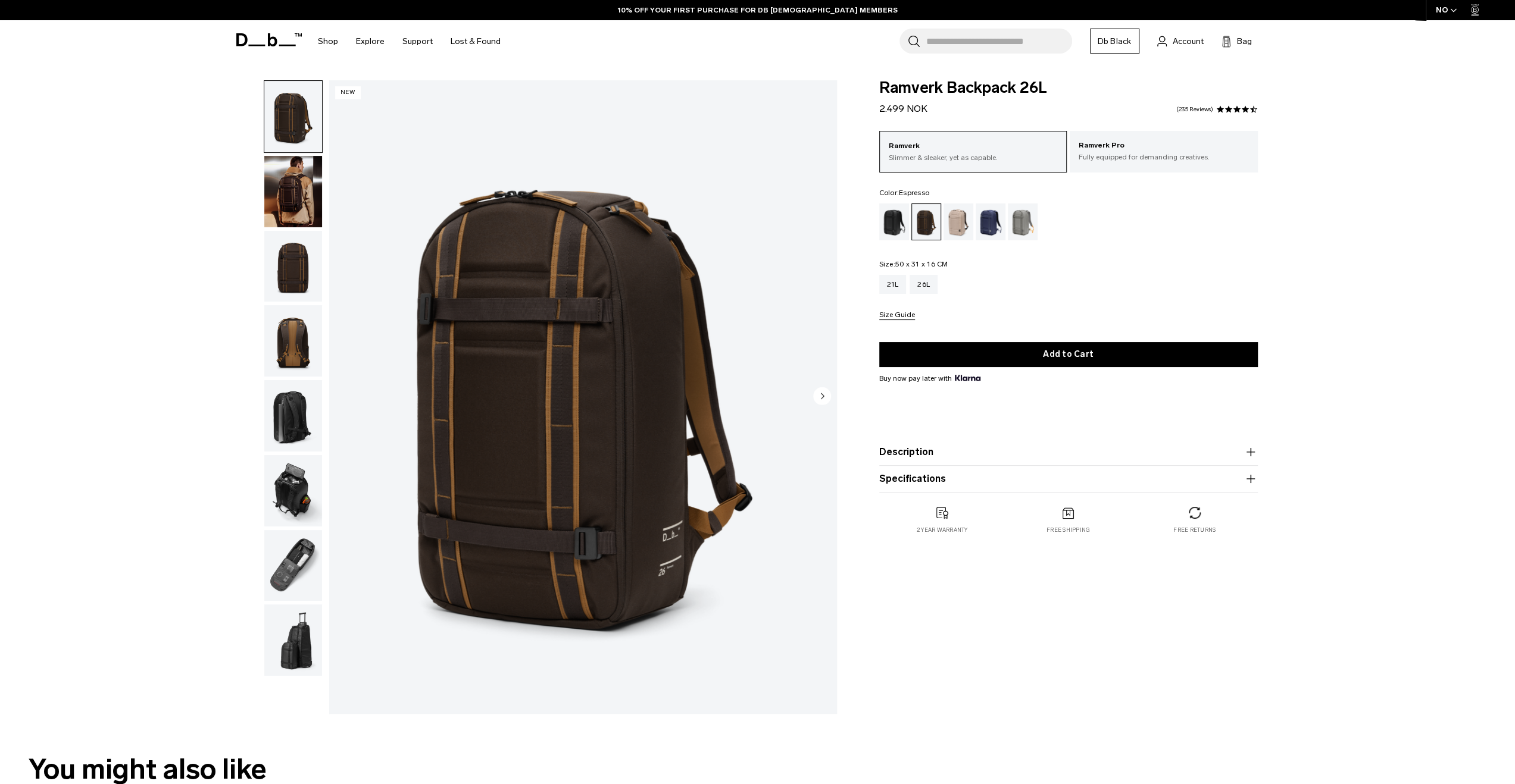
click at [298, 336] on img "button" at bounding box center [292, 340] width 58 height 71
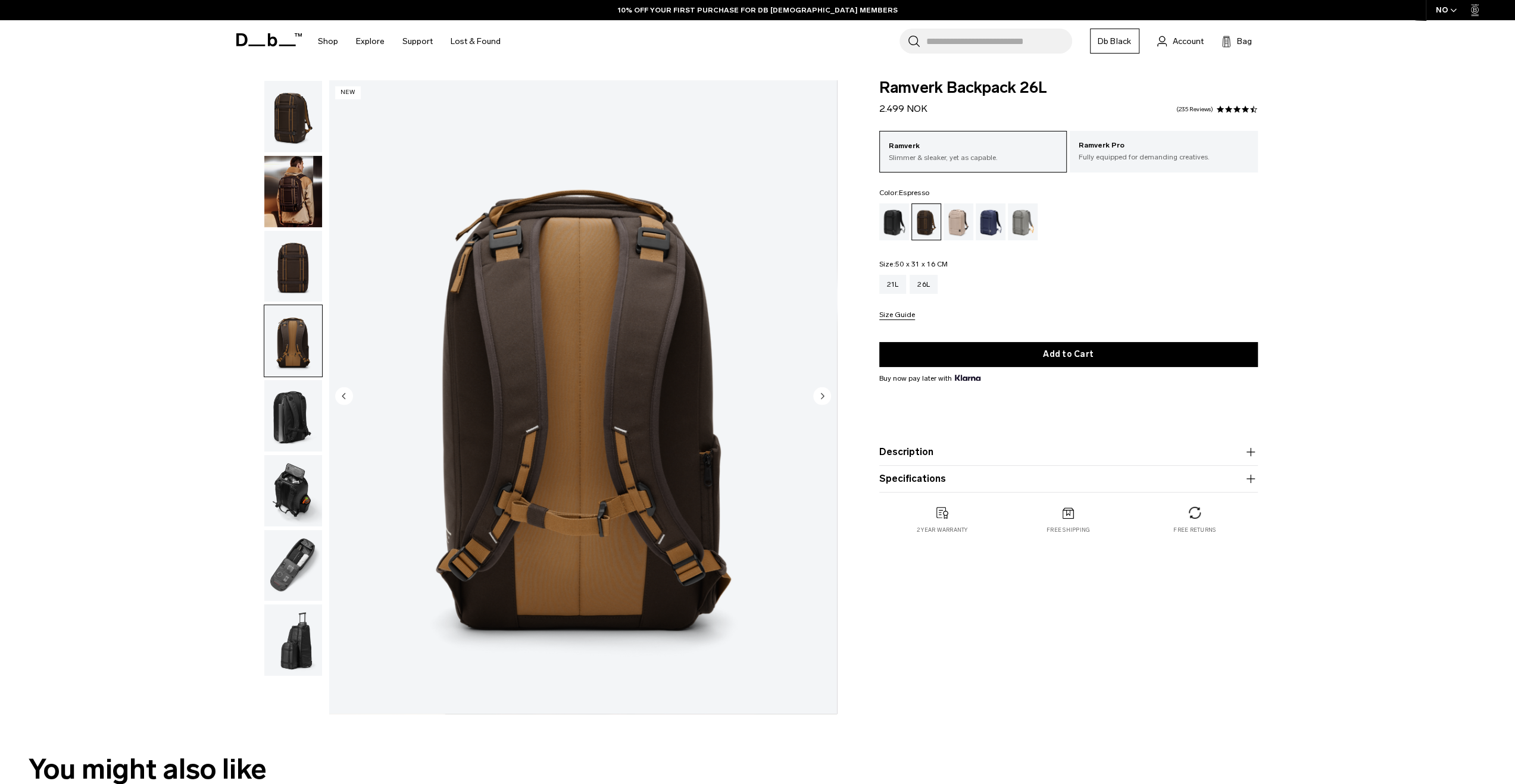
click at [309, 414] on img "button" at bounding box center [292, 415] width 58 height 71
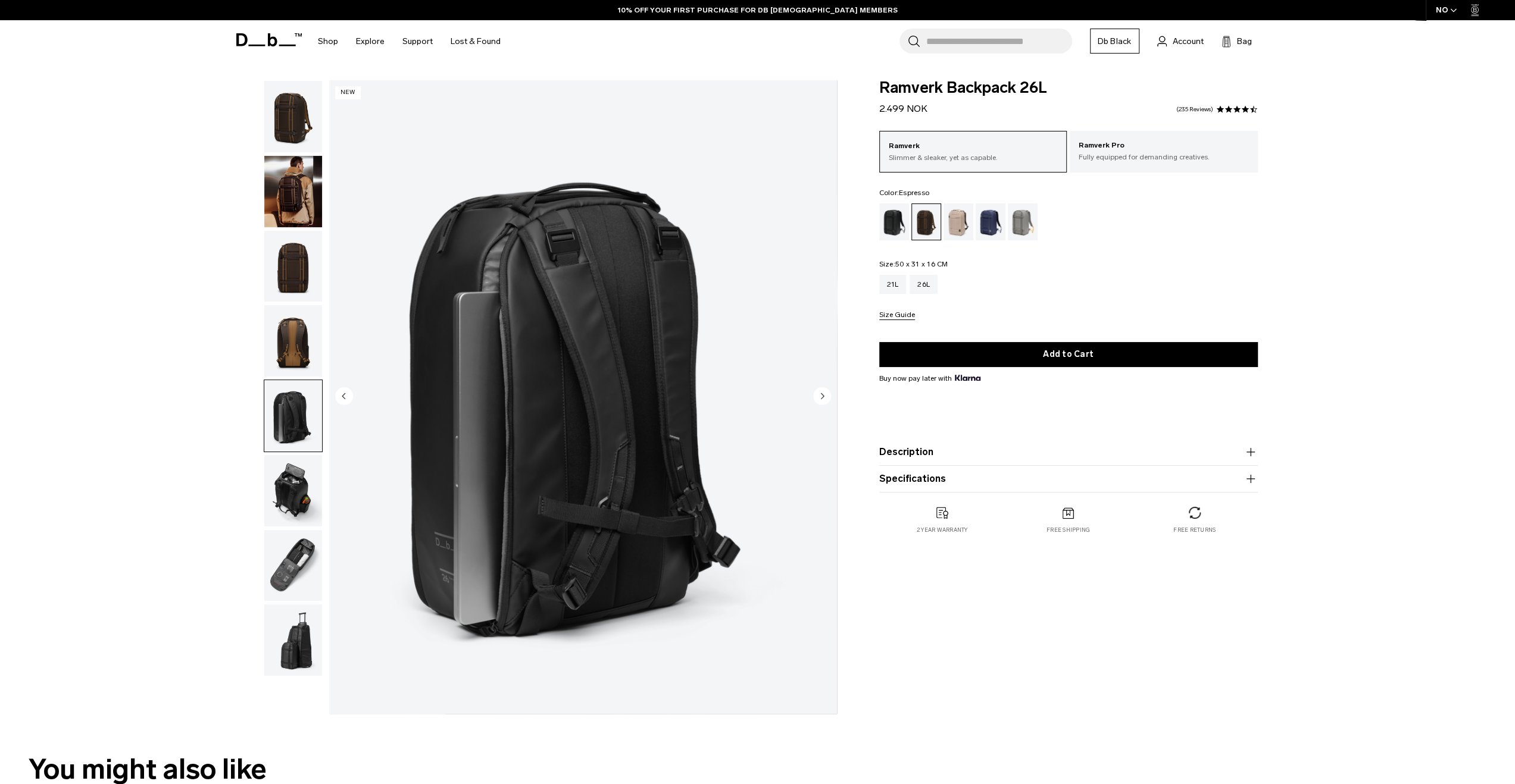
click at [310, 346] on img "button" at bounding box center [292, 340] width 58 height 71
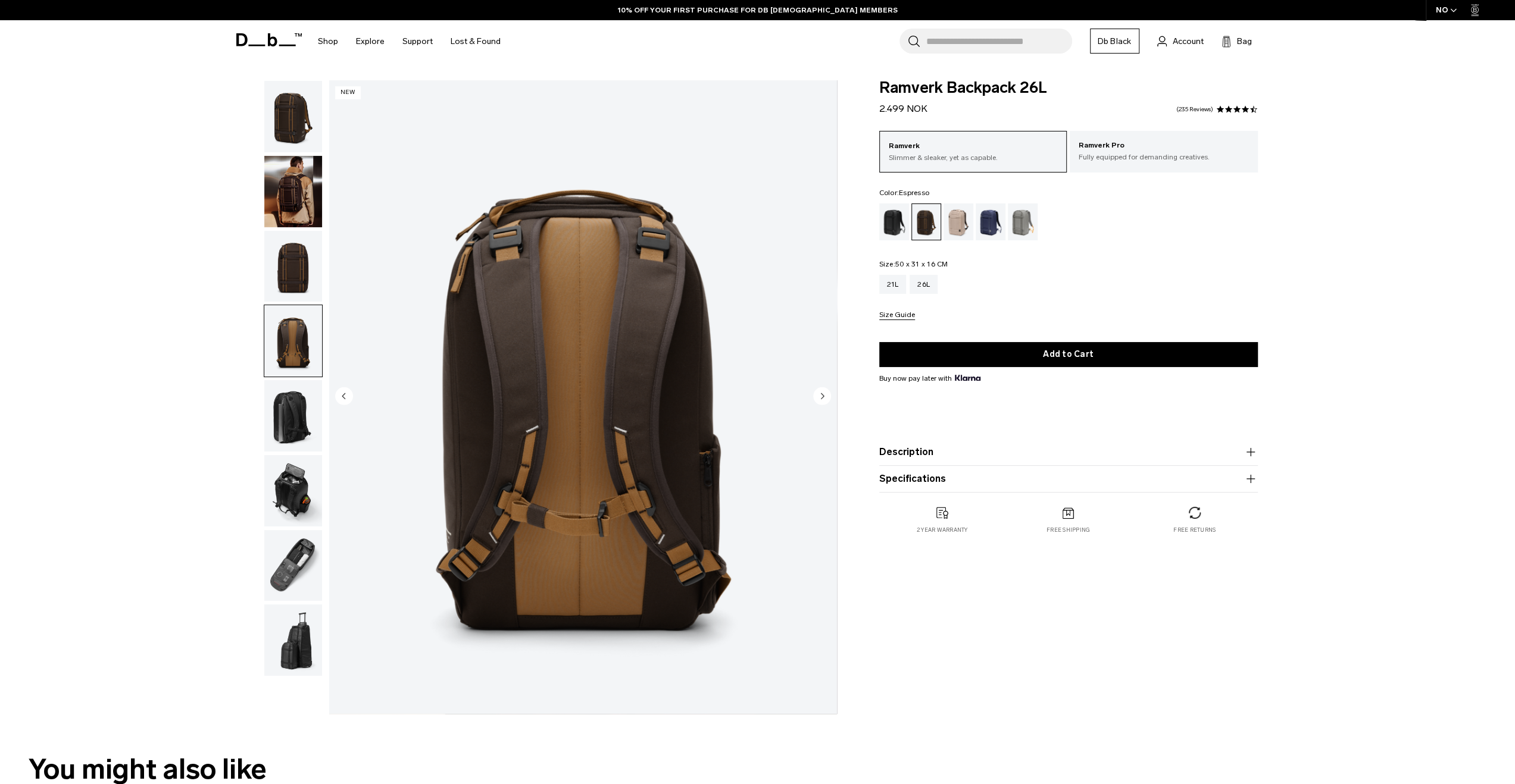
click at [293, 400] on img "button" at bounding box center [292, 415] width 58 height 71
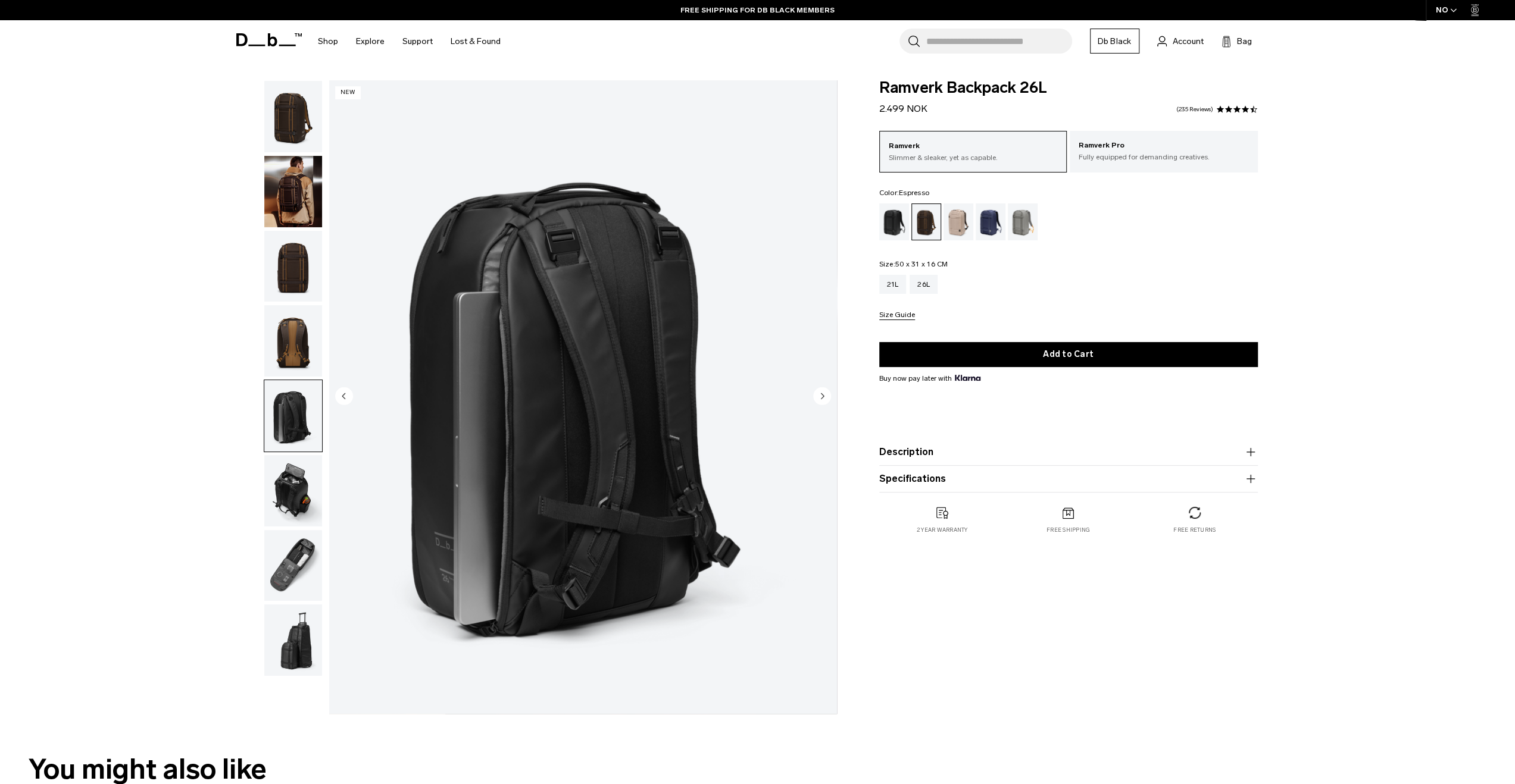
click at [296, 469] on img "button" at bounding box center [292, 490] width 58 height 71
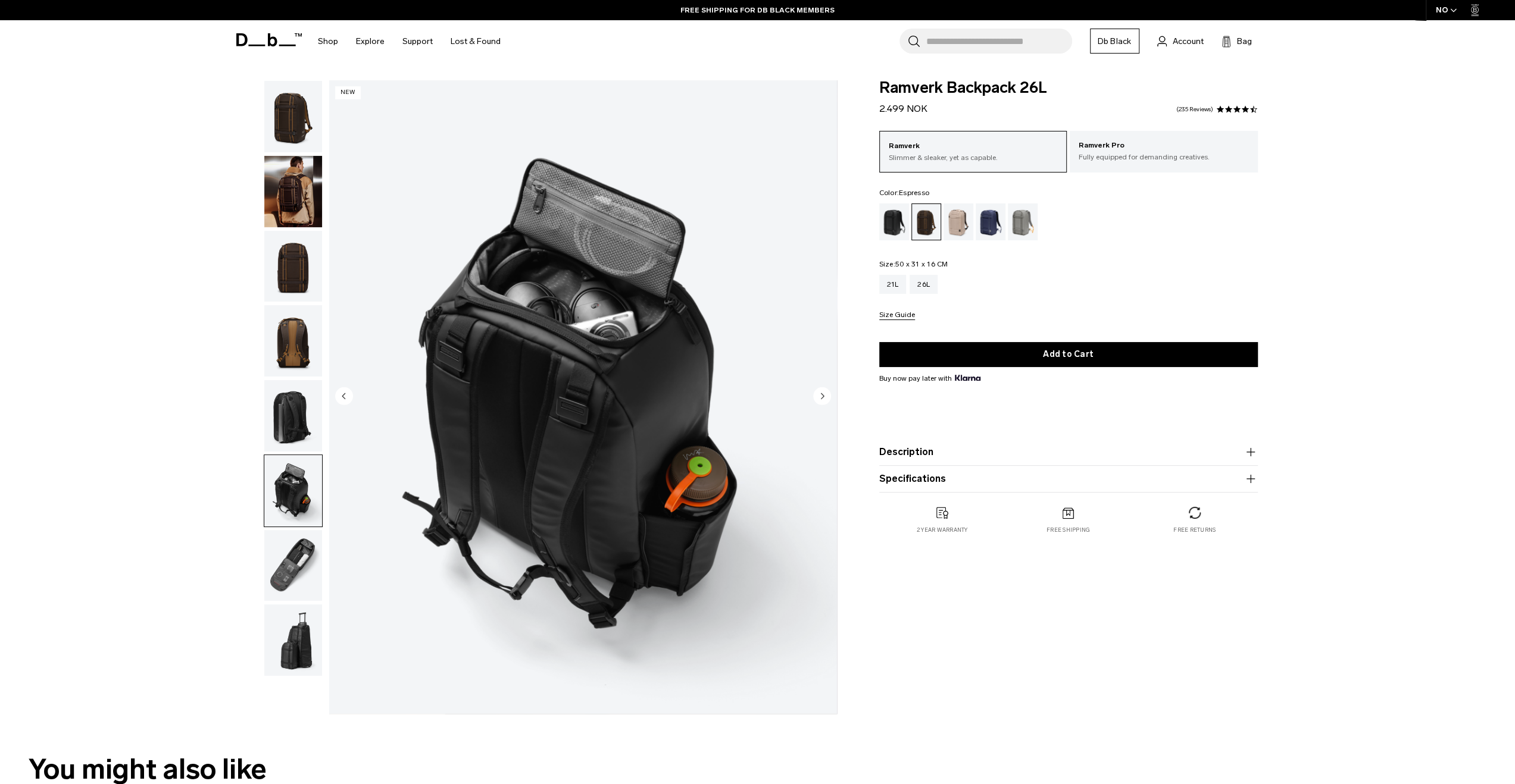
click at [291, 424] on img "button" at bounding box center [292, 415] width 58 height 71
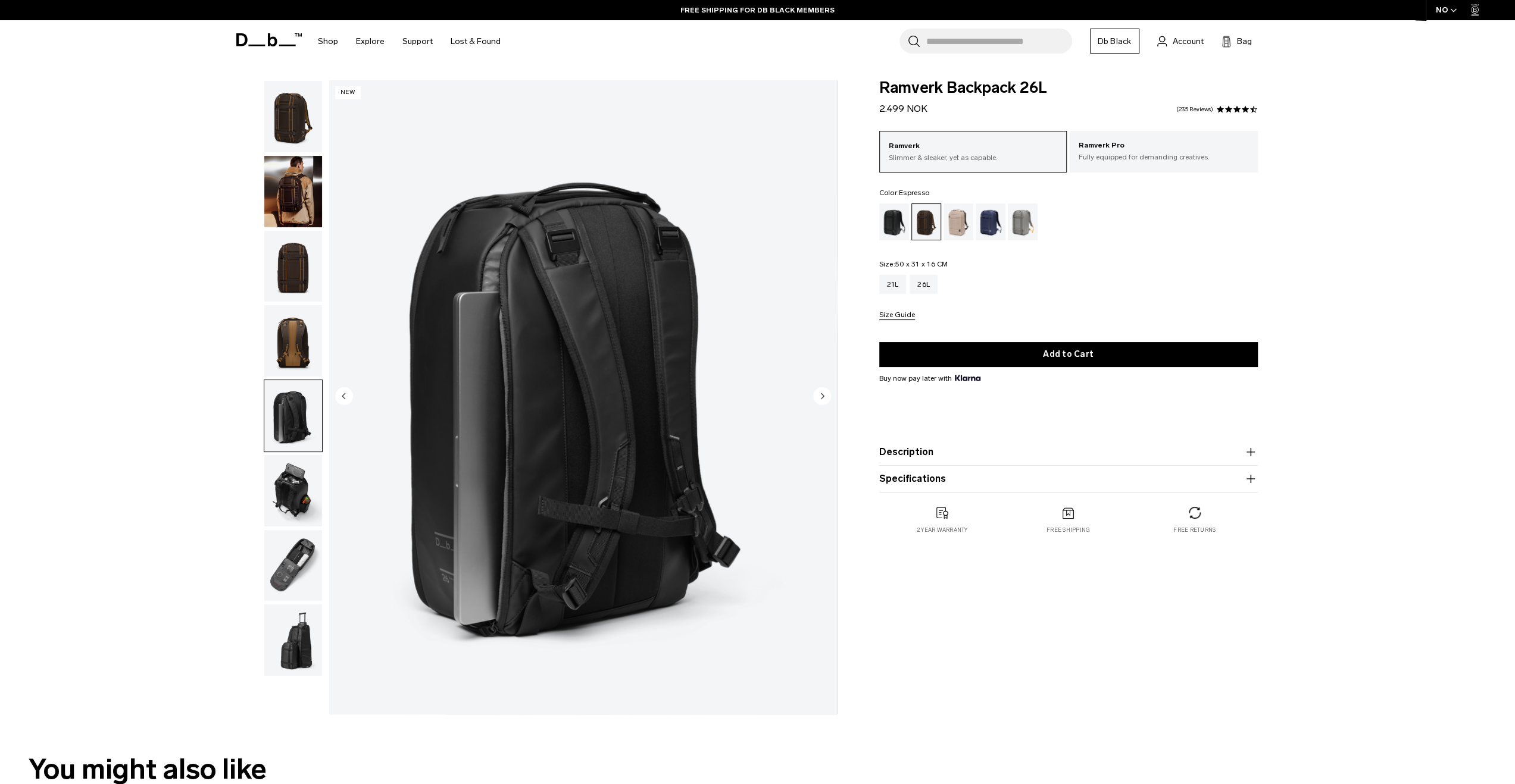
click at [292, 498] on img "button" at bounding box center [292, 490] width 58 height 71
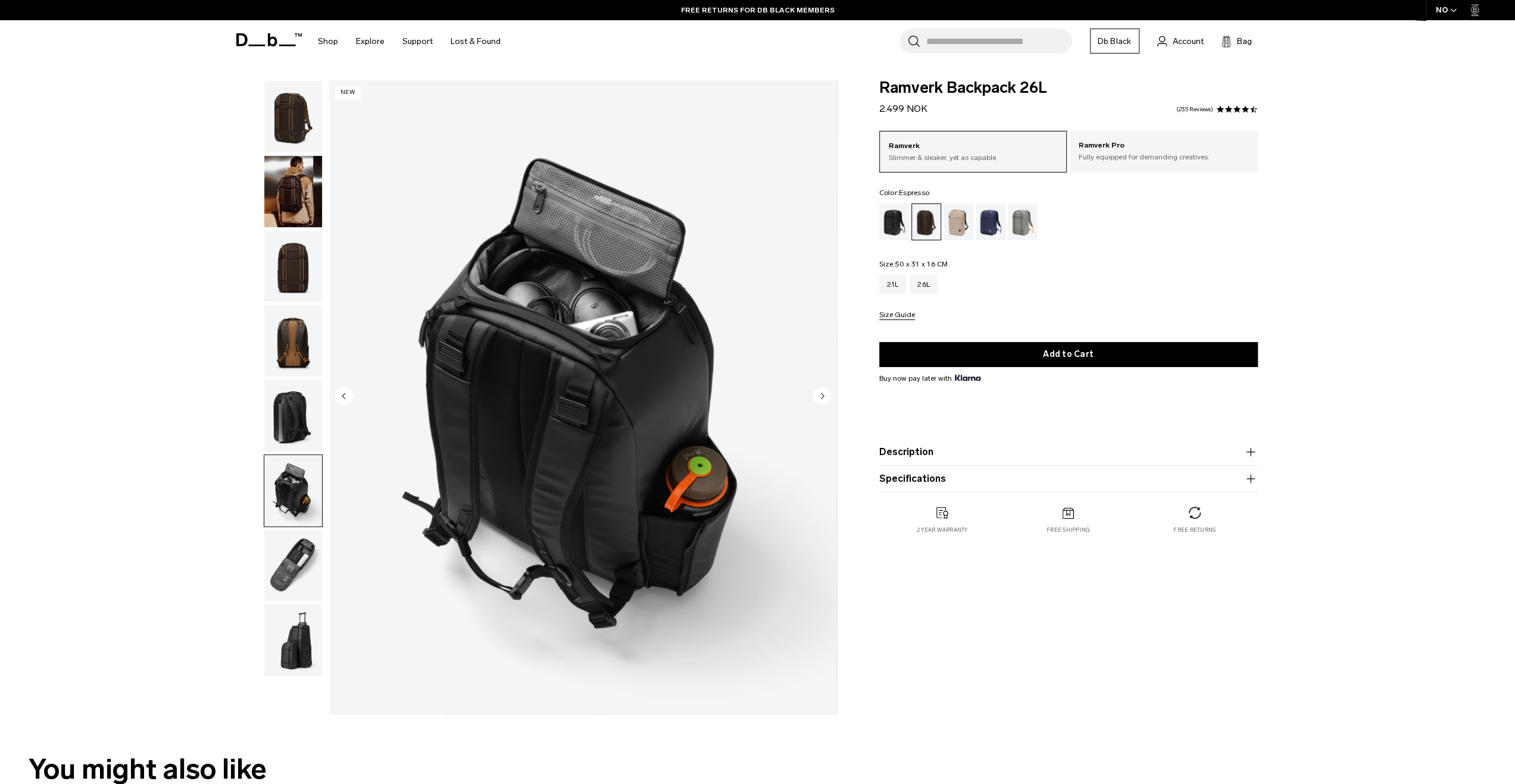
click at [290, 549] on img "button" at bounding box center [292, 565] width 58 height 71
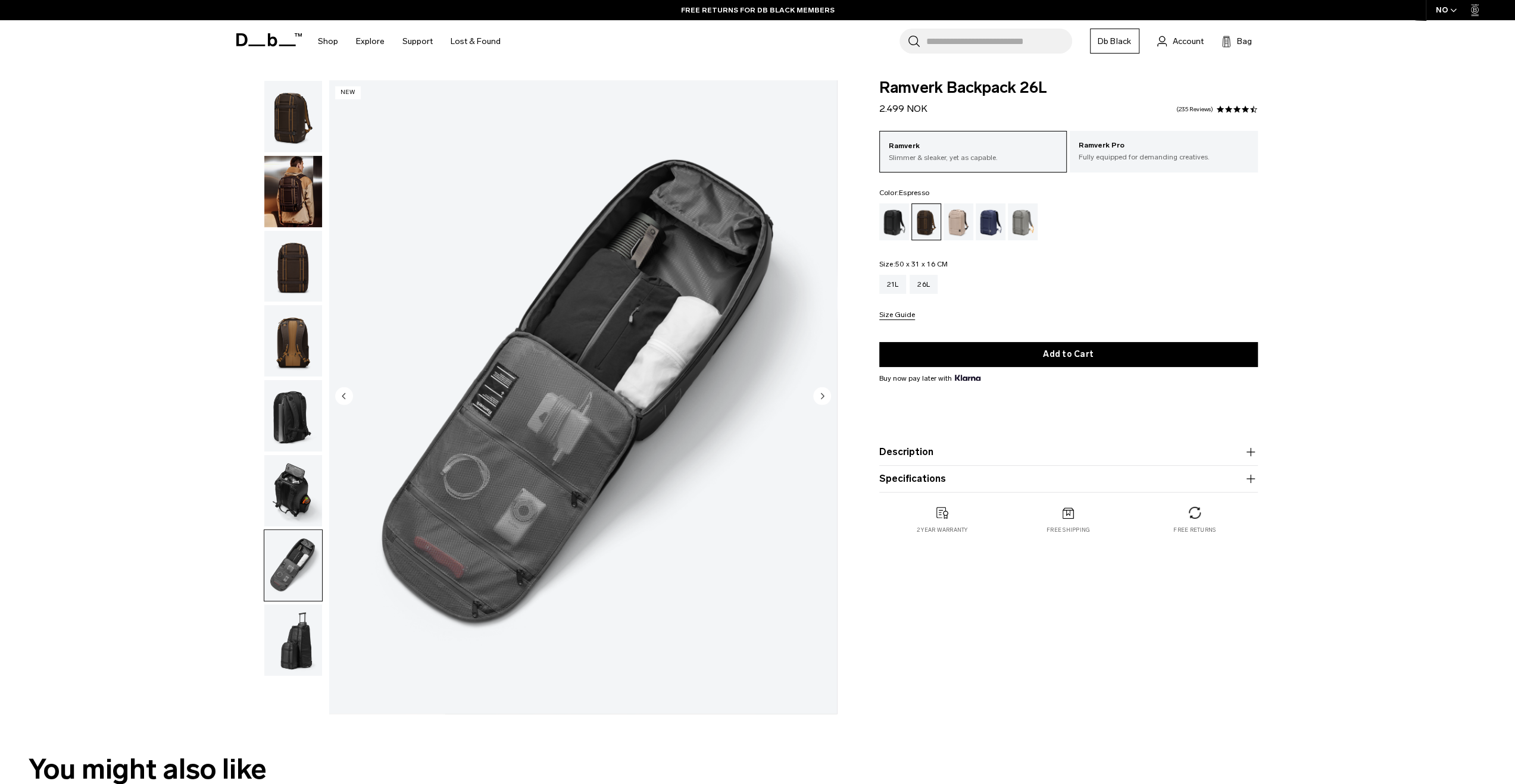
click at [293, 576] on img "button" at bounding box center [292, 565] width 58 height 71
click at [286, 121] on img "button" at bounding box center [292, 116] width 58 height 71
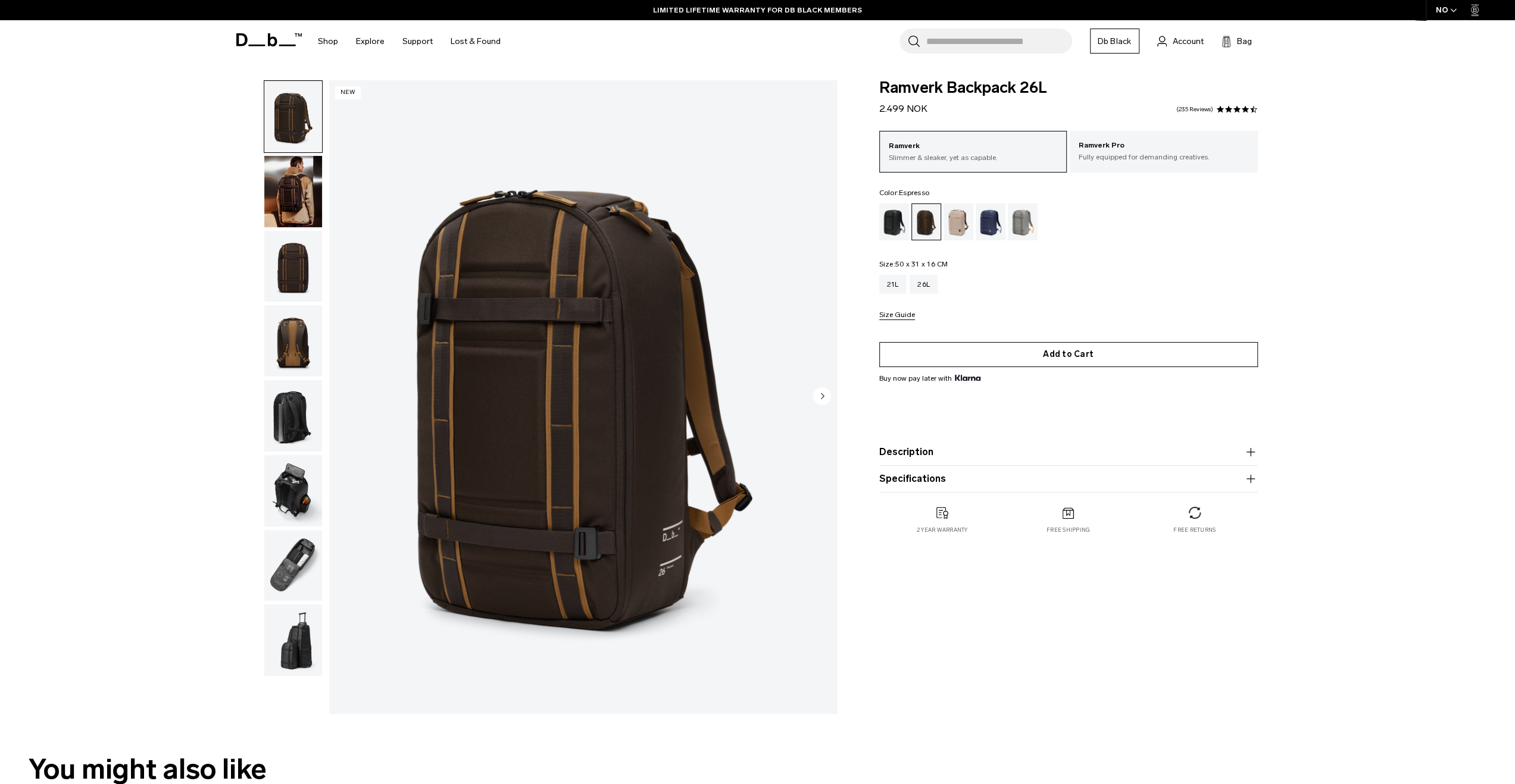
click at [1095, 361] on button "Add to Cart" at bounding box center [1068, 354] width 379 height 25
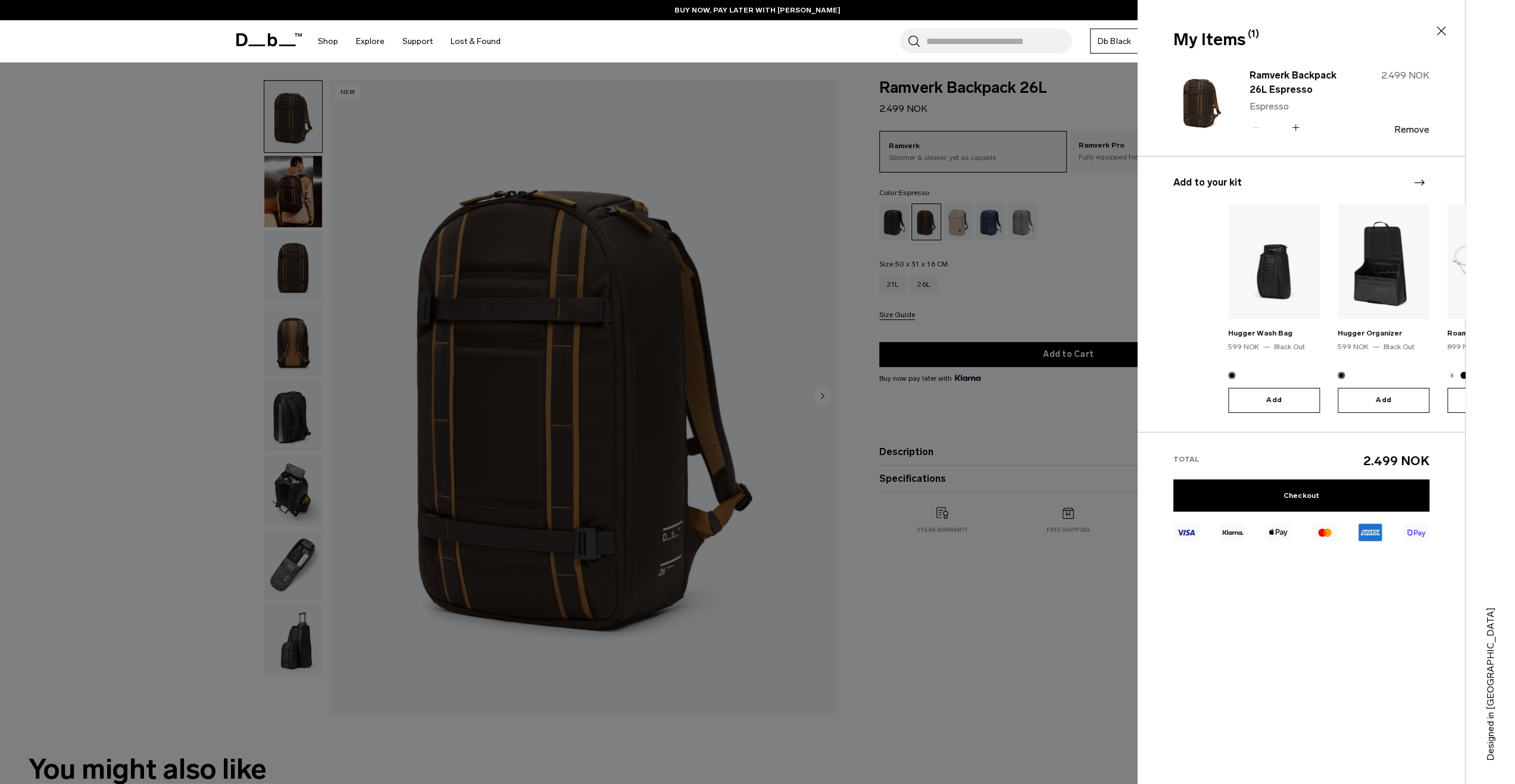
click at [1514, 268] on html "Skip to content BUY NOW, PAY LATER WITH KLARNA 10% OFF YOUR FIRST PURCHASE FOR …" at bounding box center [758, 392] width 1515 height 784
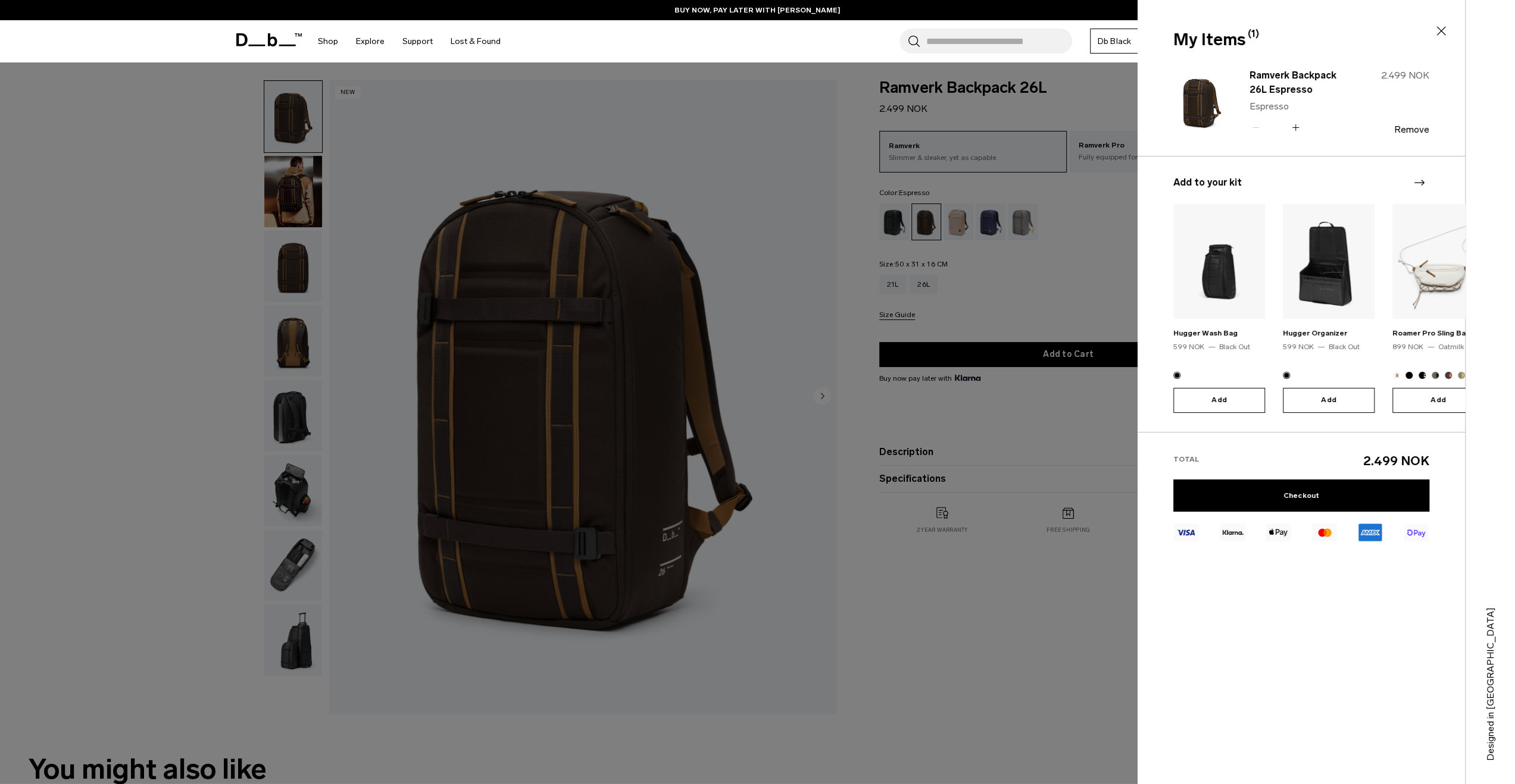
click at [1222, 277] on img at bounding box center [1220, 261] width 92 height 115
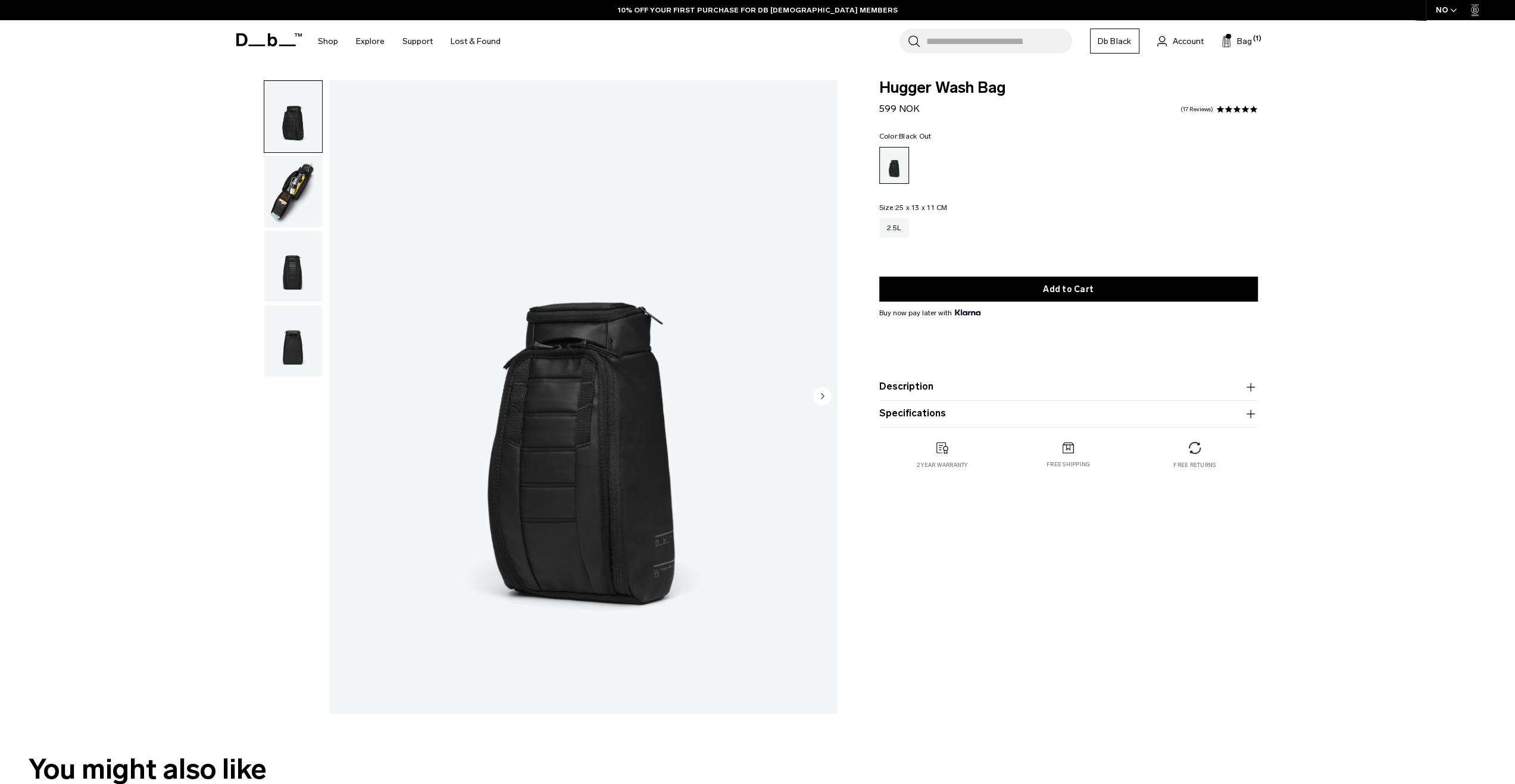
click at [284, 204] on img "button" at bounding box center [292, 191] width 58 height 71
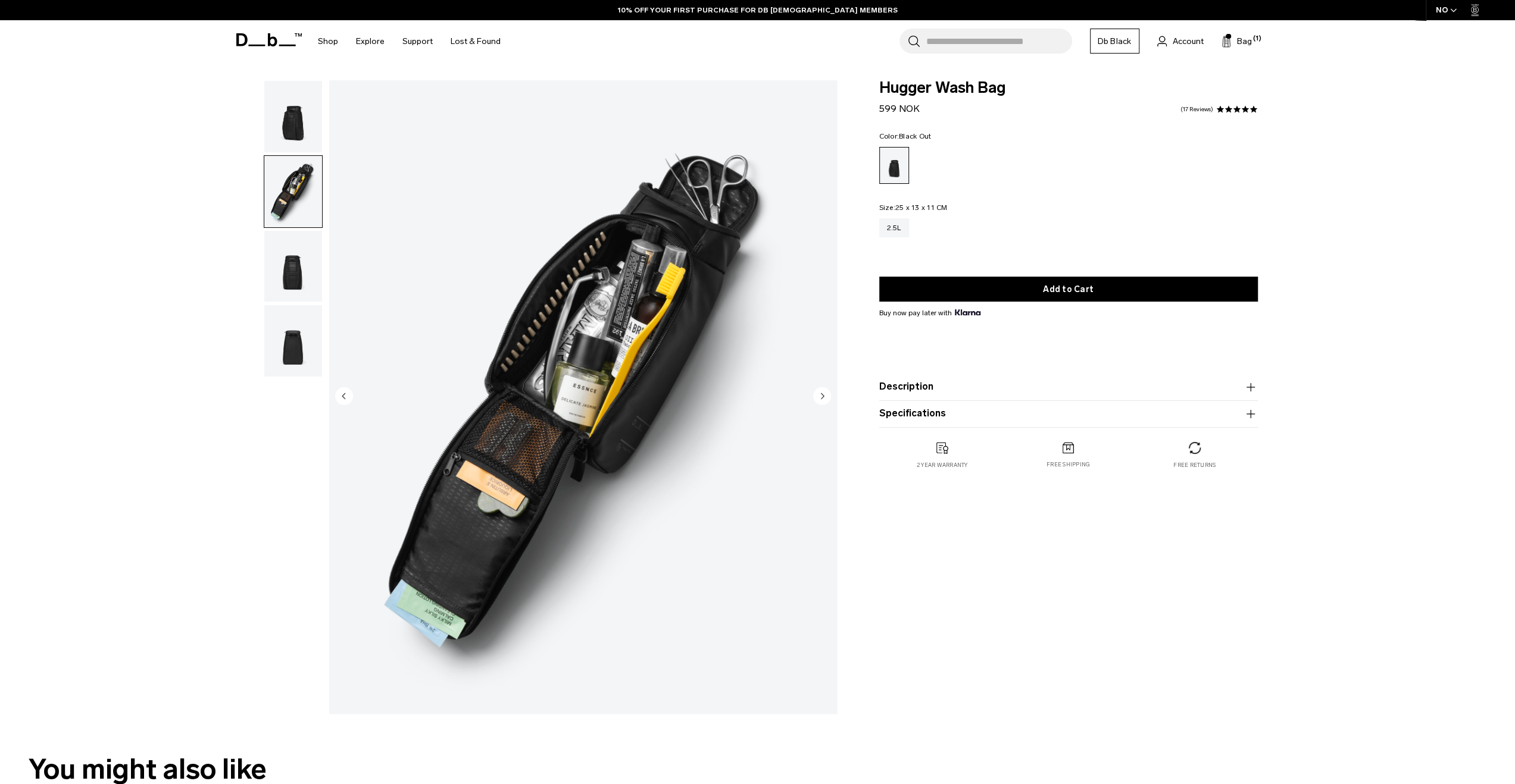
click at [276, 252] on img "button" at bounding box center [292, 266] width 58 height 71
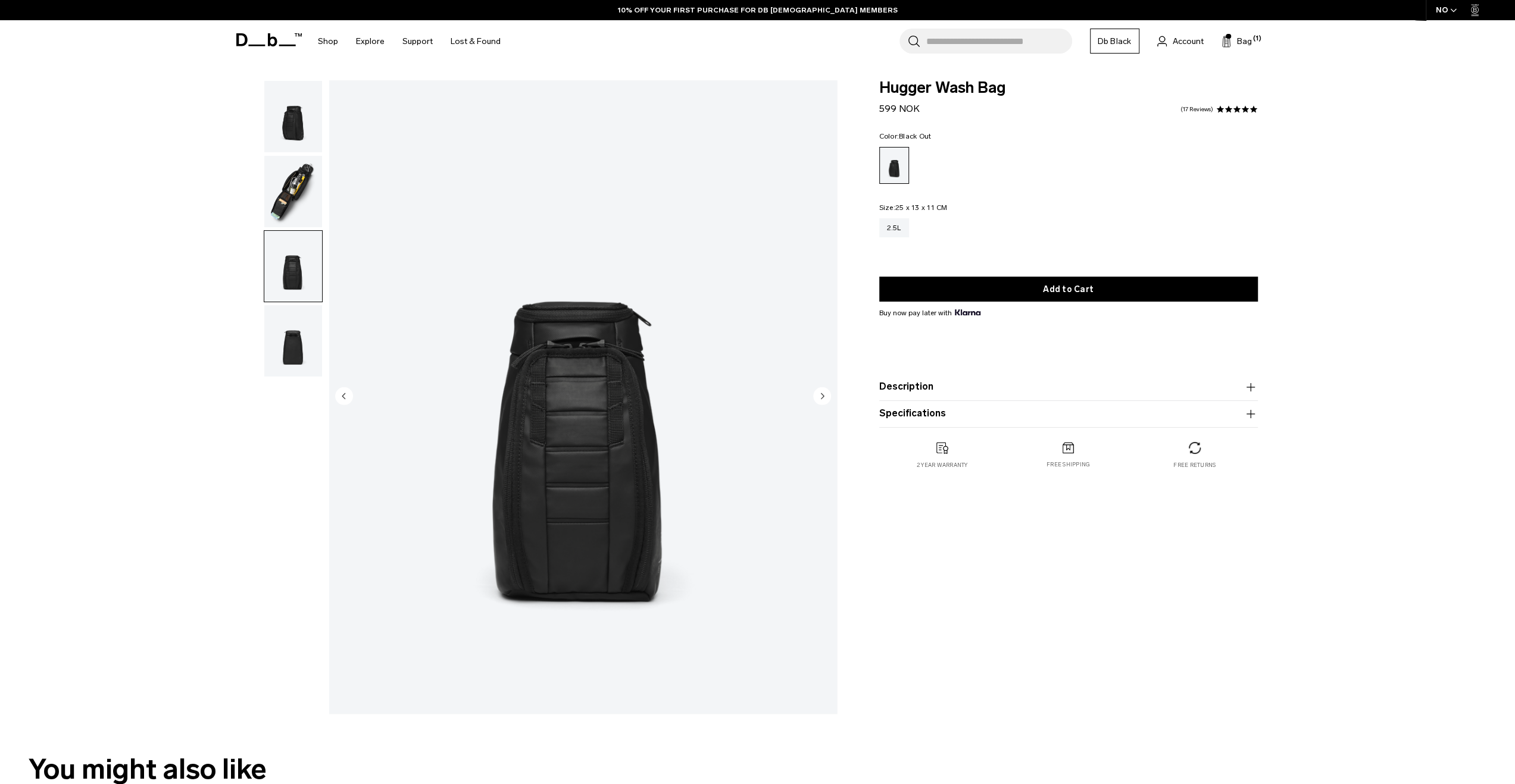
click at [288, 316] on img "button" at bounding box center [292, 340] width 58 height 71
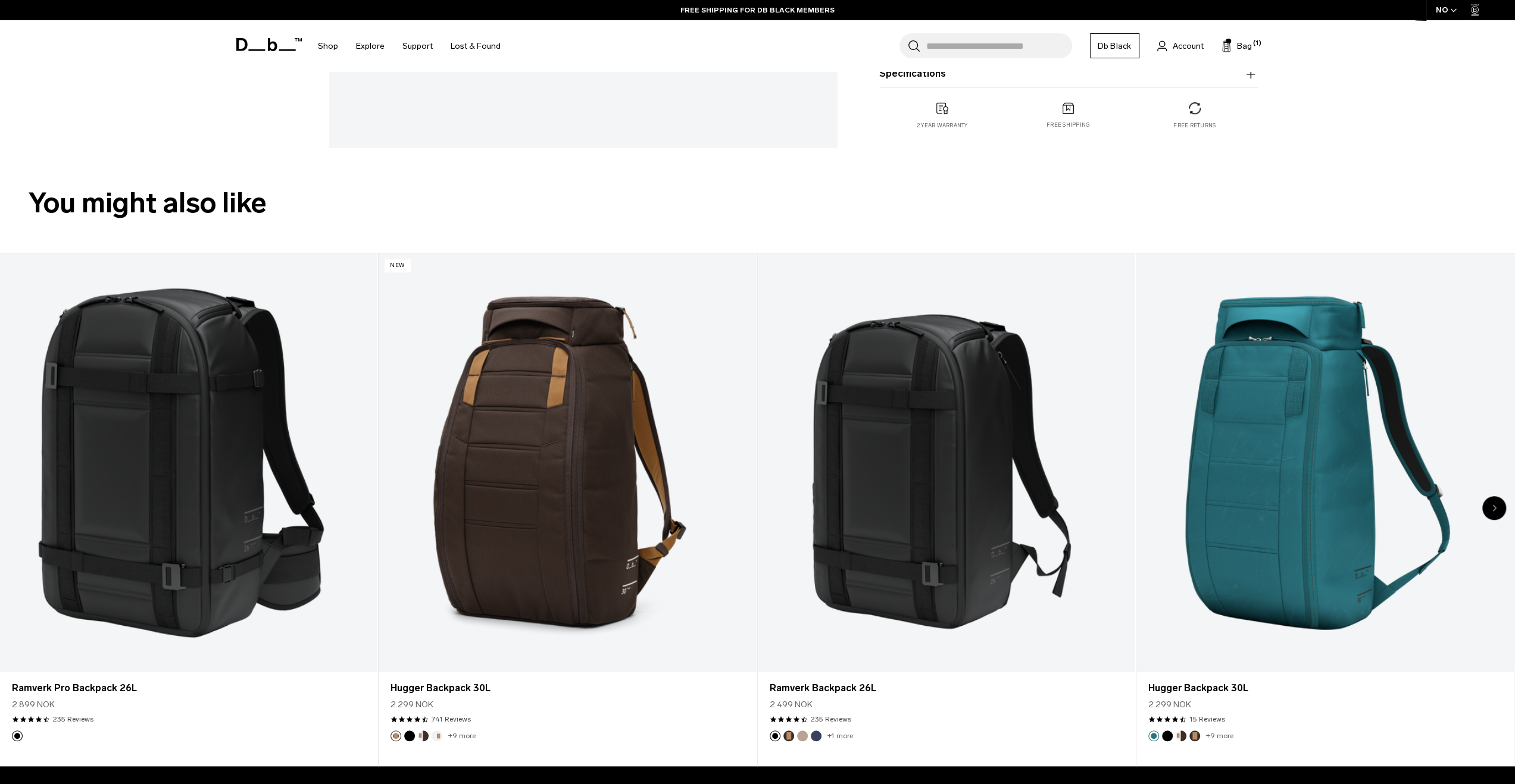
scroll to position [595, 0]
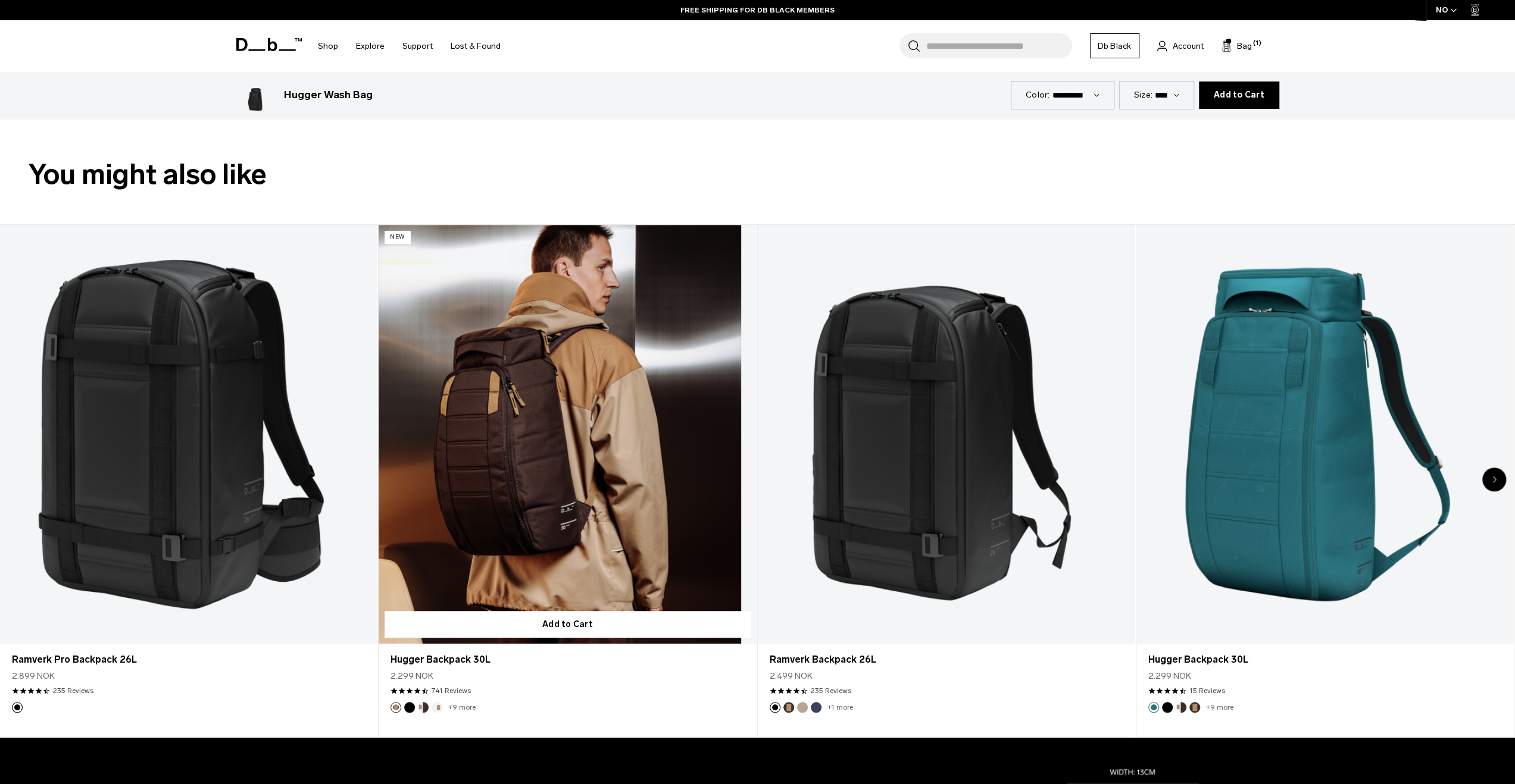
click at [623, 411] on link "Hugger Backpack 30L" at bounding box center [567, 435] width 377 height 420
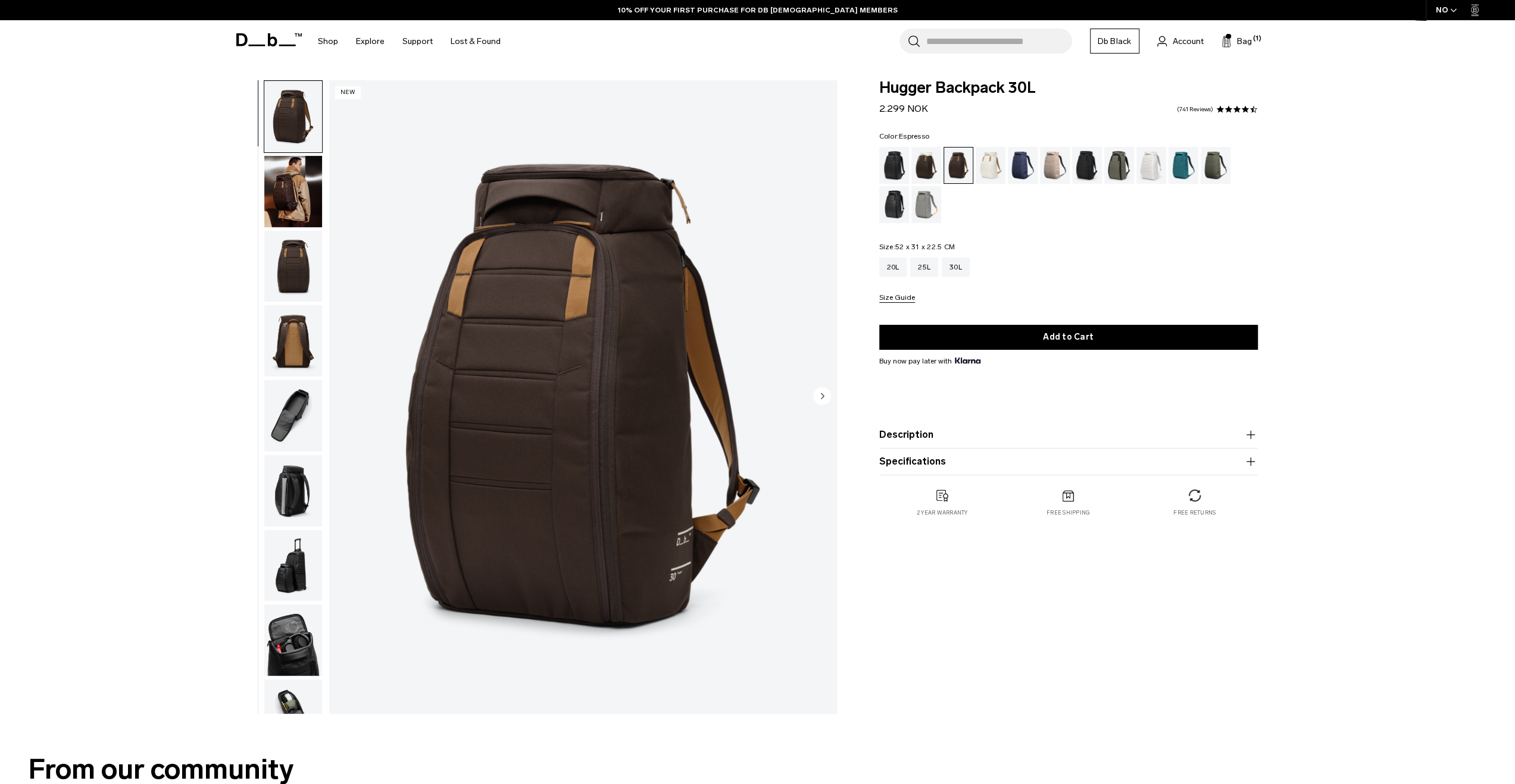
click at [274, 189] on img "button" at bounding box center [292, 191] width 58 height 71
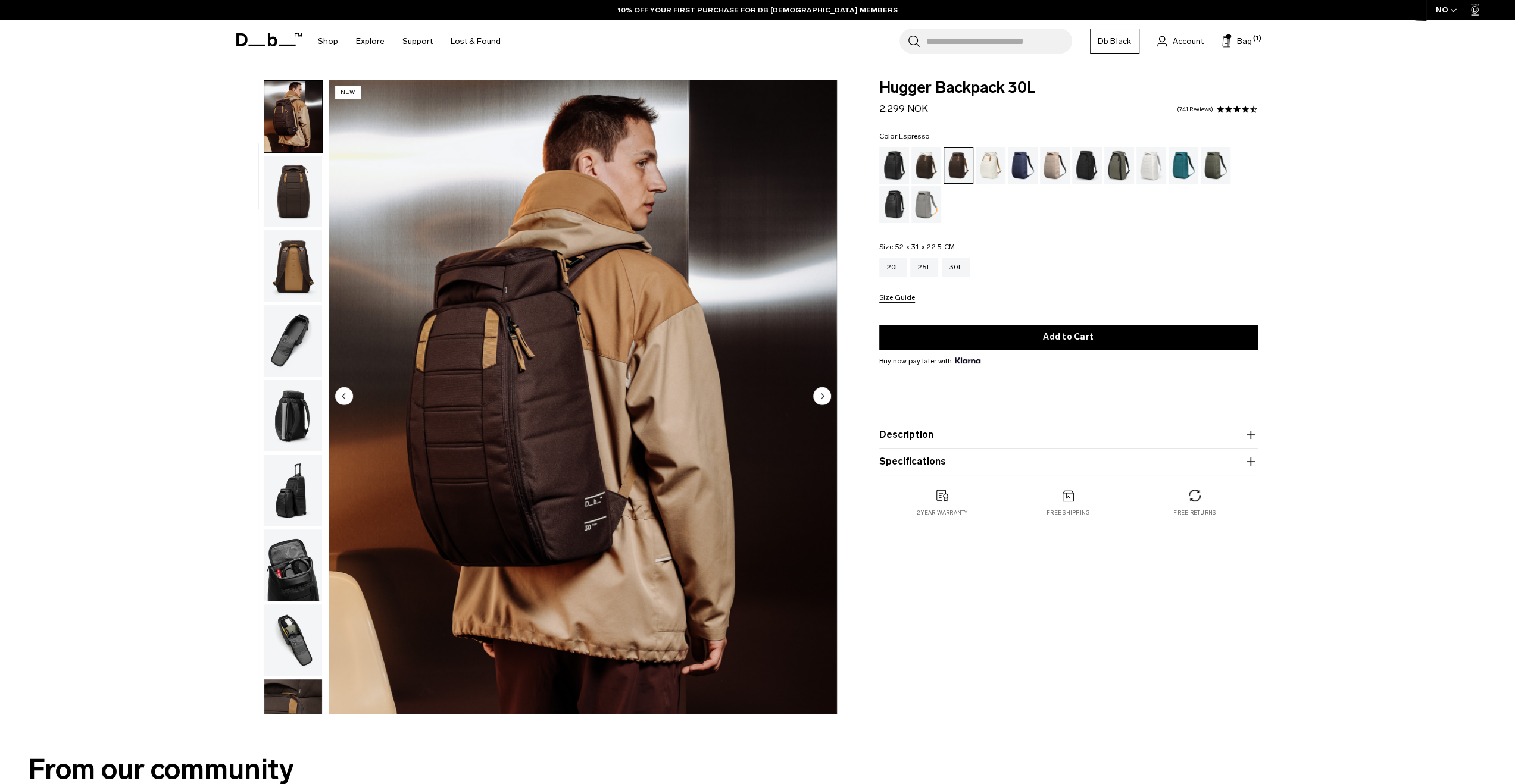
click at [294, 205] on img "button" at bounding box center [292, 191] width 58 height 71
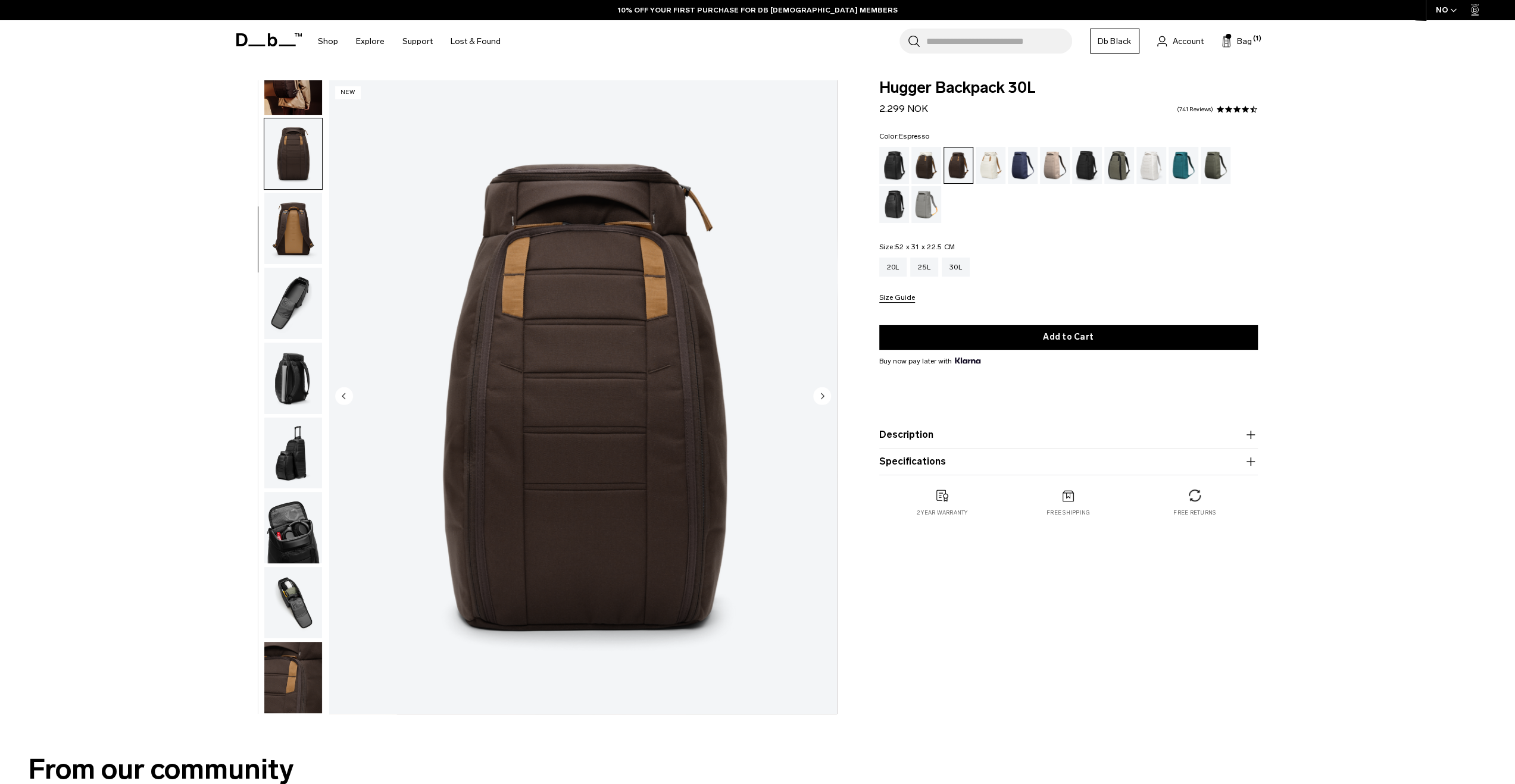
scroll to position [113, 0]
click at [296, 226] on img "button" at bounding box center [292, 228] width 58 height 71
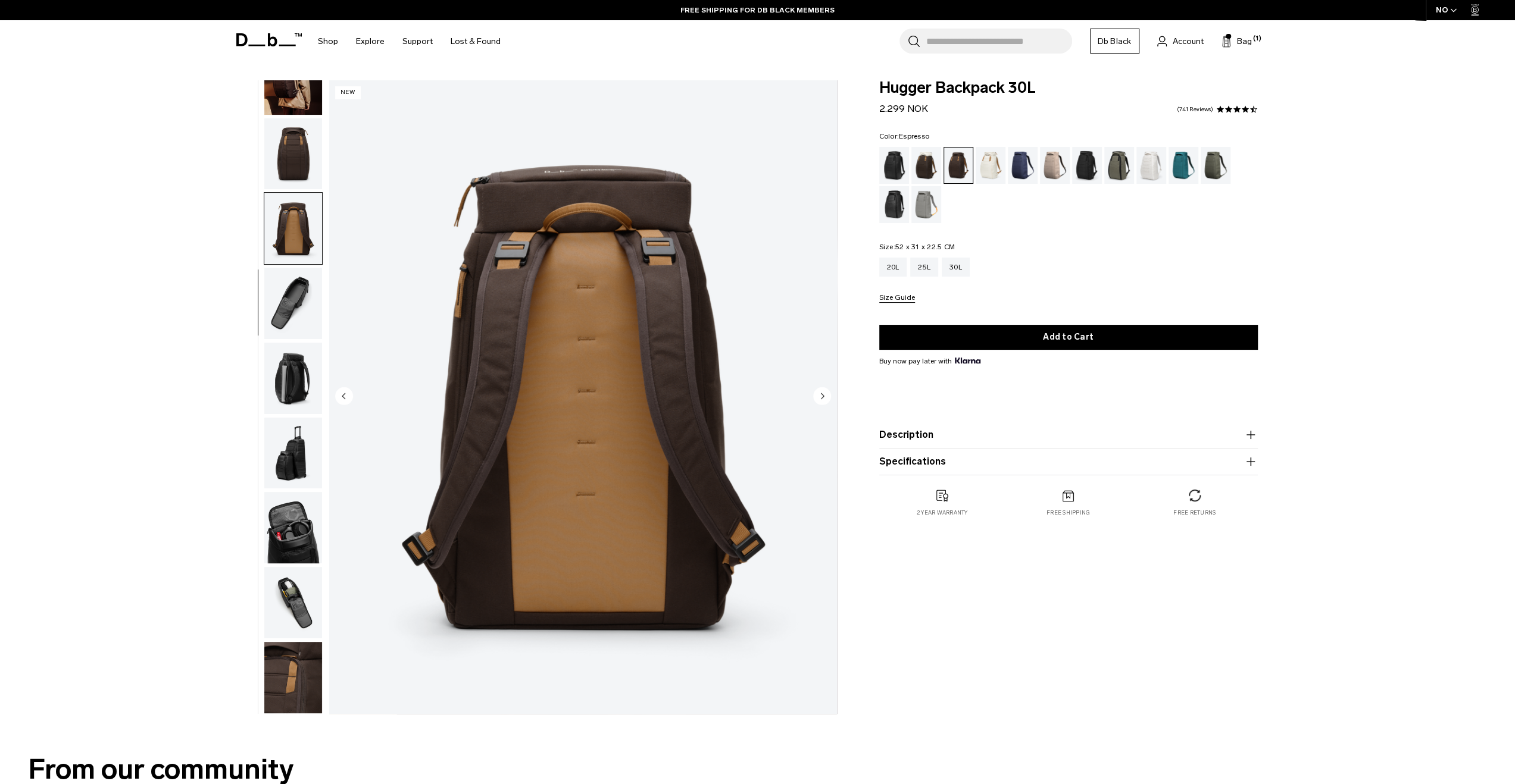
click at [286, 289] on img "button" at bounding box center [292, 303] width 58 height 71
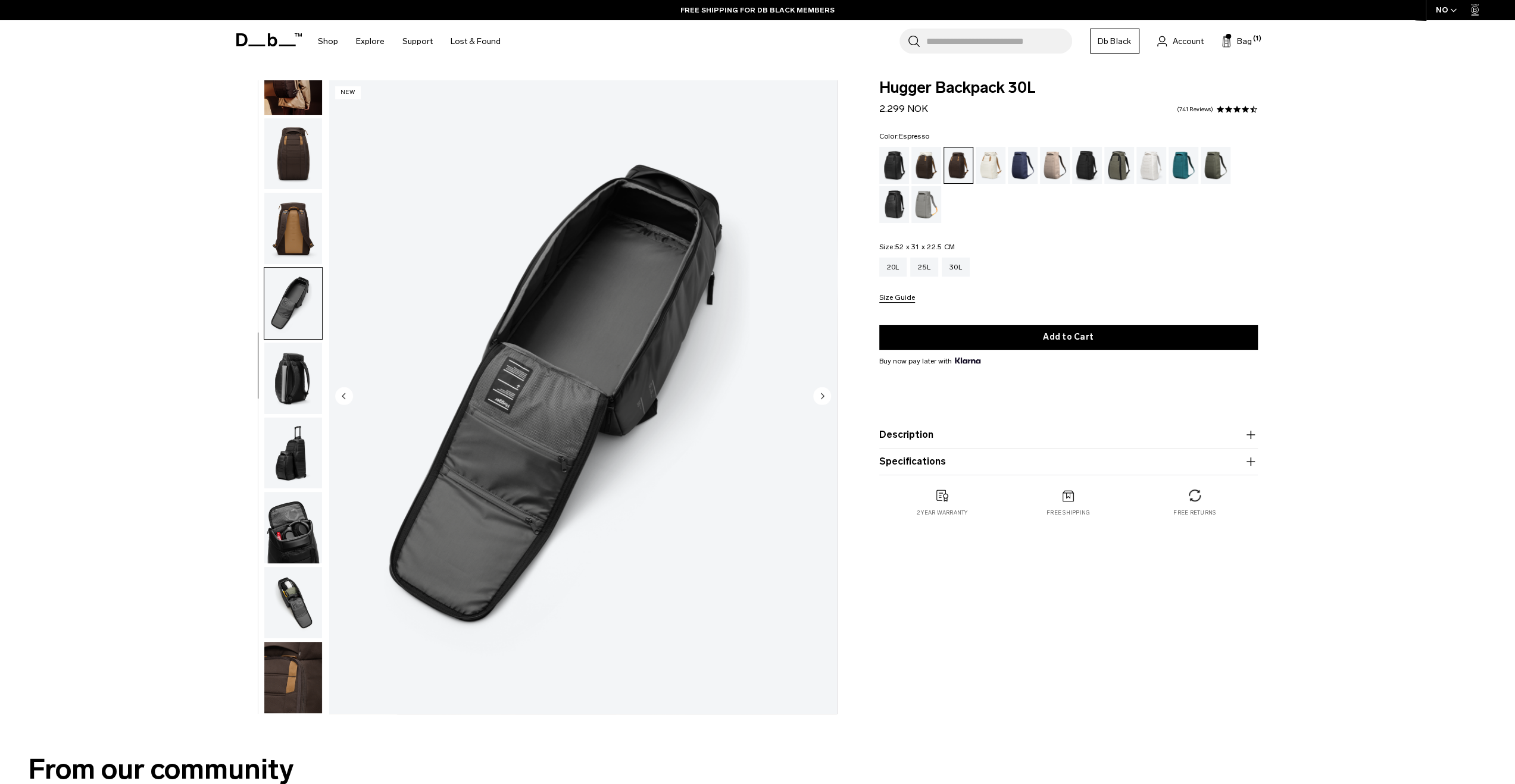
click at [284, 337] on img "button" at bounding box center [292, 303] width 58 height 71
click at [284, 355] on img "button" at bounding box center [292, 378] width 58 height 71
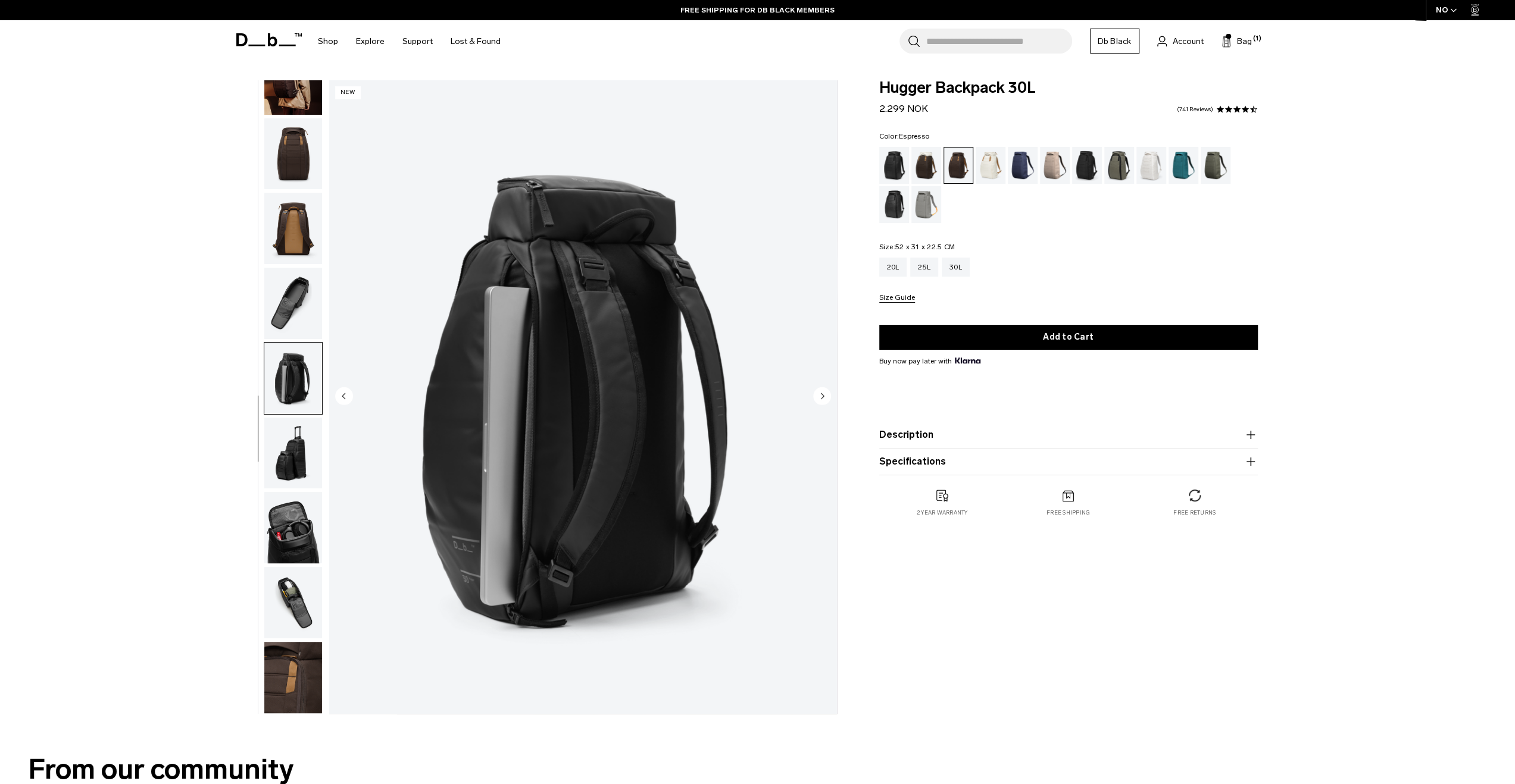
click at [284, 419] on img "button" at bounding box center [292, 453] width 58 height 71
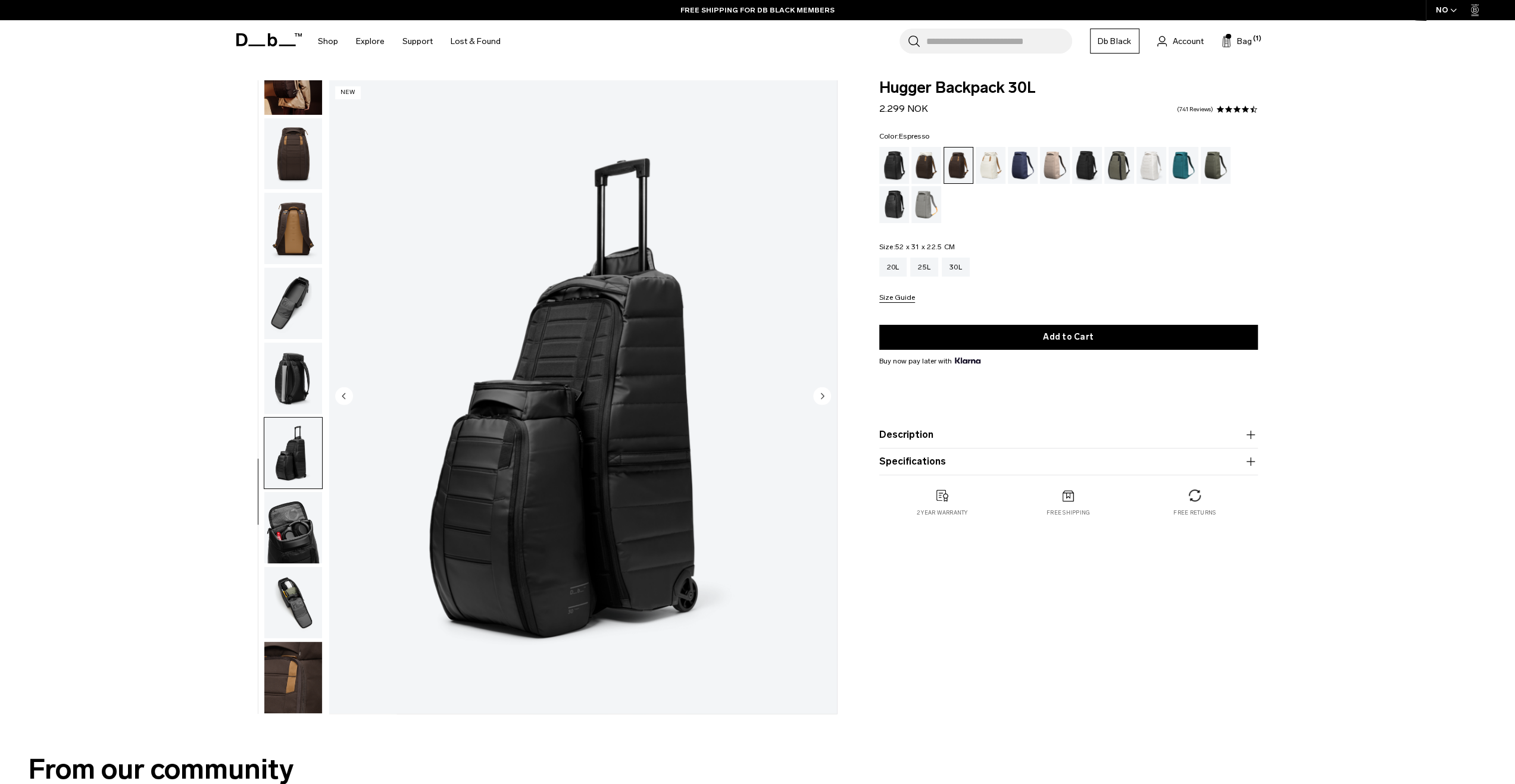
click at [293, 533] on img "button" at bounding box center [292, 527] width 58 height 71
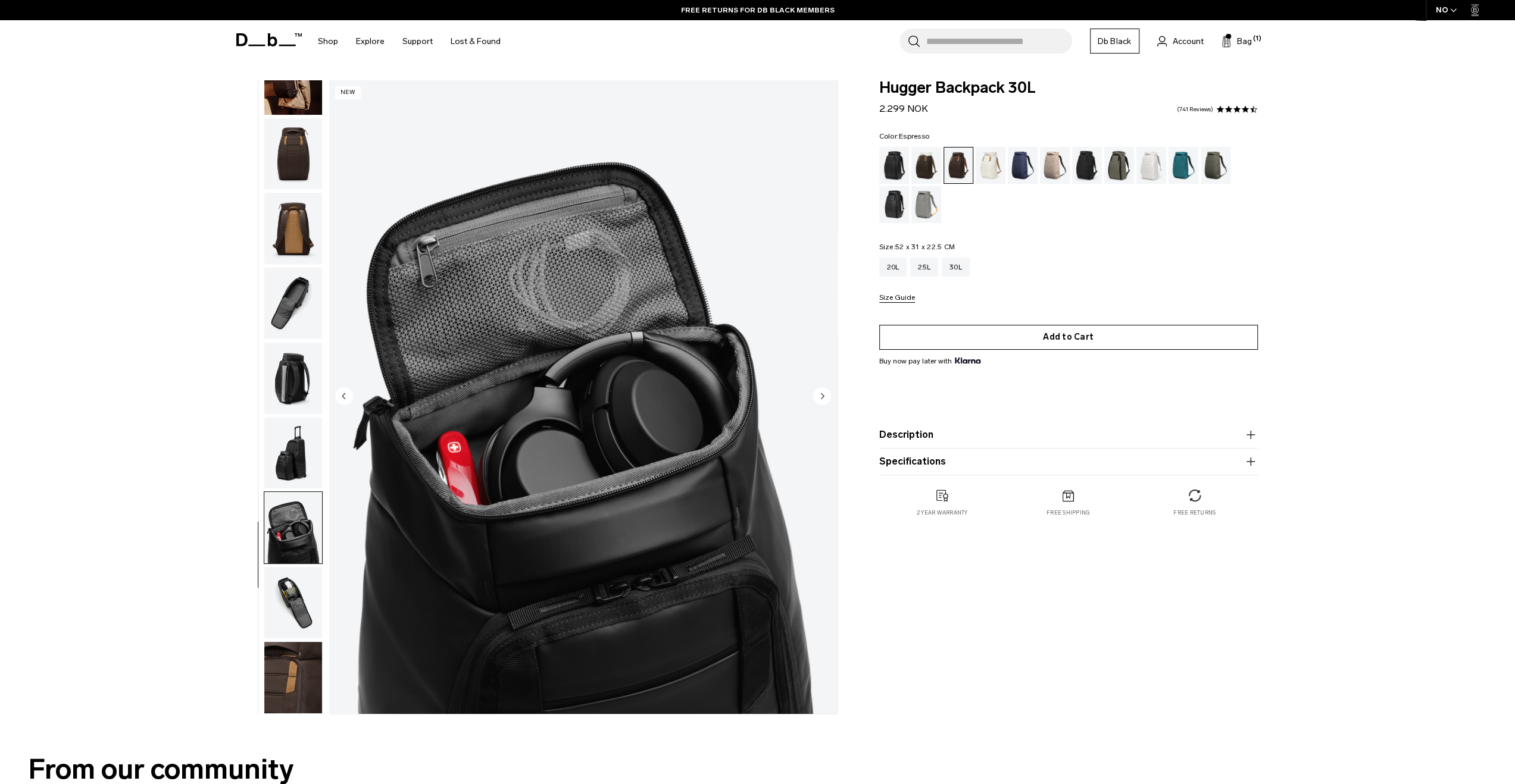
click at [1116, 331] on button "Add to Cart" at bounding box center [1068, 337] width 379 height 25
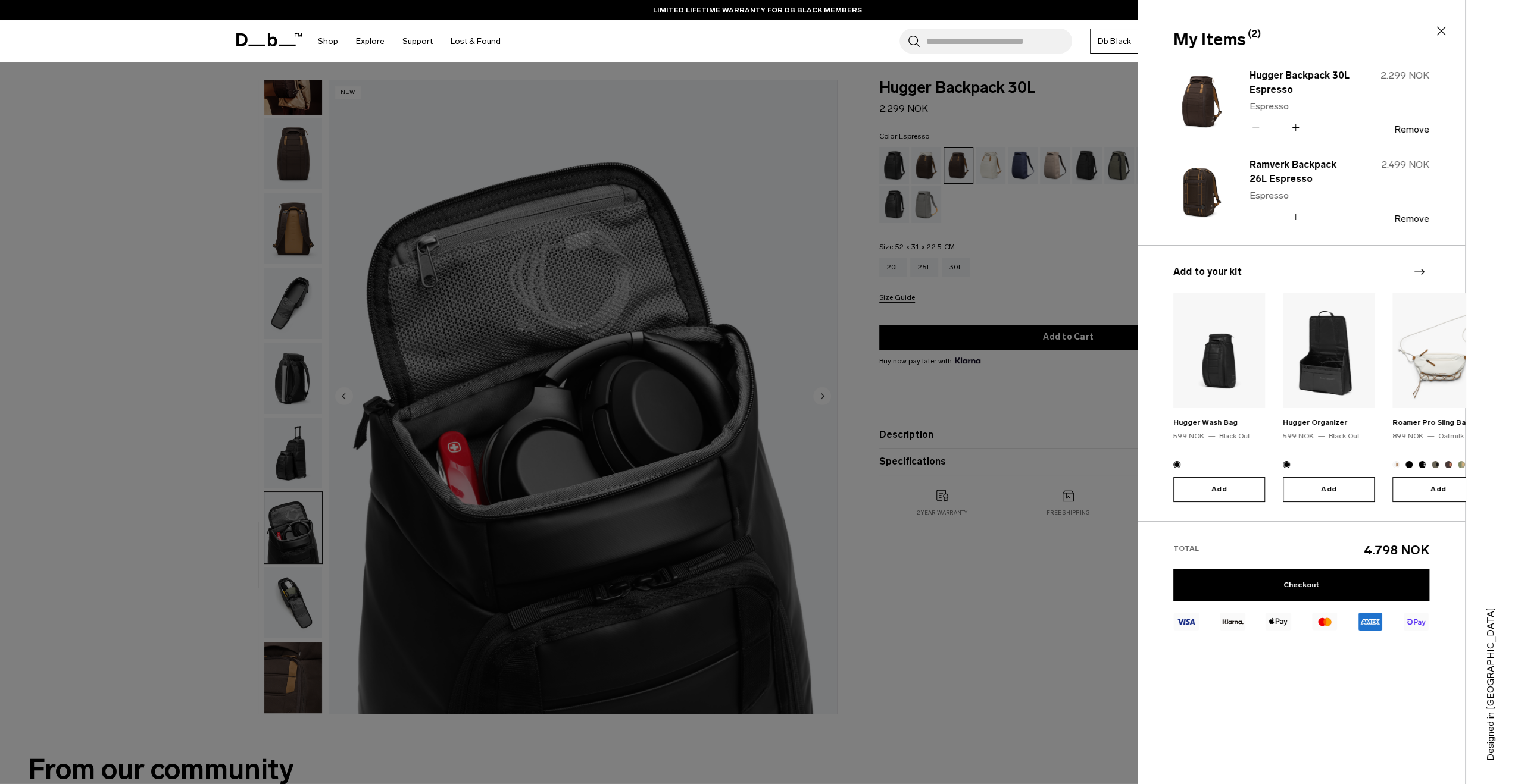
click at [56, 300] on div at bounding box center [758, 392] width 1515 height 784
